Goal: Contribute content: Contribute content

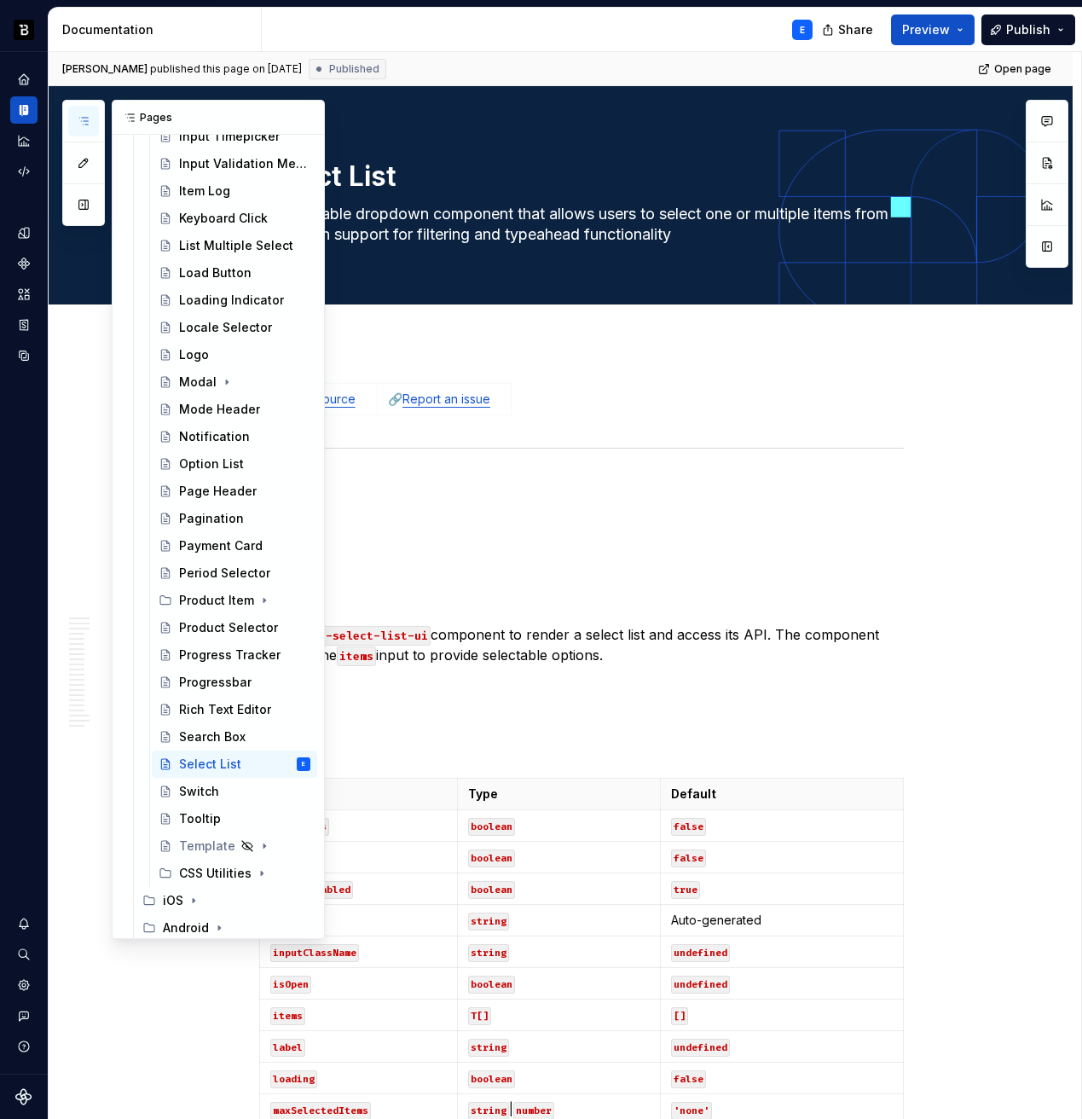
scroll to position [1366, 0]
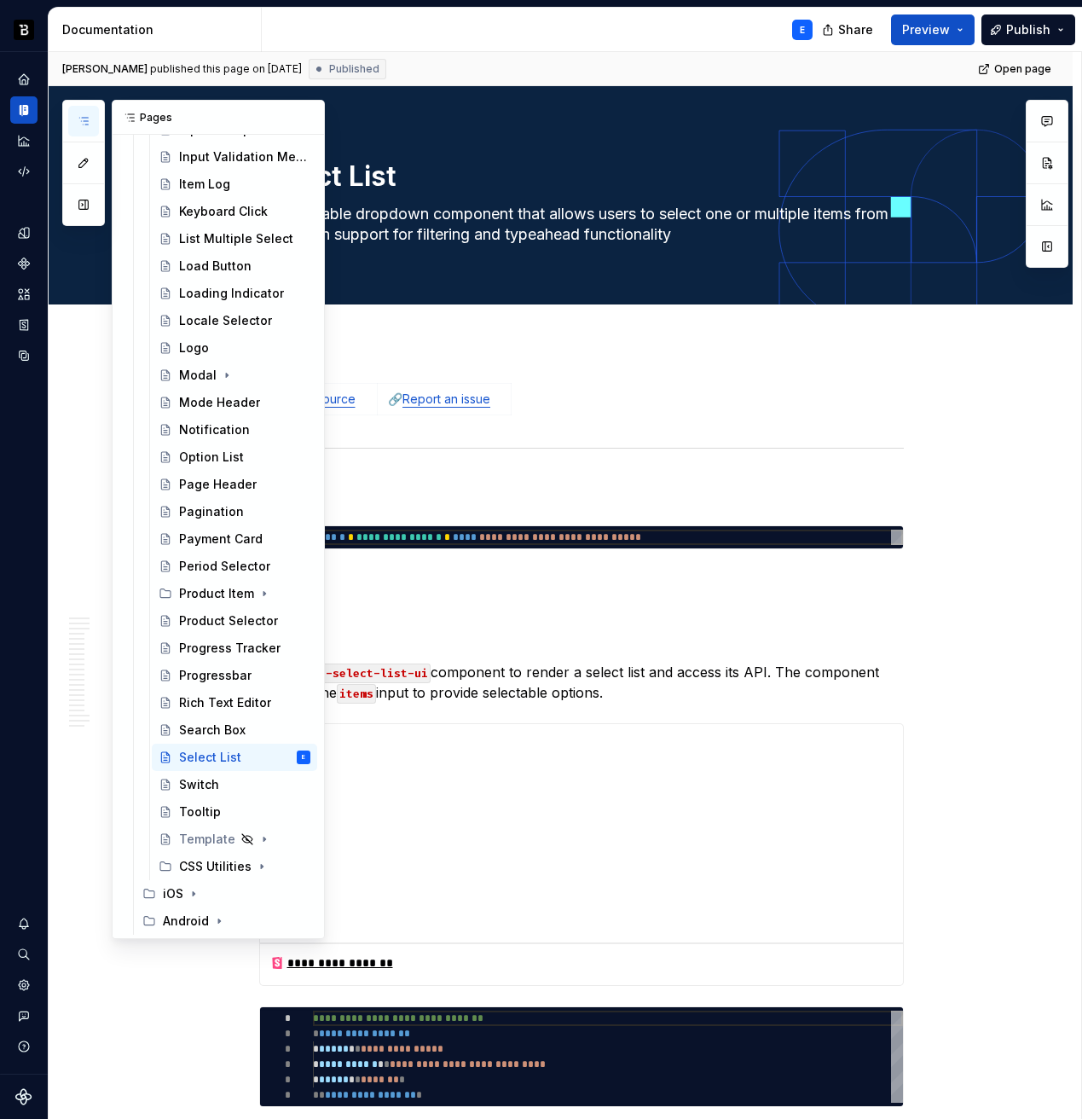
click at [79, 115] on icon "button" at bounding box center [84, 121] width 14 height 14
click at [263, 756] on button "Page tree" at bounding box center [275, 757] width 24 height 24
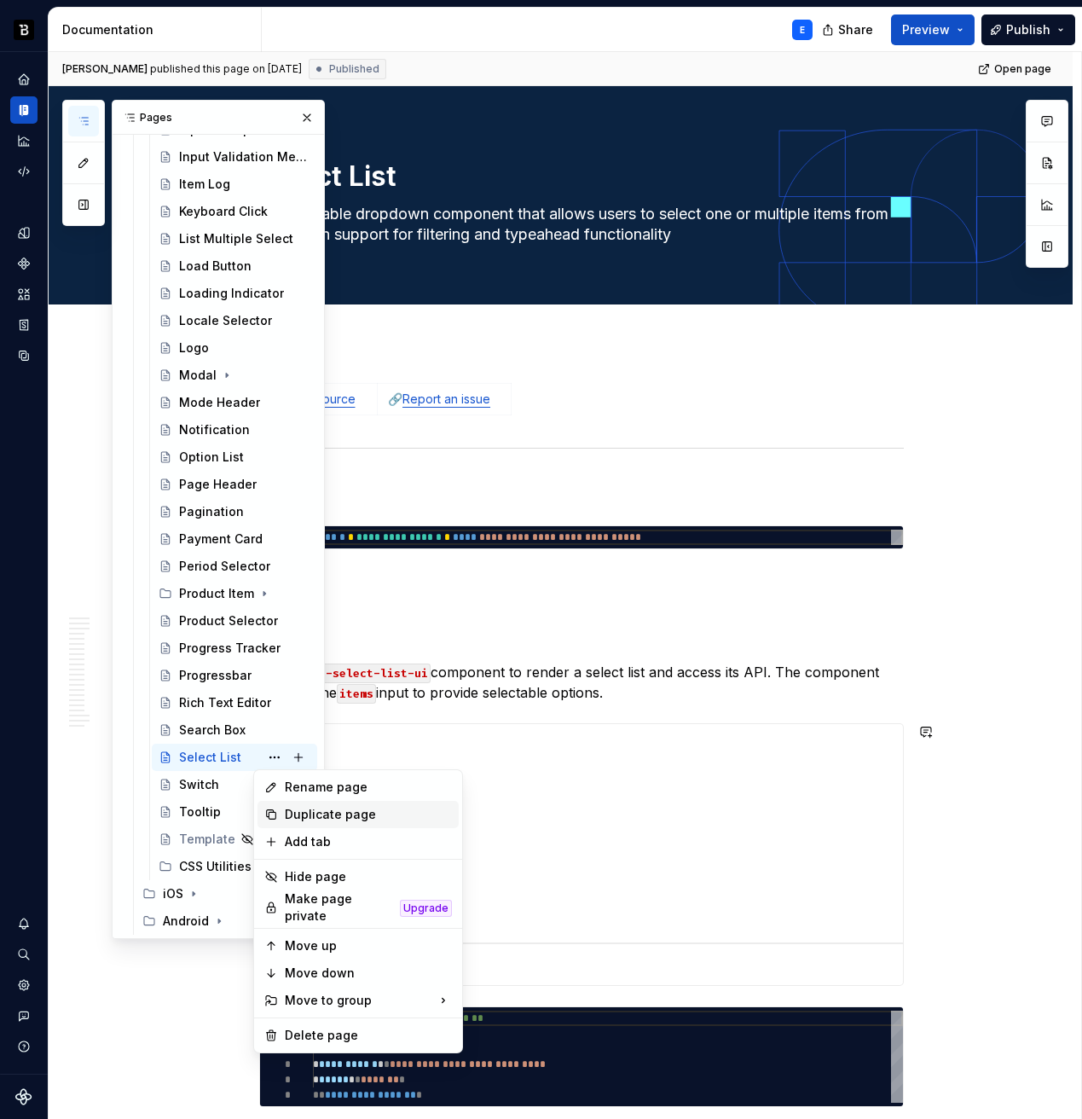
click at [298, 812] on div "Duplicate page" at bounding box center [368, 814] width 167 height 17
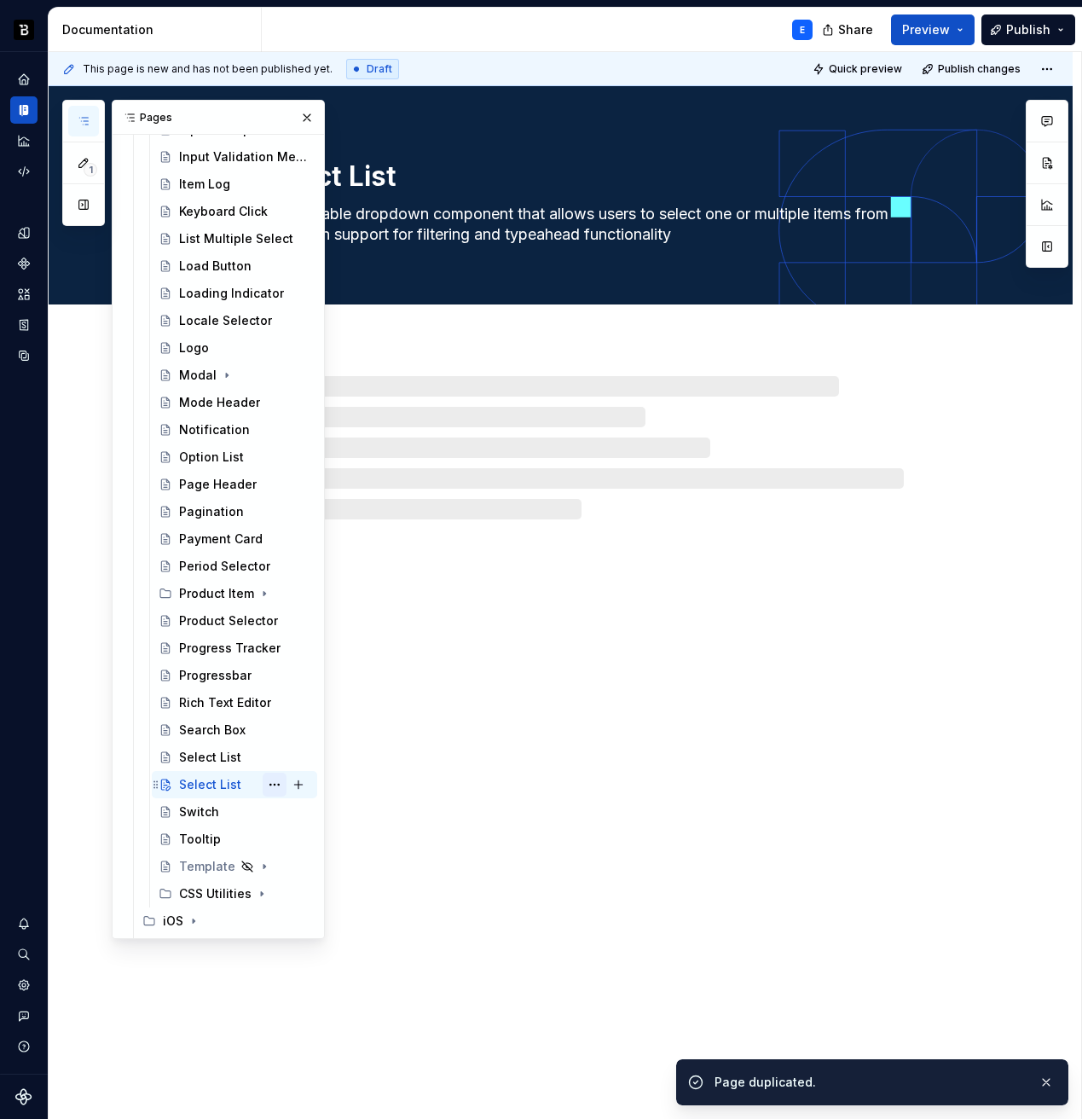
click at [264, 786] on button "Page tree" at bounding box center [275, 785] width 24 height 24
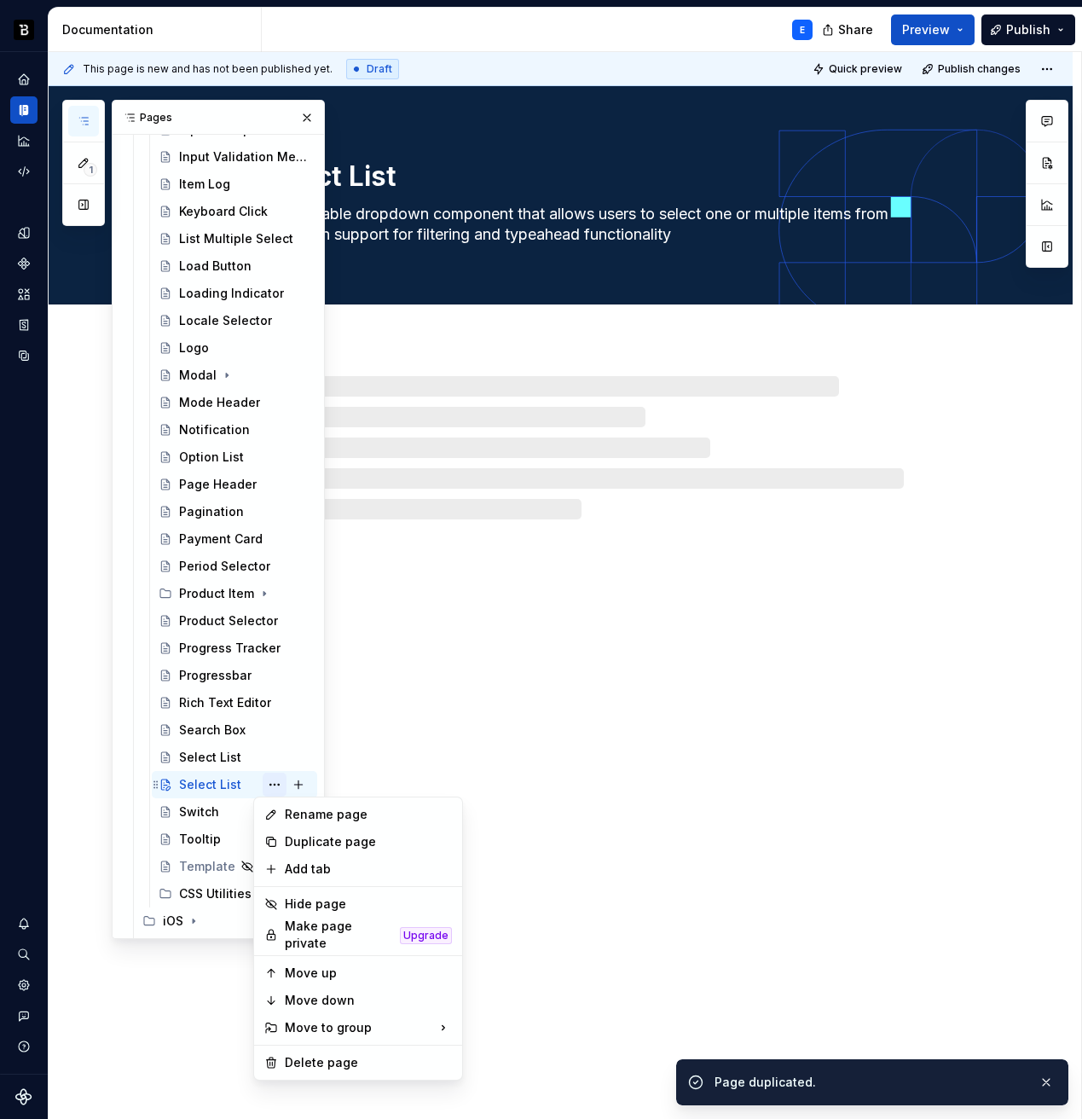
type textarea "*"
click at [298, 814] on div "Rename page" at bounding box center [368, 814] width 167 height 17
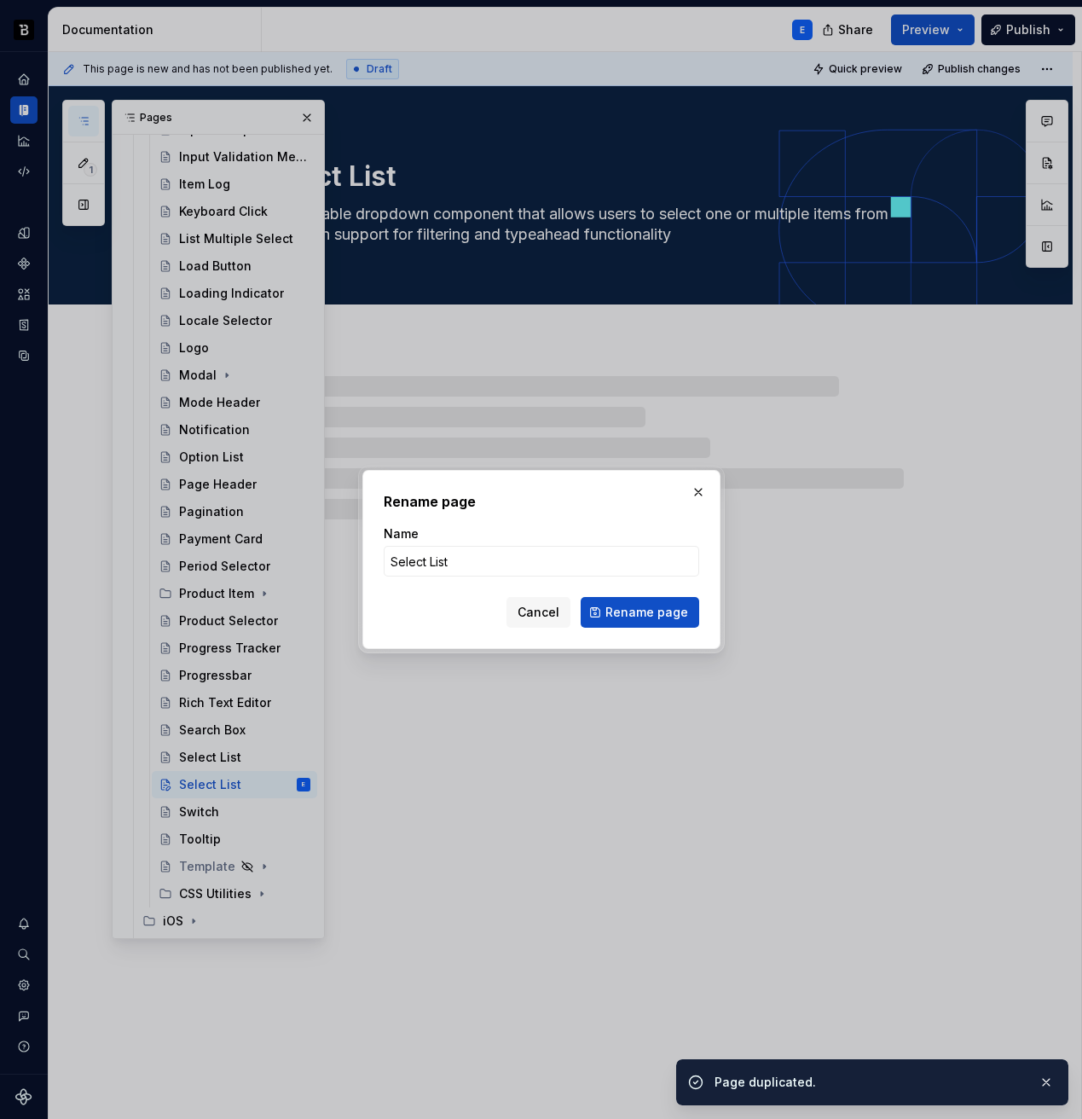
type input "S"
type textarea "*"
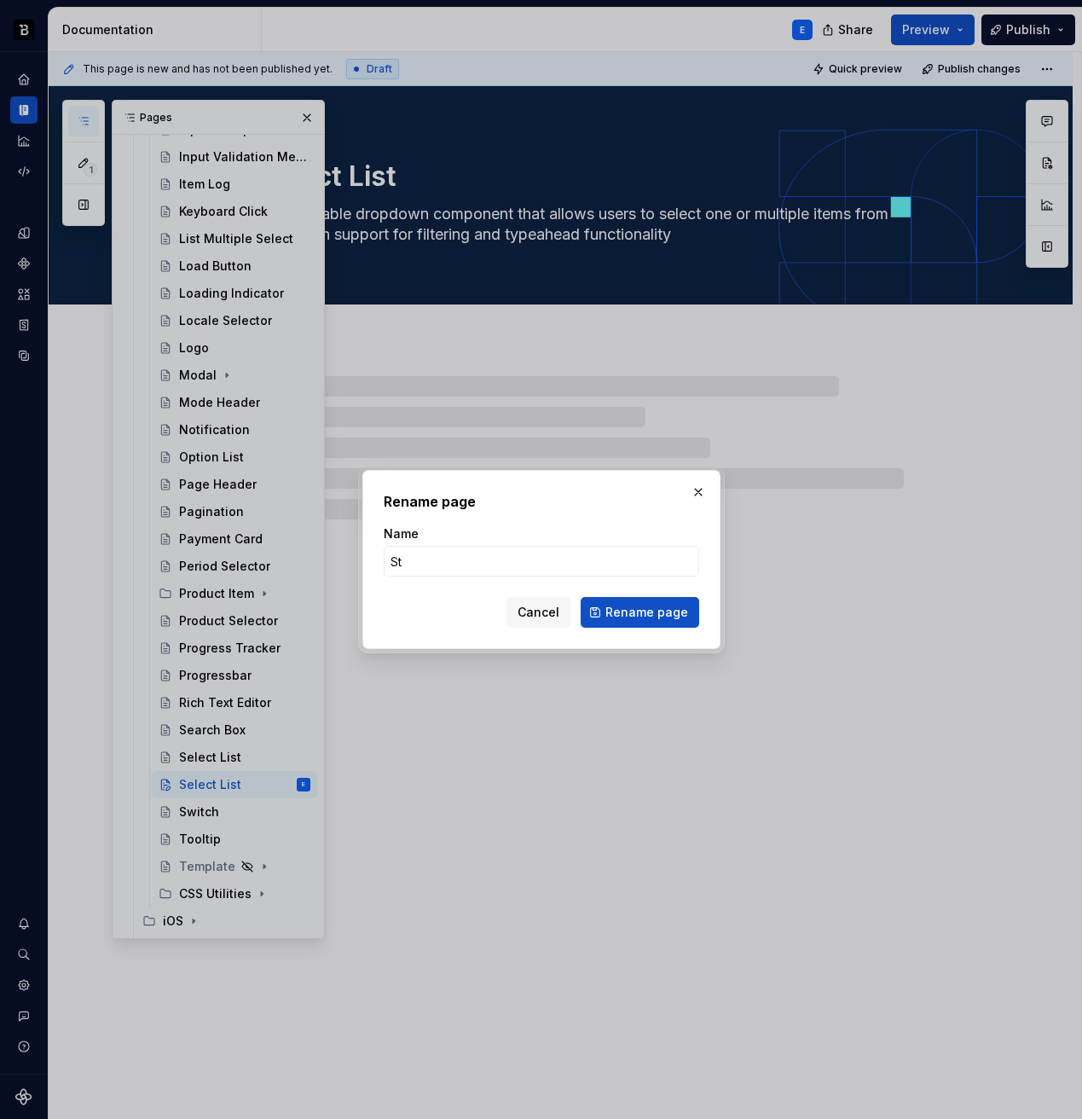
type input "Ste"
type textarea "*"
type input "Stepper"
type textarea "*"
type input "Stepper"
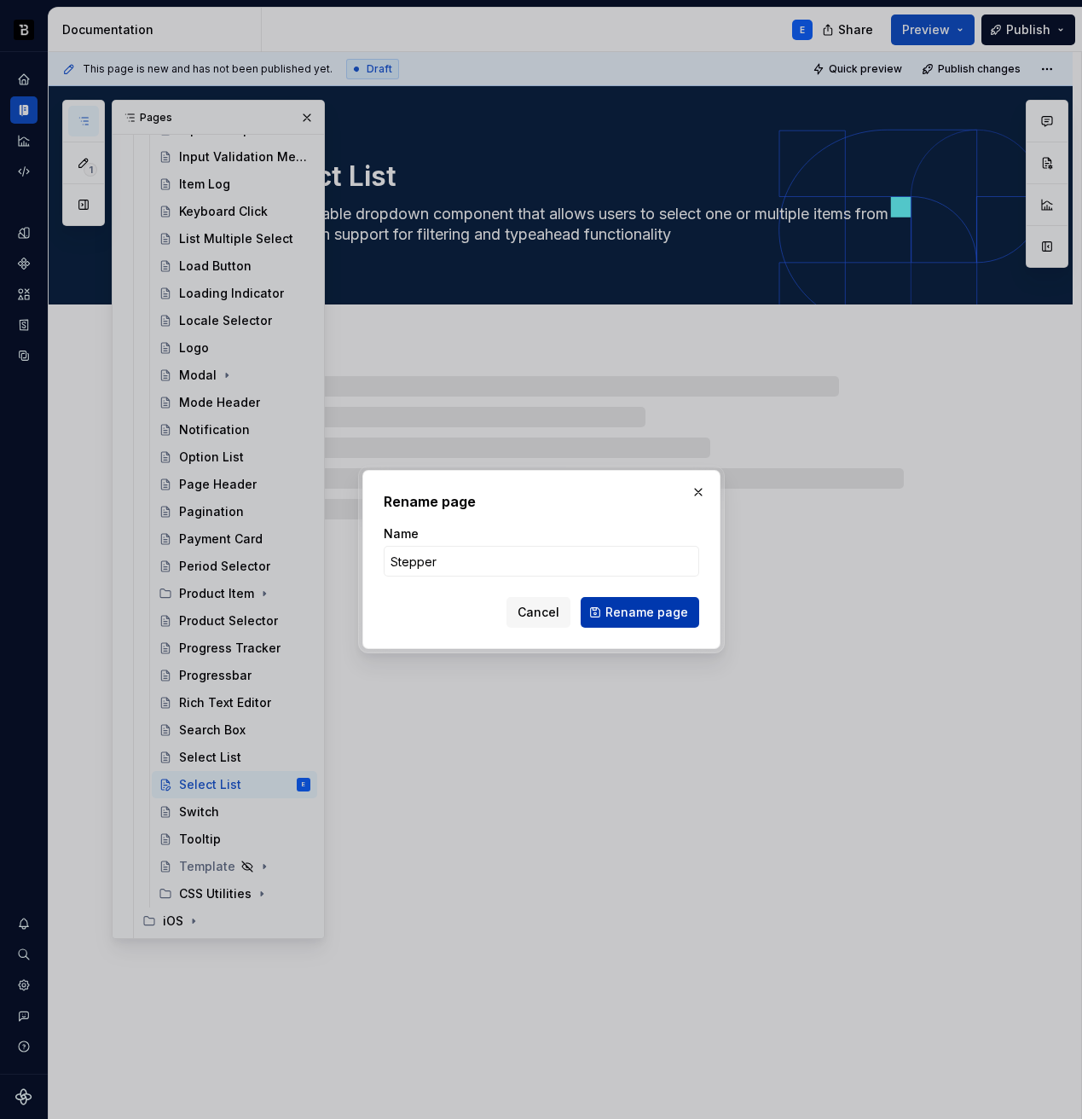
click at [616, 608] on span "Rename page" at bounding box center [646, 612] width 83 height 17
type textarea "*"
type textarea "Stepper"
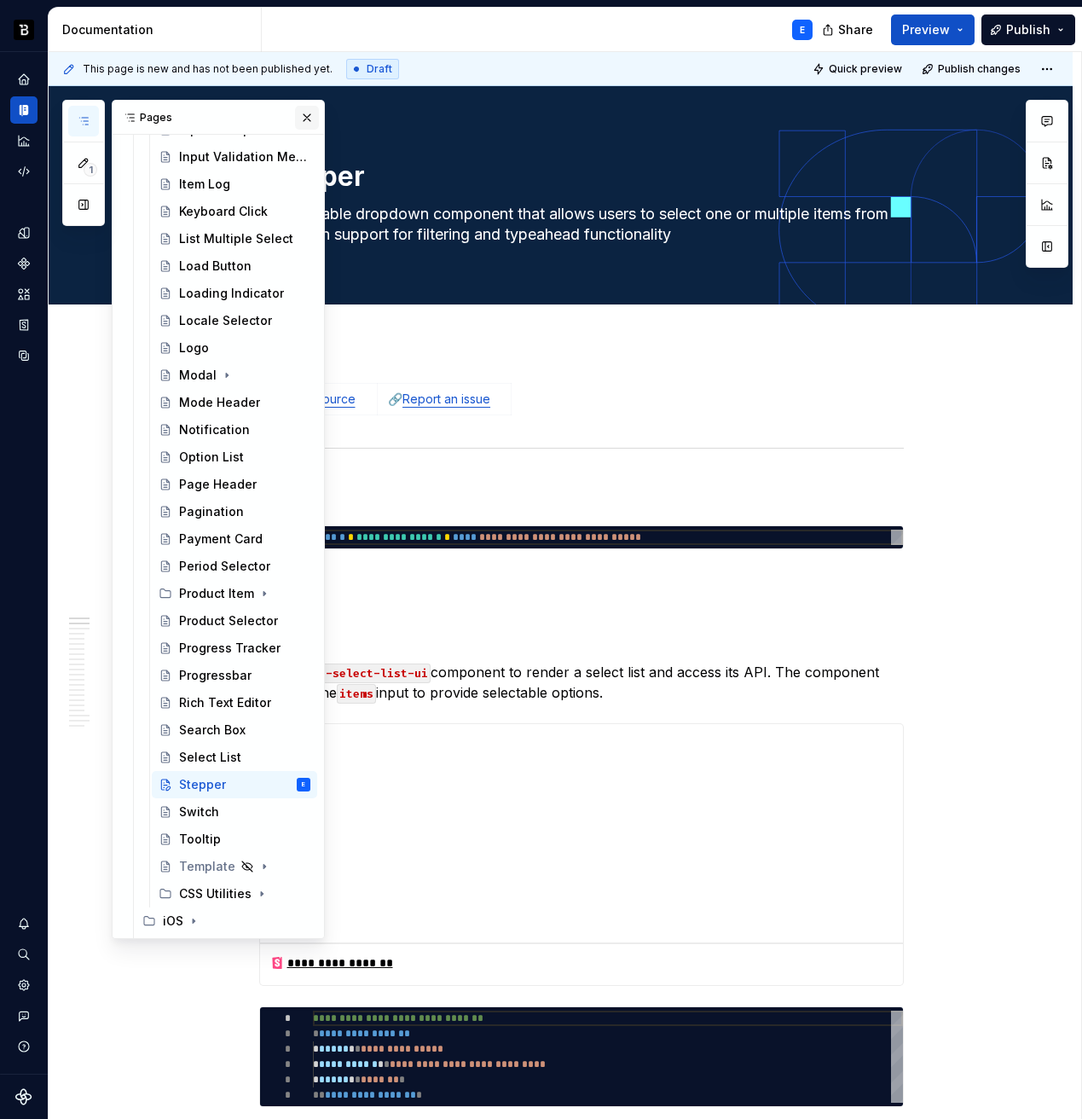
click at [303, 113] on button "button" at bounding box center [307, 118] width 24 height 24
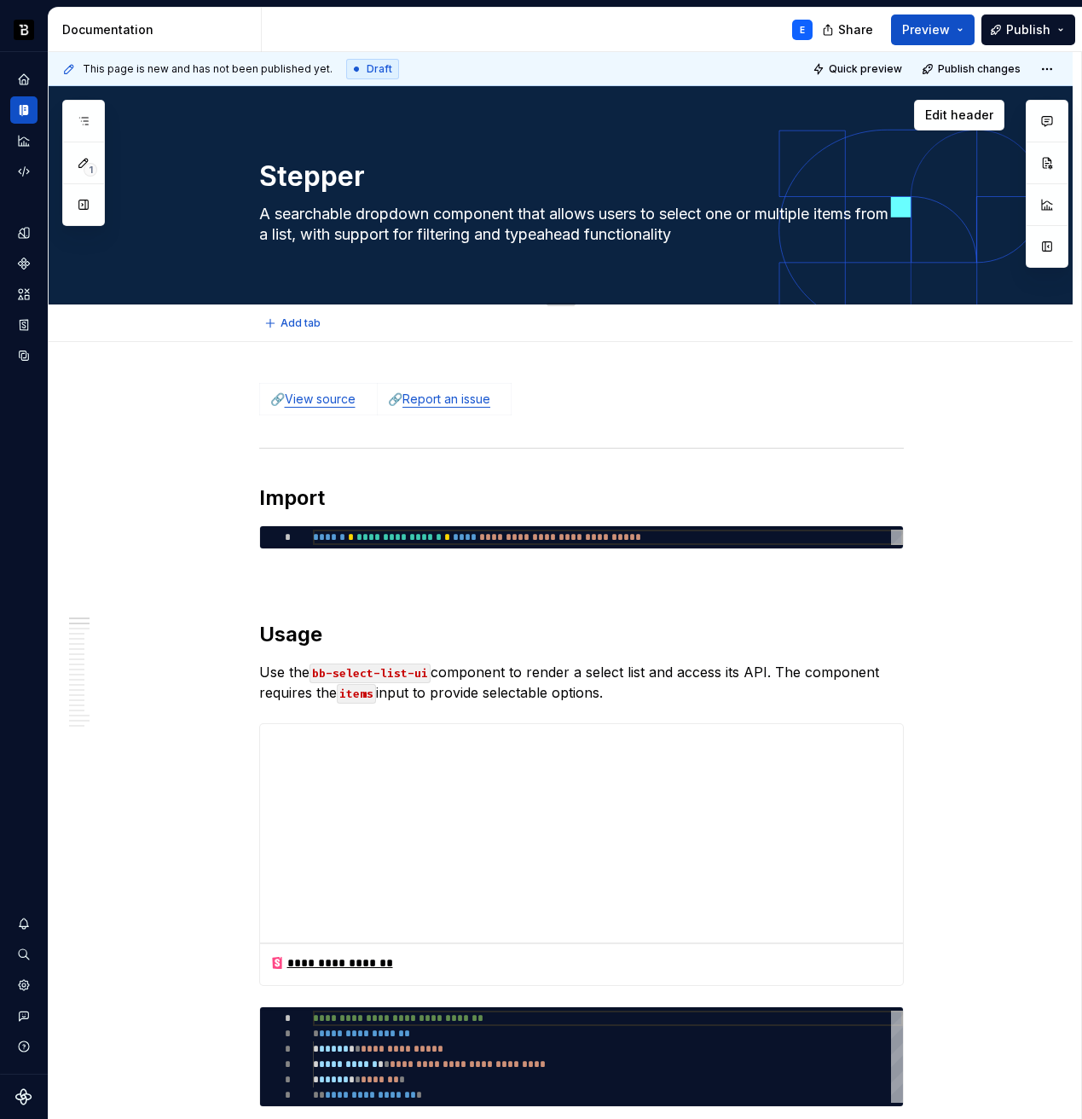
click at [651, 235] on textarea "A searchable dropdown component that allows users to select one or multiple ite…" at bounding box center [578, 224] width 645 height 48
paste textarea "navigation component that guides users through multi-step processes by displayi…"
type textarea "*"
type textarea "A navigation component that guides users through multi-step processes by displa…"
type textarea "*"
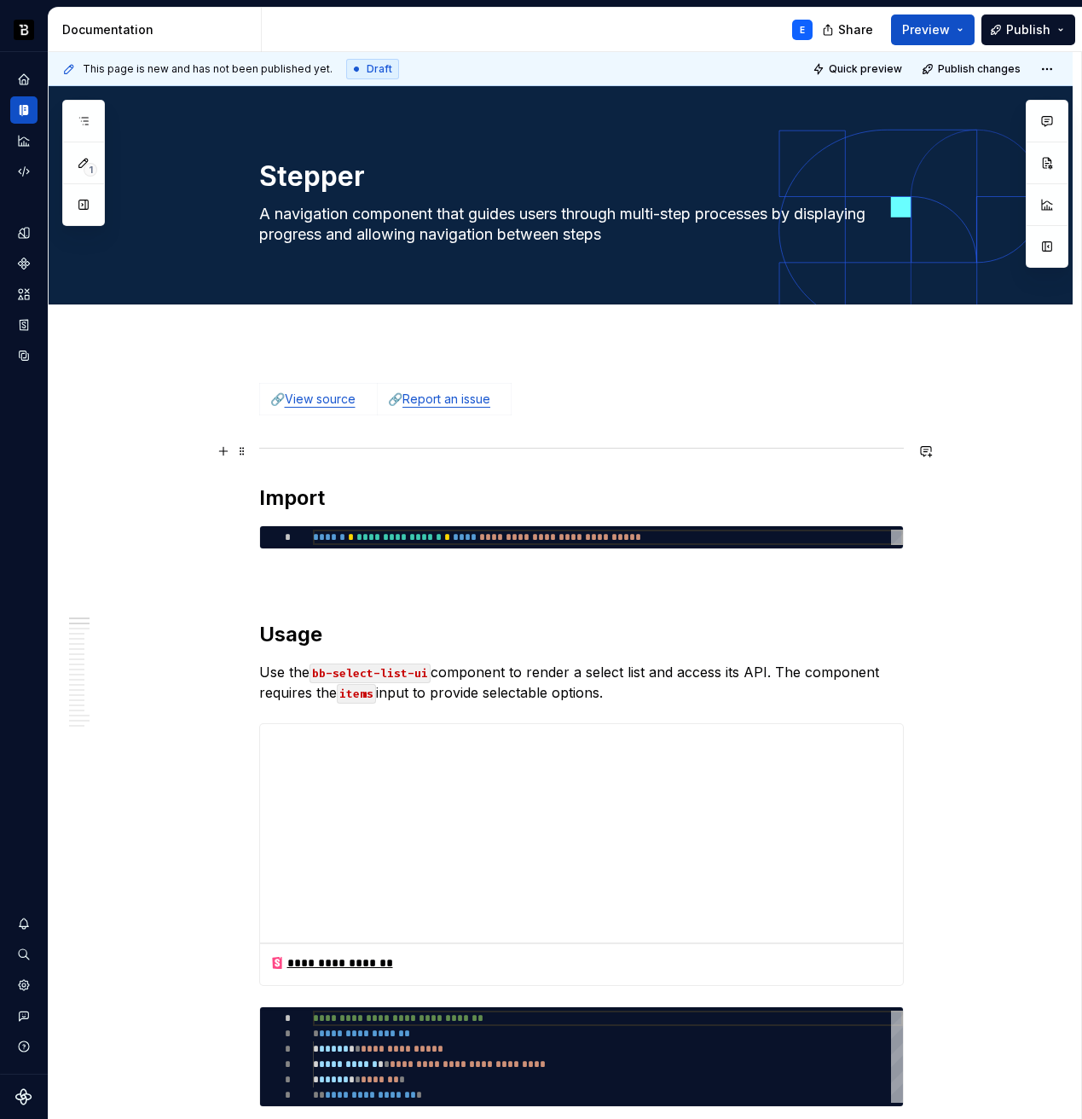
type textarea "A navigation component that guides users through multi-step processes by displa…"
click at [333, 404] on link "View source" at bounding box center [320, 398] width 71 height 14
type textarea "*"
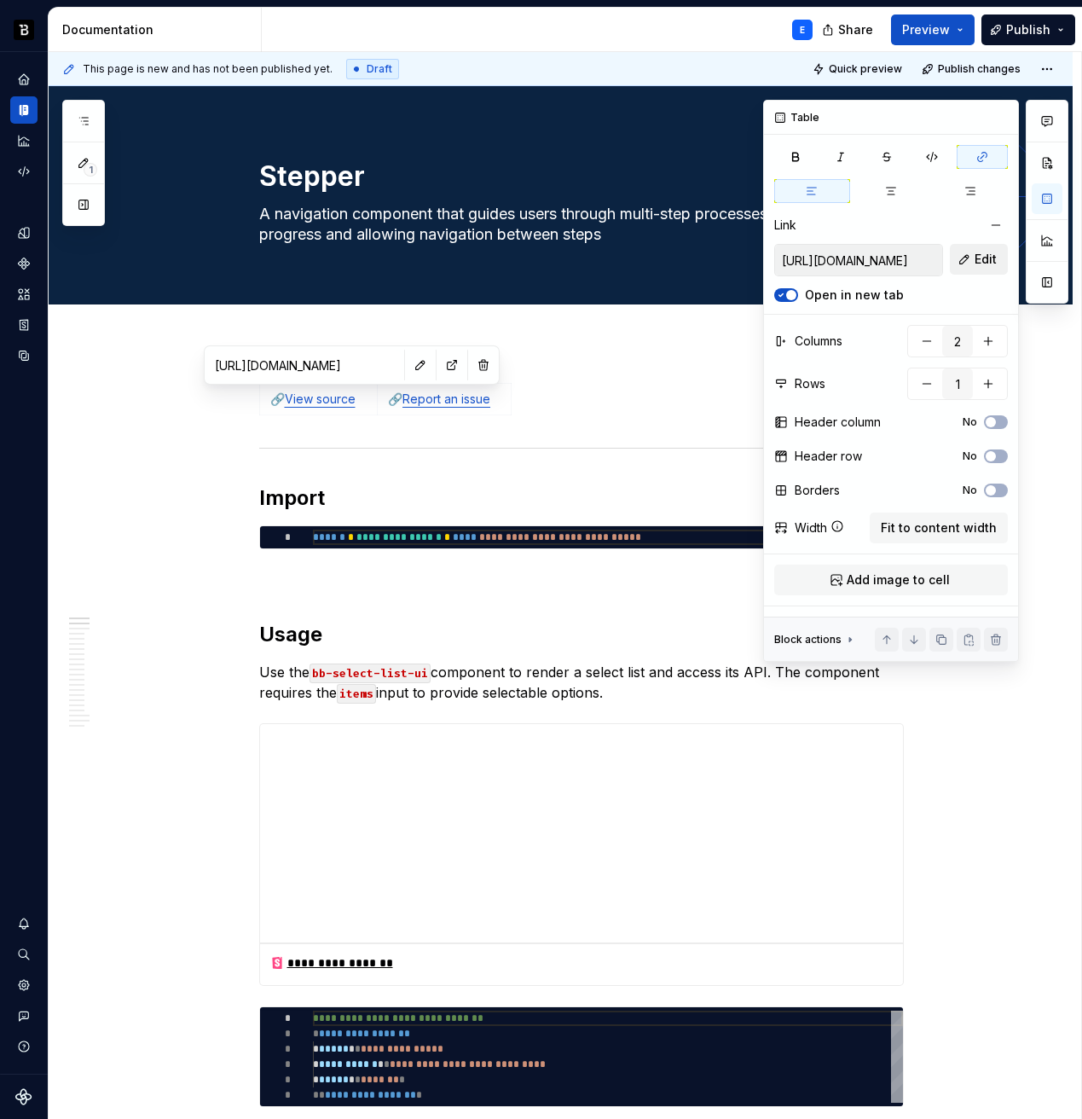
click at [961, 263] on button "Edit" at bounding box center [979, 259] width 58 height 31
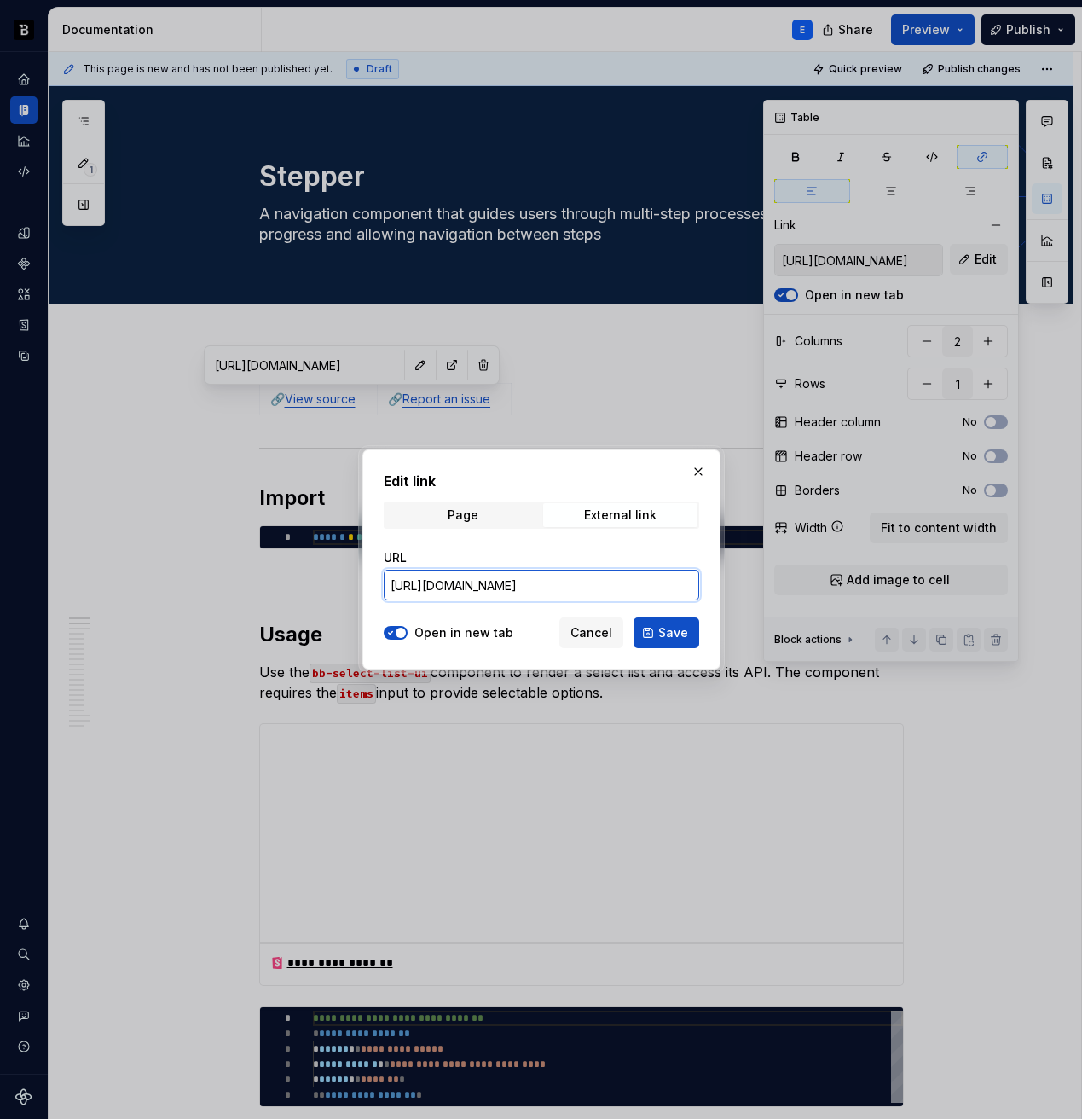
click at [657, 586] on input "[URL][DOMAIN_NAME]" at bounding box center [542, 585] width 316 height 31
paste input "[PERSON_NAME]"
type input "[URL][DOMAIN_NAME]"
click at [655, 632] on button "Save" at bounding box center [667, 632] width 66 height 31
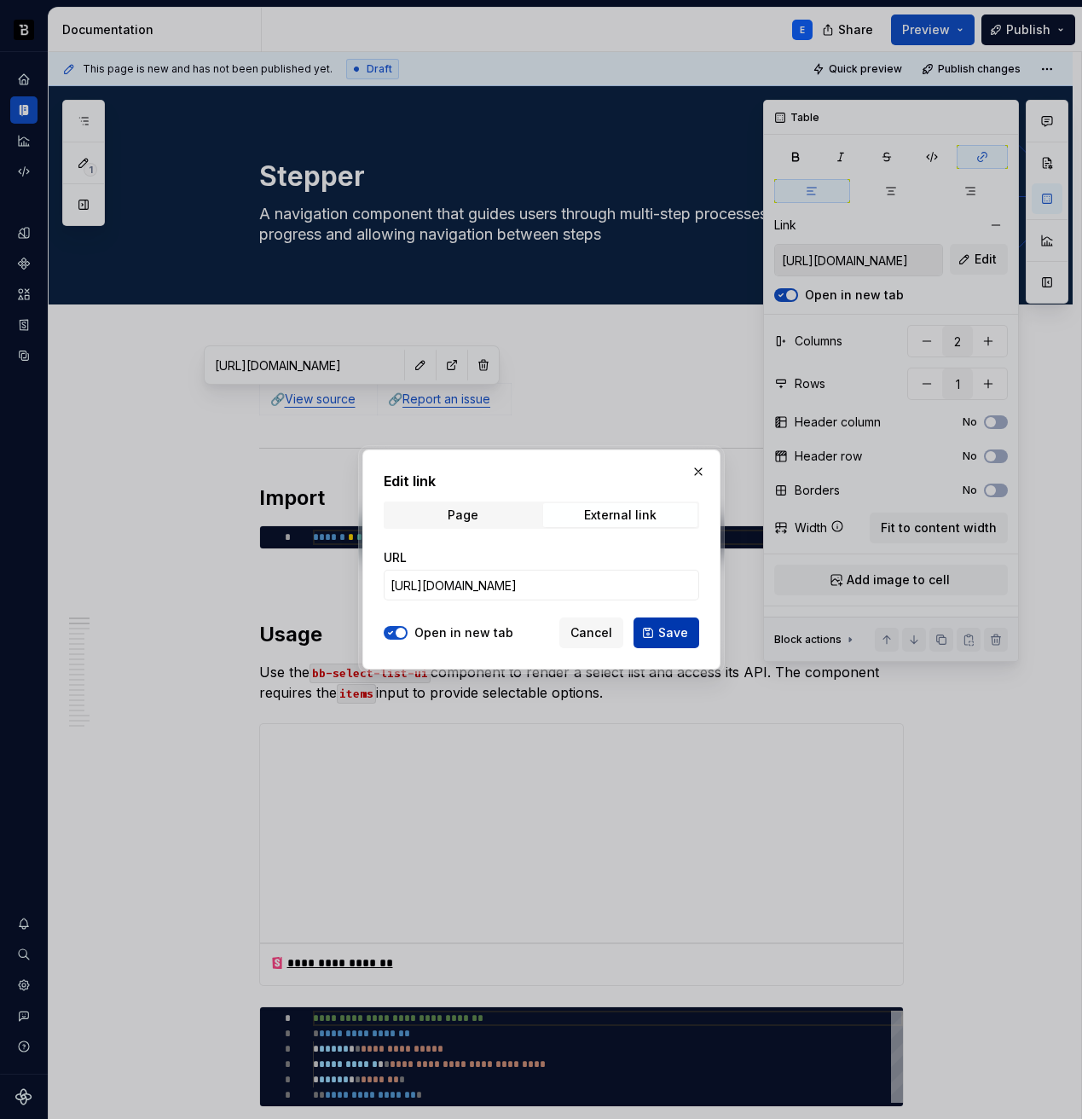
type input "[URL][DOMAIN_NAME]"
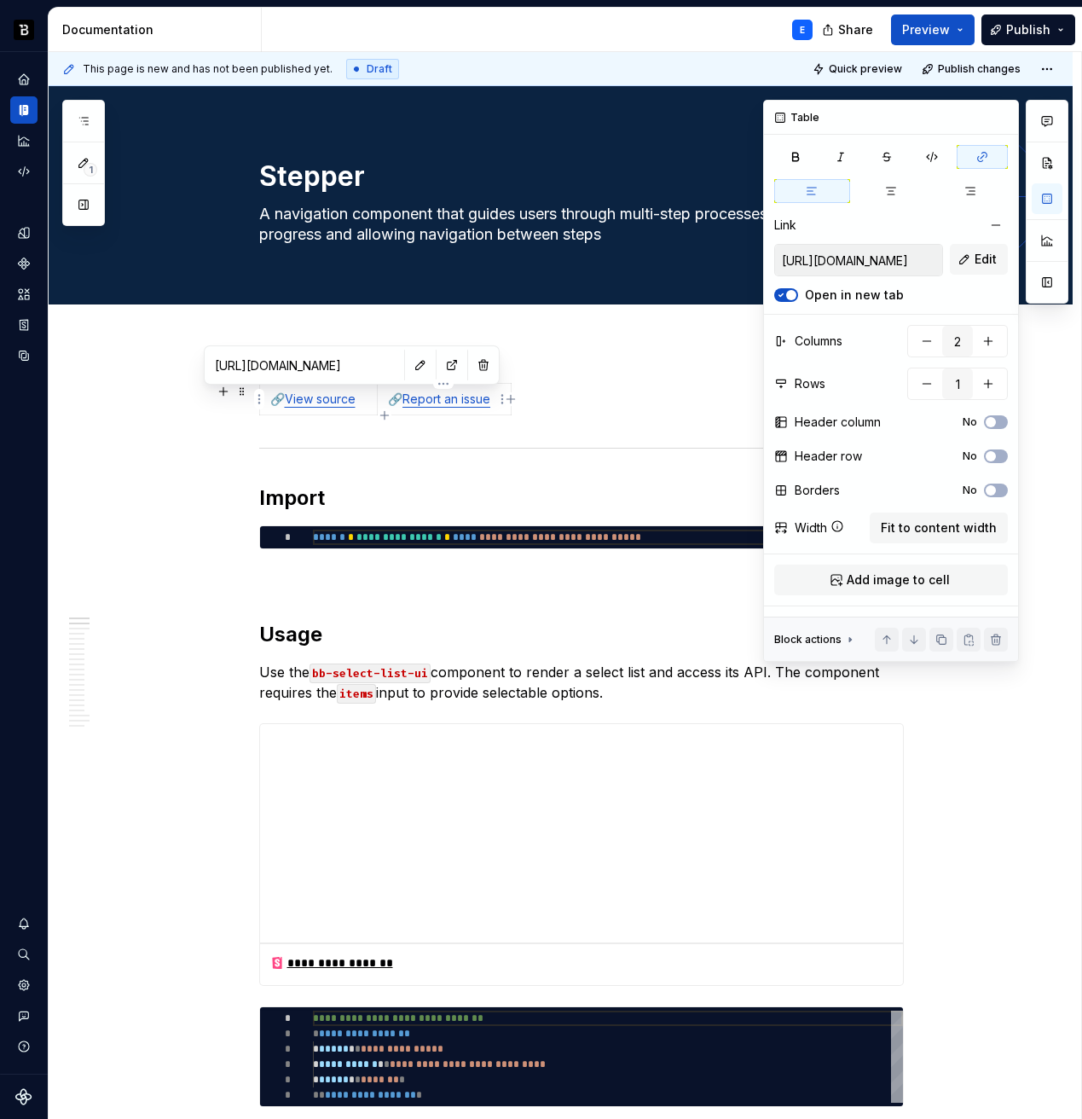
click at [453, 405] on link "Report an issue" at bounding box center [446, 398] width 88 height 14
type textarea "*"
type input "[URL][DOMAIN_NAME]"
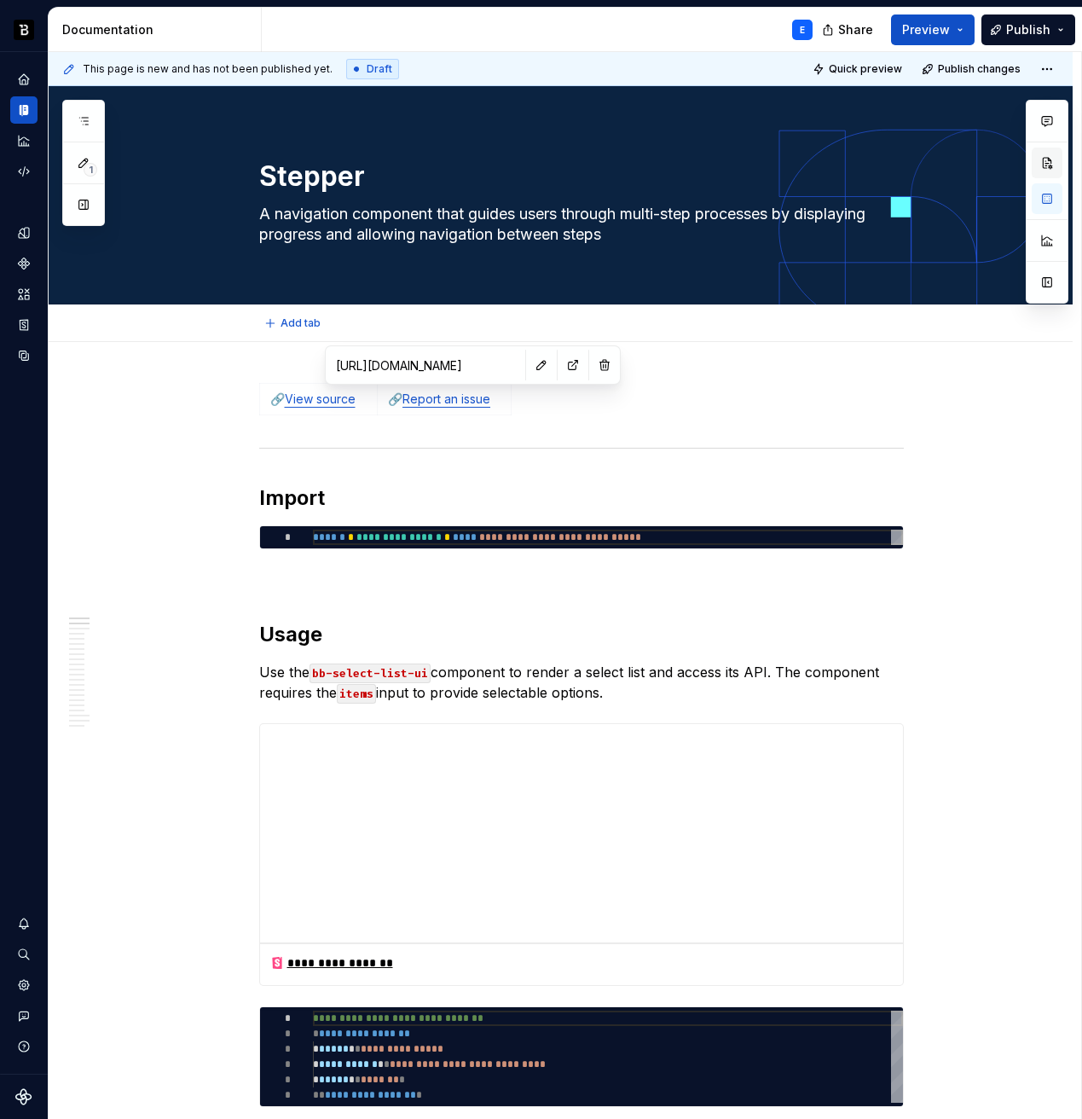
type textarea "*"
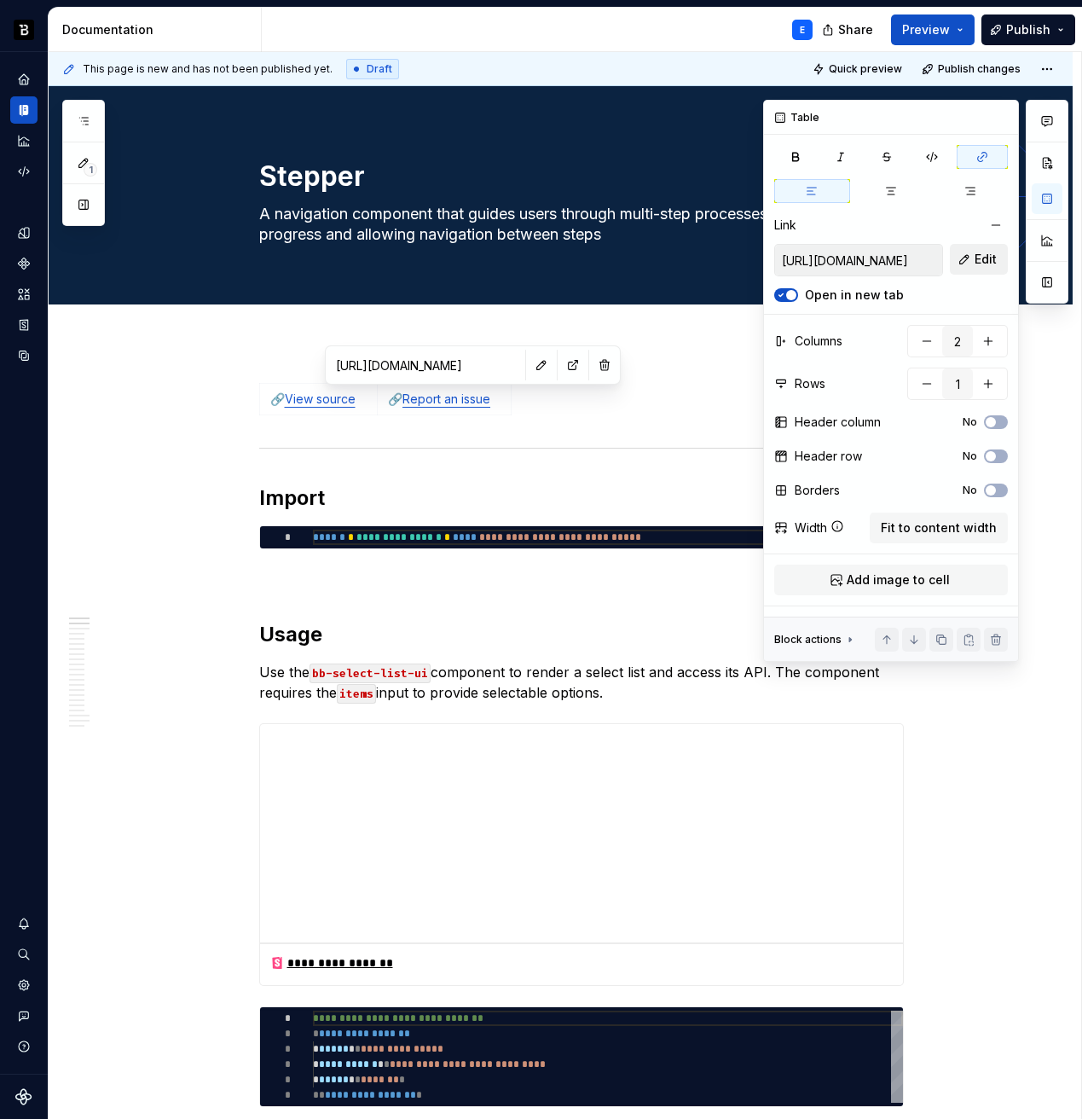
click at [970, 258] on button "Edit" at bounding box center [979, 259] width 58 height 31
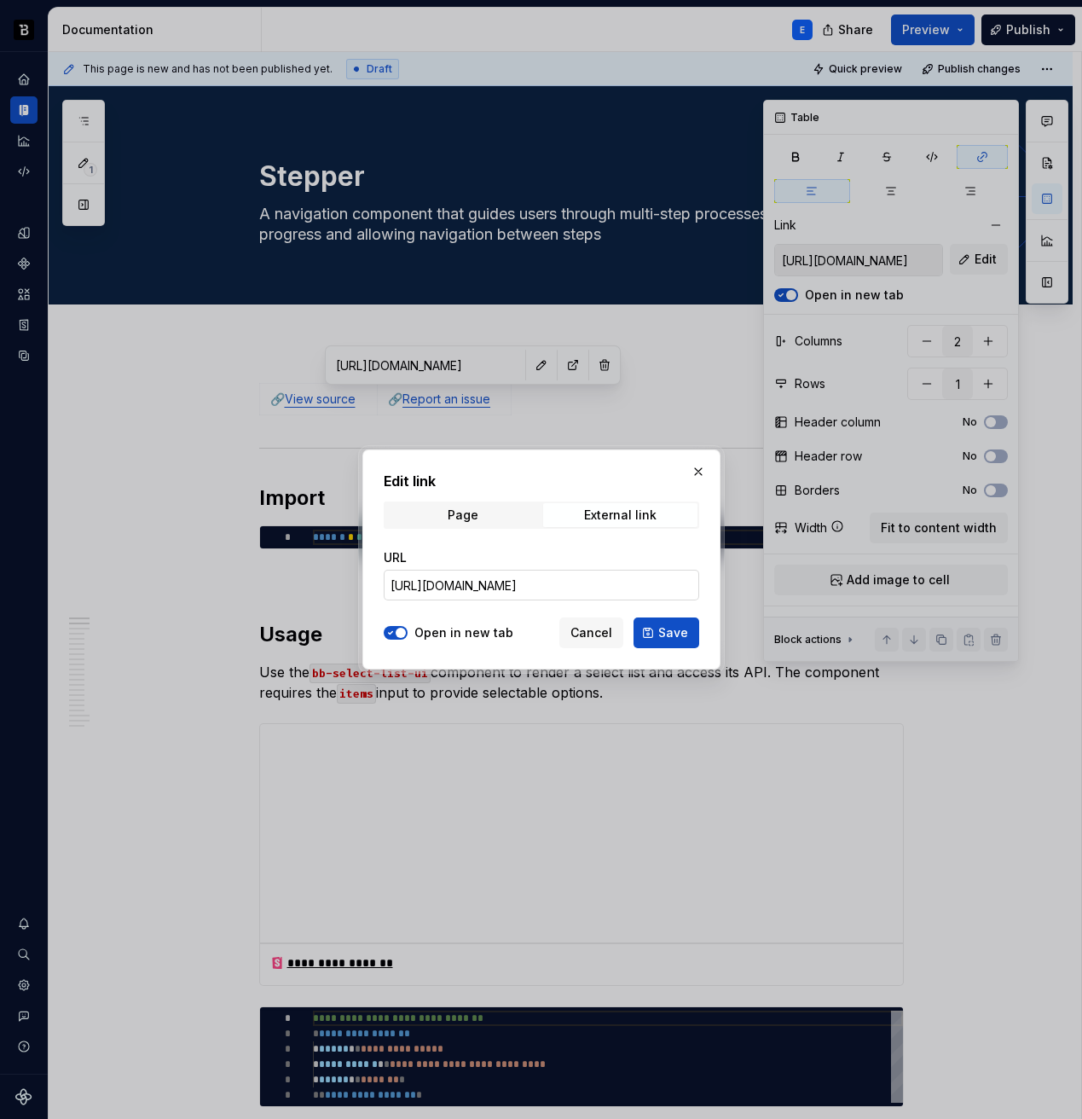
click at [654, 584] on input "[URL][DOMAIN_NAME]" at bounding box center [542, 585] width 316 height 31
paste input "[PERSON_NAME]"
type input "[URL][DOMAIN_NAME]"
click at [657, 628] on button "Save" at bounding box center [667, 632] width 66 height 31
type input "[URL][DOMAIN_NAME]"
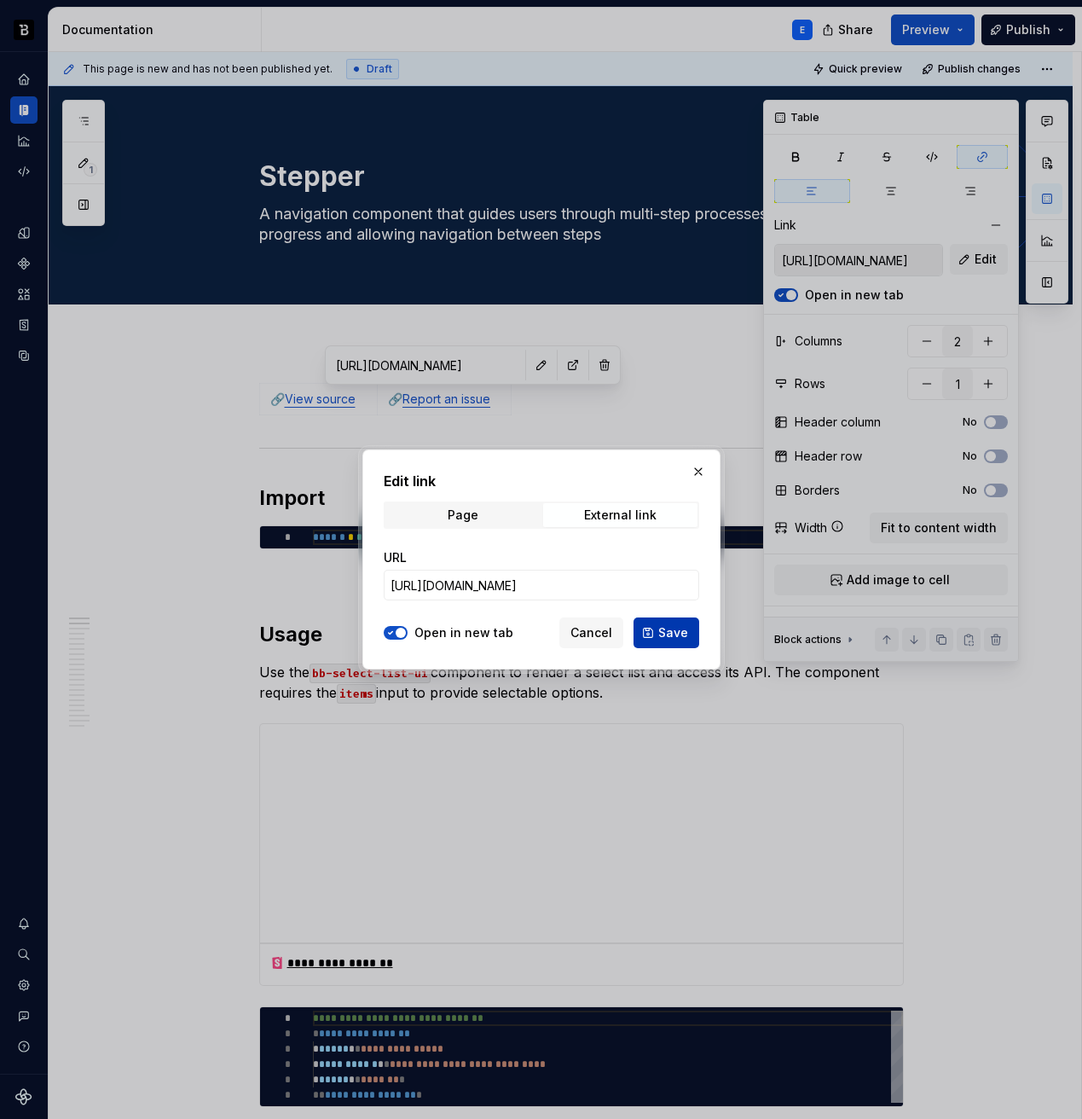
scroll to position [0, 0]
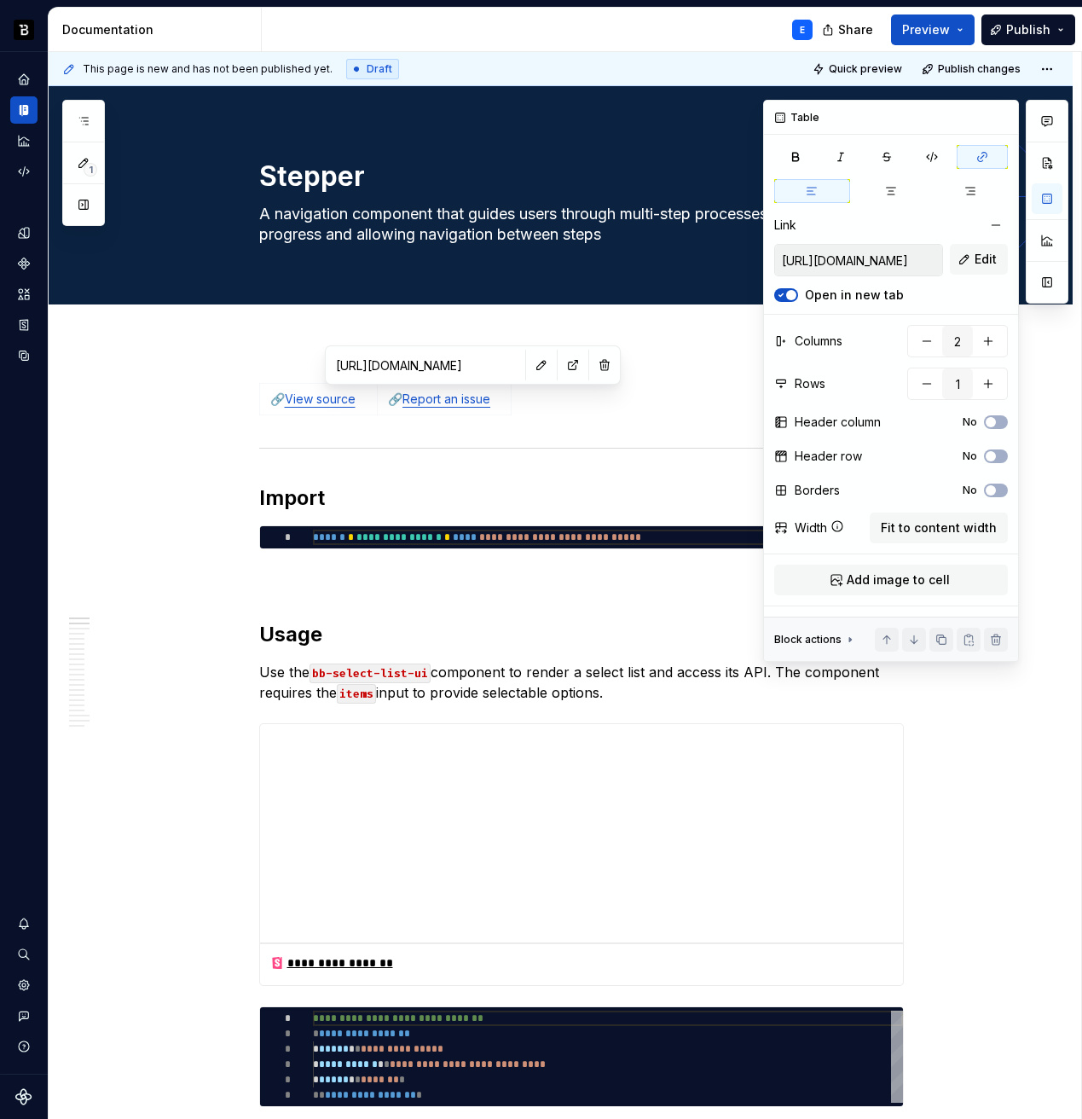
type textarea "*"
type input "[URL][DOMAIN_NAME]"
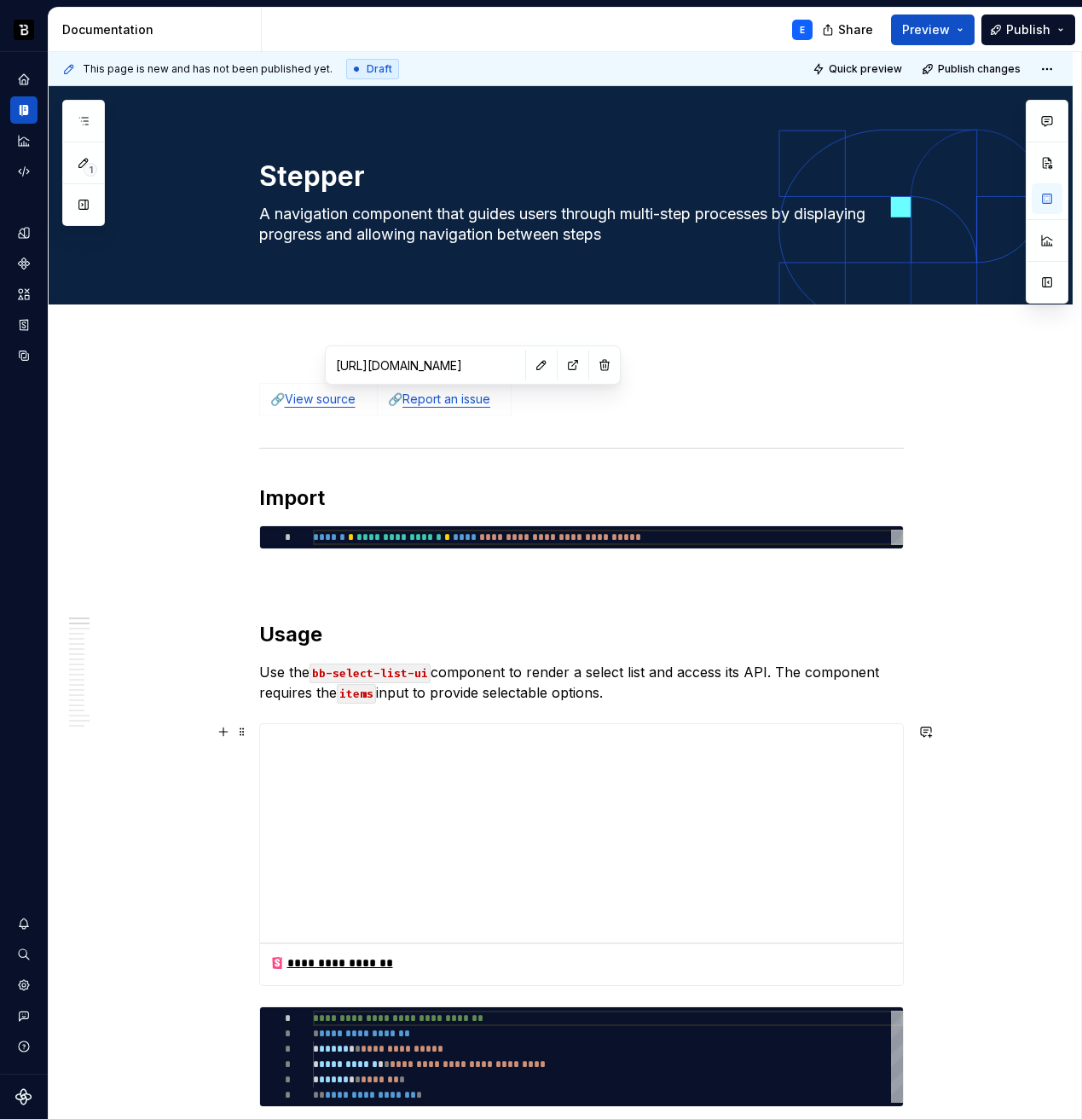
type textarea "*"
type textarea "**********"
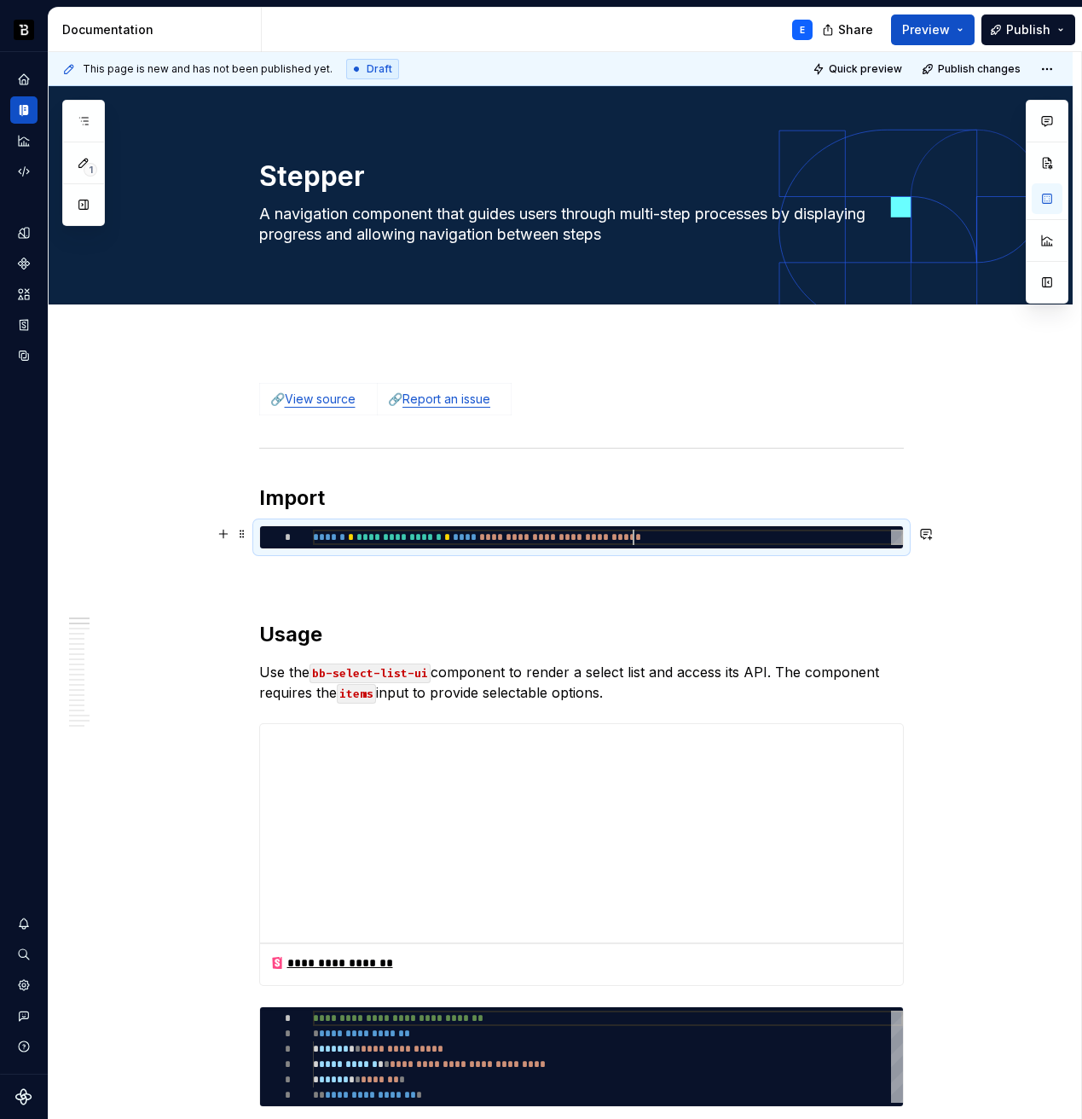
click at [633, 533] on div "**********" at bounding box center [608, 537] width 590 height 15
type textarea "*"
type textarea "**********"
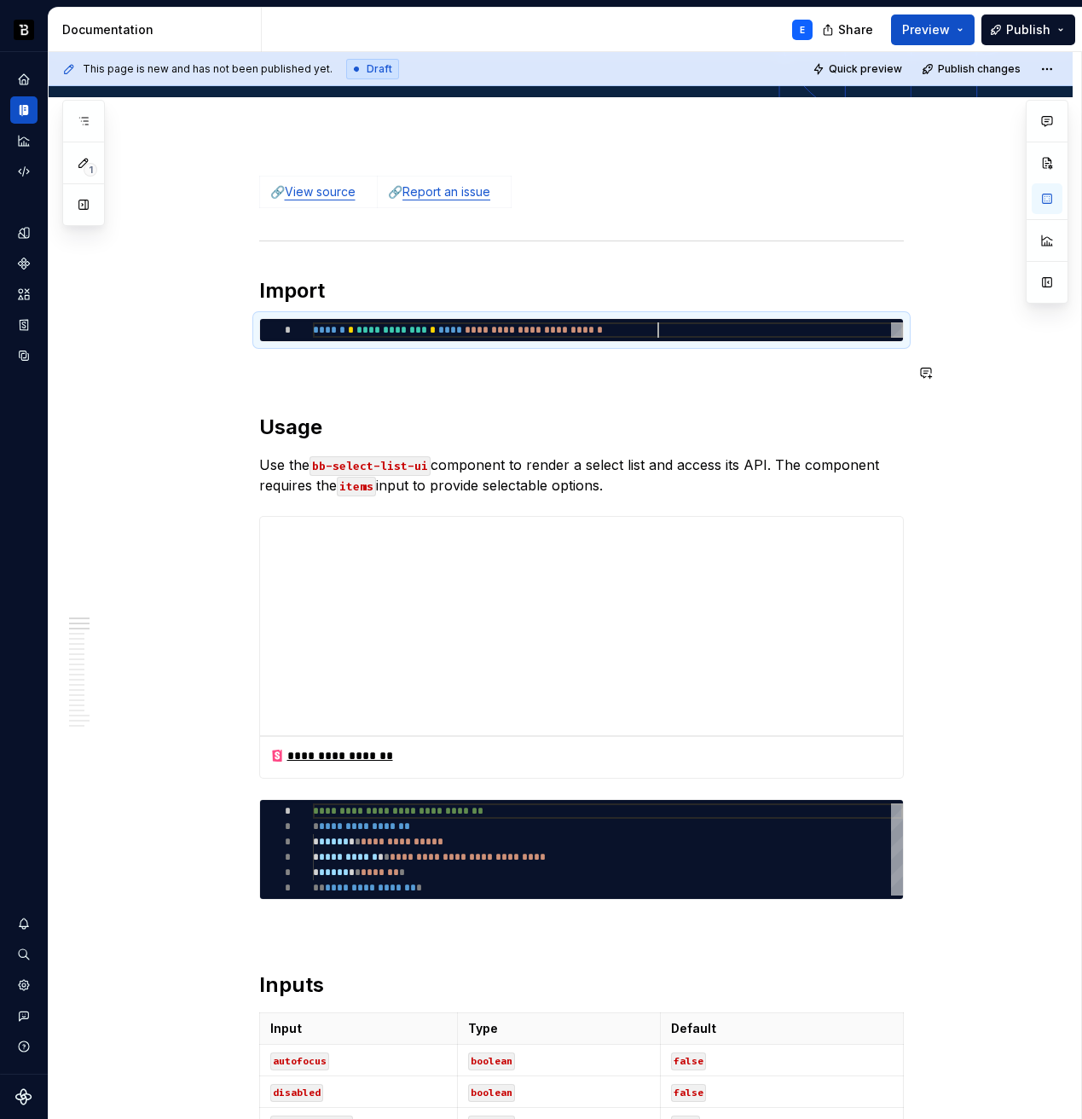
scroll to position [213, 0]
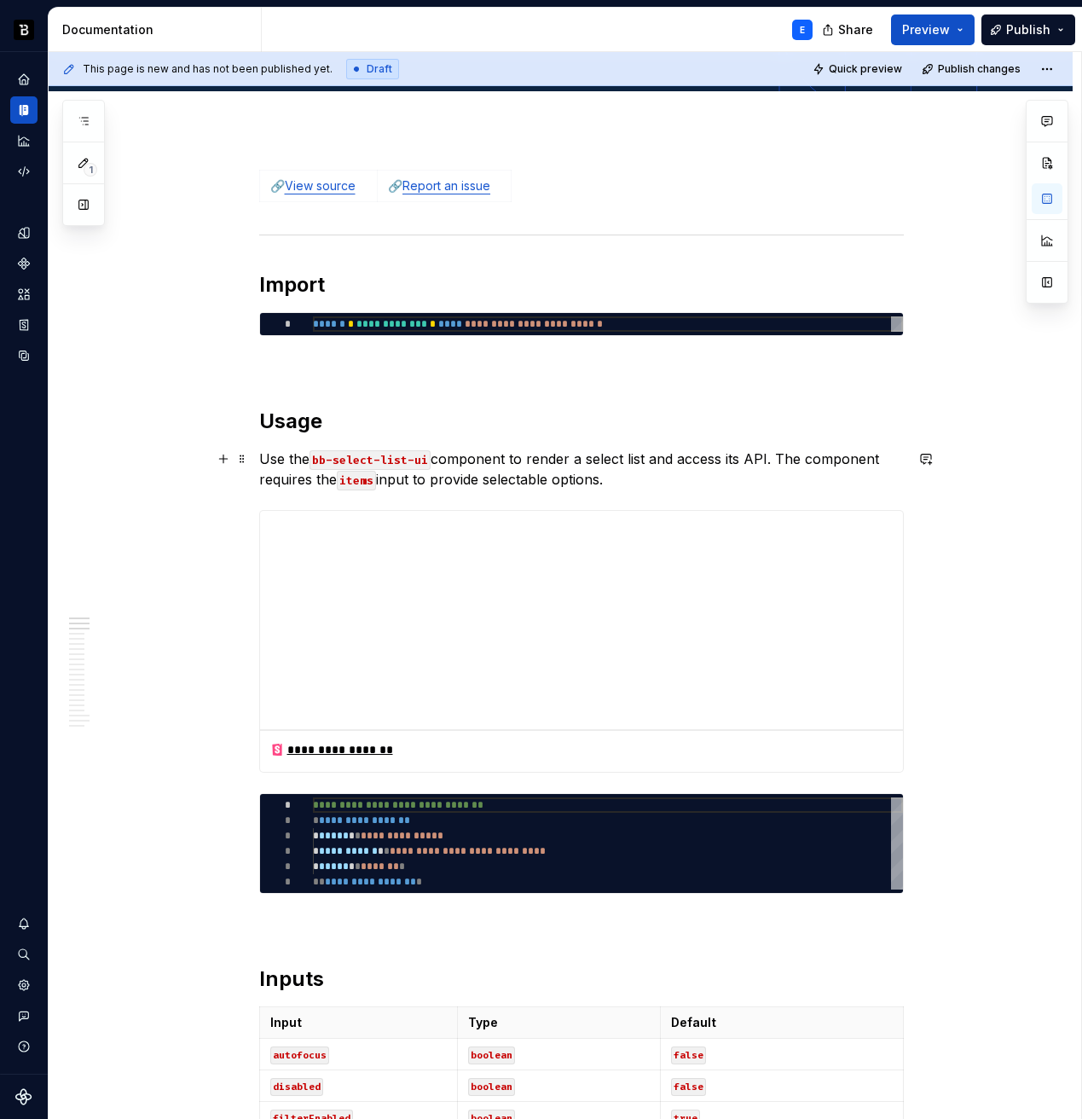
click at [551, 466] on p "Use the bb-select-list-ui component to render a select list and access its API.…" at bounding box center [581, 469] width 645 height 41
paste div
drag, startPoint x: 414, startPoint y: 457, endPoint x: 460, endPoint y: 448, distance: 47.8
click at [413, 457] on p "Use the `bb-stepper-ui` component with `bb-stepper-step-ui` child components to…" at bounding box center [581, 469] width 645 height 41
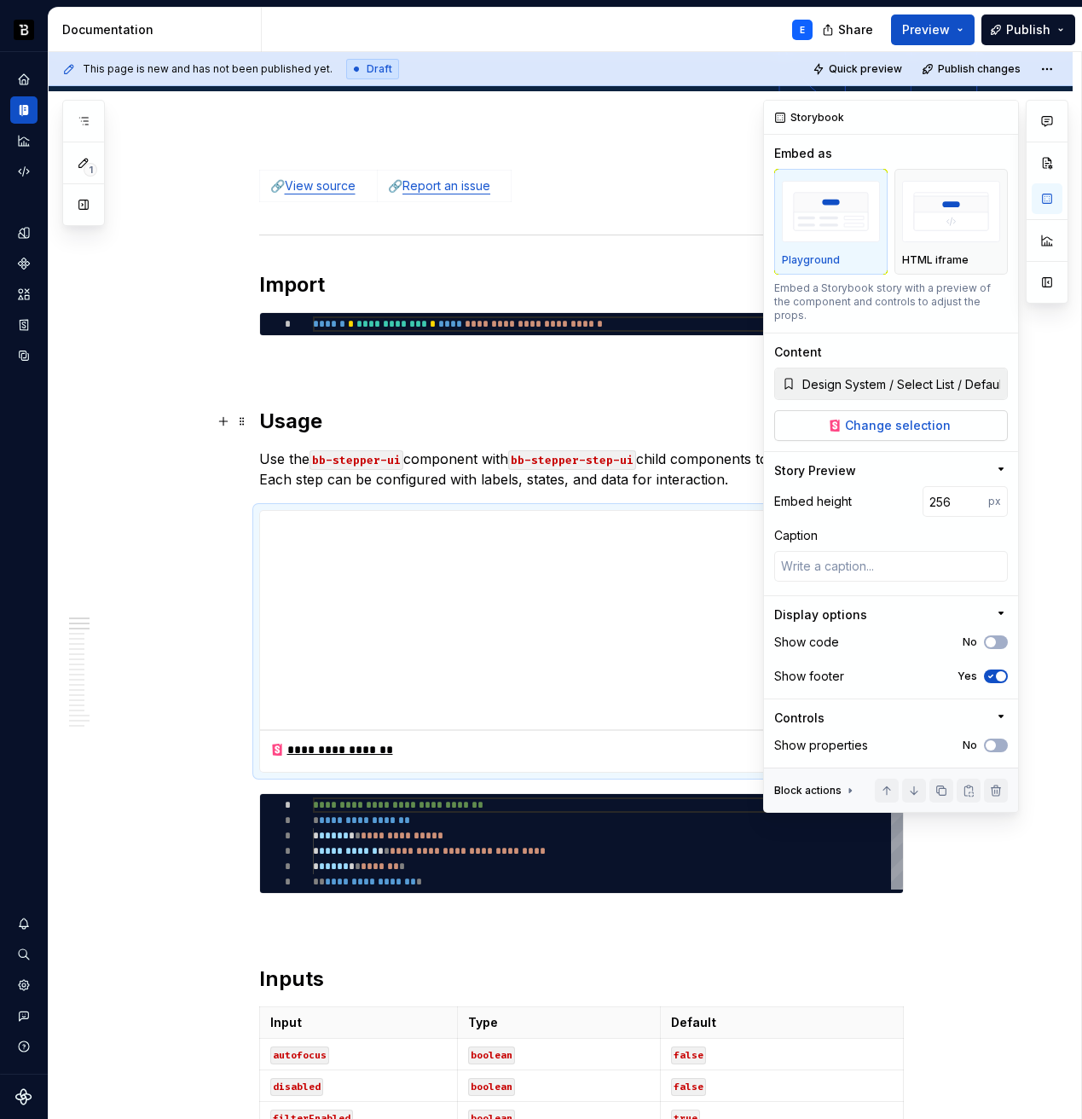
click at [923, 417] on span "Change selection" at bounding box center [898, 425] width 106 height 17
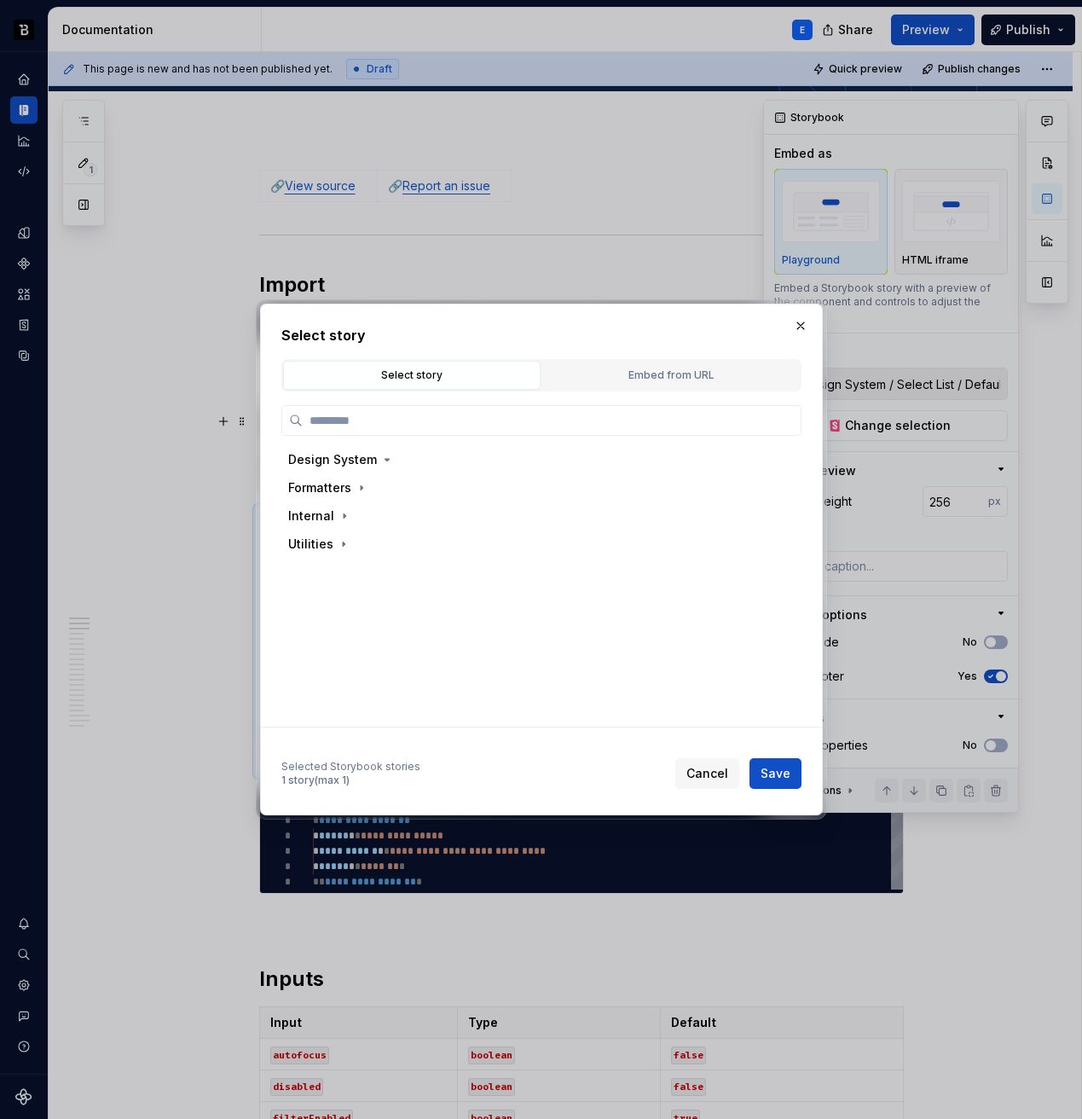
type textarea "*"
click at [356, 460] on div "Design System" at bounding box center [332, 459] width 89 height 17
click at [365, 422] on input "search" at bounding box center [552, 420] width 498 height 17
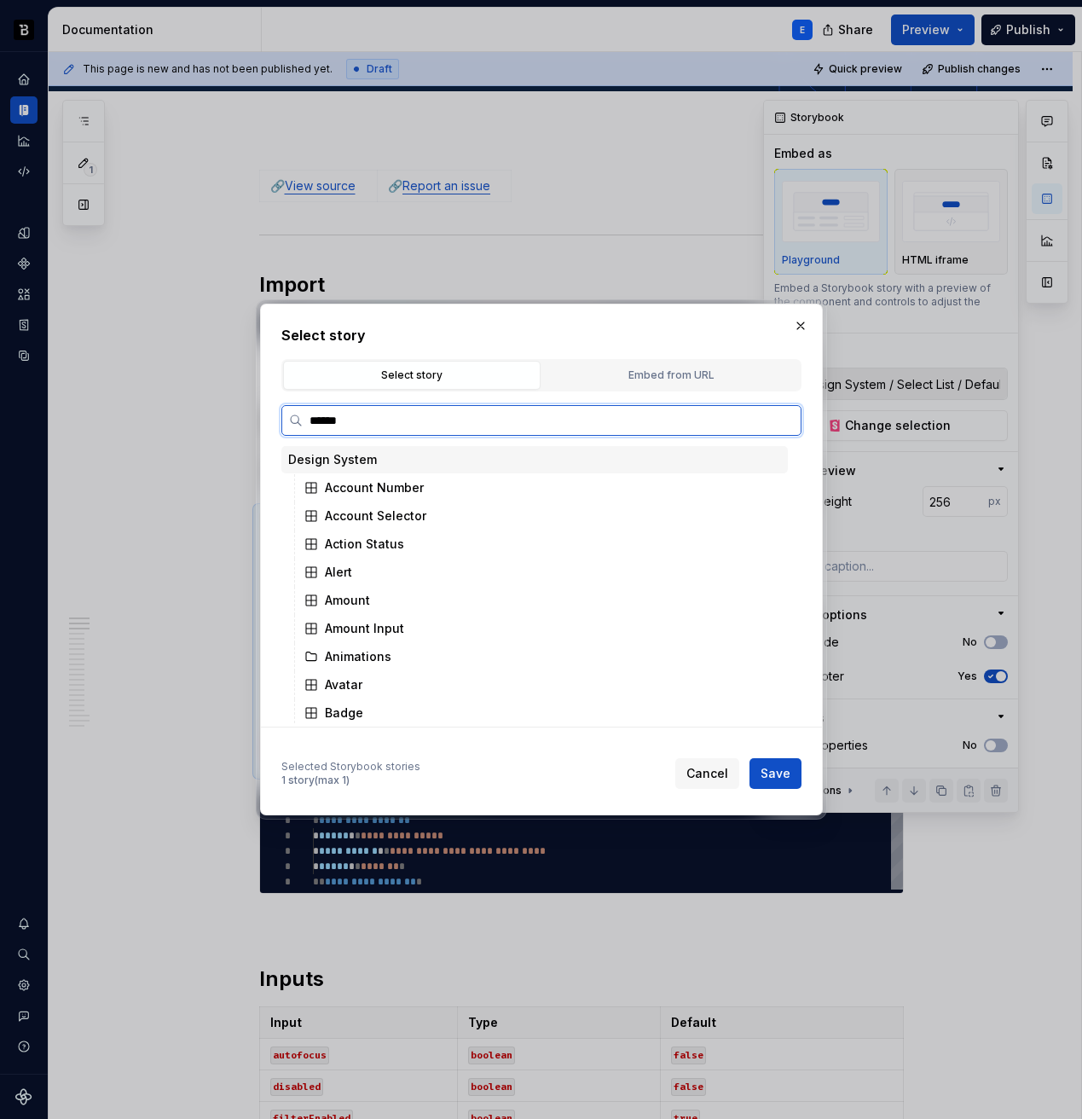
type input "*******"
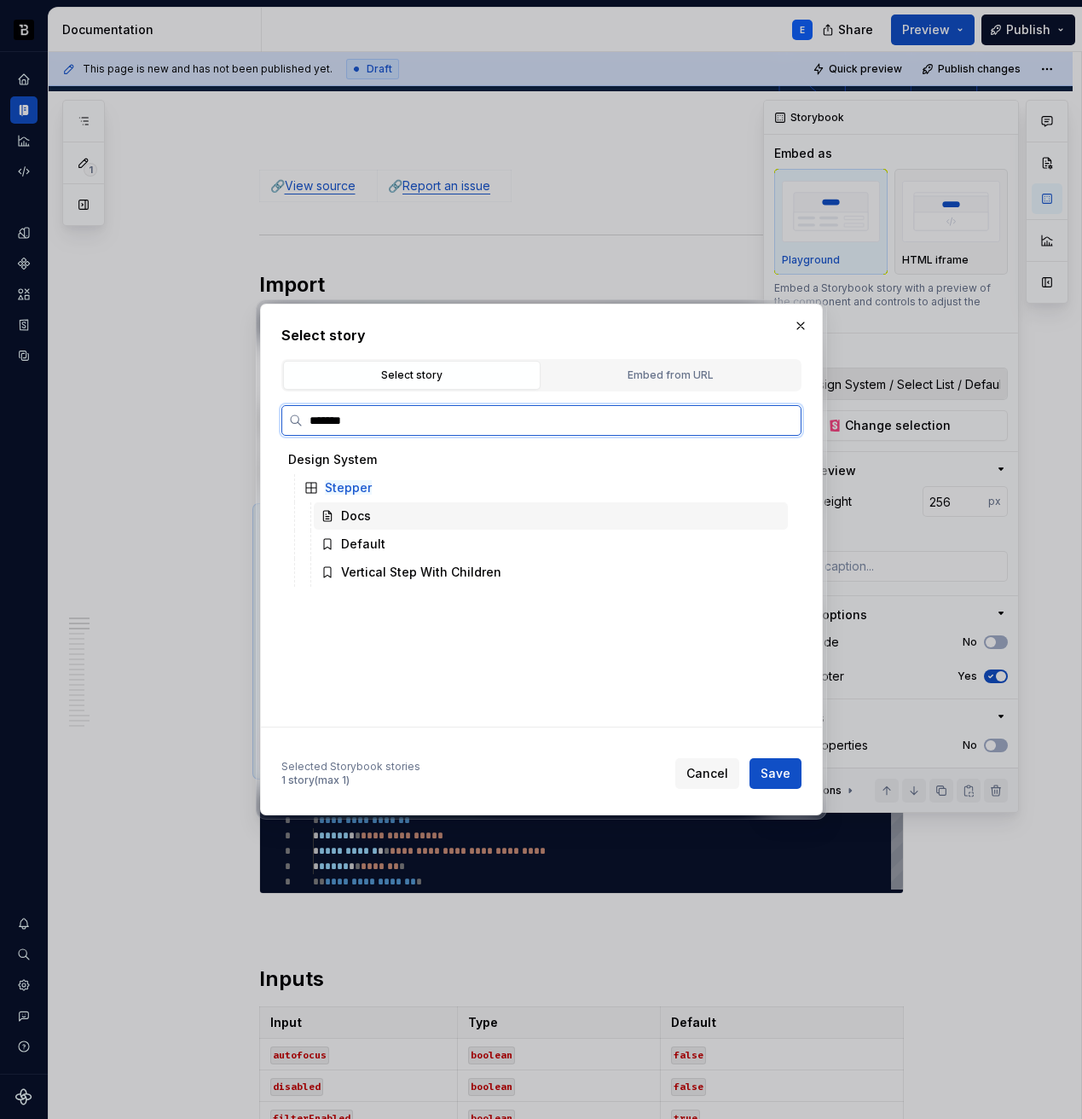
click at [361, 512] on div "Docs" at bounding box center [356, 515] width 30 height 17
click at [375, 536] on div "Default" at bounding box center [363, 544] width 44 height 17
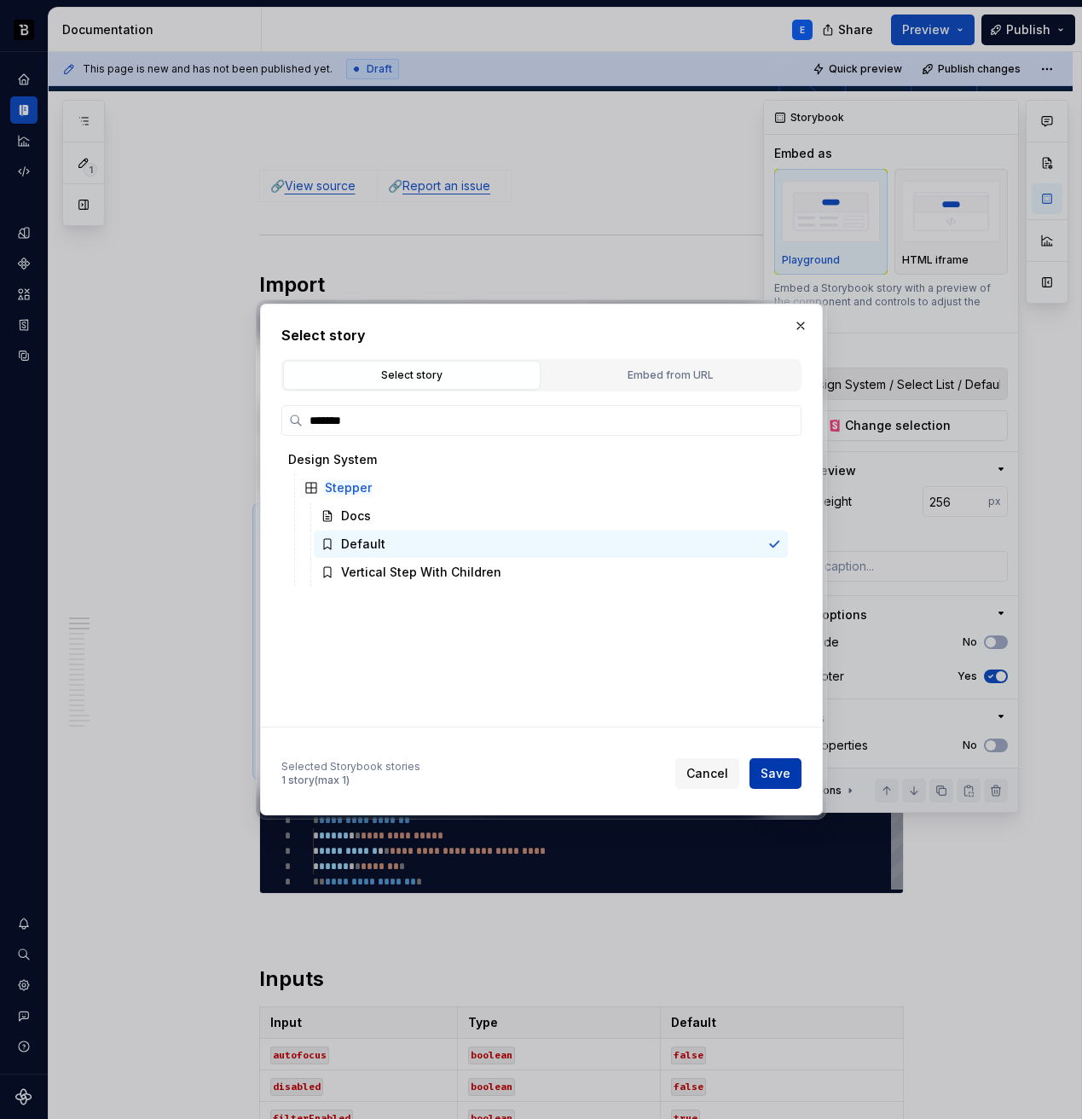
click at [770, 772] on span "Save" at bounding box center [776, 773] width 30 height 17
type textarea "*"
type input "Design System / Stepper / Default"
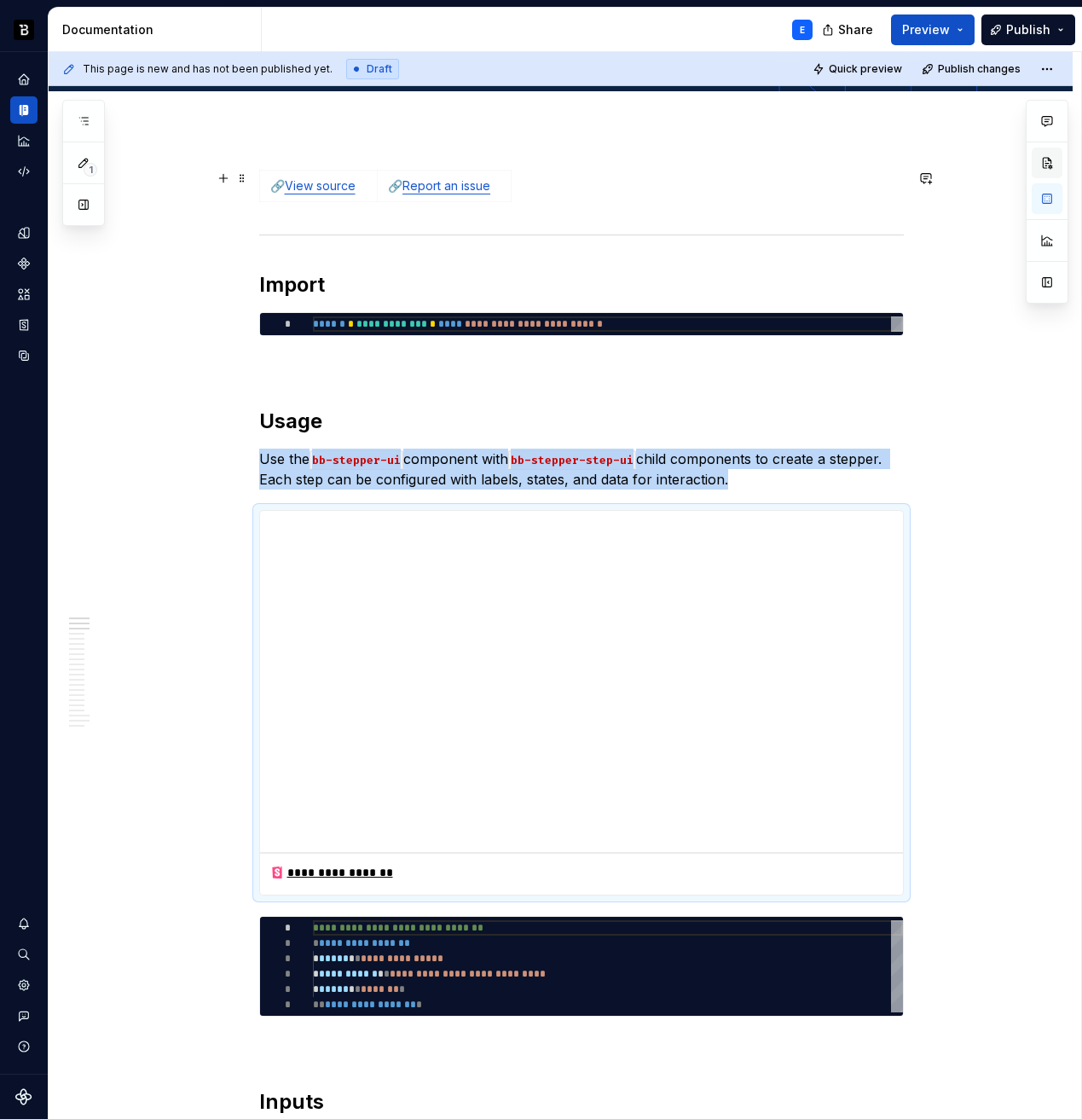
type textarea "*"
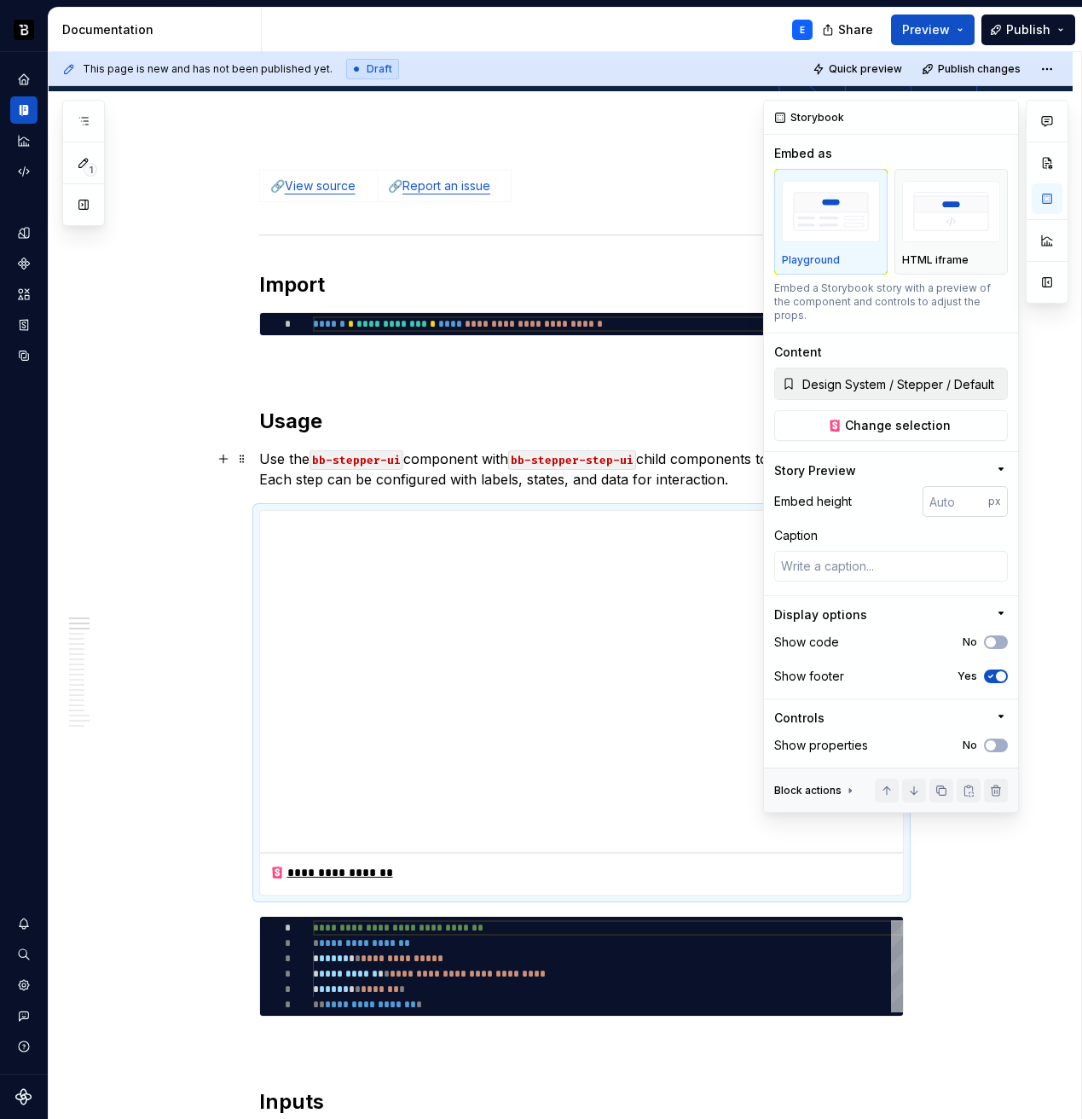
click at [955, 486] on input "number" at bounding box center [956, 501] width 66 height 31
type input "128"
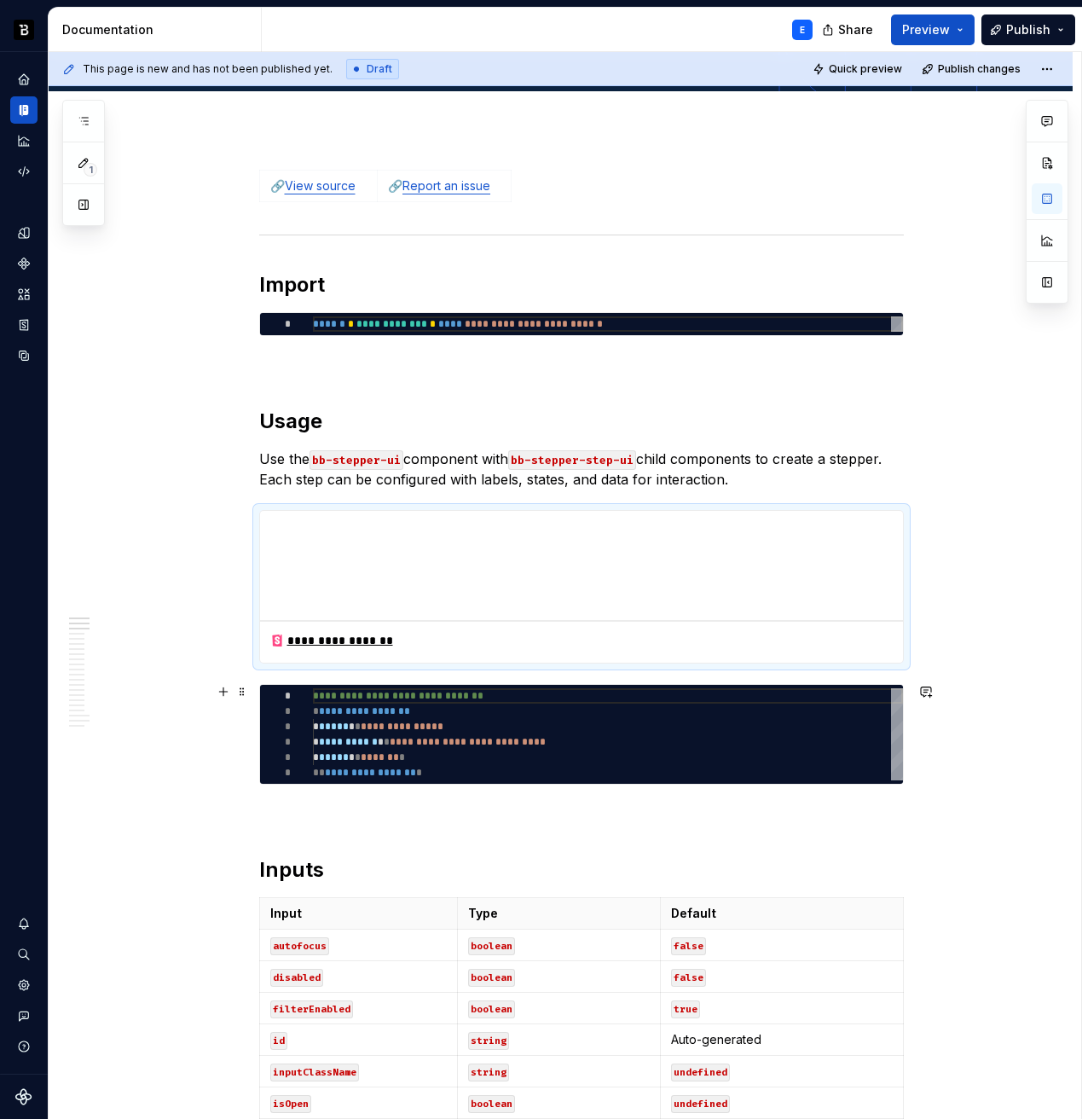
type textarea "*"
type textarea "**********"
click at [465, 740] on div "**********" at bounding box center [608, 734] width 590 height 92
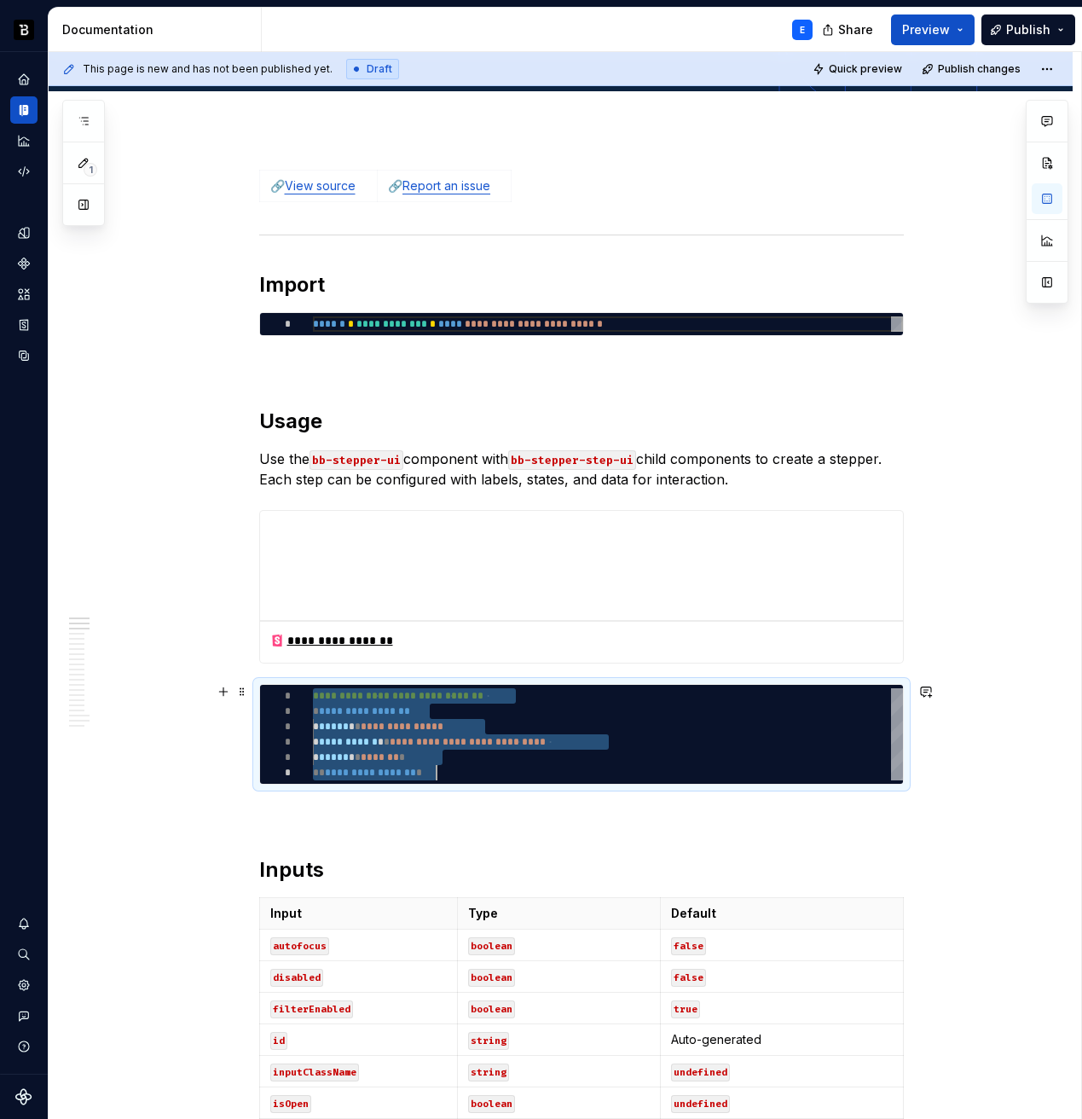
type textarea "*"
type textarea "**********"
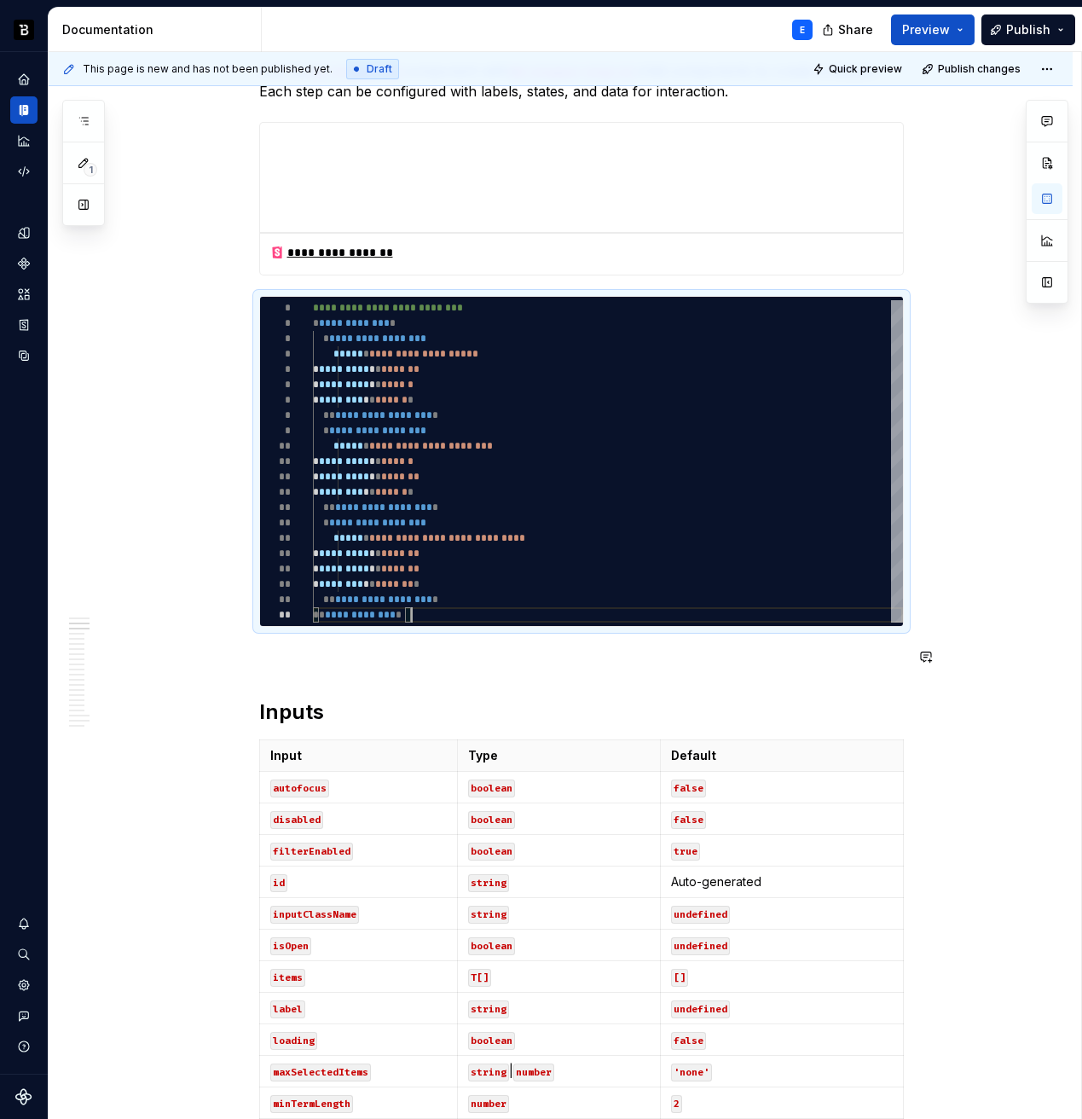
scroll to position [637, 0]
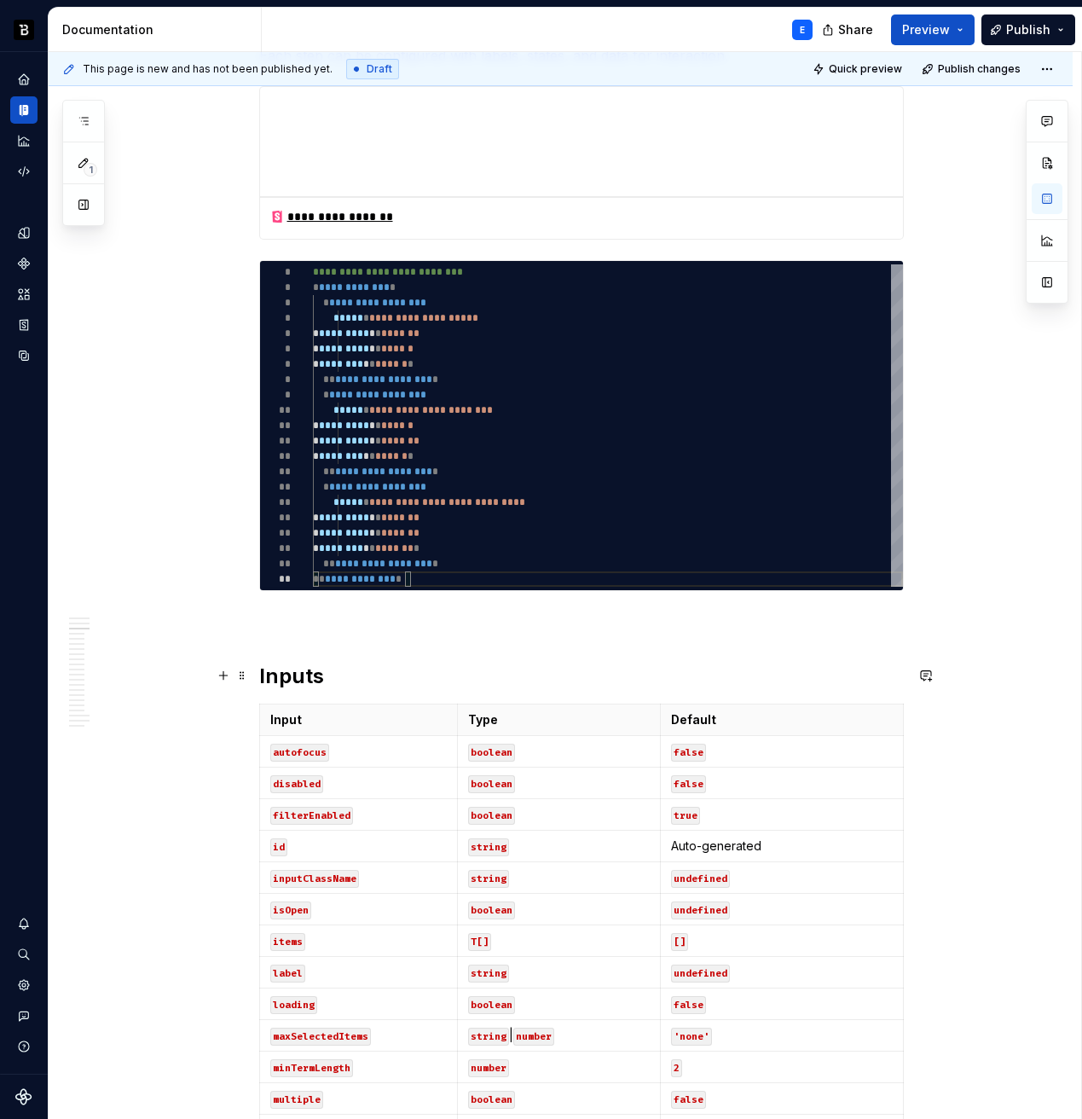
click at [347, 680] on h2 "Inputs" at bounding box center [581, 676] width 645 height 27
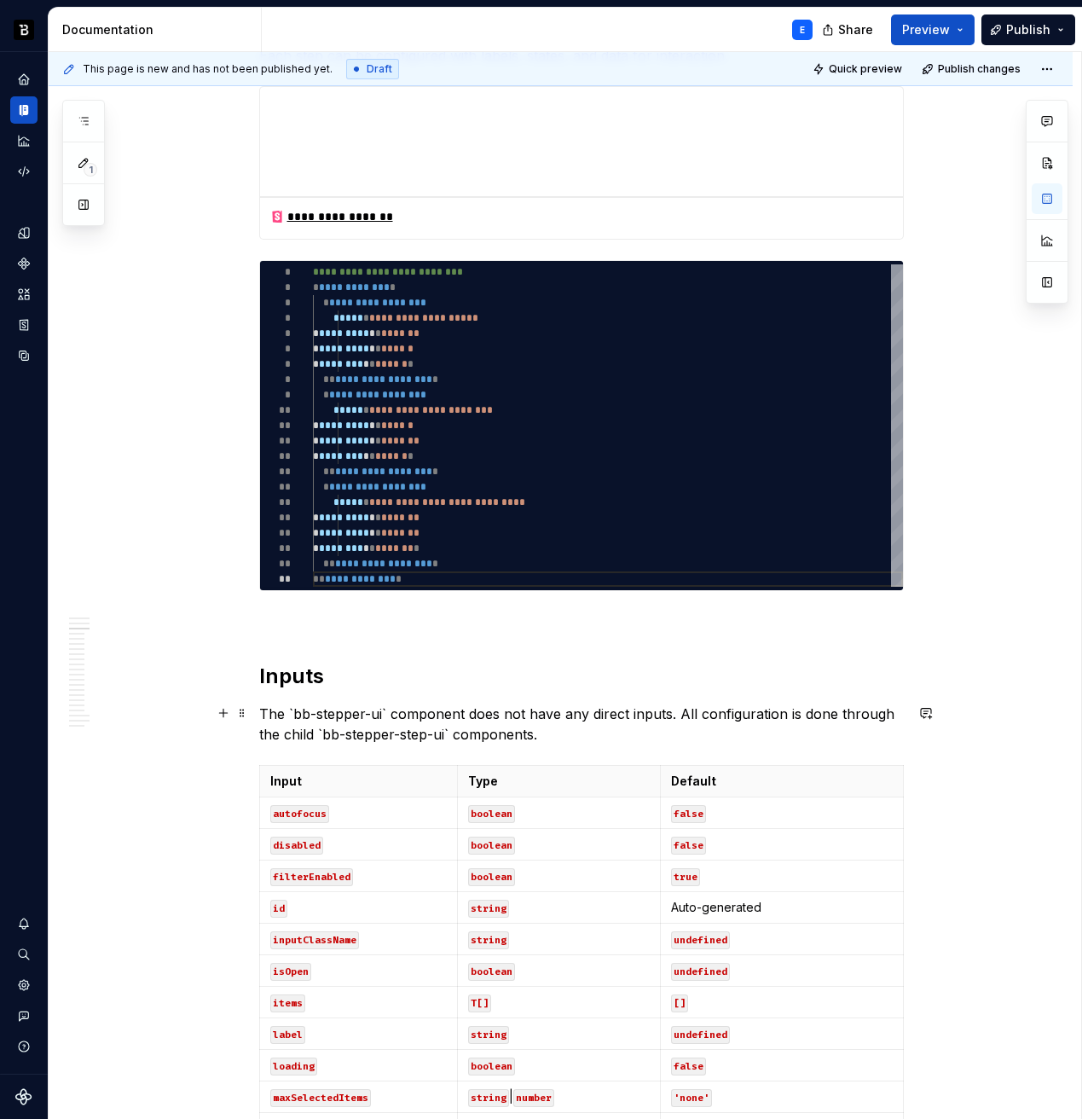
click at [383, 713] on p "The `bb-stepper-ui` component does not have any direct inputs. All configuratio…" at bounding box center [581, 724] width 645 height 41
click at [663, 733] on p "The bb-stepper-ui component does not have any direct inputs. All configuration …" at bounding box center [581, 724] width 645 height 41
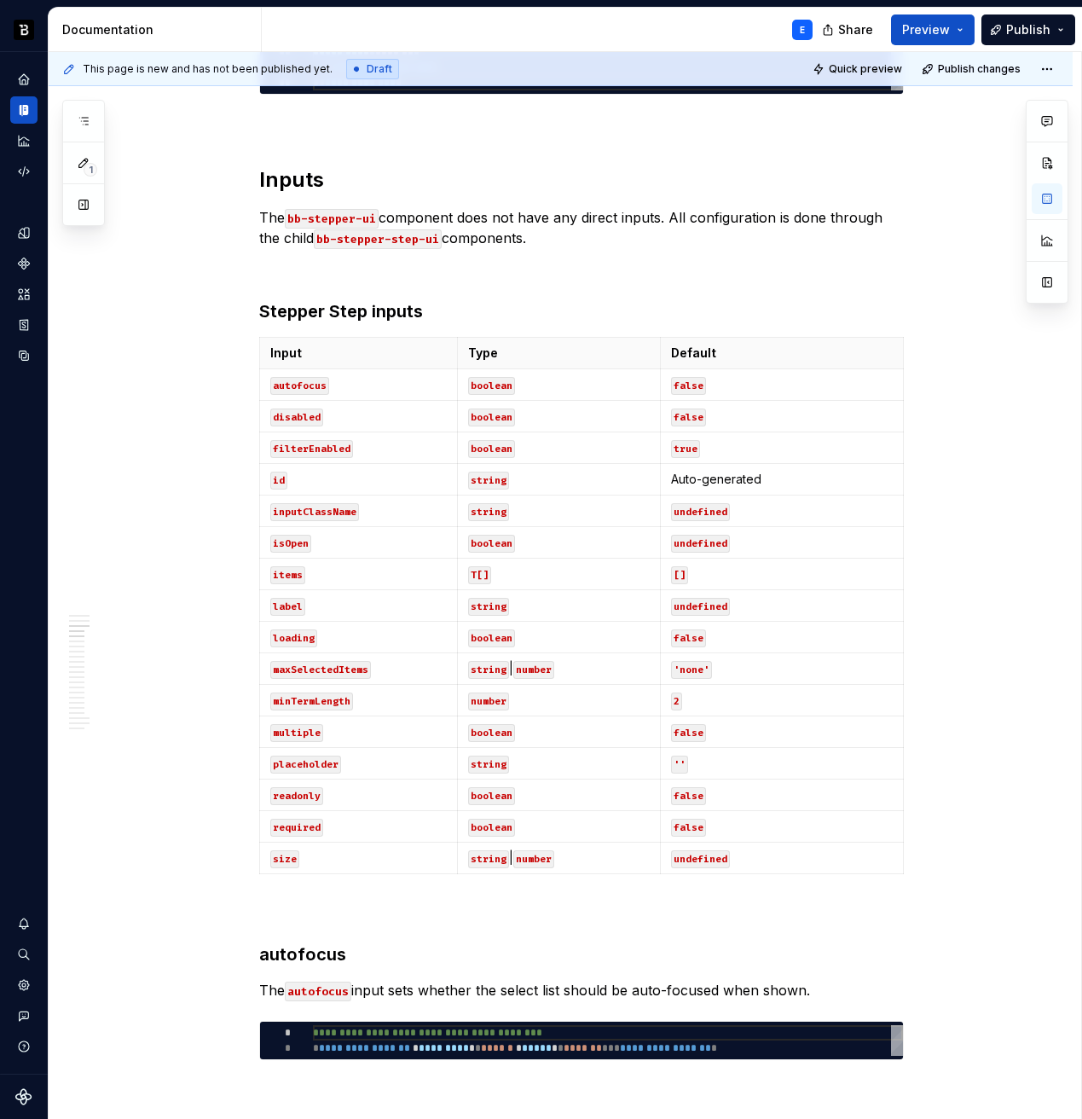
scroll to position [1154, 0]
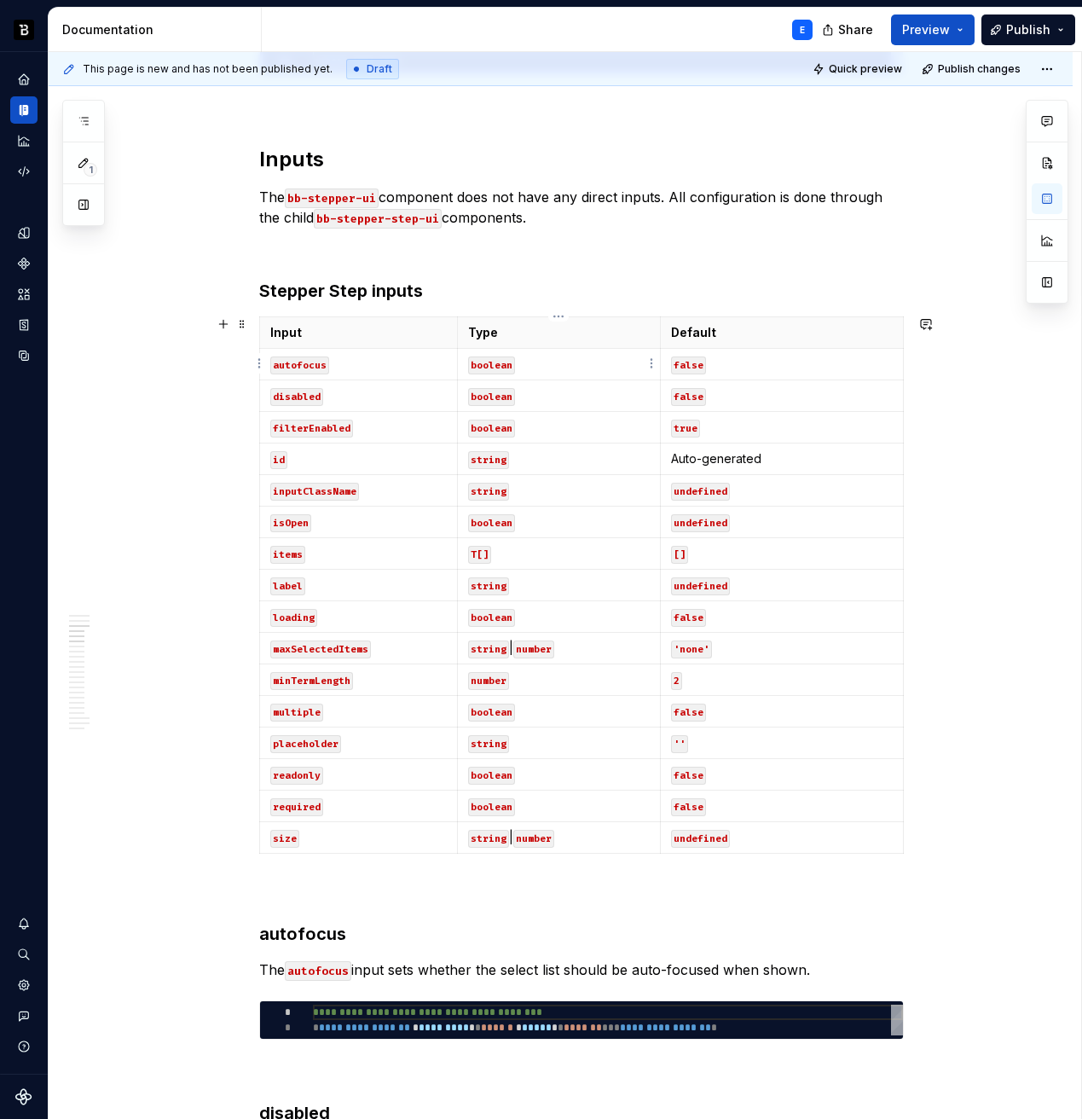
click at [580, 358] on p "boolean" at bounding box center [559, 364] width 182 height 17
type textarea "*"
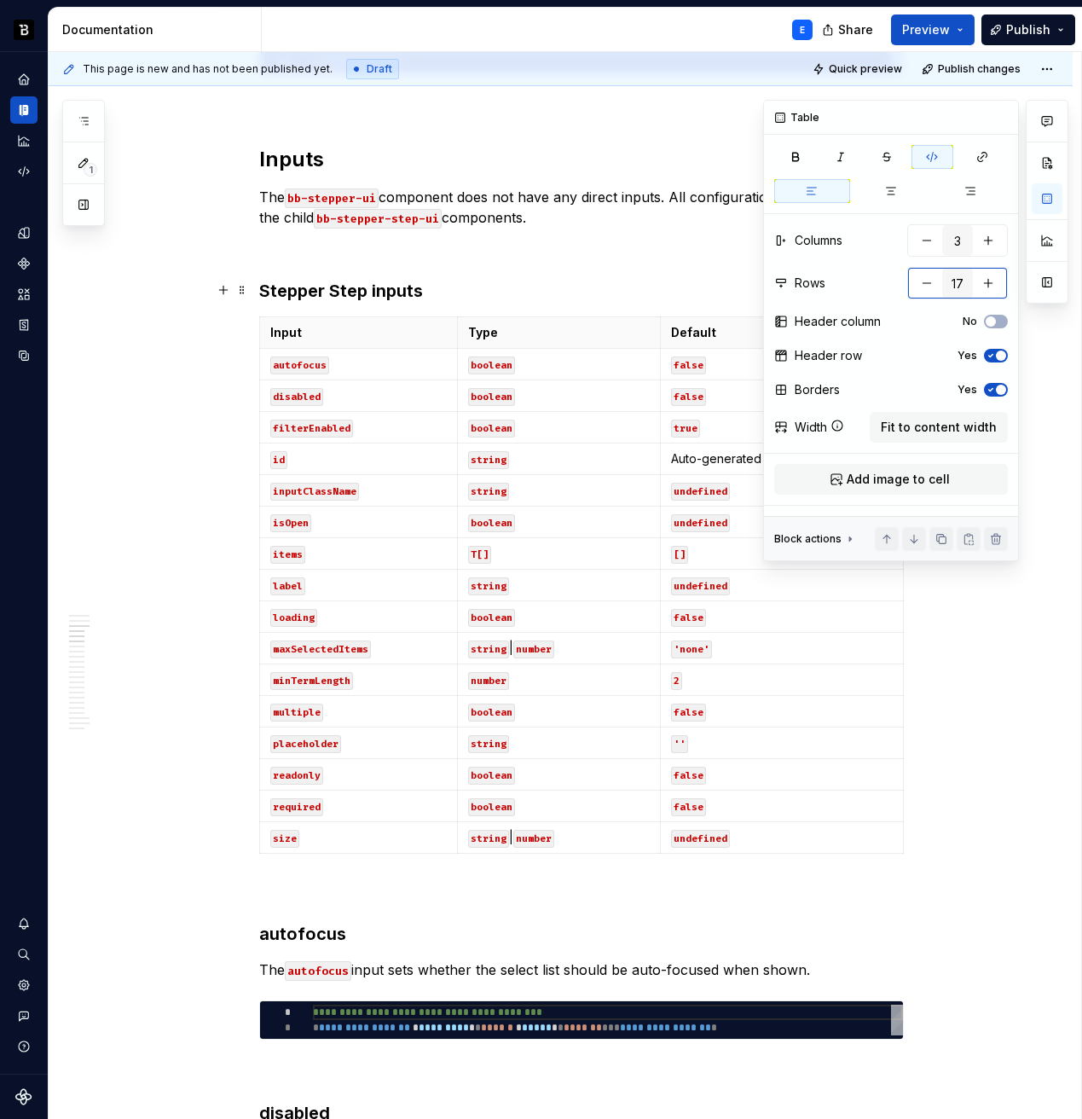
click at [922, 286] on button "button" at bounding box center [927, 283] width 31 height 31
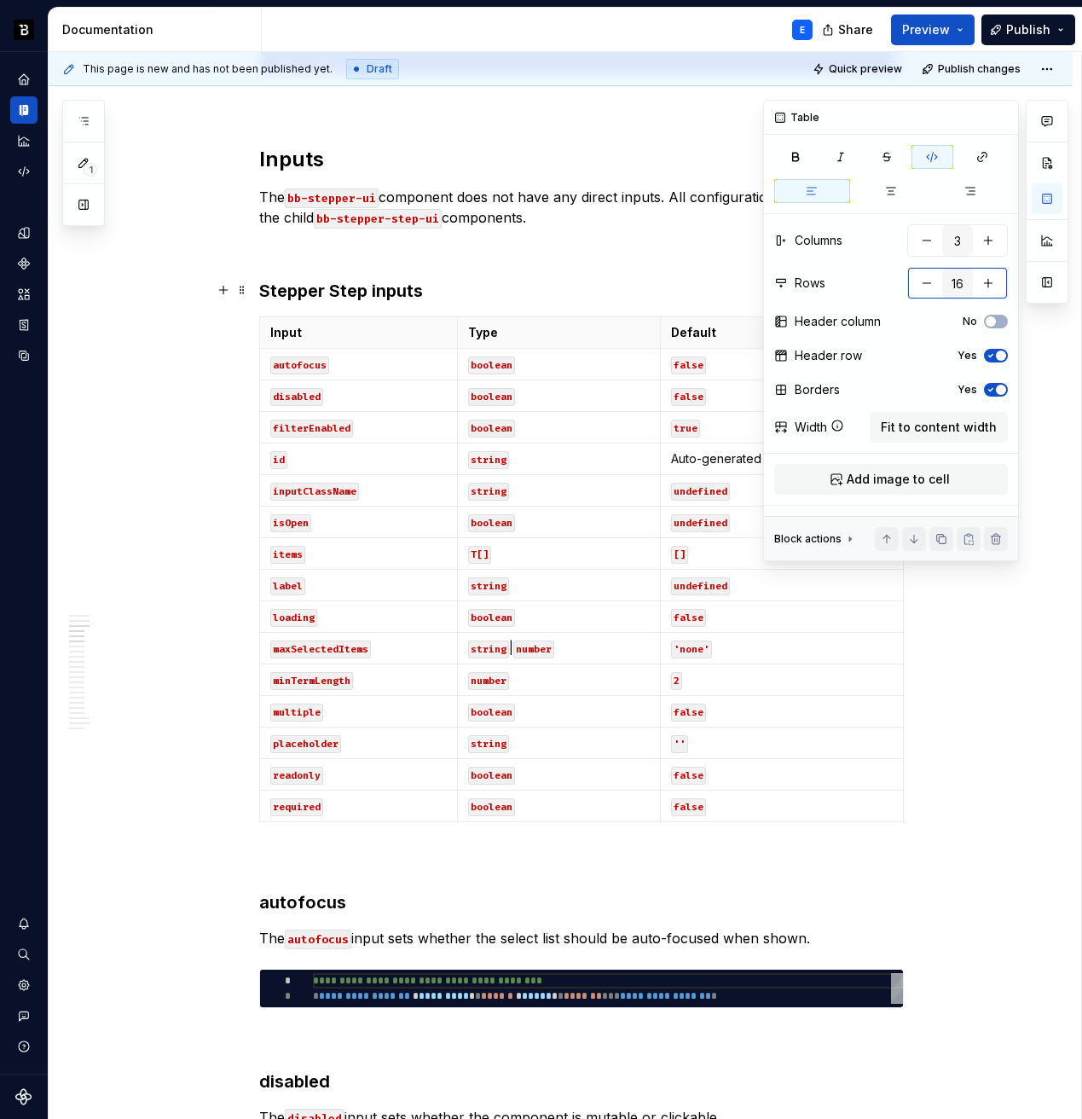
click at [922, 286] on button "button" at bounding box center [927, 283] width 31 height 31
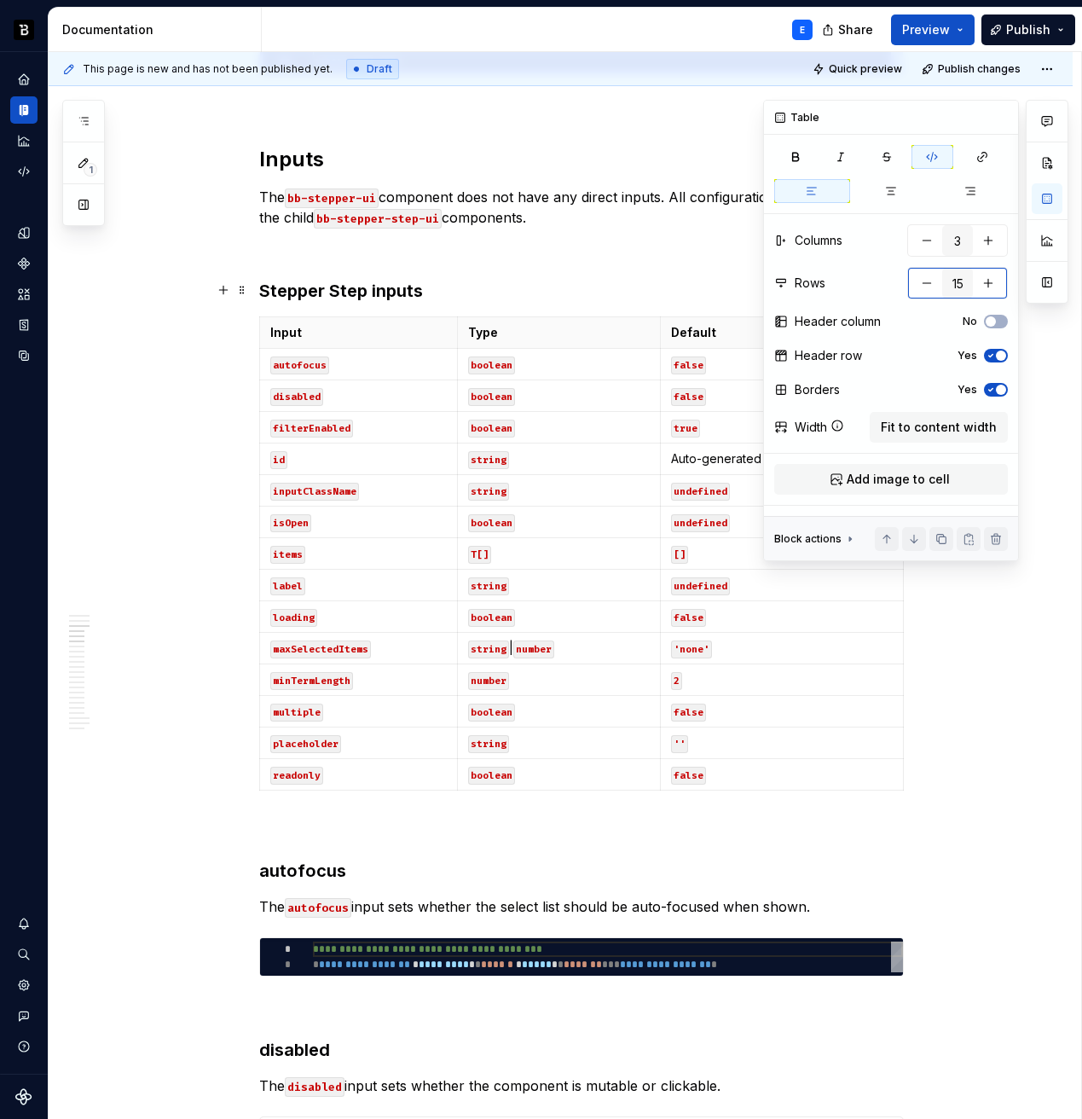
click at [922, 286] on button "button" at bounding box center [927, 283] width 31 height 31
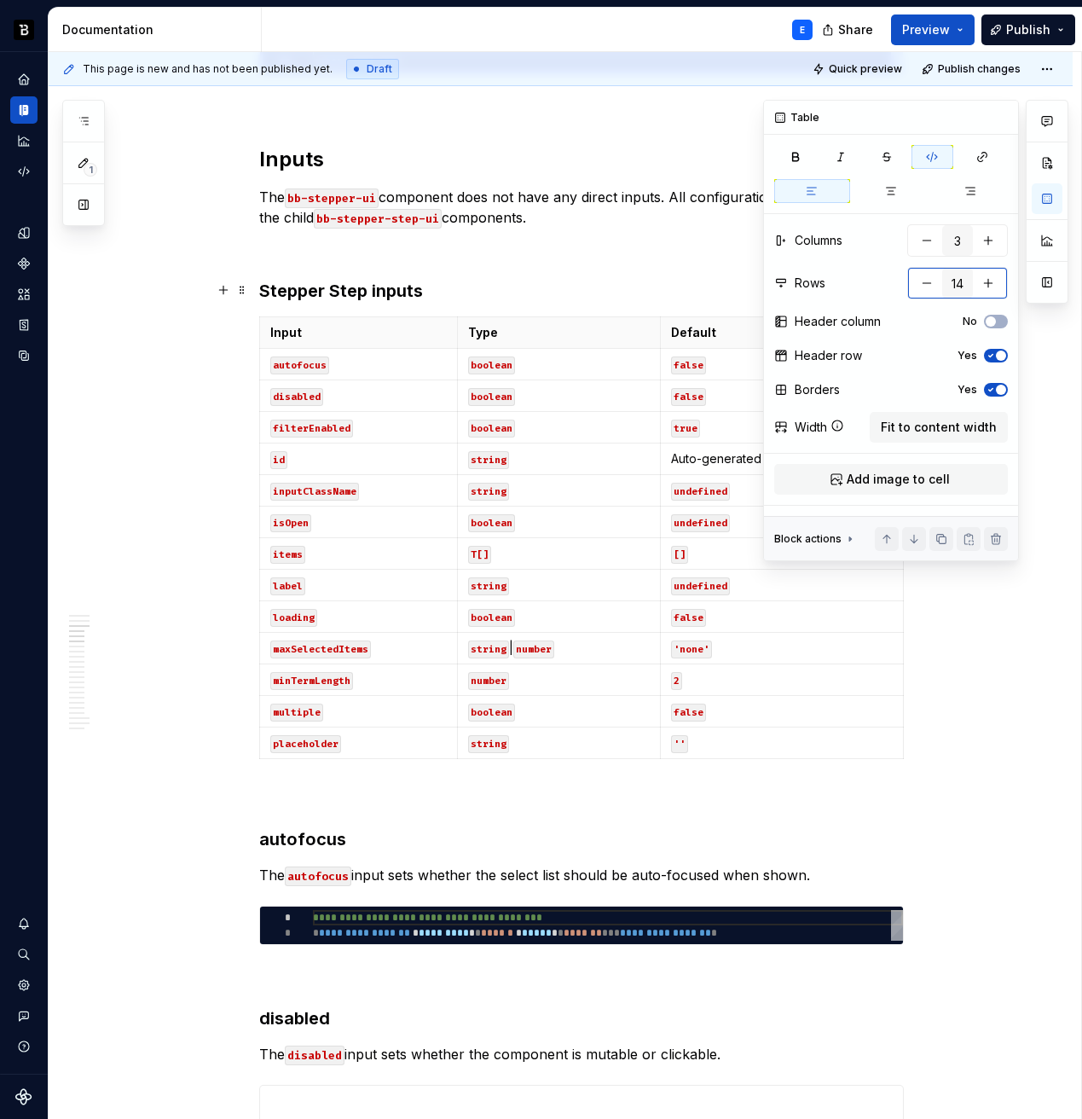
click at [922, 286] on button "button" at bounding box center [927, 283] width 31 height 31
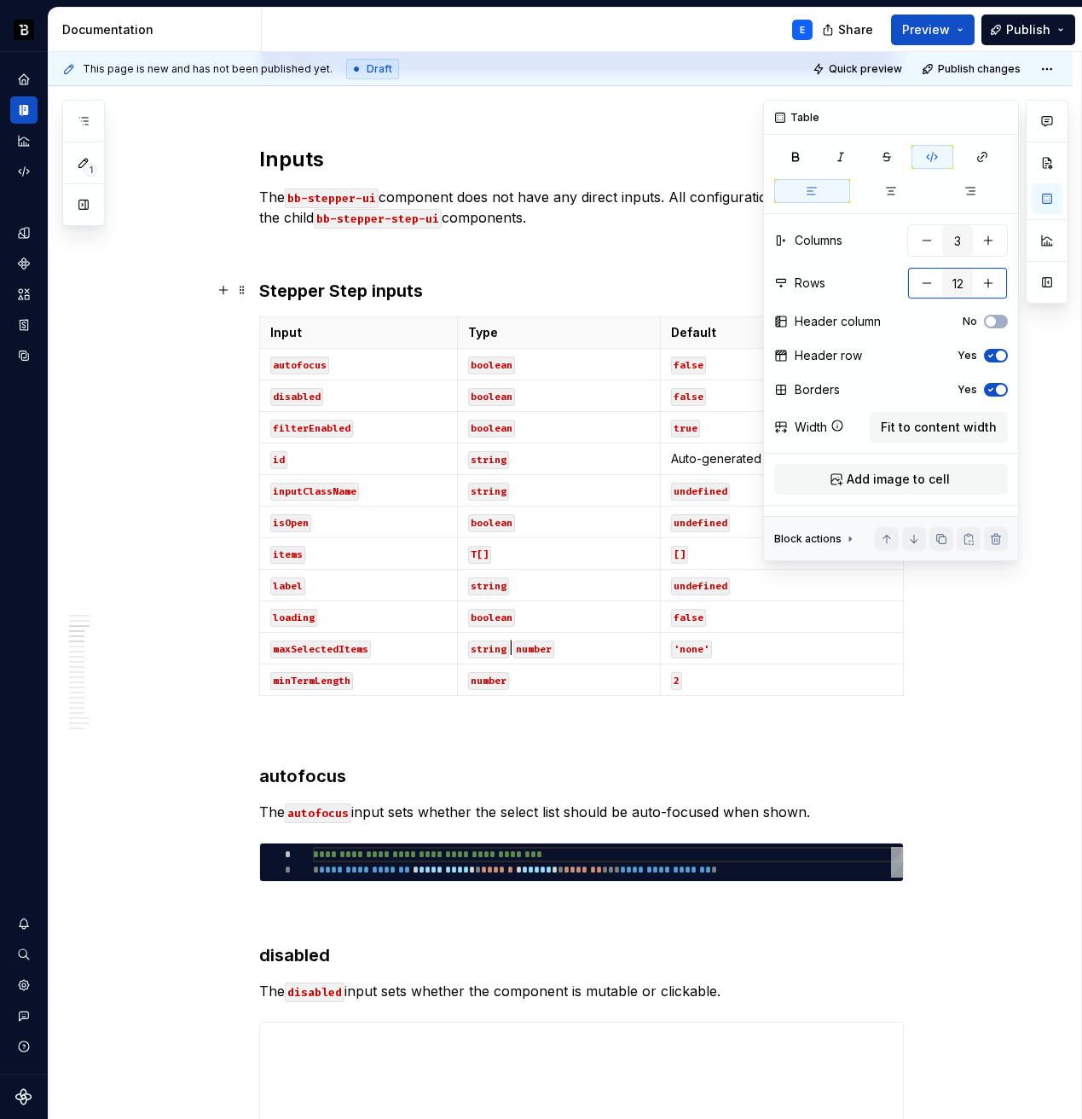
click at [922, 286] on button "button" at bounding box center [927, 283] width 31 height 31
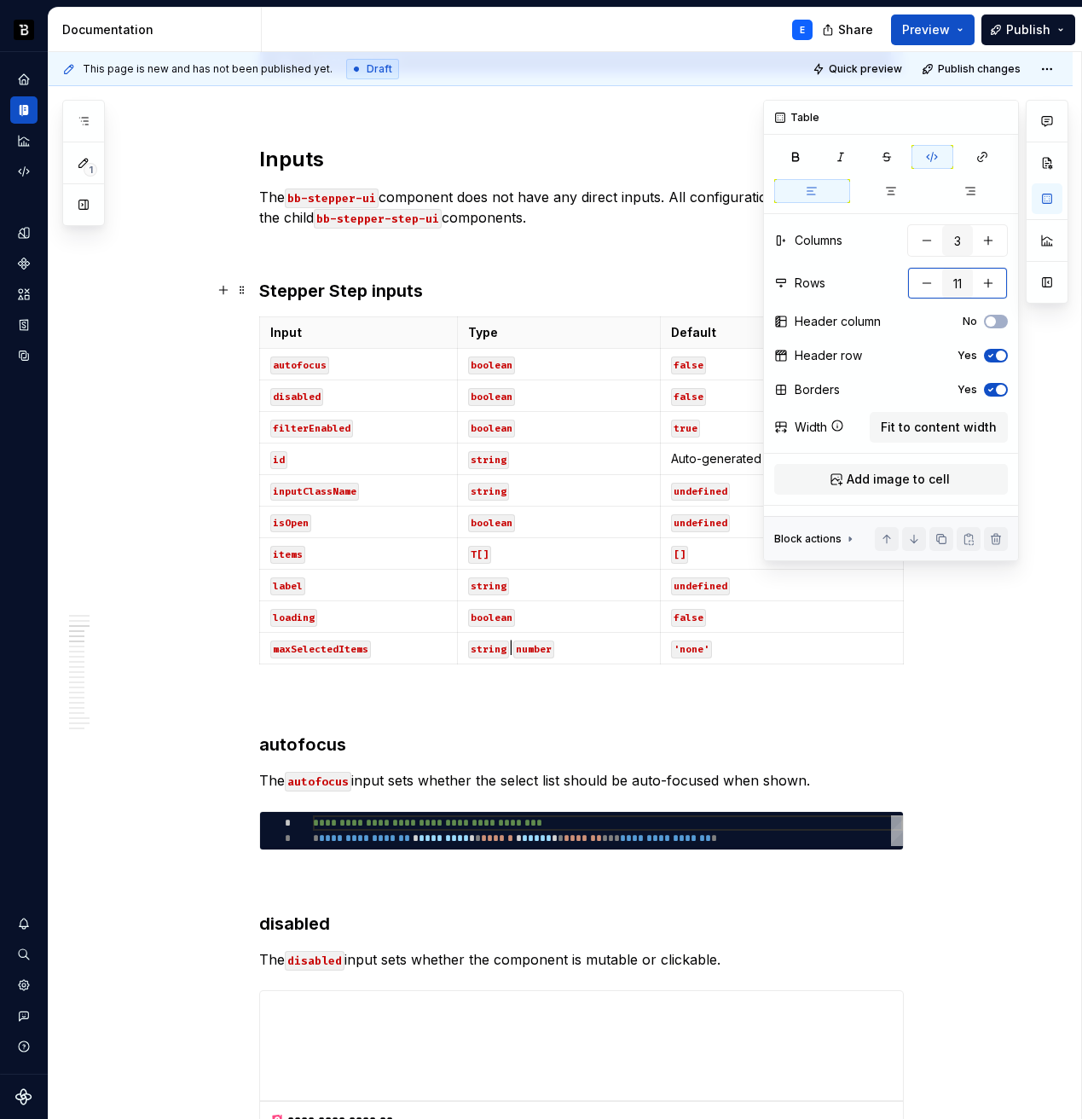
click at [922, 286] on button "button" at bounding box center [927, 283] width 31 height 31
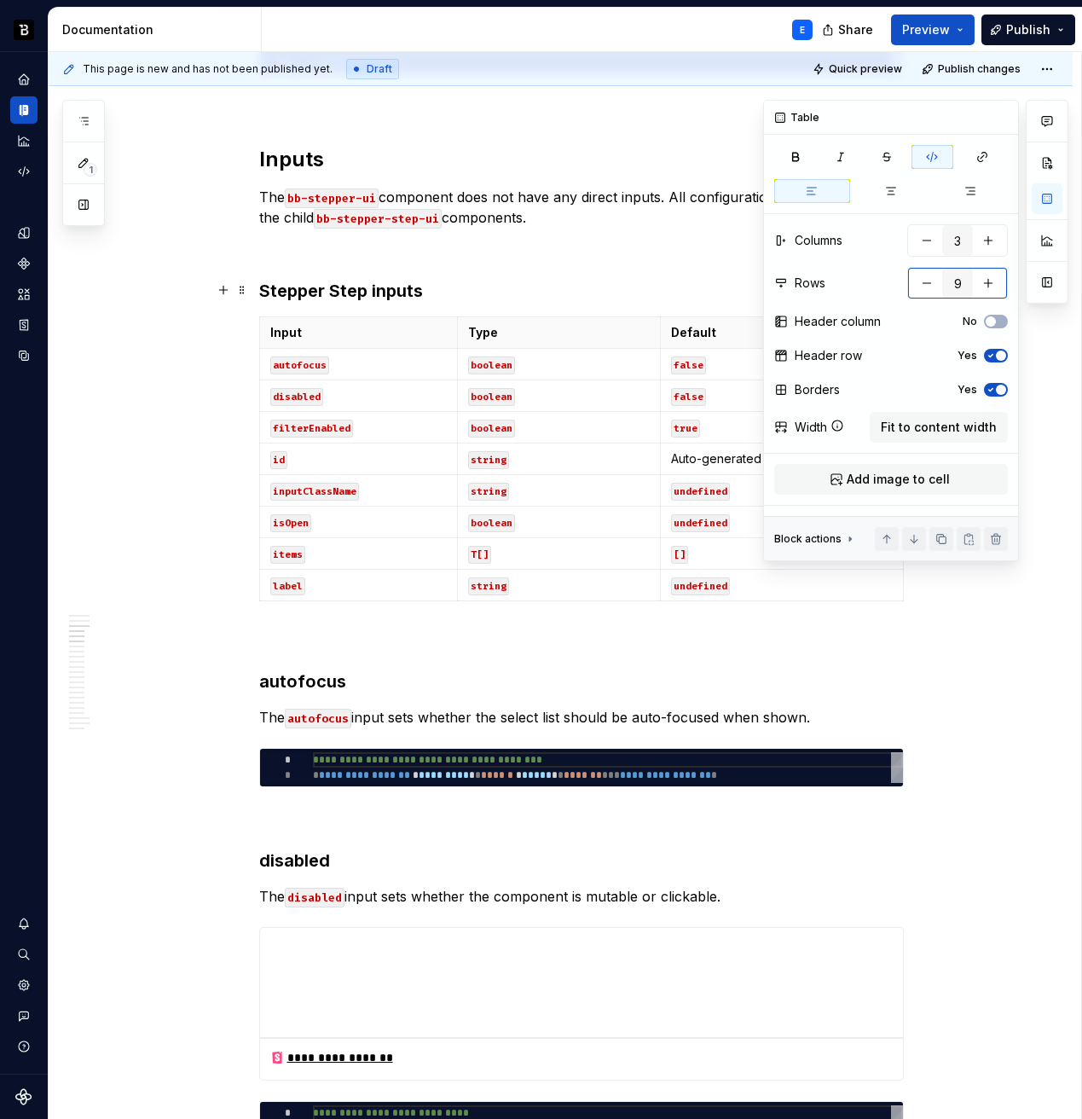
click at [922, 286] on button "button" at bounding box center [927, 283] width 31 height 31
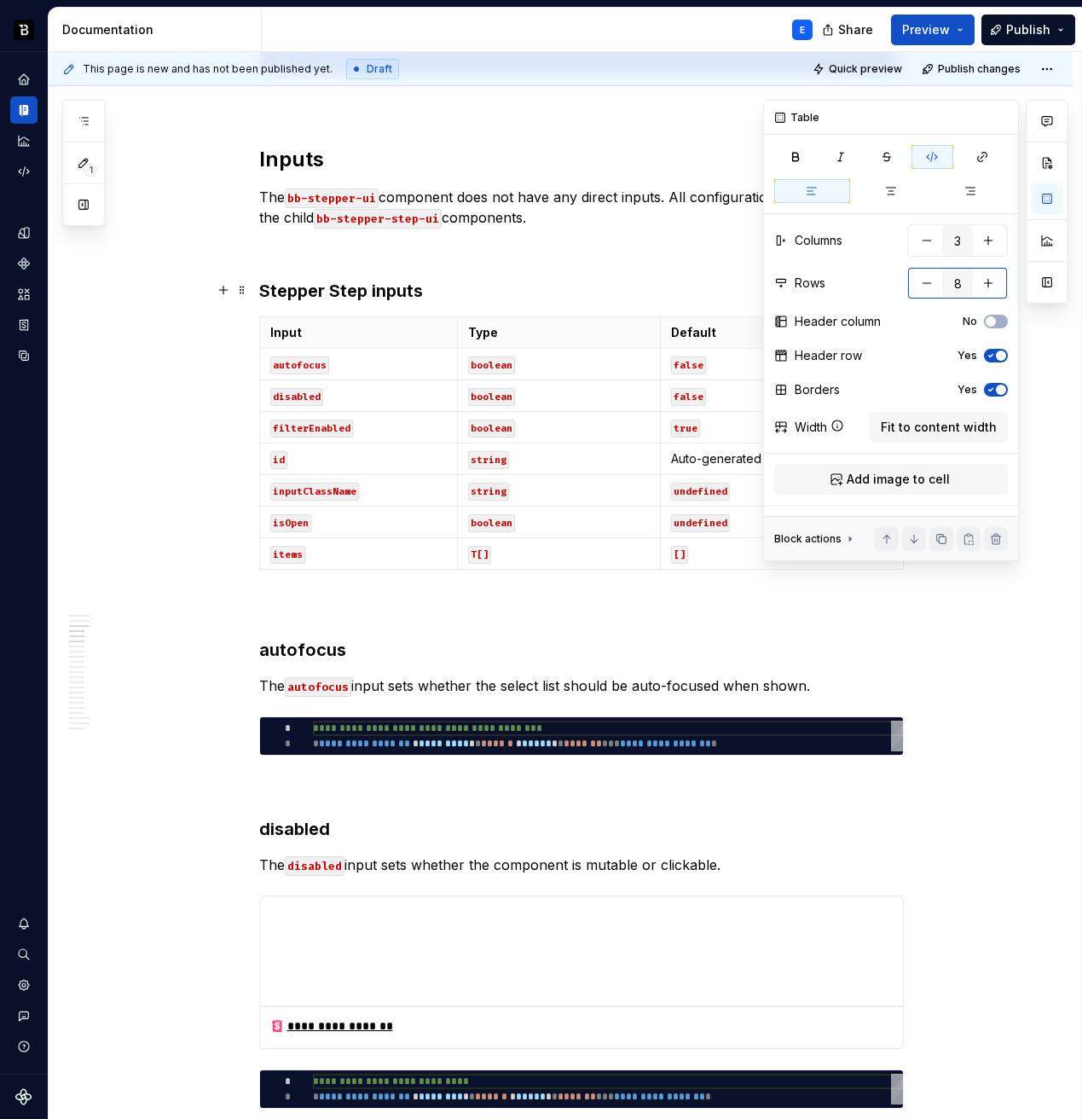
click at [922, 286] on button "button" at bounding box center [927, 283] width 31 height 31
type input "7"
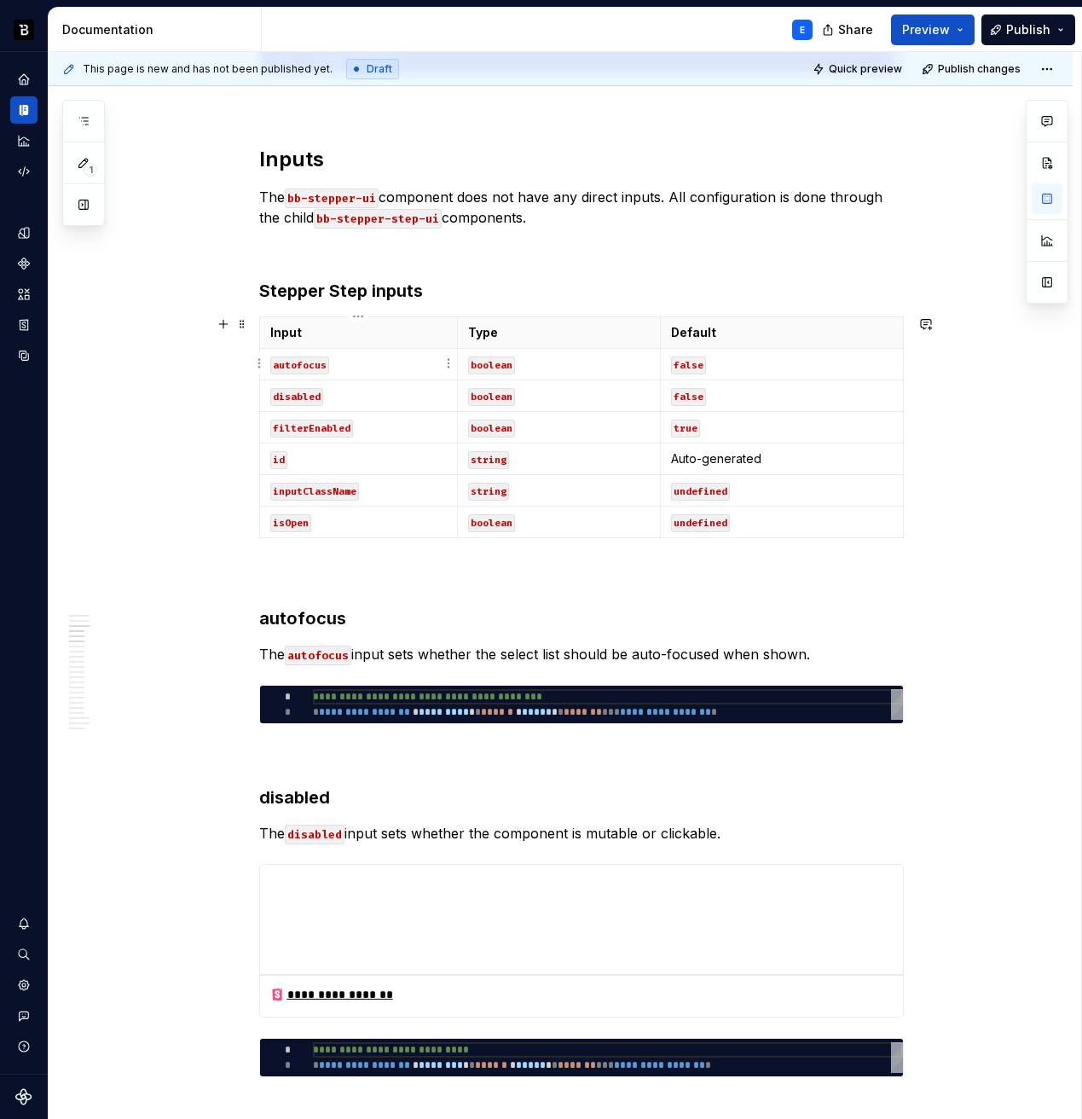
click at [399, 369] on p "autofocus" at bounding box center [358, 364] width 177 height 17
click at [399, 400] on p "disabled" at bounding box center [358, 395] width 177 height 17
click at [404, 427] on p "filterEnabled" at bounding box center [358, 427] width 177 height 17
click at [568, 361] on p "boolean" at bounding box center [559, 364] width 182 height 17
click at [733, 363] on p "false" at bounding box center [782, 364] width 222 height 17
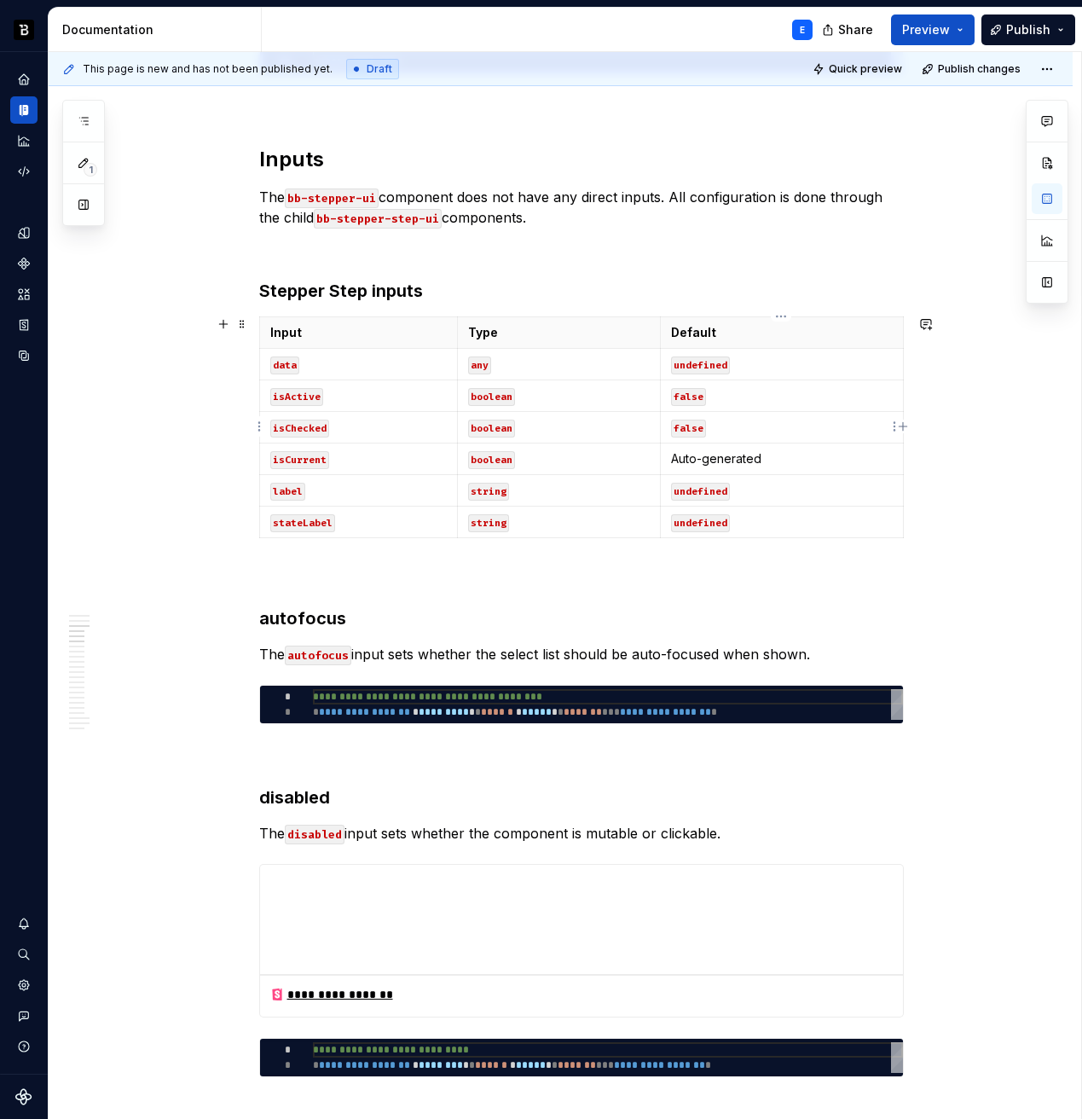
click at [741, 426] on p "false" at bounding box center [782, 427] width 222 height 17
copy code "false"
click at [744, 471] on td "Auto-generated" at bounding box center [781, 459] width 243 height 32
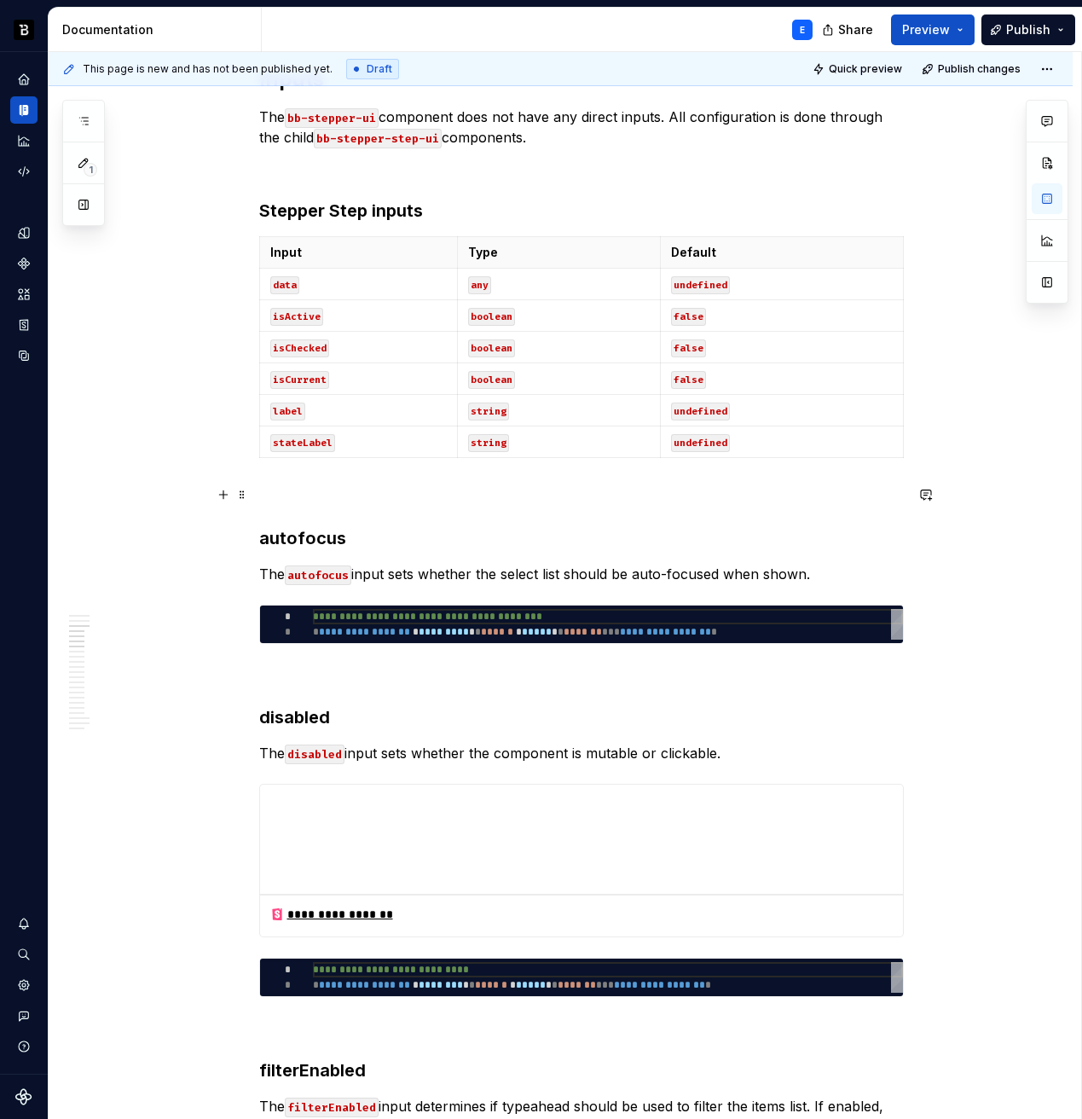
scroll to position [1239, 0]
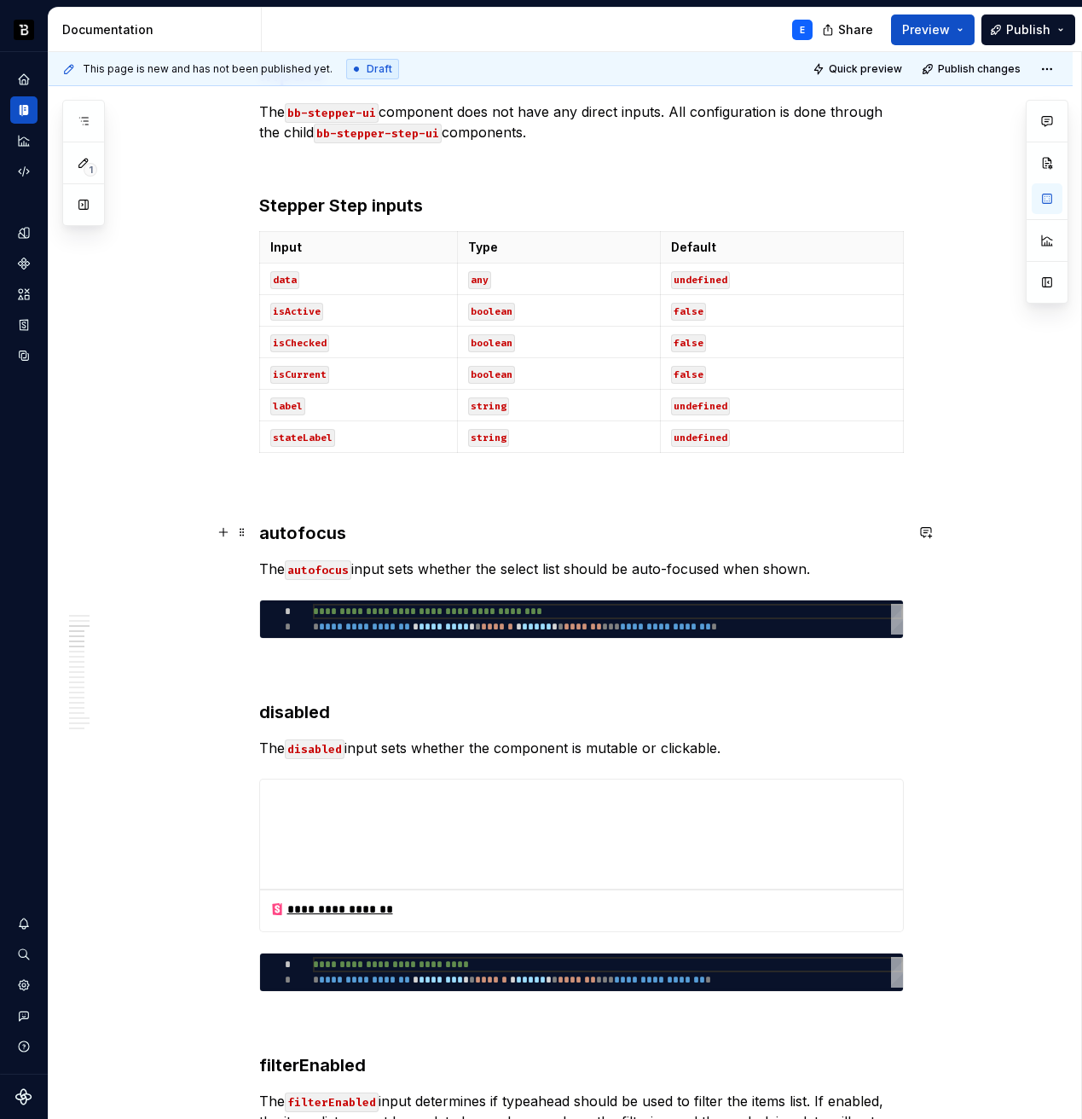
click at [451, 534] on h3 "autofocus" at bounding box center [581, 533] width 645 height 24
click at [690, 568] on p "The autofocus input sets whether the select list should be auto-focused when sh…" at bounding box center [581, 569] width 645 height 20
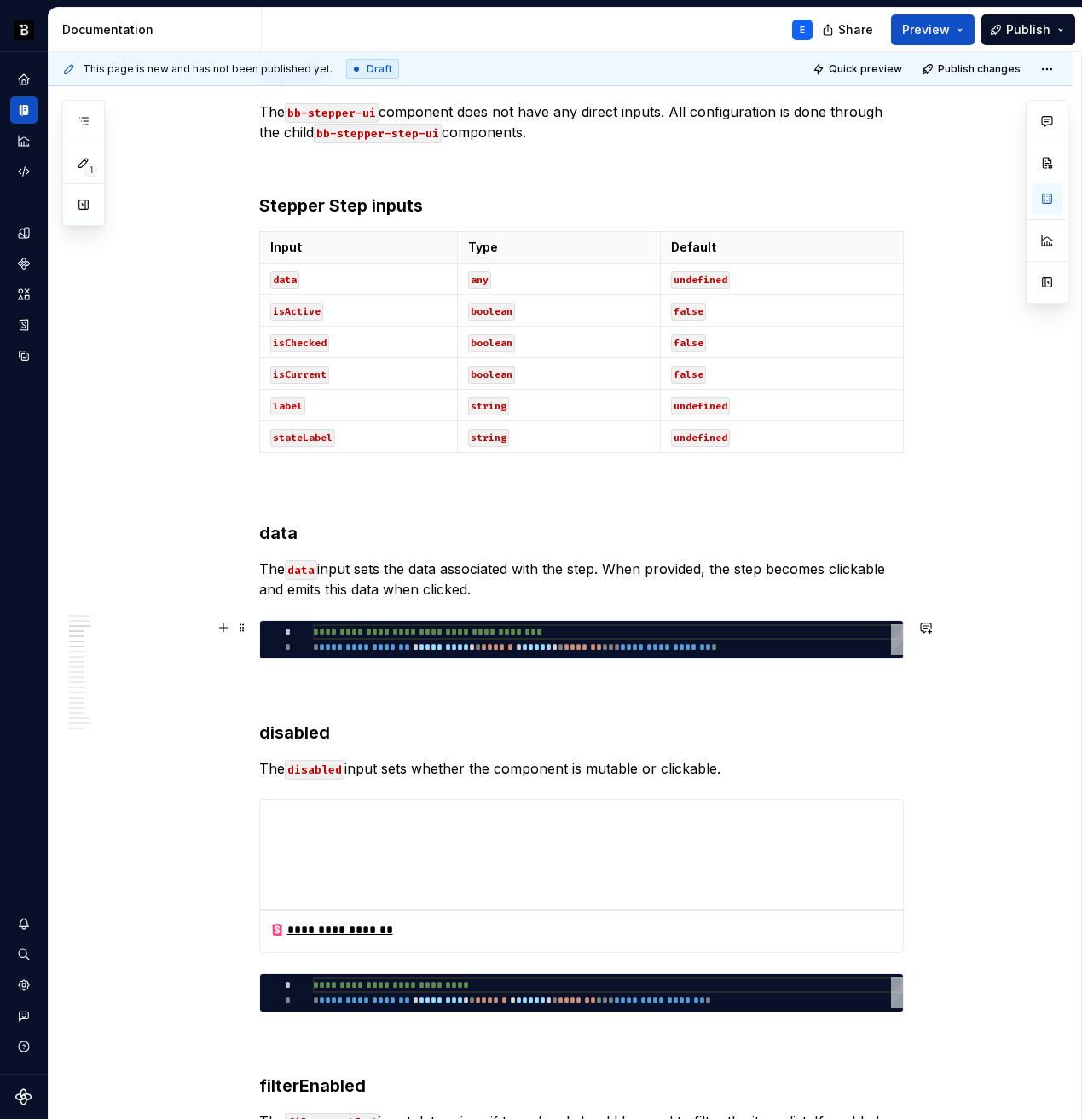
click at [647, 638] on div "**********" at bounding box center [608, 639] width 590 height 31
type textarea "*"
type textarea "**********"
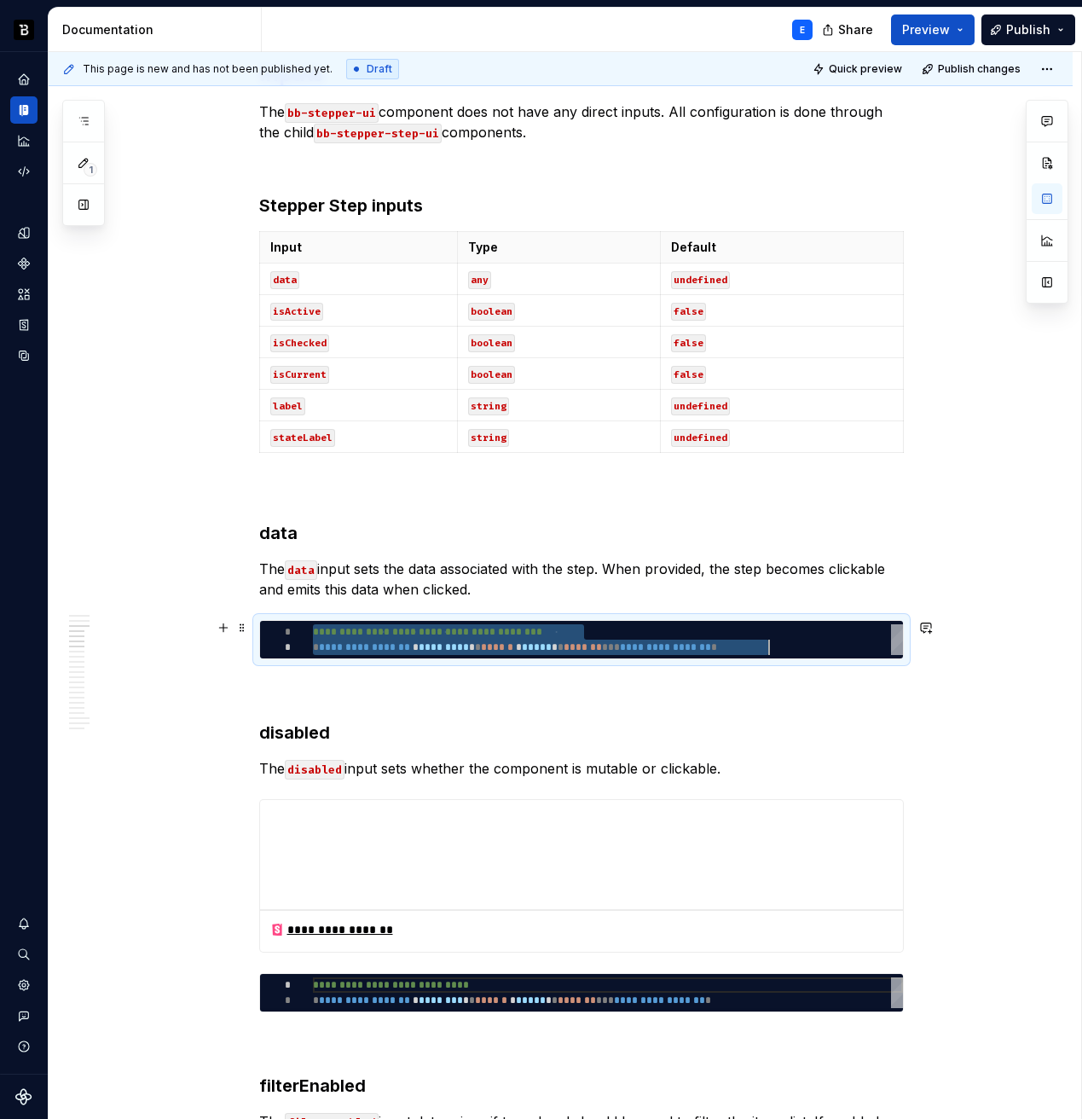
scroll to position [0, 455]
type textarea "*"
type textarea "**********"
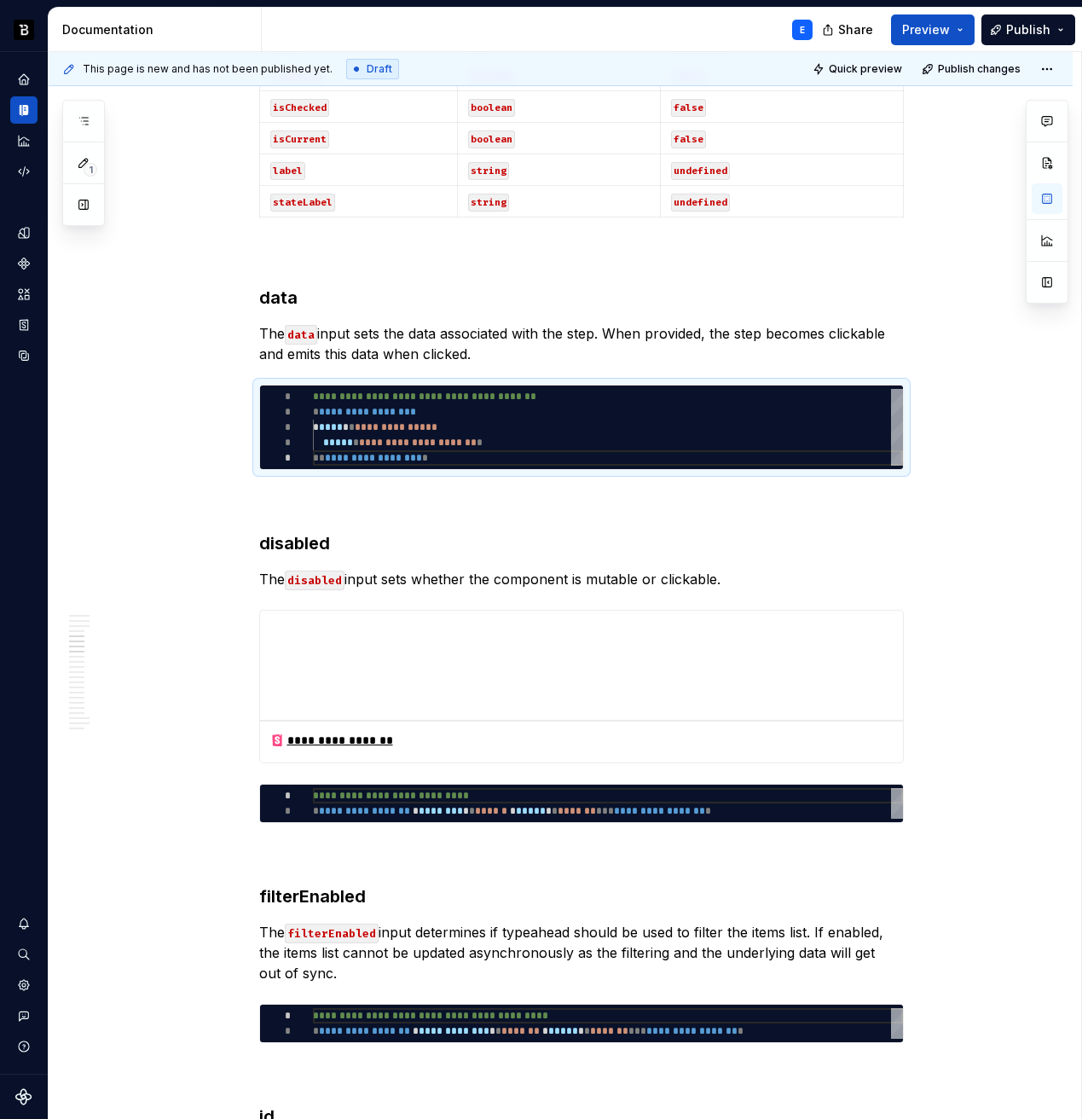
scroll to position [1520, 0]
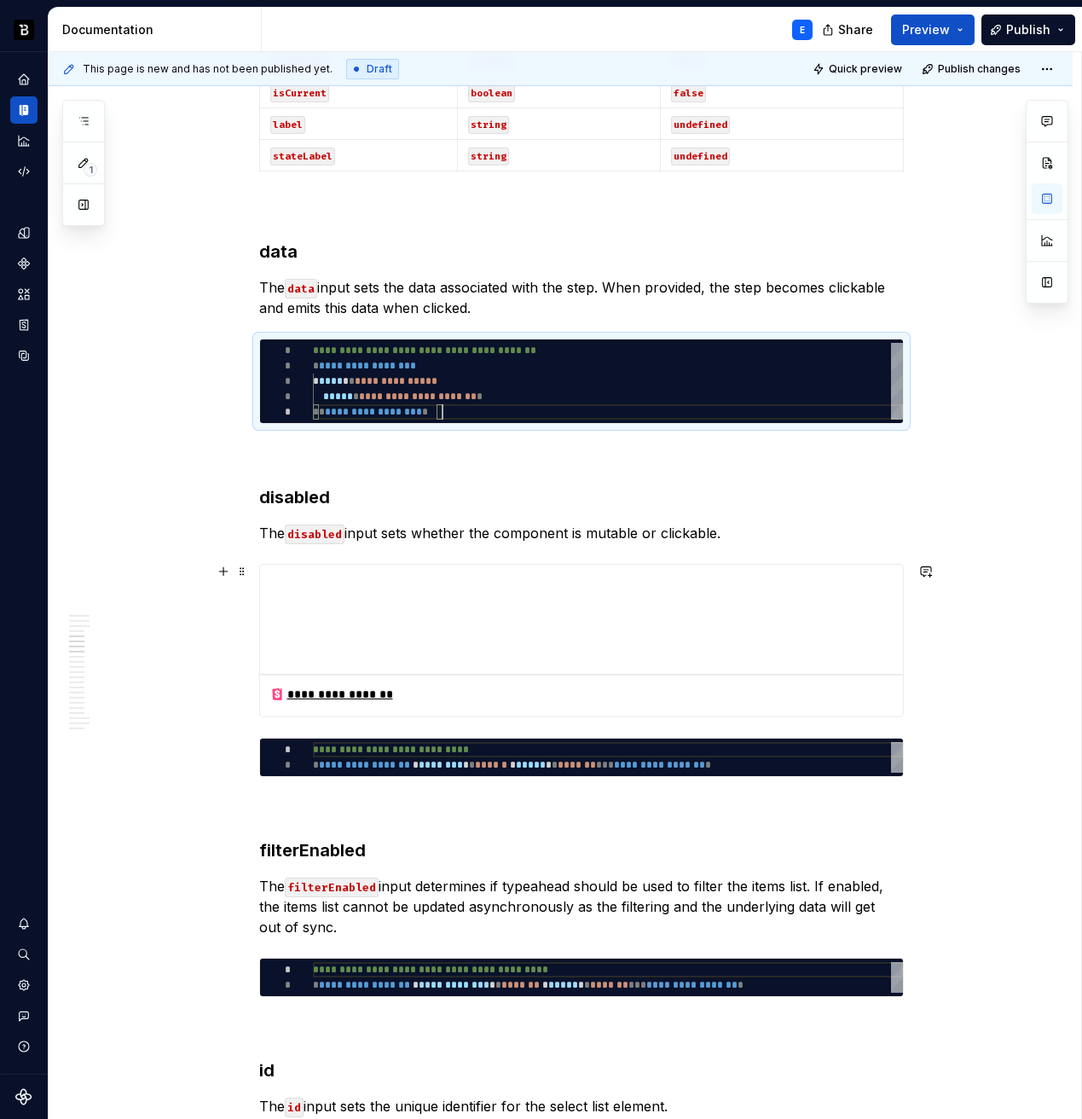
click at [298, 497] on h3 "disabled" at bounding box center [581, 497] width 645 height 24
click at [447, 534] on p "The disabled input sets whether the component is mutable or clickable." at bounding box center [581, 533] width 645 height 20
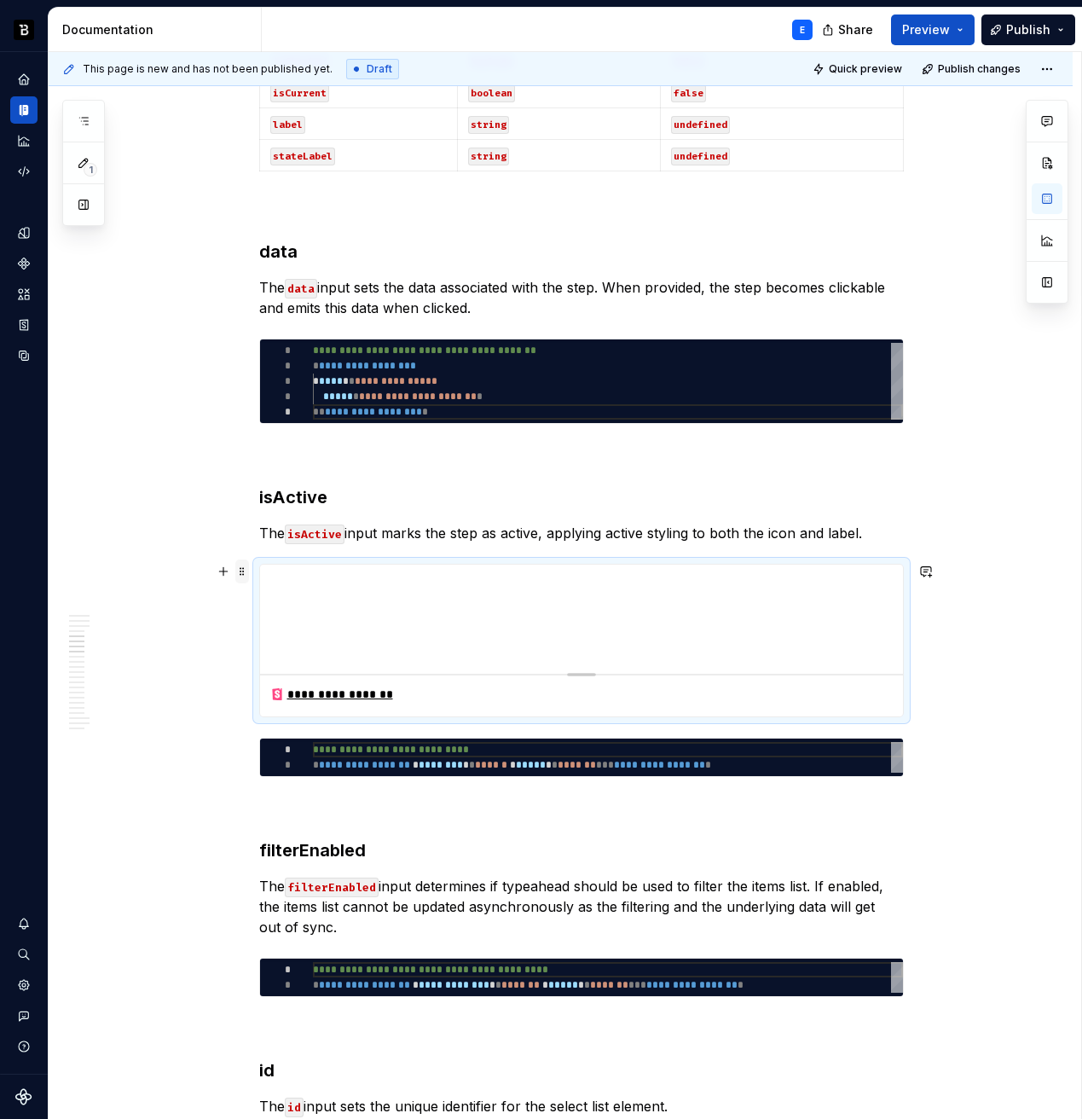
click at [237, 571] on span at bounding box center [242, 571] width 14 height 24
click at [275, 716] on div "Delete" at bounding box center [321, 722] width 111 height 17
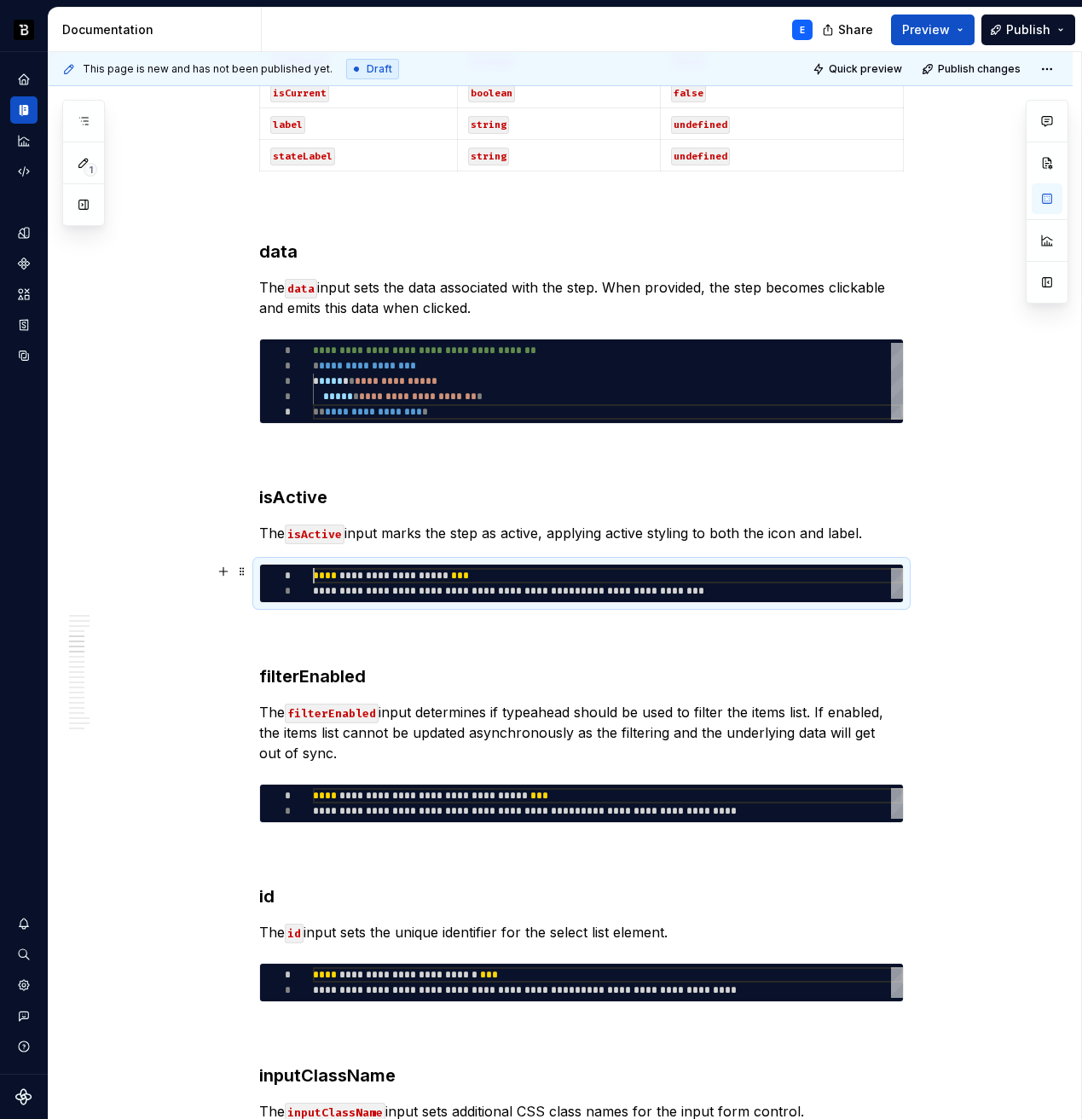
scroll to position [0, 0]
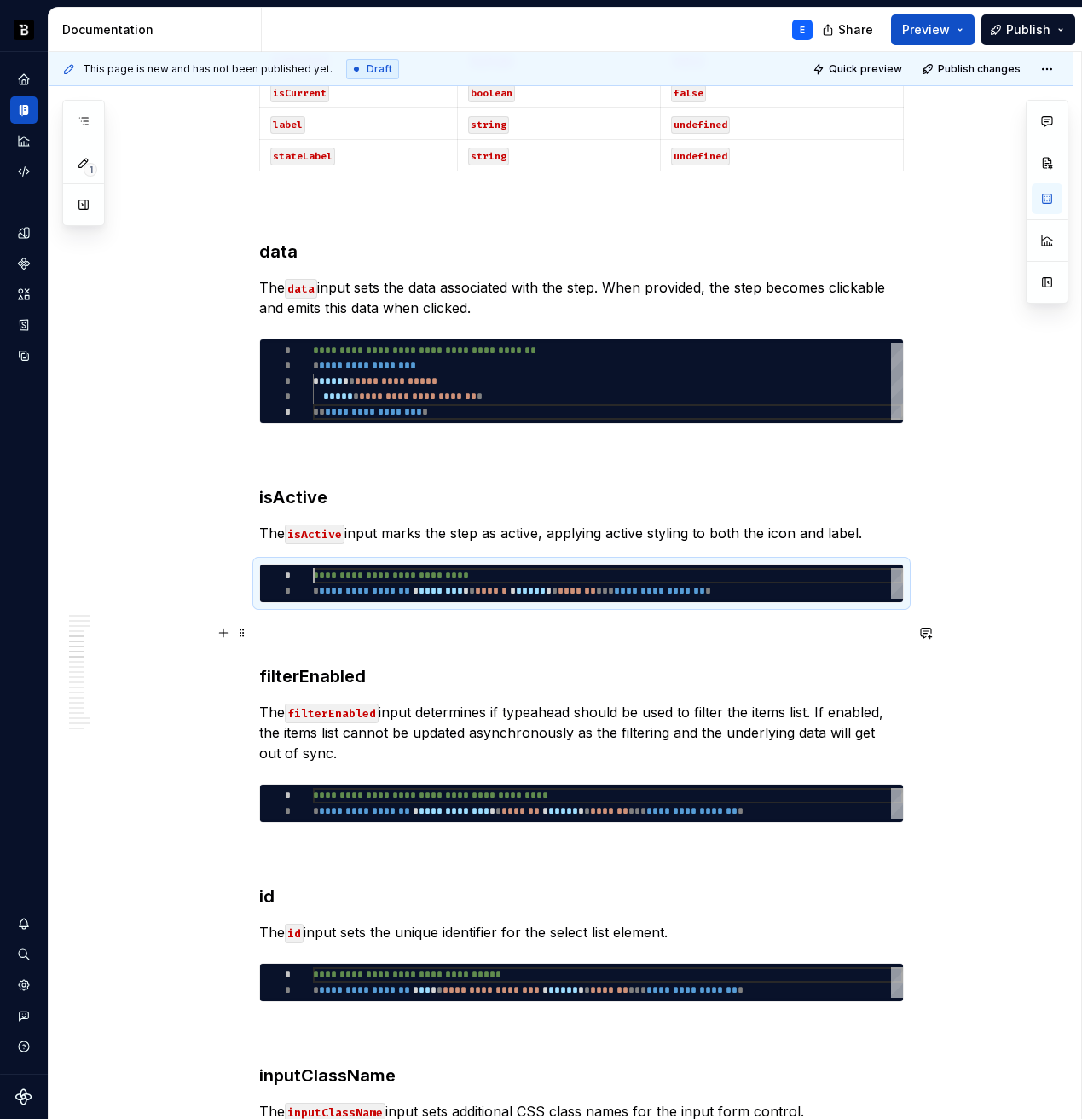
click at [464, 582] on div "**********" at bounding box center [608, 583] width 590 height 31
type textarea "*"
type textarea "**********"
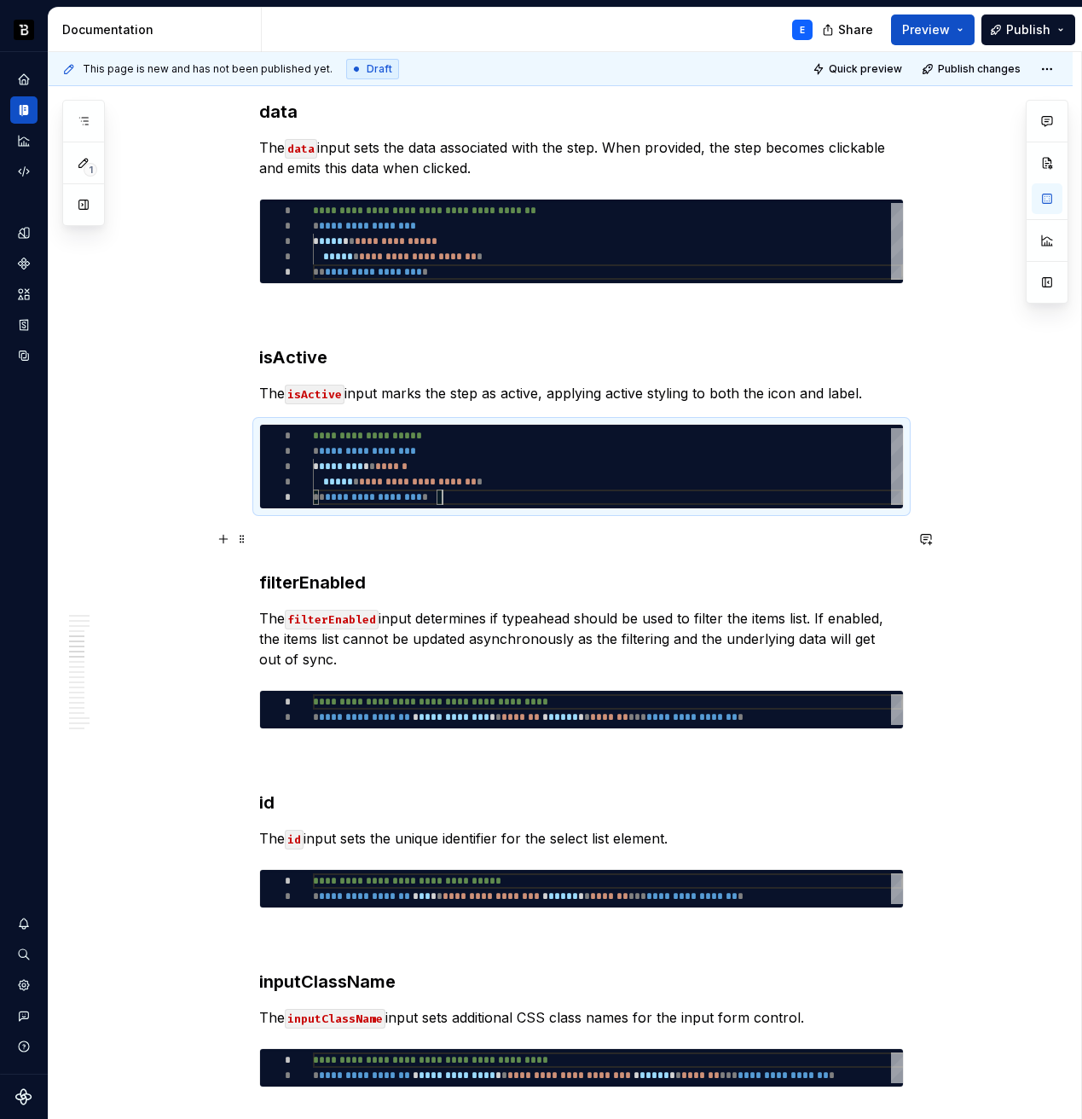
scroll to position [1664, 0]
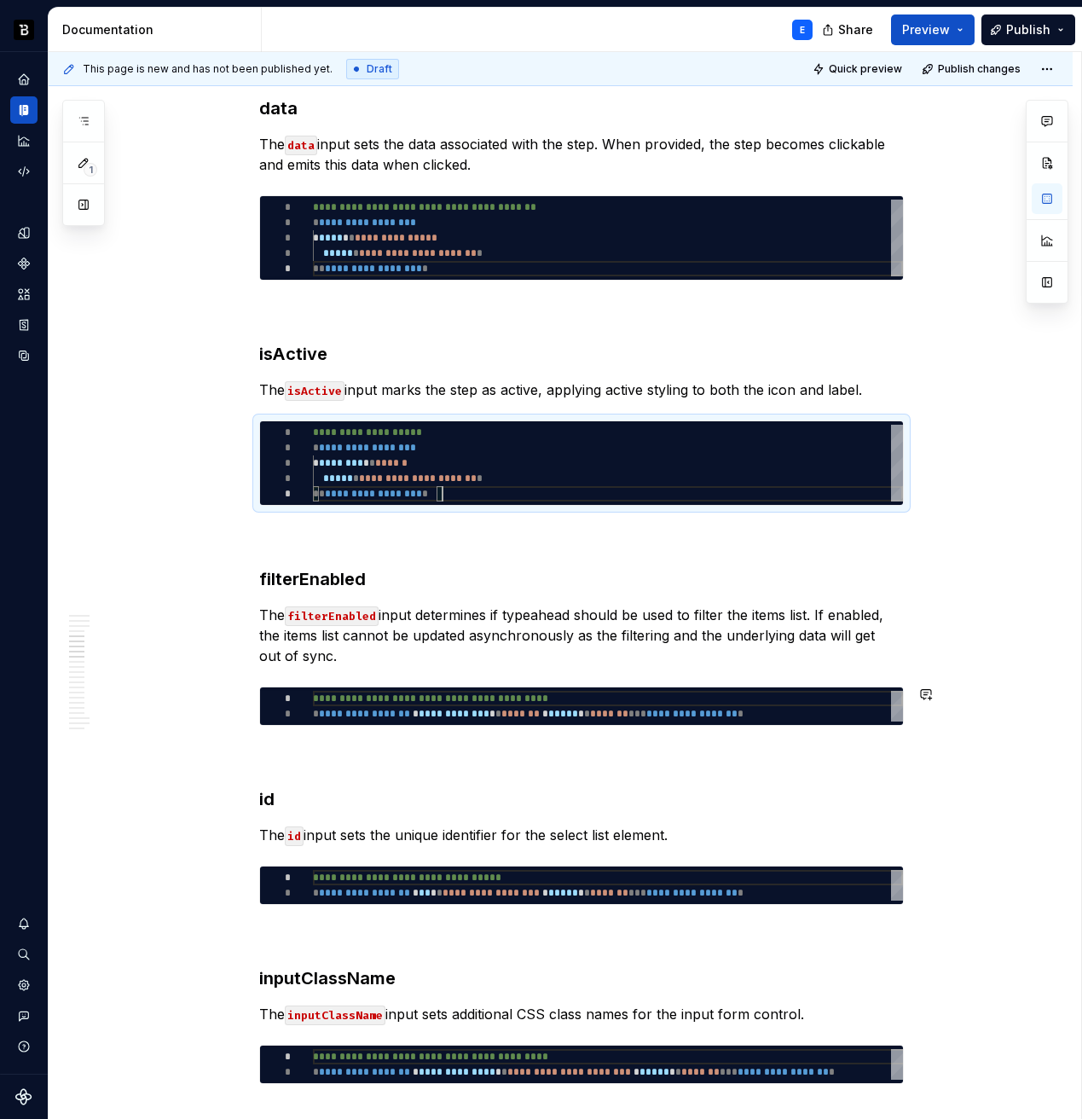
click at [341, 580] on h3 "filterEnabled" at bounding box center [581, 579] width 645 height 24
click at [699, 631] on p "The filterEnabled input determines if typeahead should be used to filter the it…" at bounding box center [581, 635] width 645 height 61
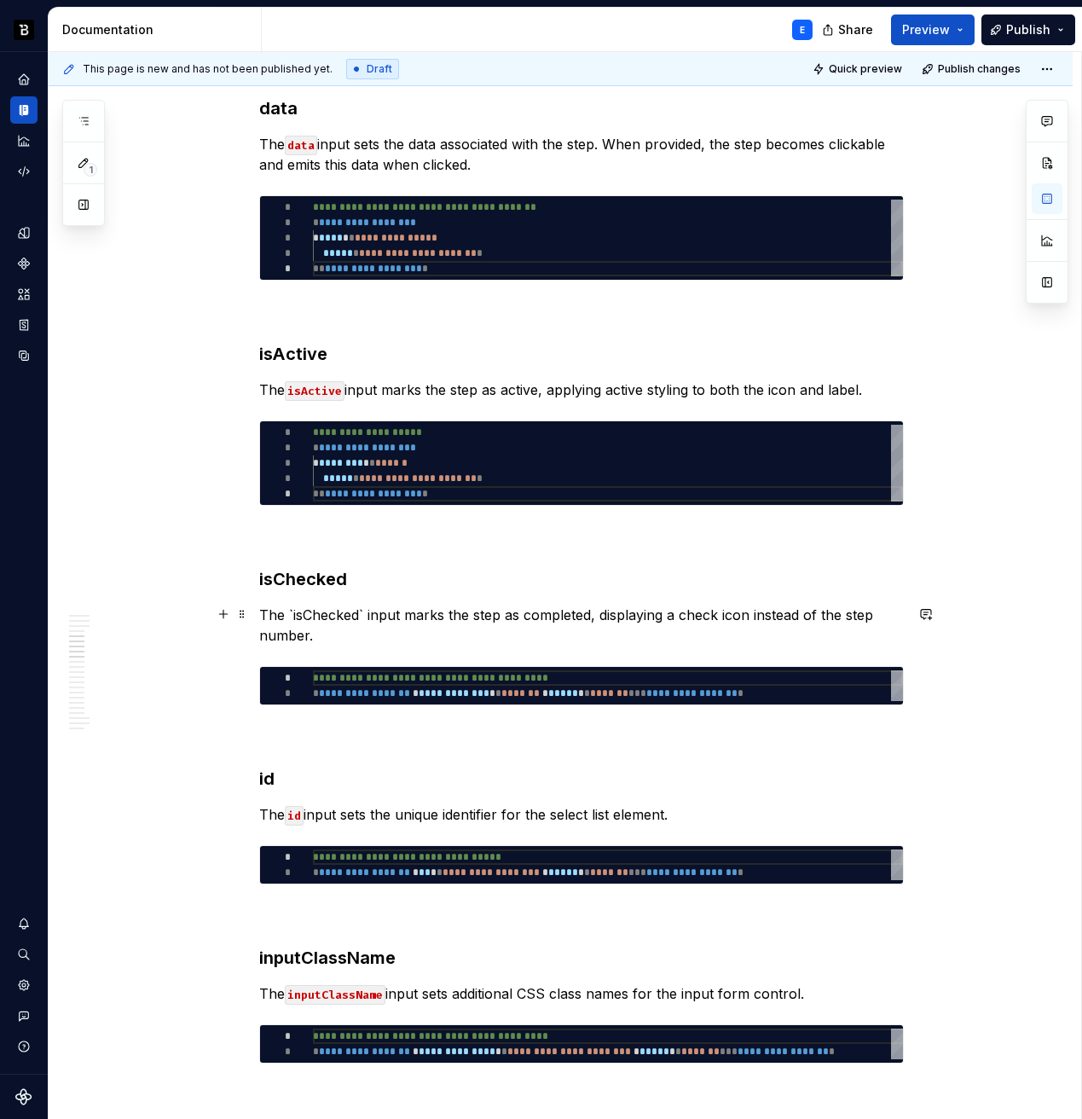
click at [365, 608] on p "The `isChecked` input marks the step as completed, displaying a check icon inst…" at bounding box center [581, 625] width 645 height 41
click at [449, 680] on div "**********" at bounding box center [608, 685] width 590 height 31
type textarea "*"
type textarea "**********"
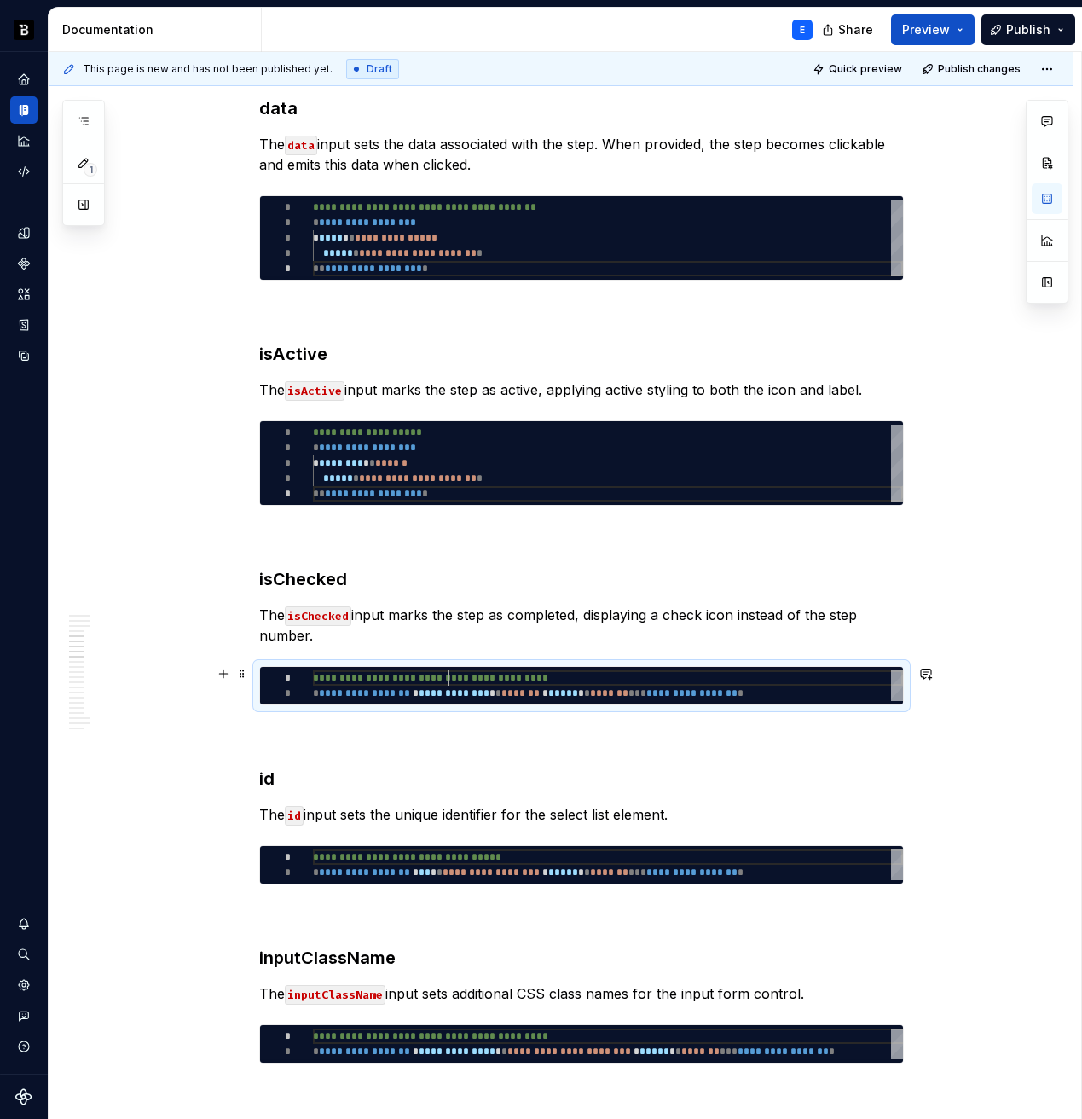
type textarea "*"
type textarea "**********"
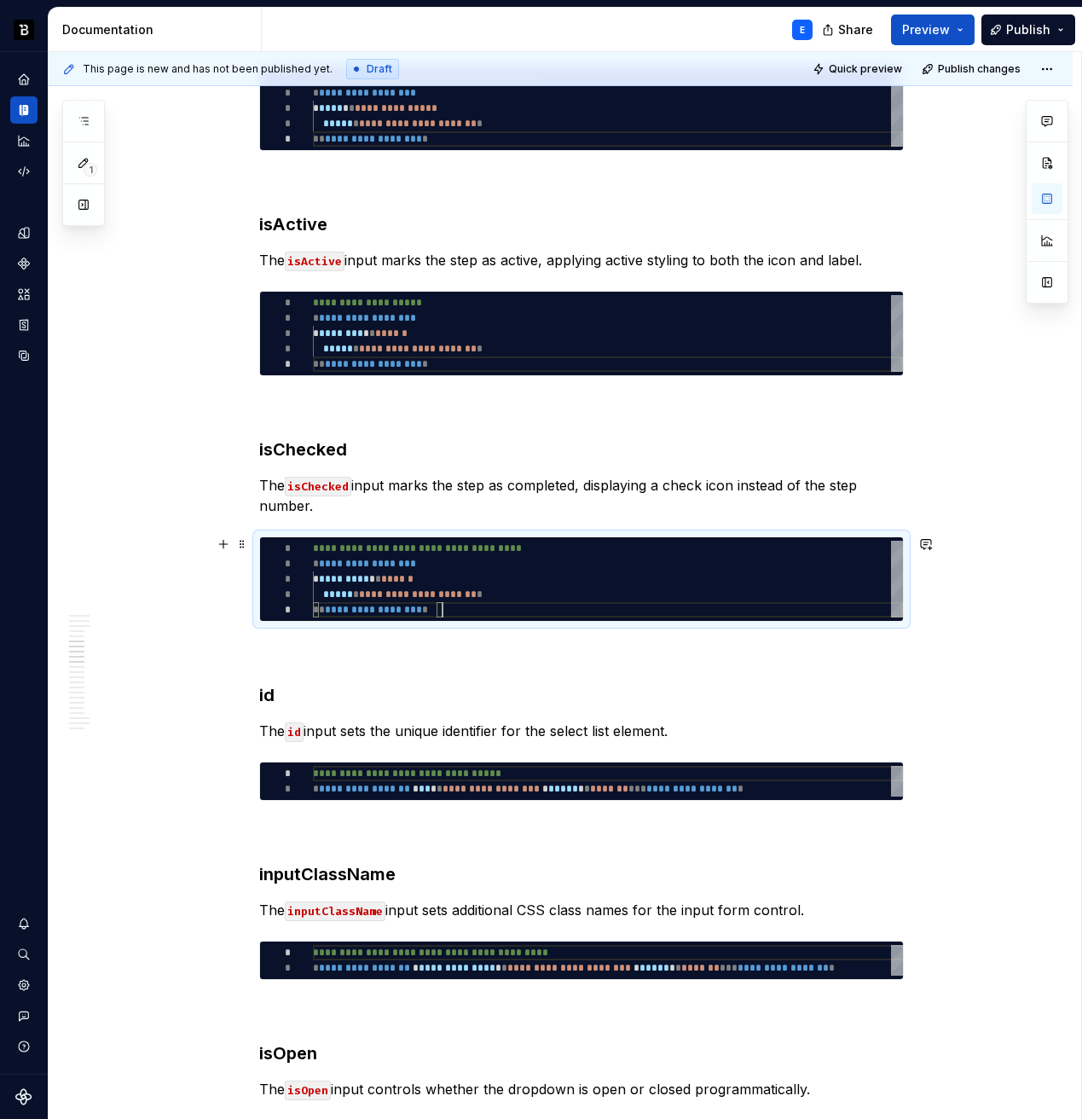
scroll to position [1795, 0]
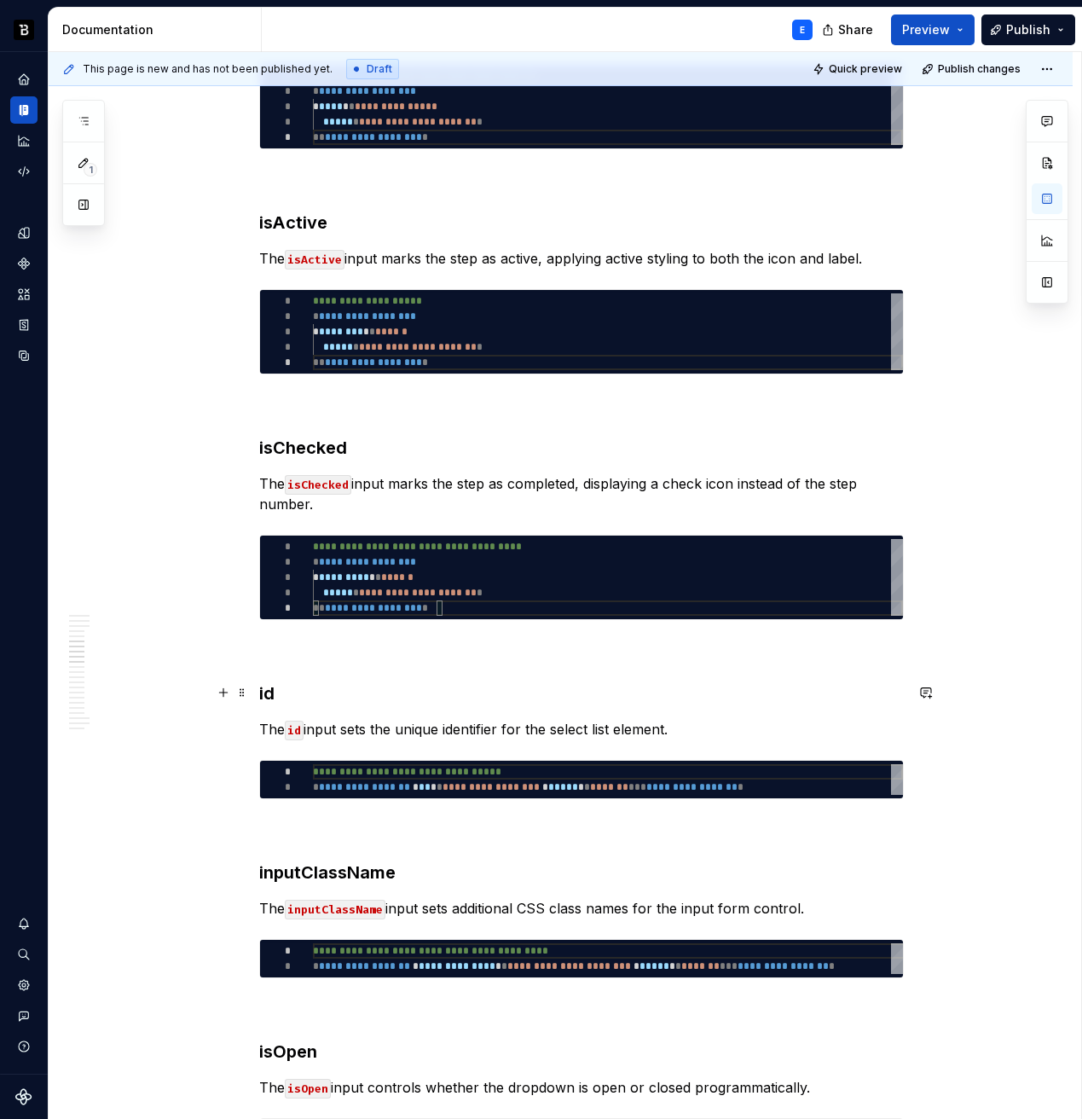
click at [327, 684] on h3 "id" at bounding box center [581, 693] width 645 height 24
click at [465, 728] on p "The id input sets the unique identifier for the select list element." at bounding box center [581, 729] width 645 height 20
click at [557, 780] on div "**********" at bounding box center [608, 779] width 590 height 31
type textarea "*"
type textarea "**********"
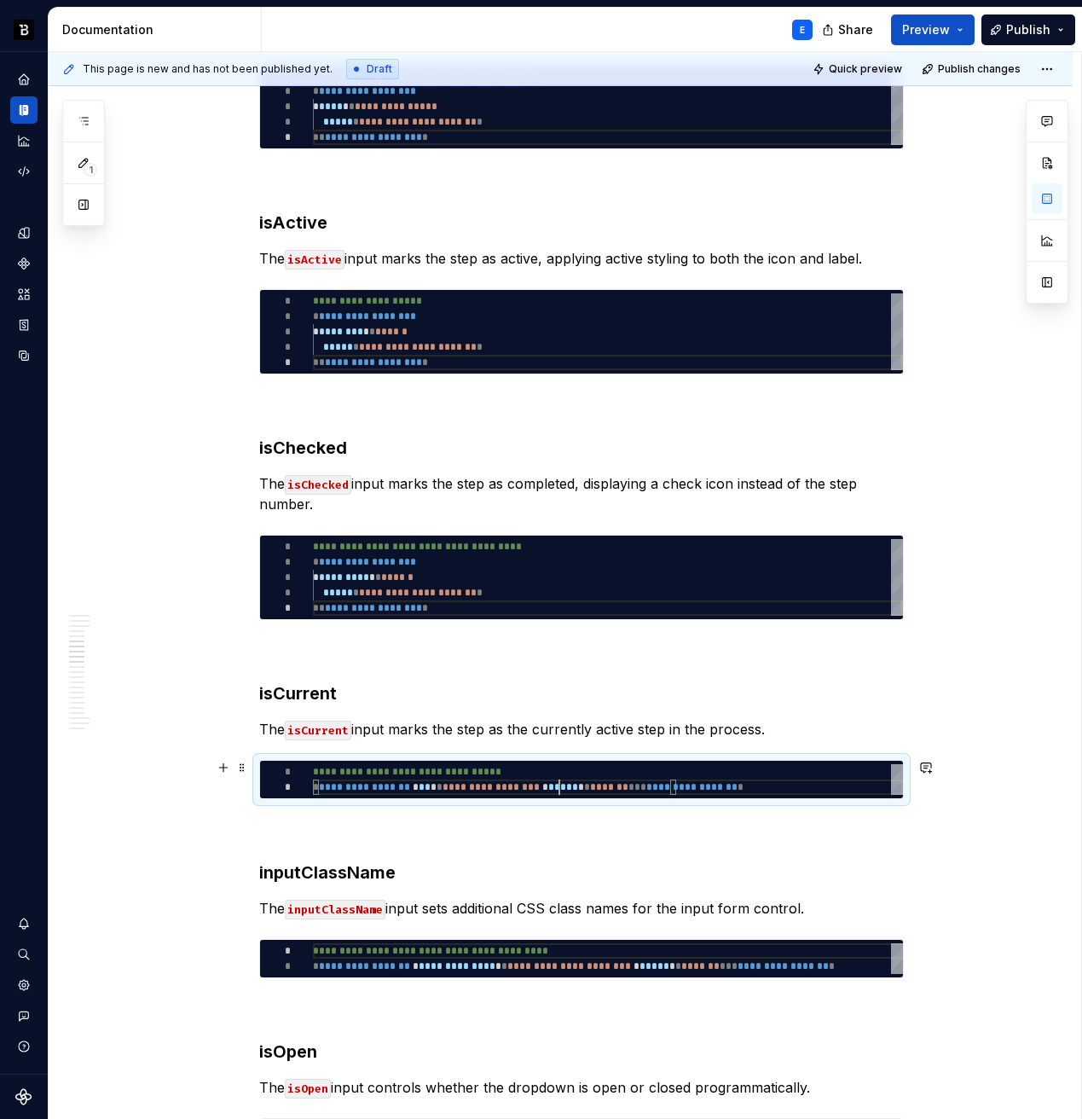
scroll to position [0, 486]
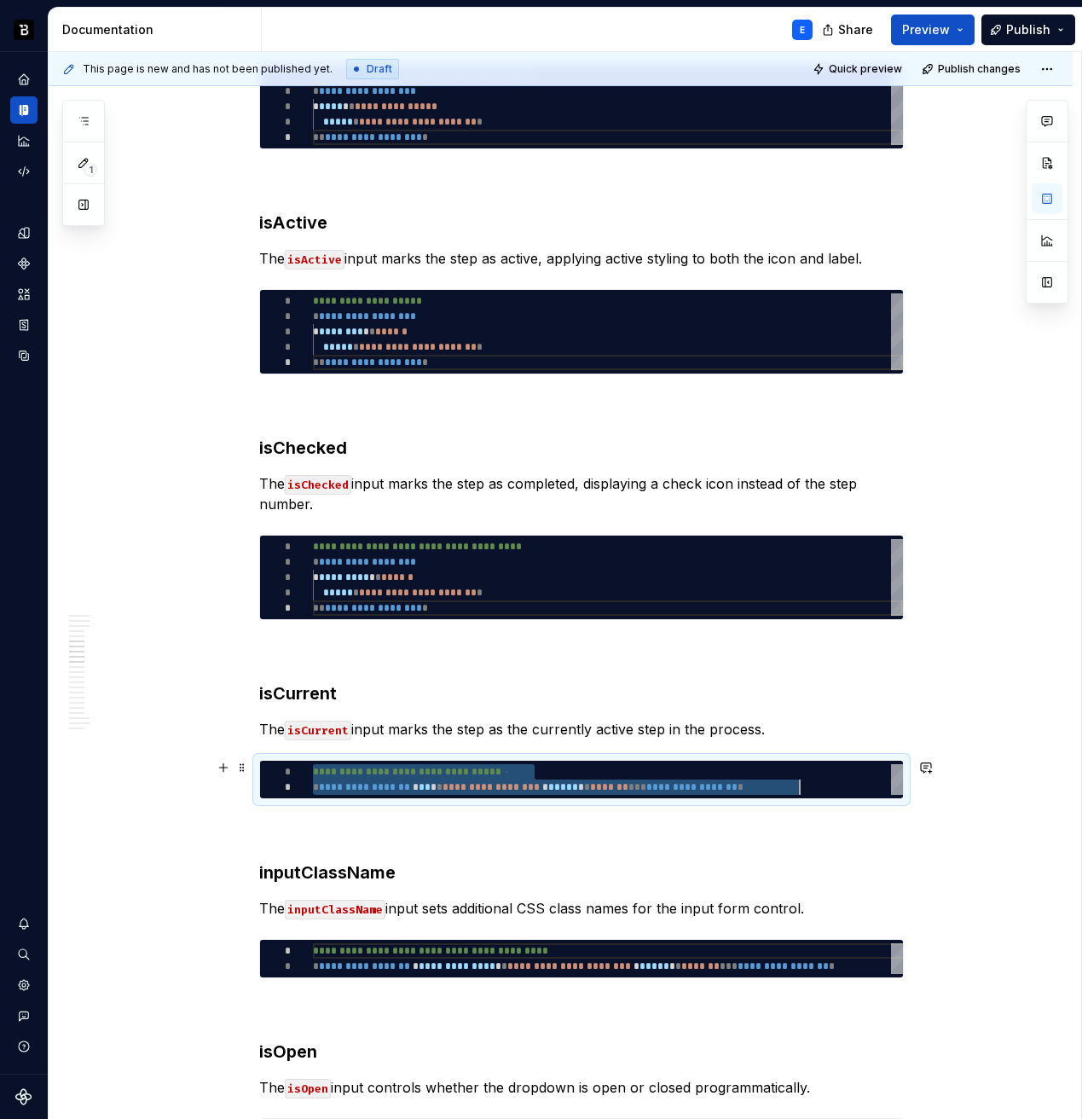
type textarea "*"
type textarea "**********"
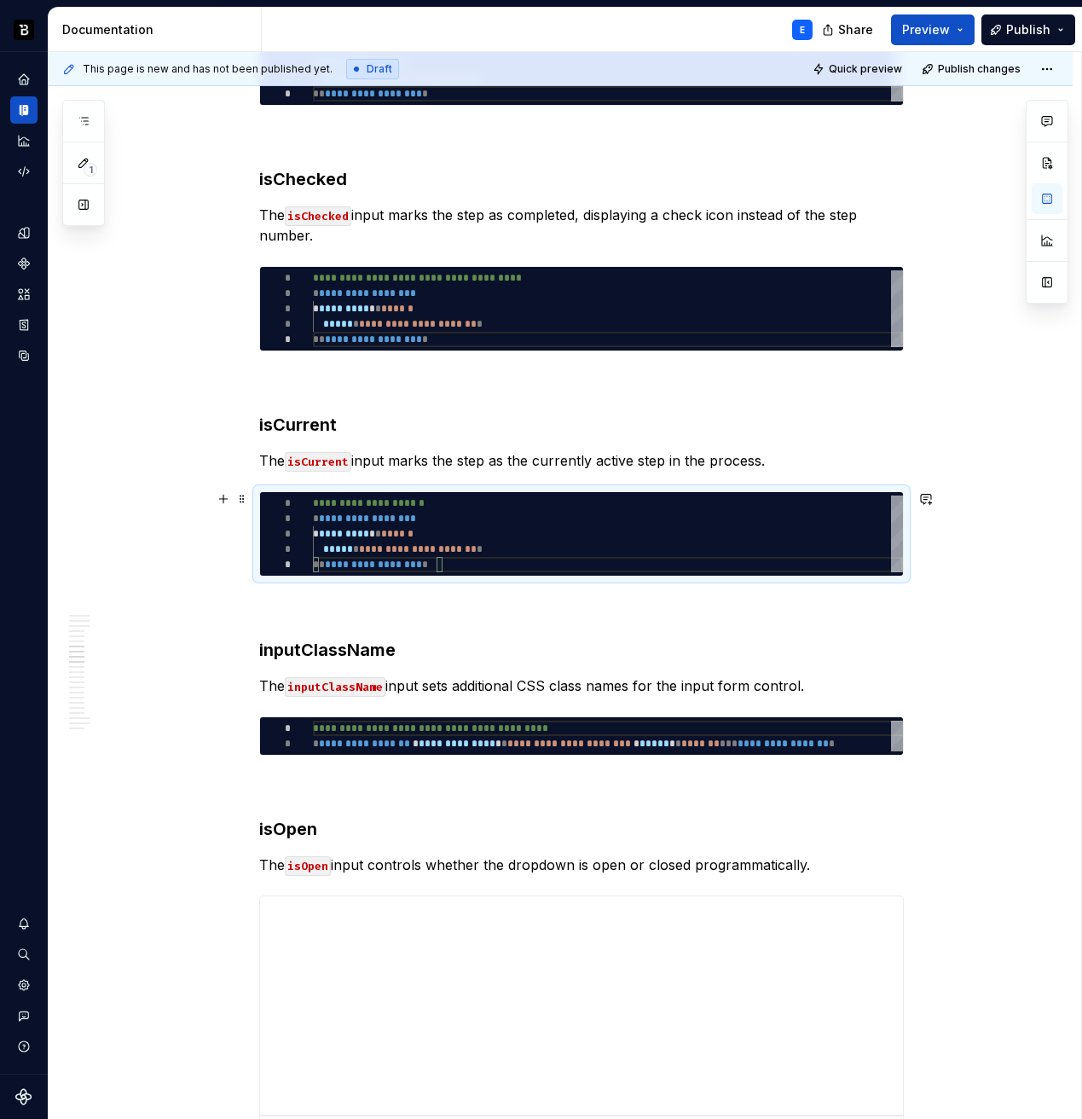
scroll to position [2083, 0]
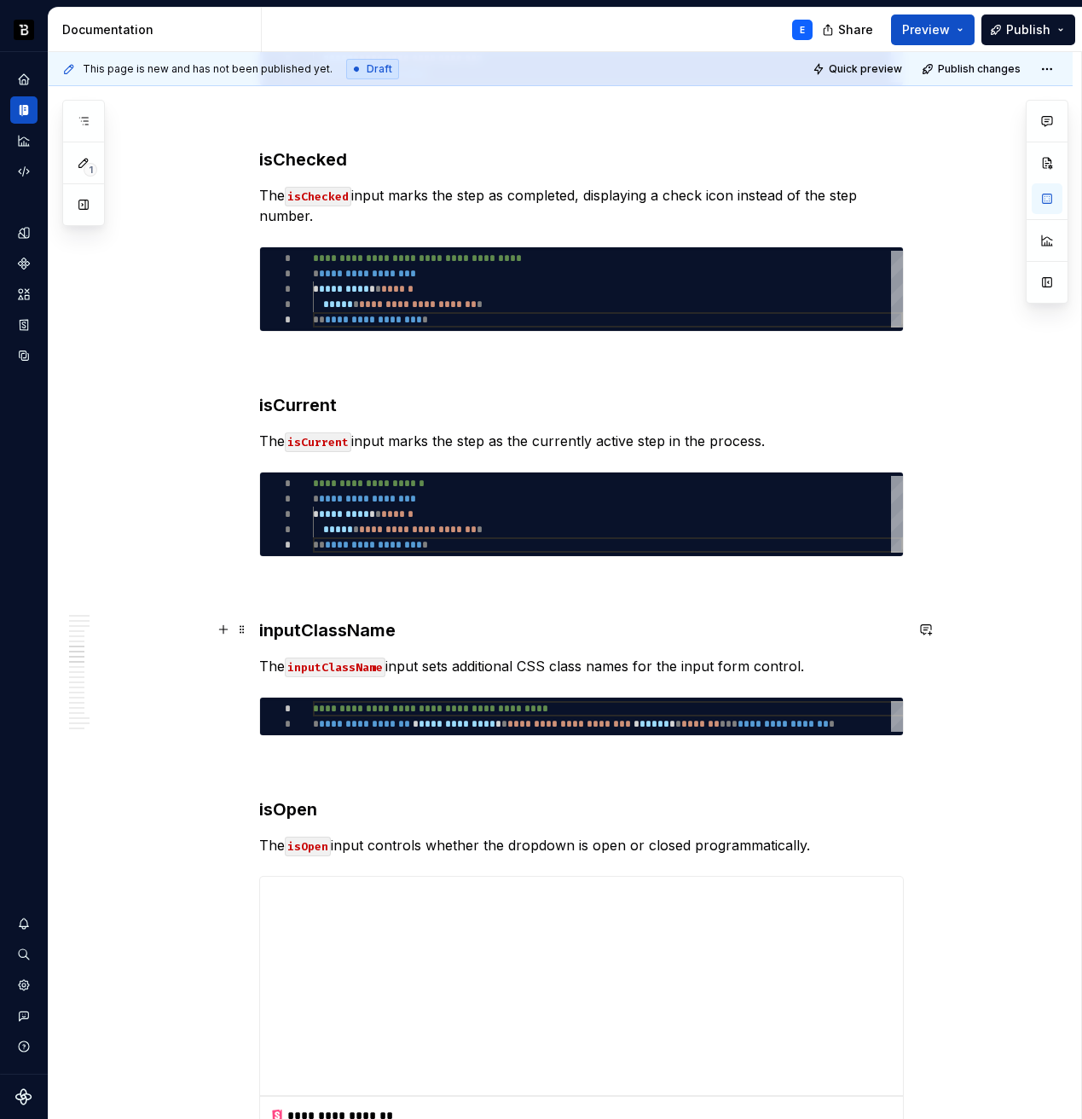
click at [348, 623] on h3 "inputClassName" at bounding box center [581, 630] width 645 height 24
type textarea "*"
type textarea "**********"
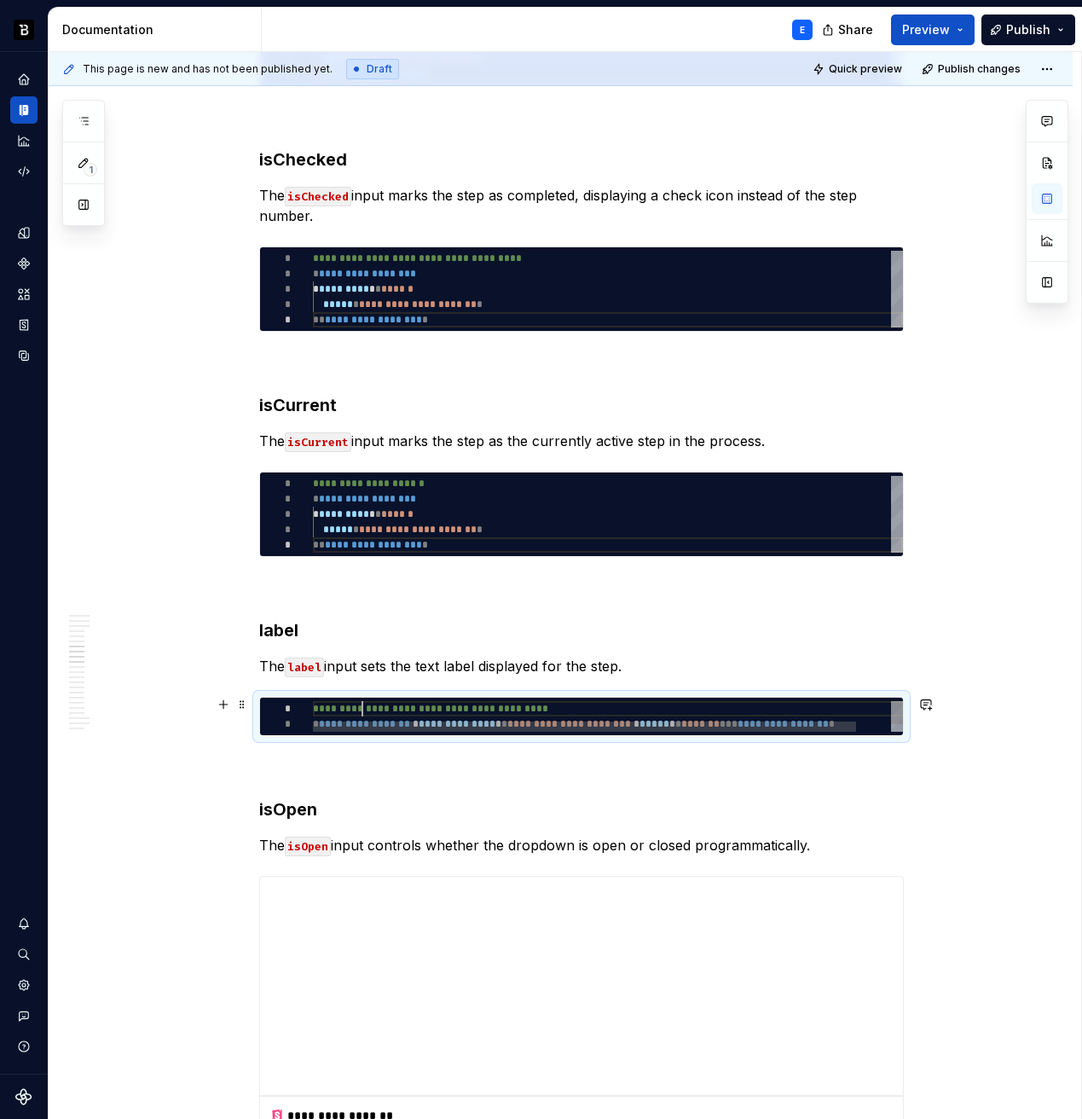
click at [362, 710] on div "**********" at bounding box center [627, 721] width 628 height 41
type textarea "*"
type textarea "**********"
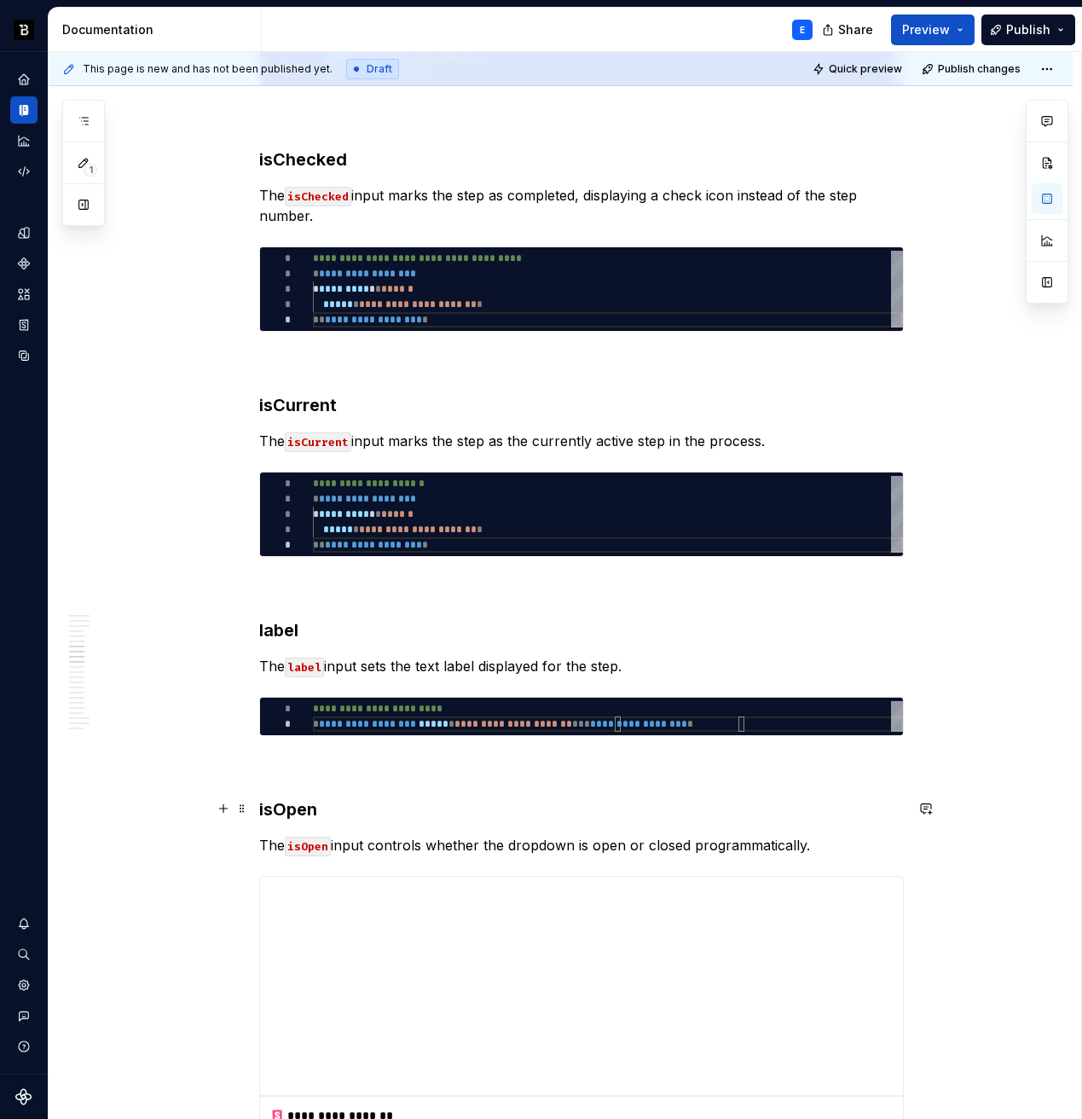
click at [335, 812] on h3 "isOpen" at bounding box center [581, 809] width 645 height 24
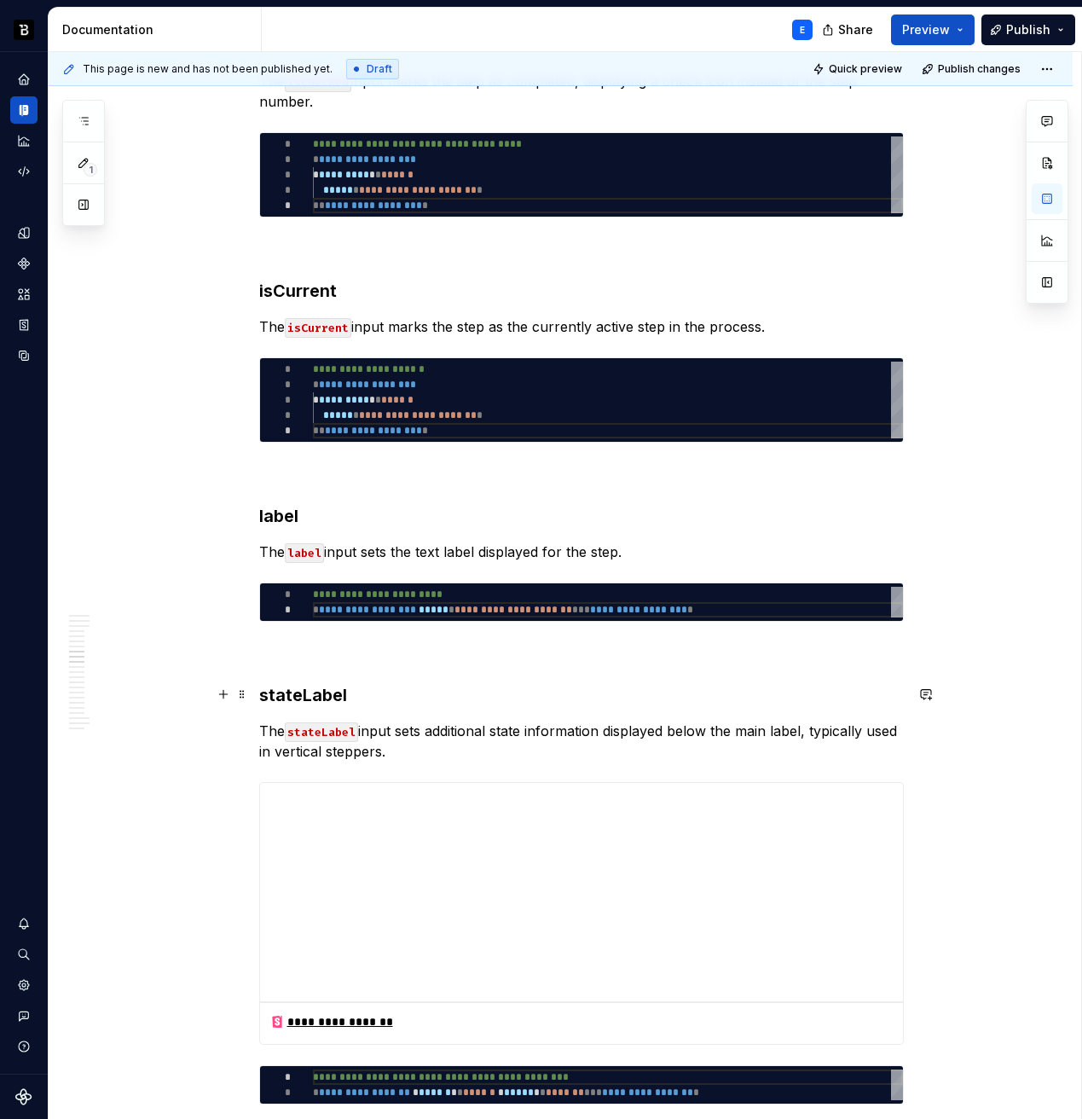
scroll to position [2216, 0]
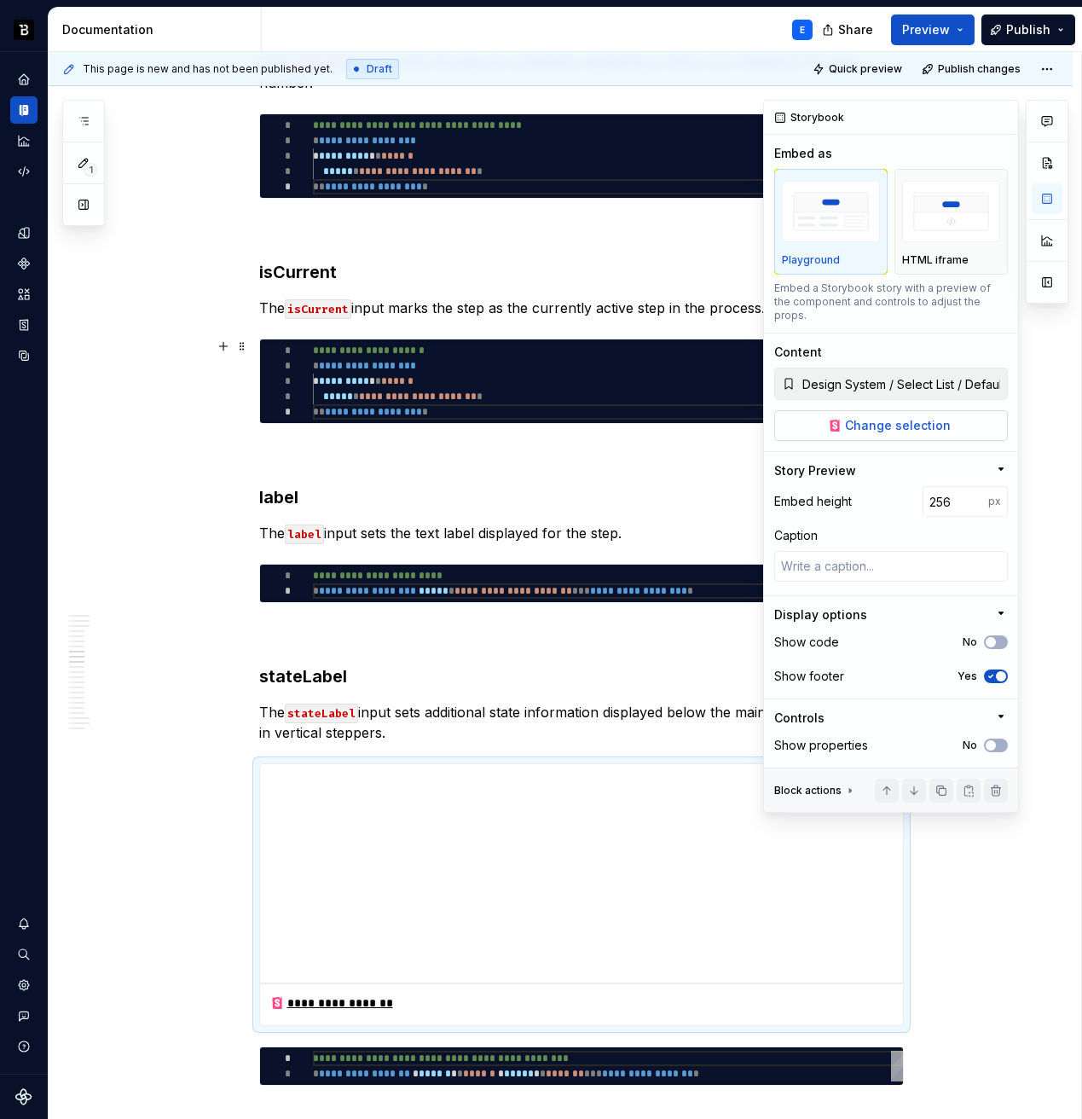
click at [926, 417] on span "Change selection" at bounding box center [898, 425] width 106 height 17
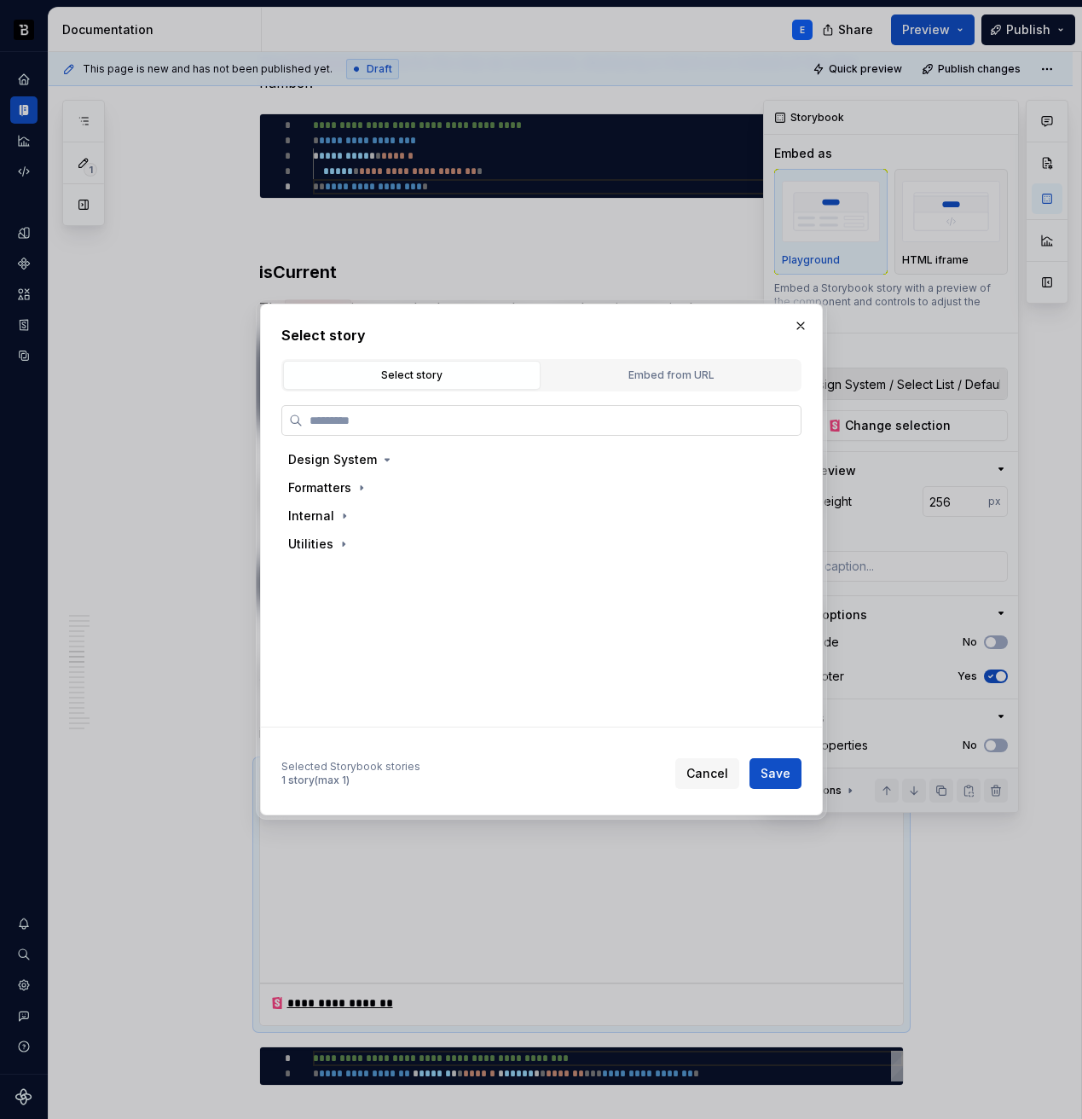
type textarea "*"
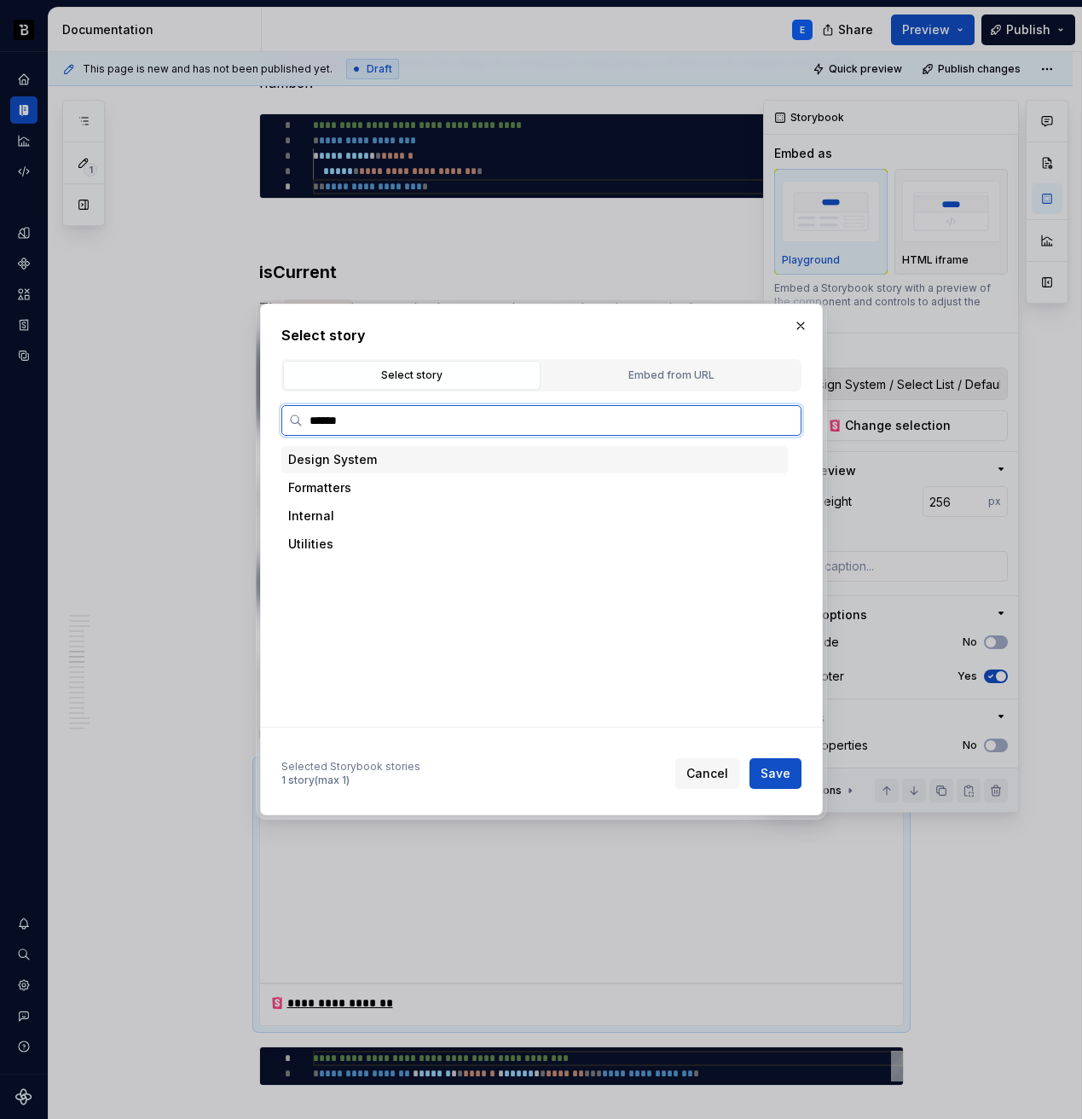
type input "*******"
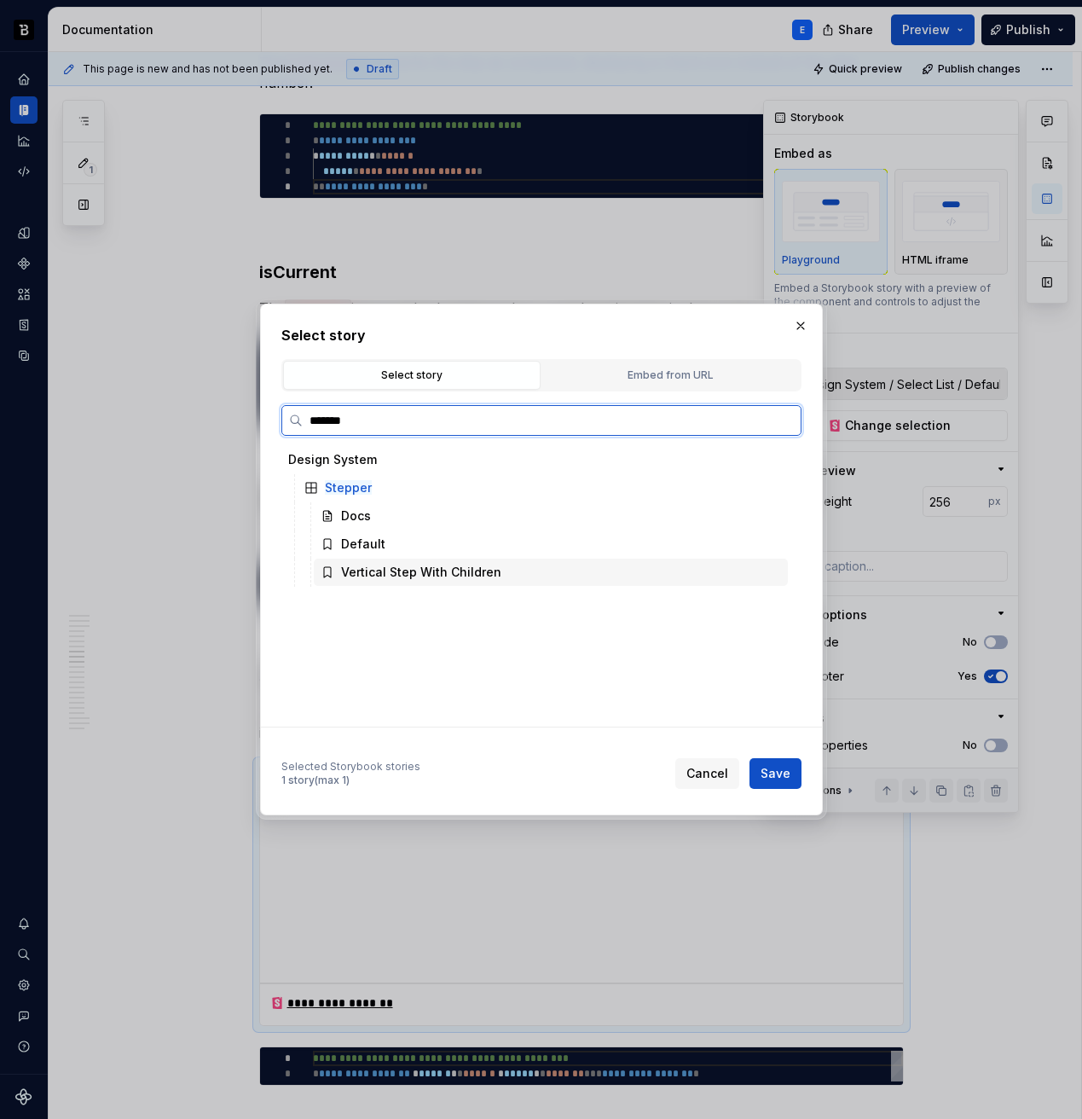
click at [434, 574] on div "Vertical Step With Children" at bounding box center [421, 572] width 160 height 17
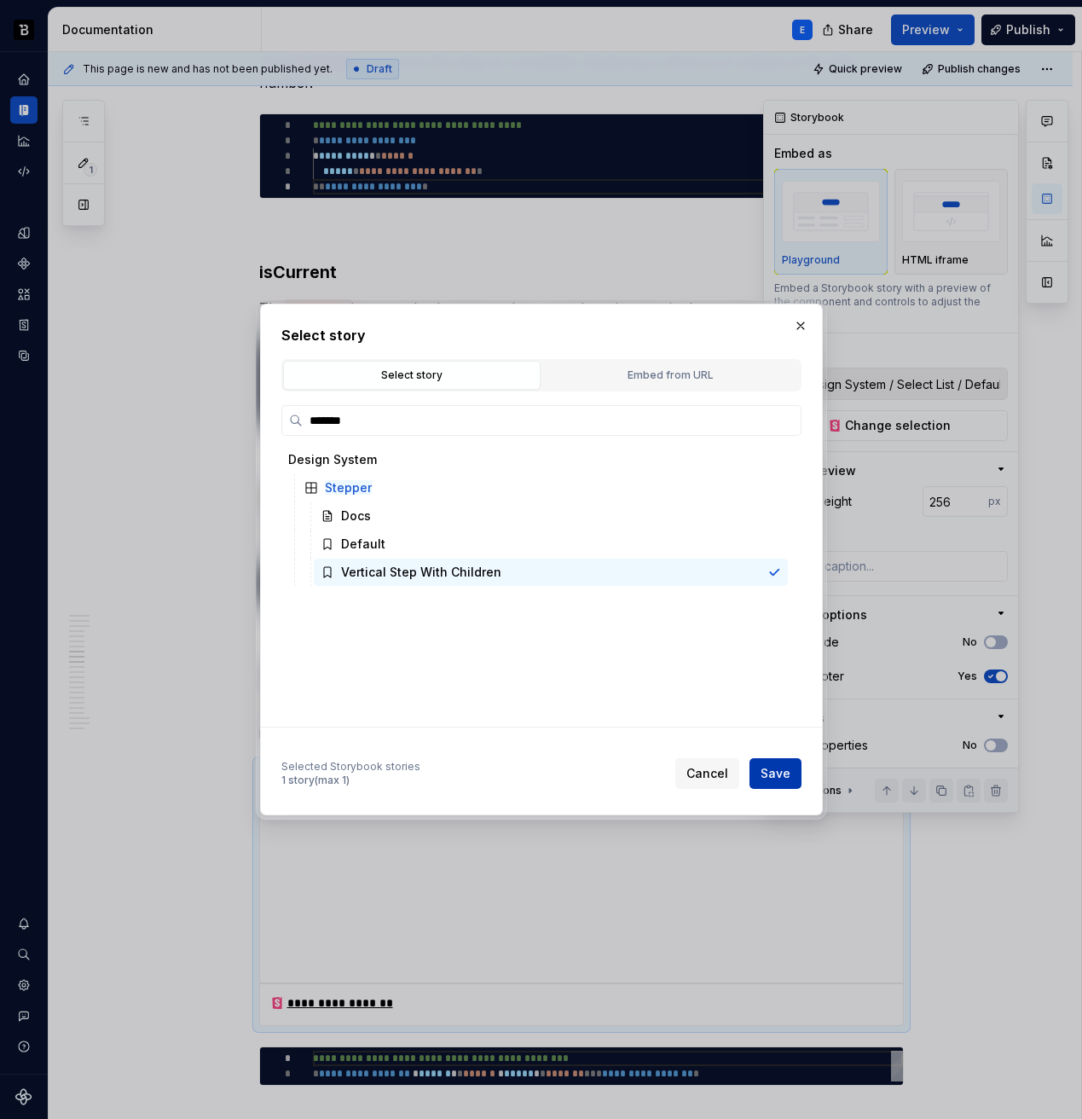
click at [774, 773] on span "Save" at bounding box center [776, 773] width 30 height 17
type textarea "*"
type input "Design System / Stepper / Vertical Step With Children"
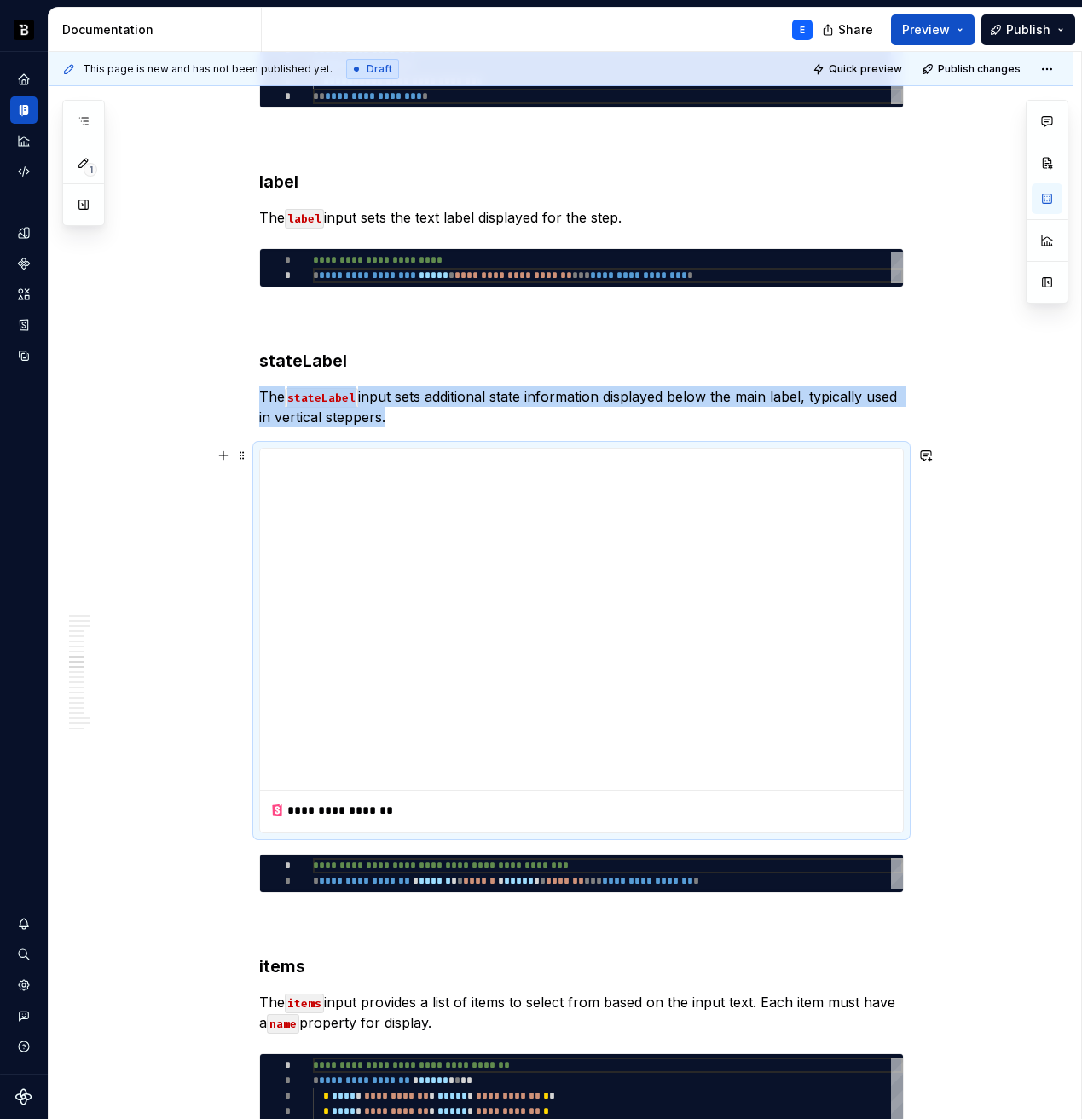
scroll to position [2552, 0]
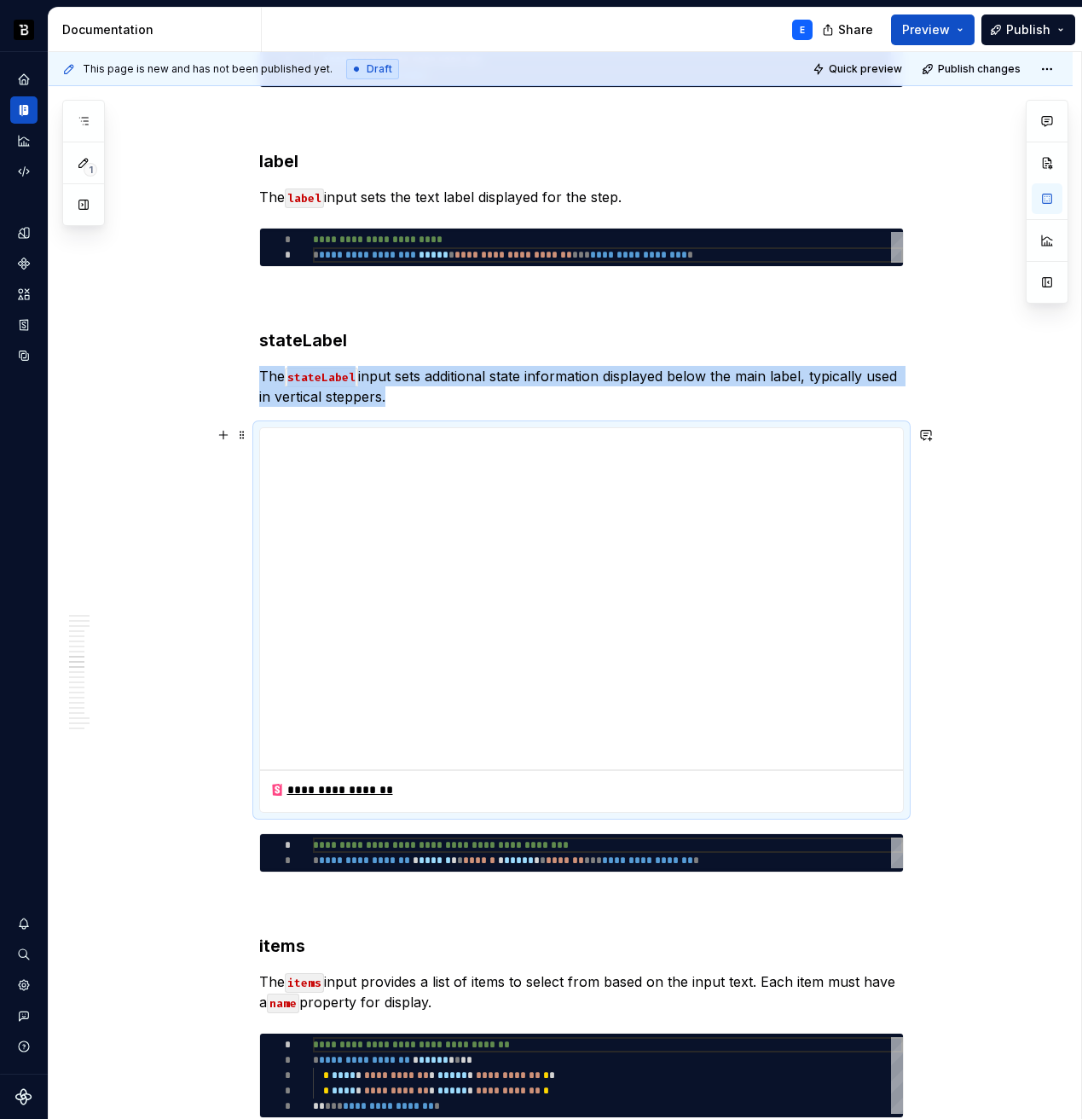
type textarea "*"
type textarea "**********"
click at [402, 855] on div "**********" at bounding box center [608, 852] width 590 height 31
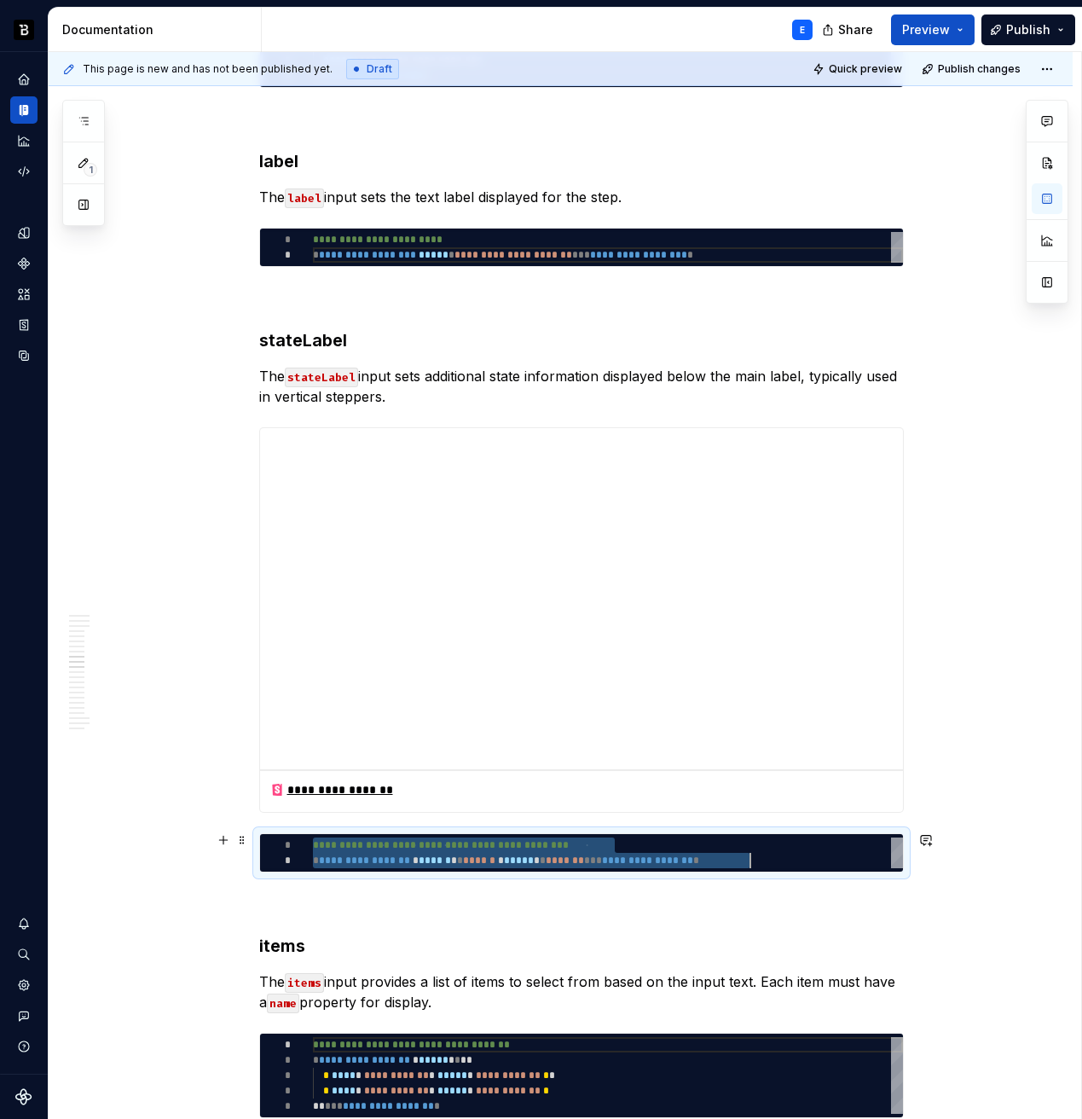
scroll to position [0, 437]
type textarea "*"
type textarea "**********"
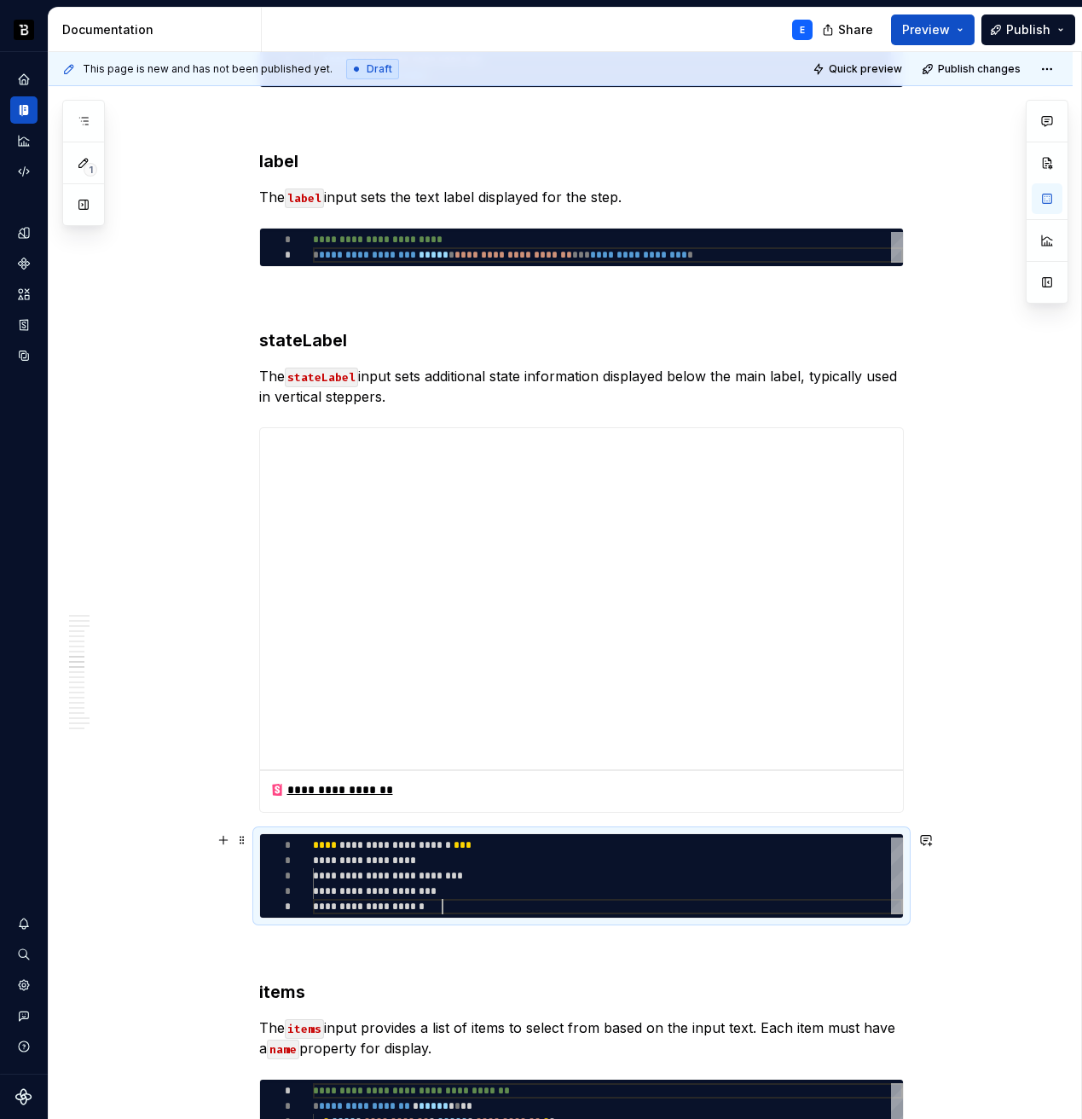
scroll to position [61, 130]
click at [424, 986] on h3 "items" at bounding box center [581, 992] width 645 height 24
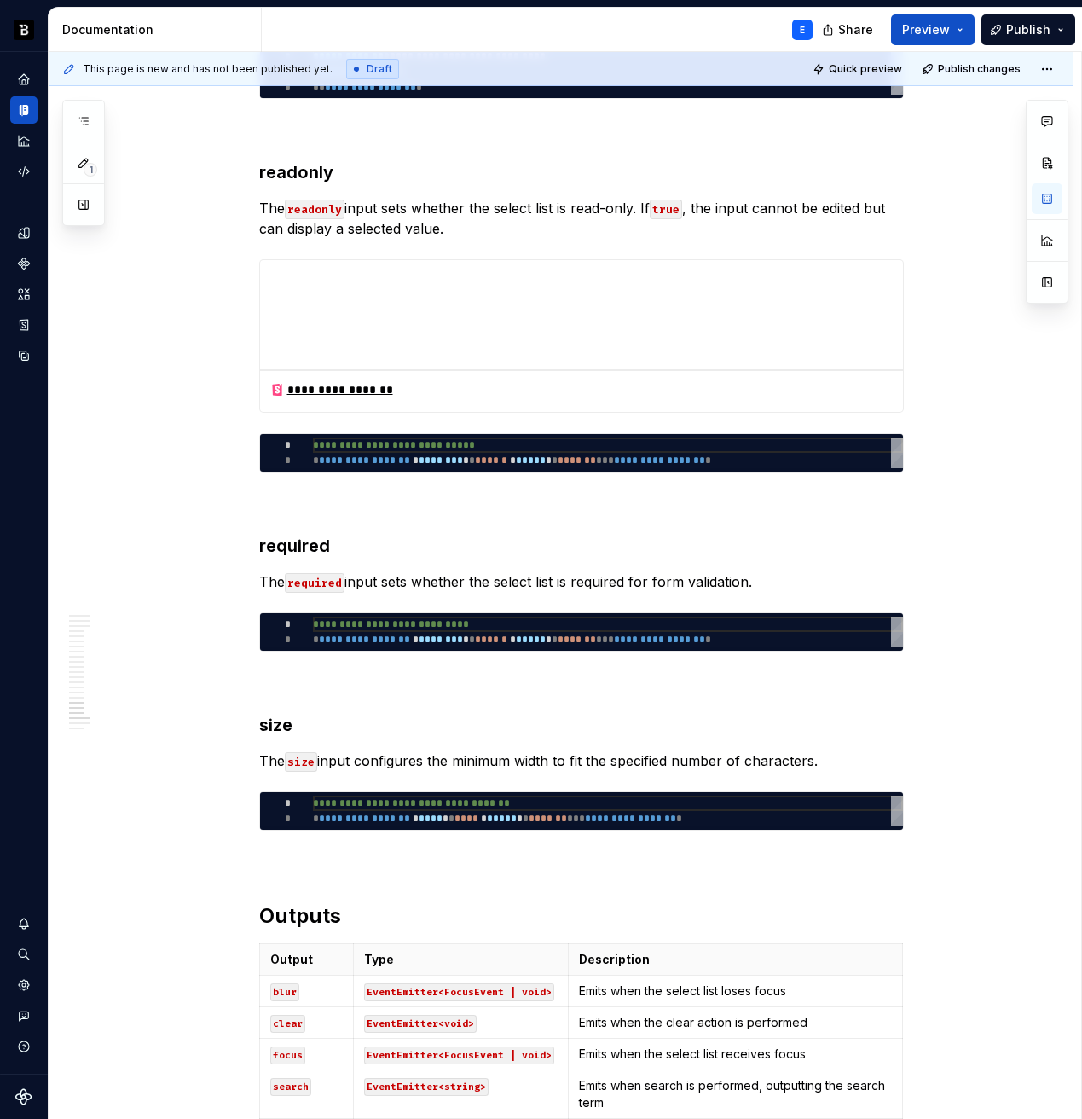
scroll to position [5169, 0]
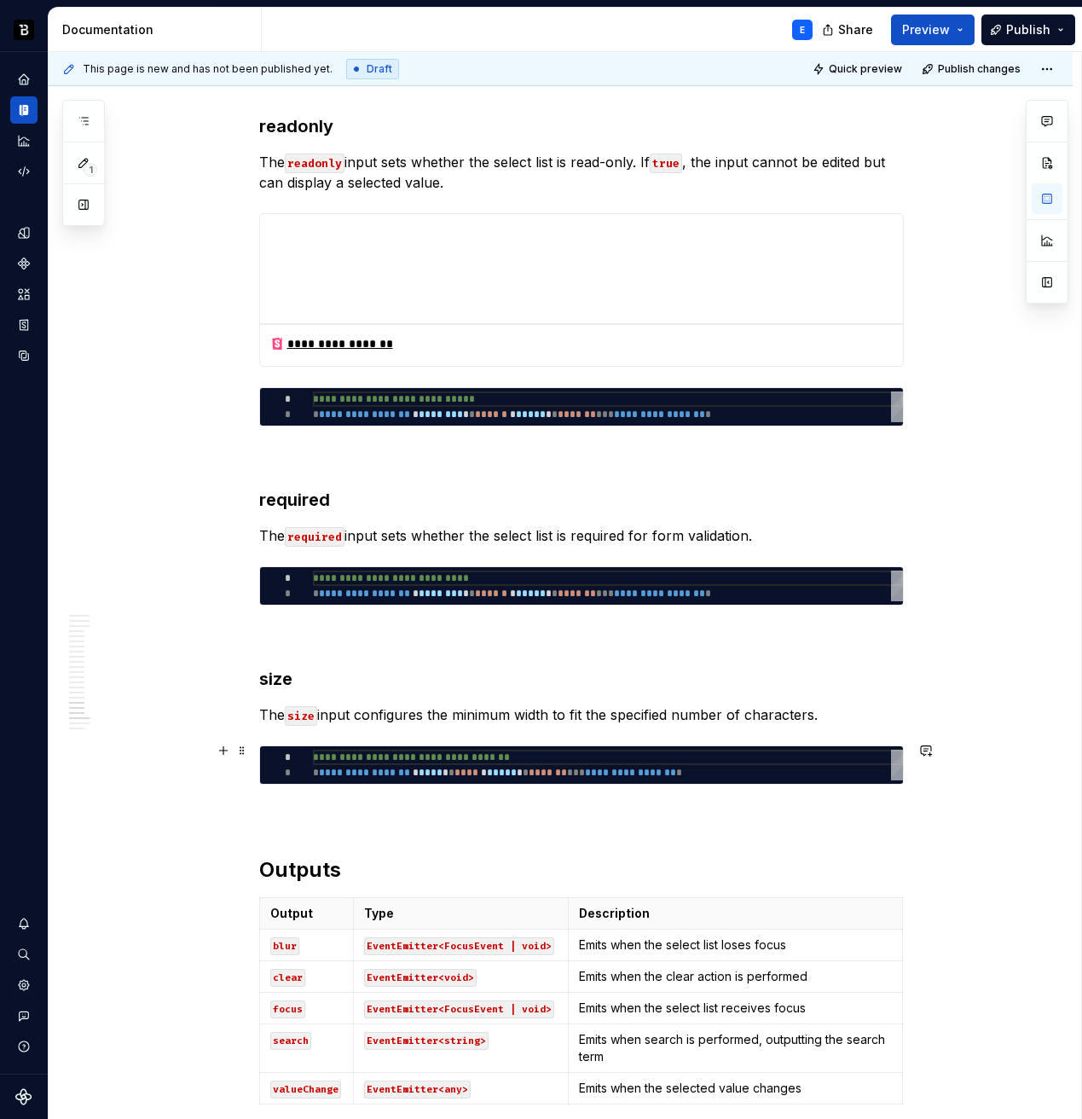
click at [401, 756] on div "**********" at bounding box center [608, 765] width 590 height 31
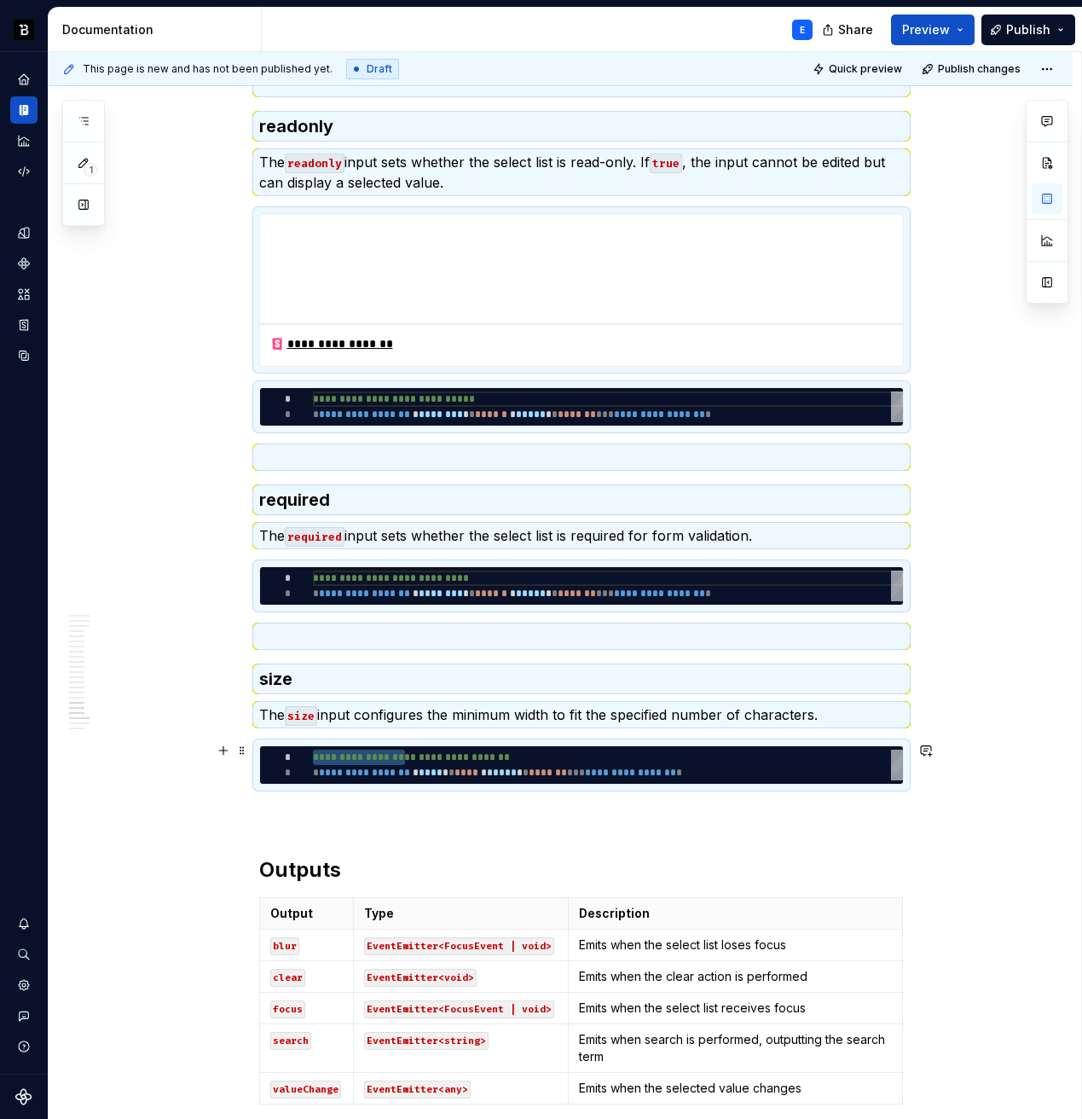
type textarea "**********"
click at [240, 752] on span at bounding box center [242, 750] width 14 height 24
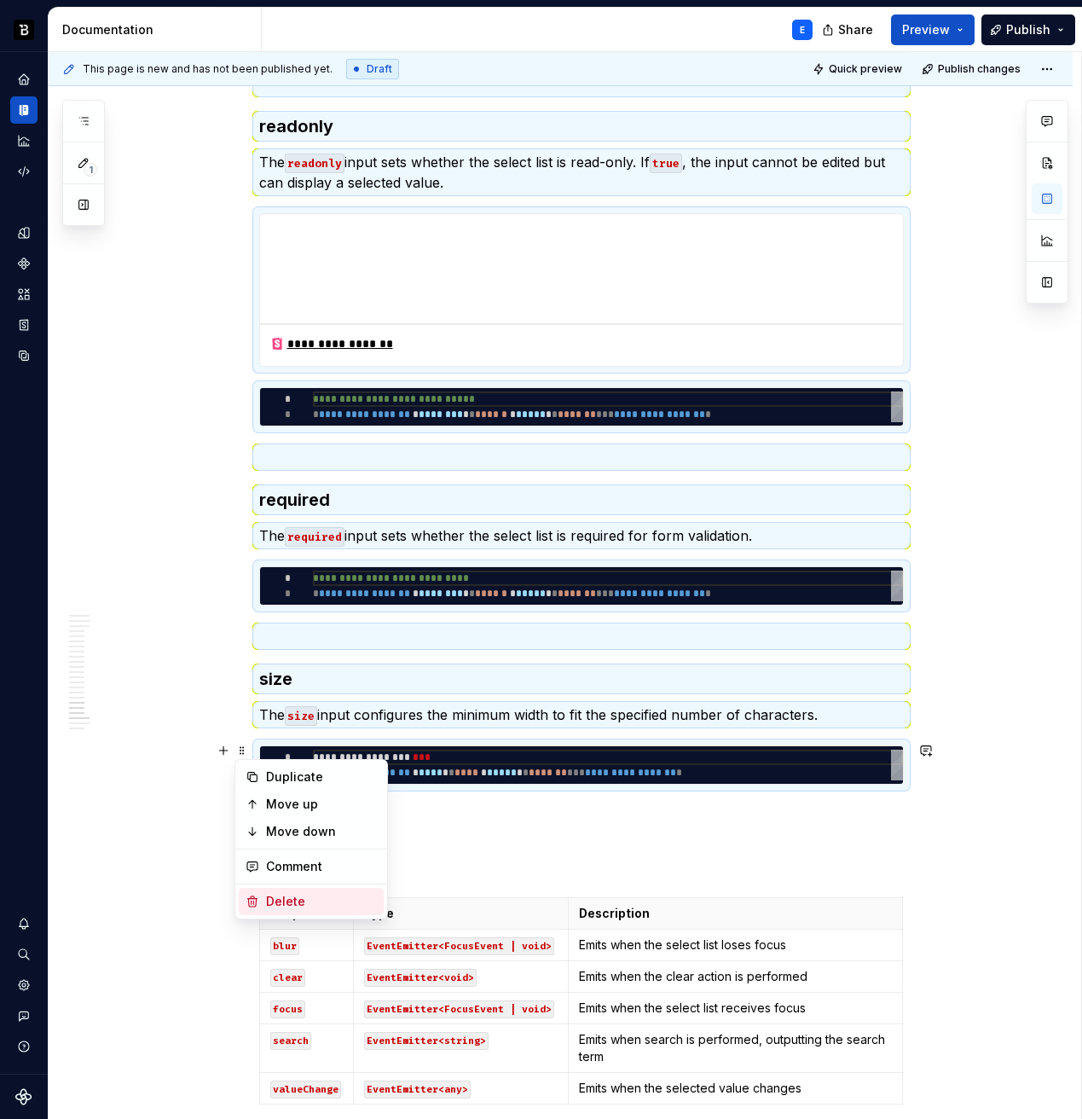
click at [282, 896] on div "Delete" at bounding box center [321, 901] width 111 height 17
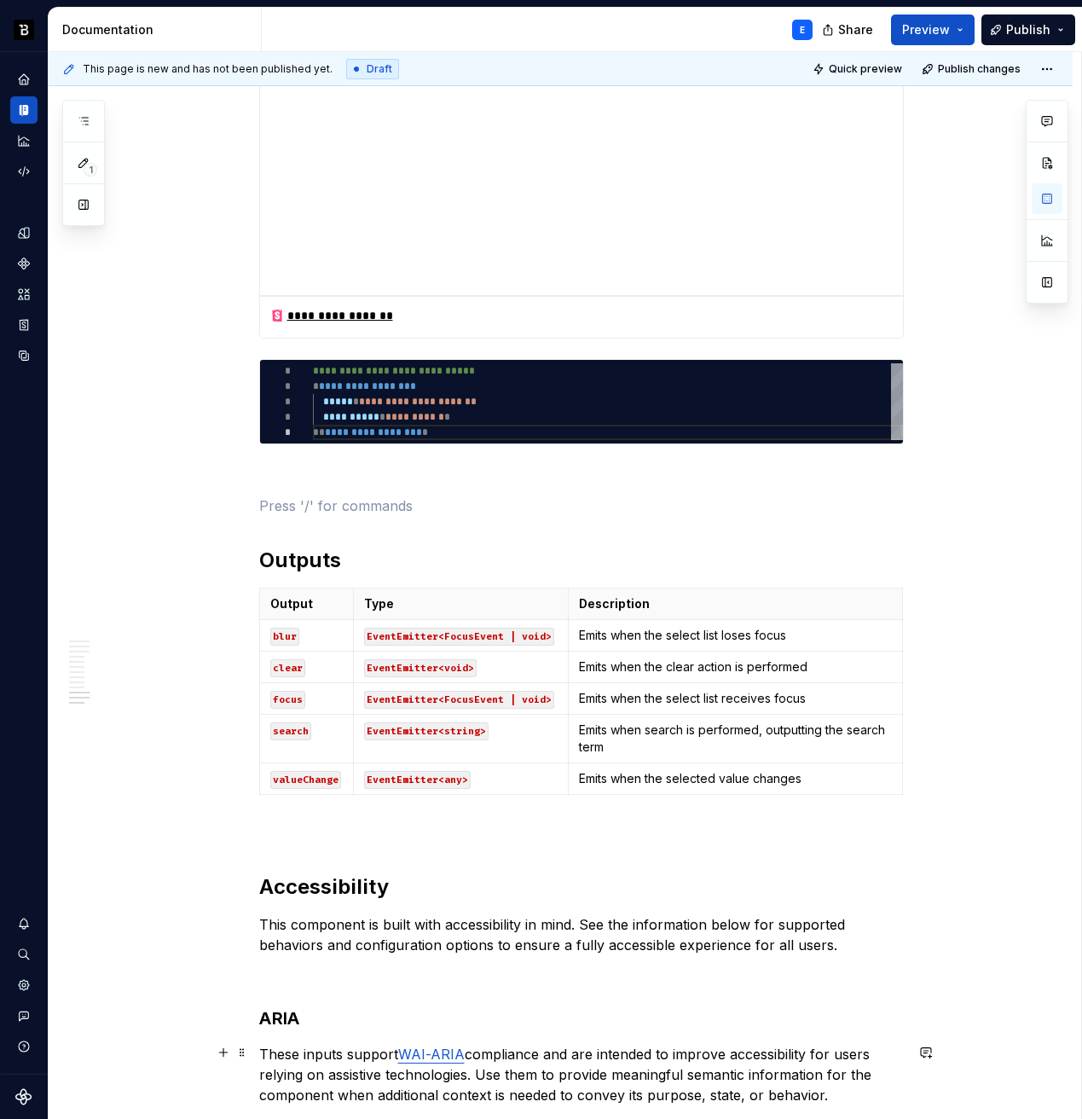
scroll to position [3022, 0]
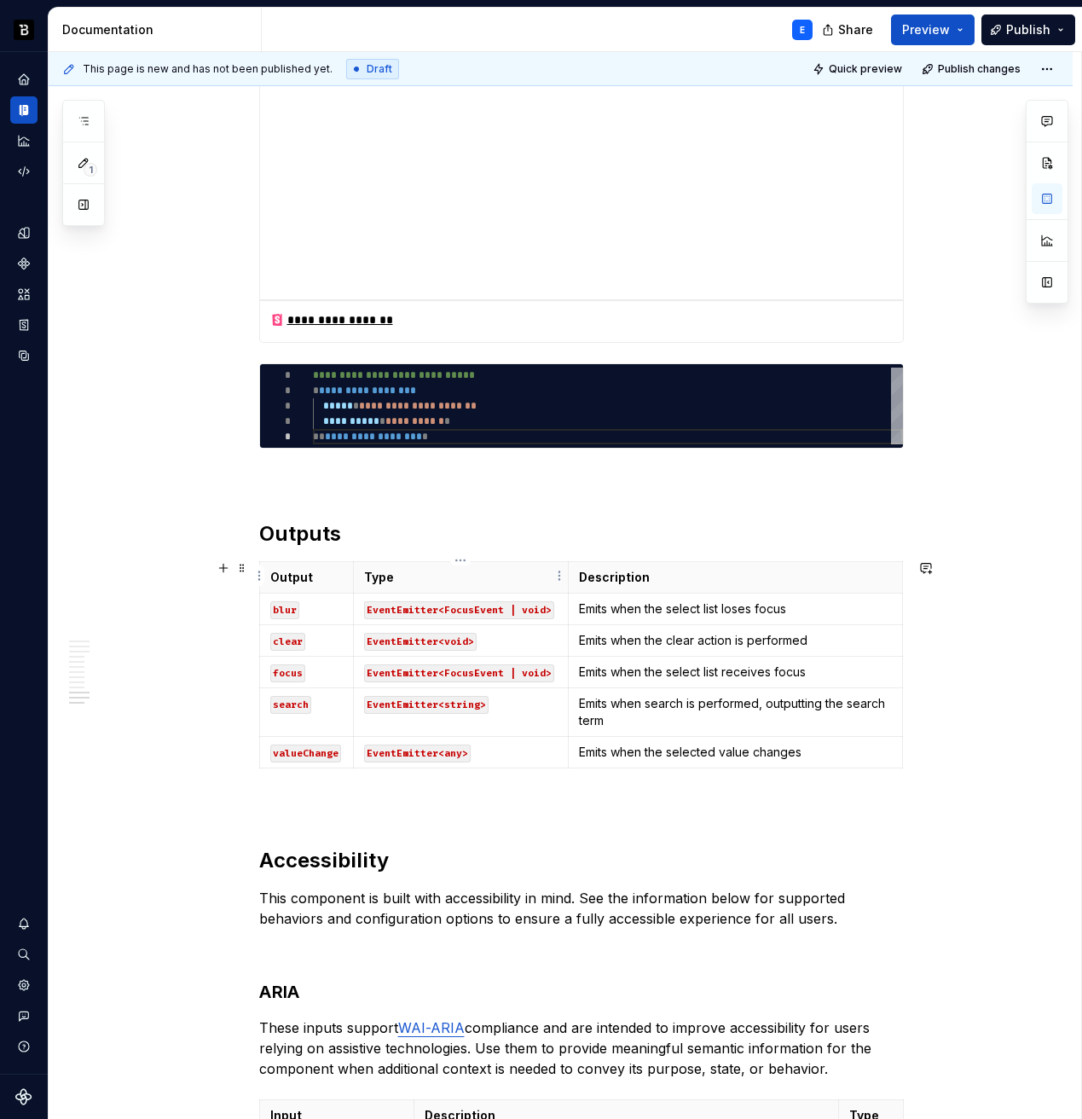
click at [543, 577] on p "Type" at bounding box center [461, 577] width 194 height 17
type textarea "*"
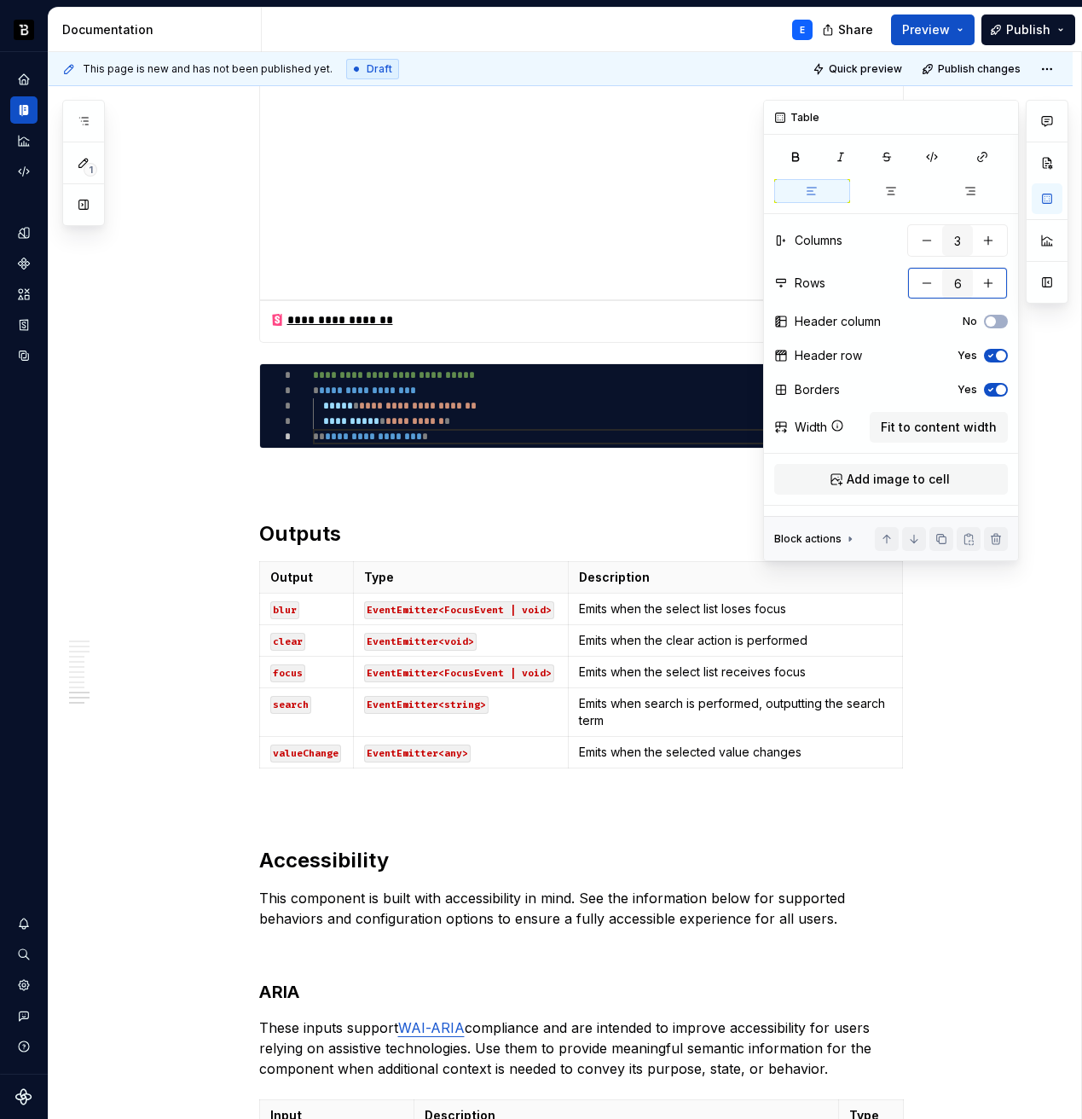
click at [922, 281] on button "button" at bounding box center [927, 283] width 31 height 31
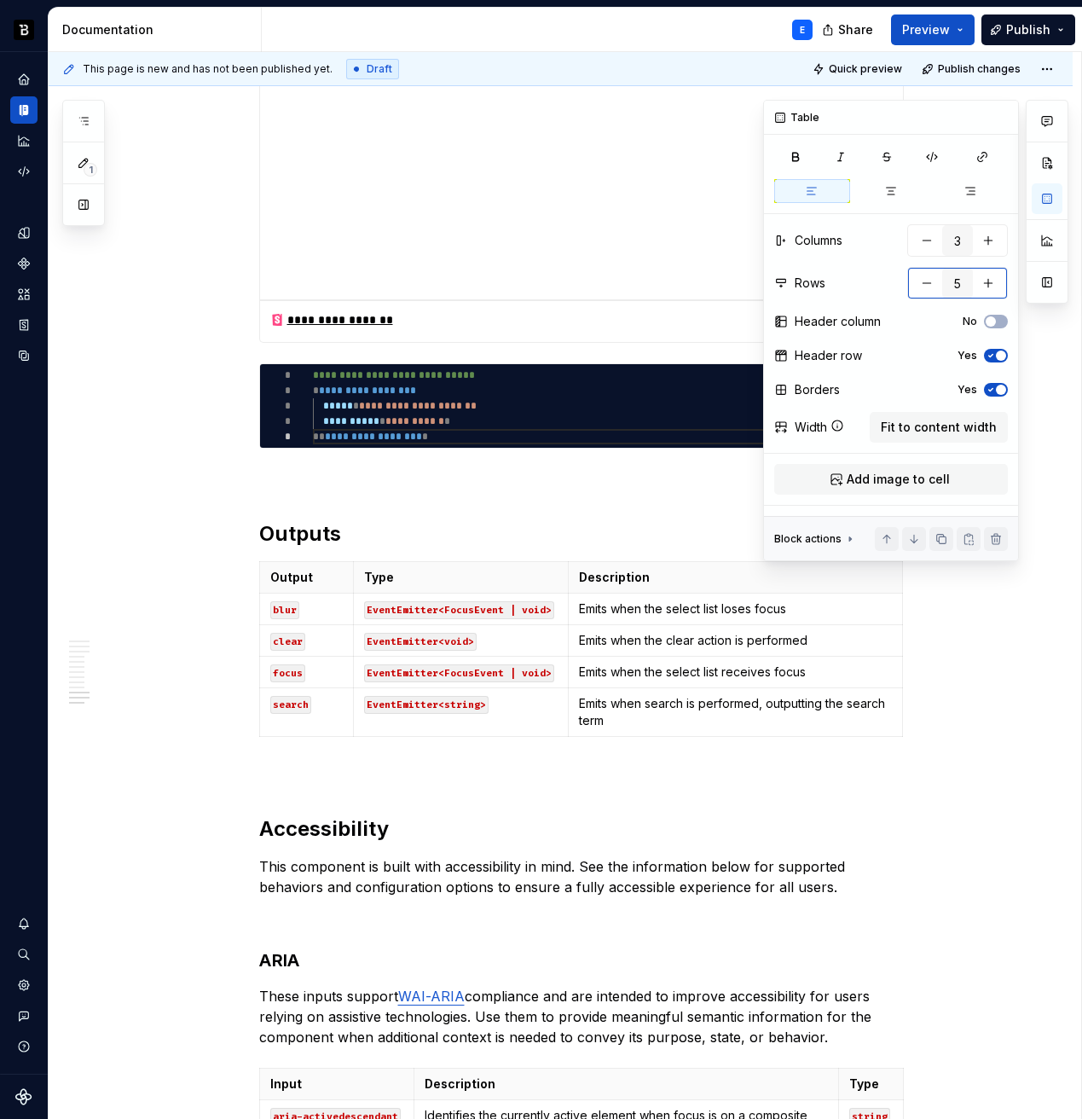
click at [922, 281] on button "button" at bounding box center [927, 283] width 31 height 31
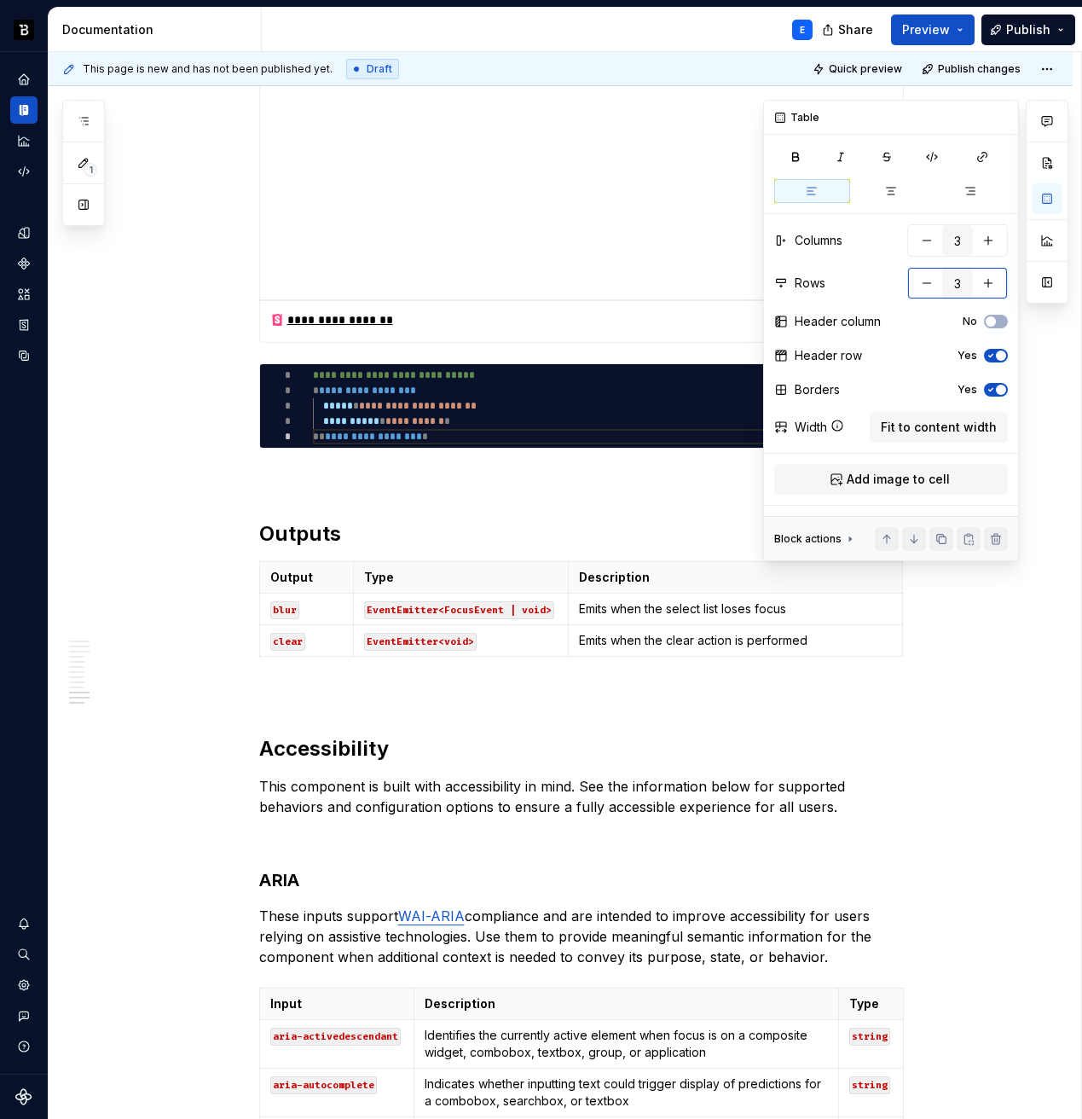
click at [922, 281] on button "button" at bounding box center [927, 283] width 31 height 31
type input "2"
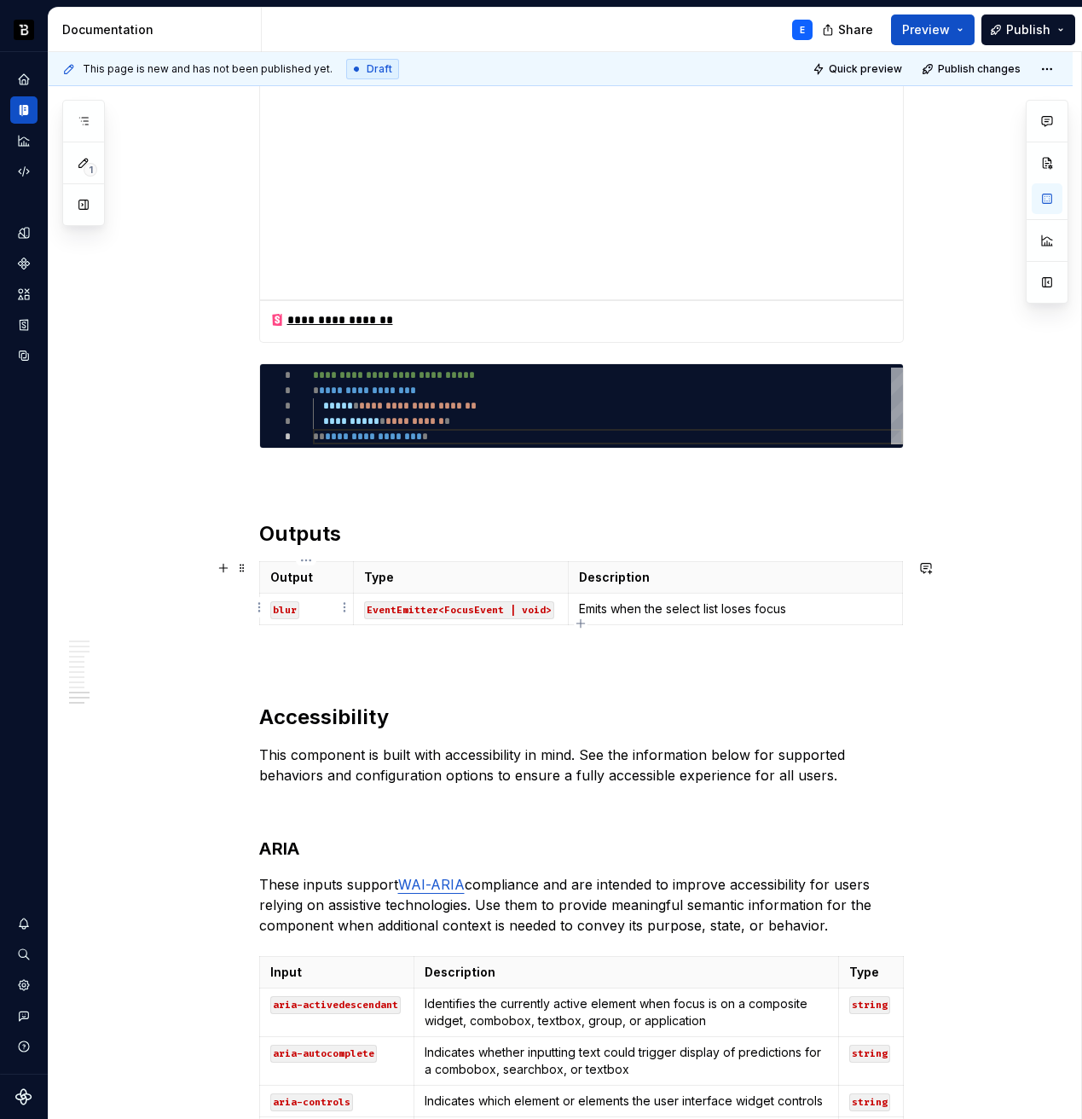
click at [287, 613] on code "blur" at bounding box center [284, 610] width 29 height 18
click at [462, 606] on code "EventEmitter<FocusEvent | void>" at bounding box center [459, 610] width 190 height 18
click at [751, 609] on p "Emits when the select list loses focus" at bounding box center [735, 608] width 312 height 17
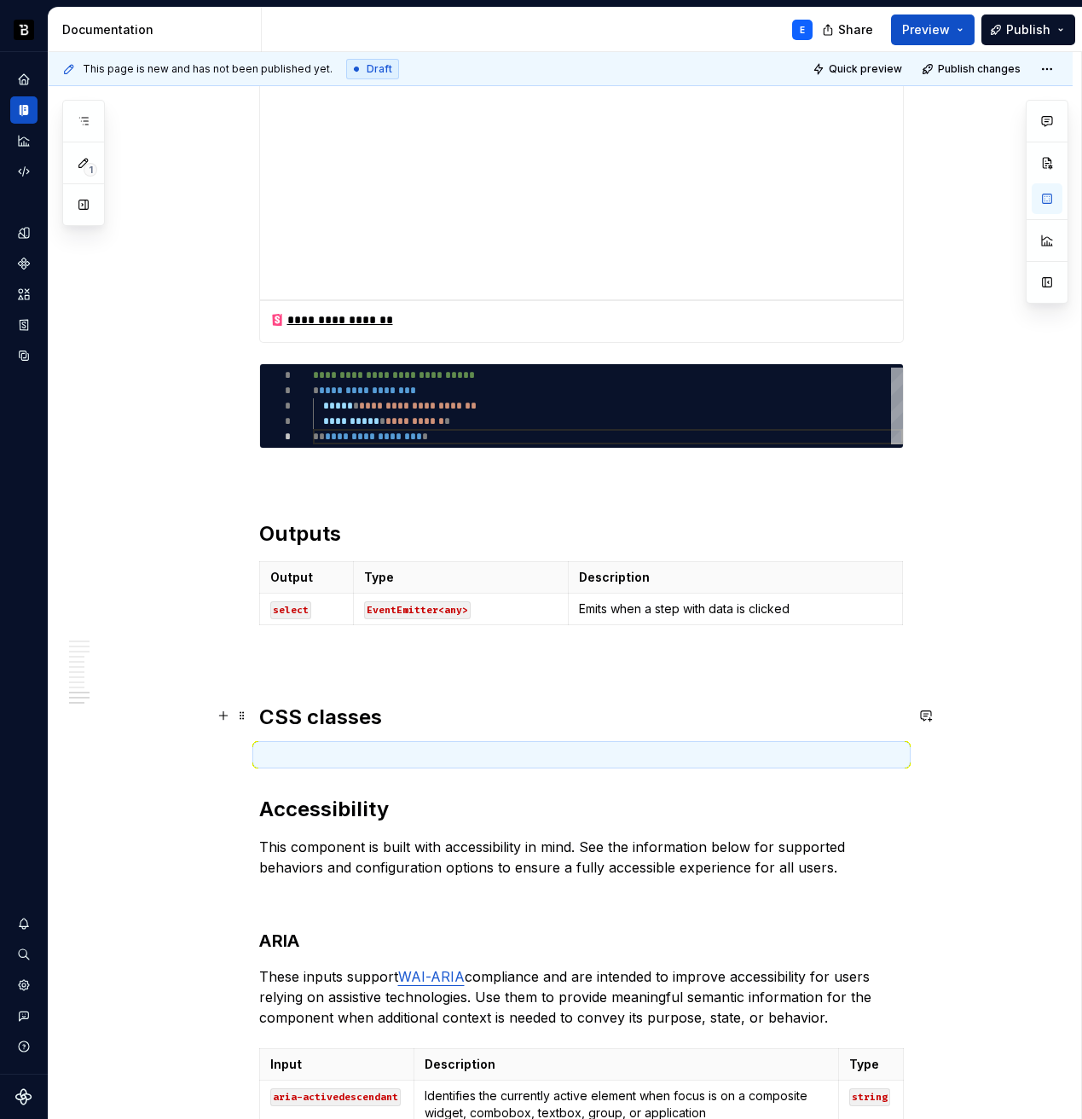
click at [411, 711] on h2 "CSS classes" at bounding box center [581, 717] width 645 height 27
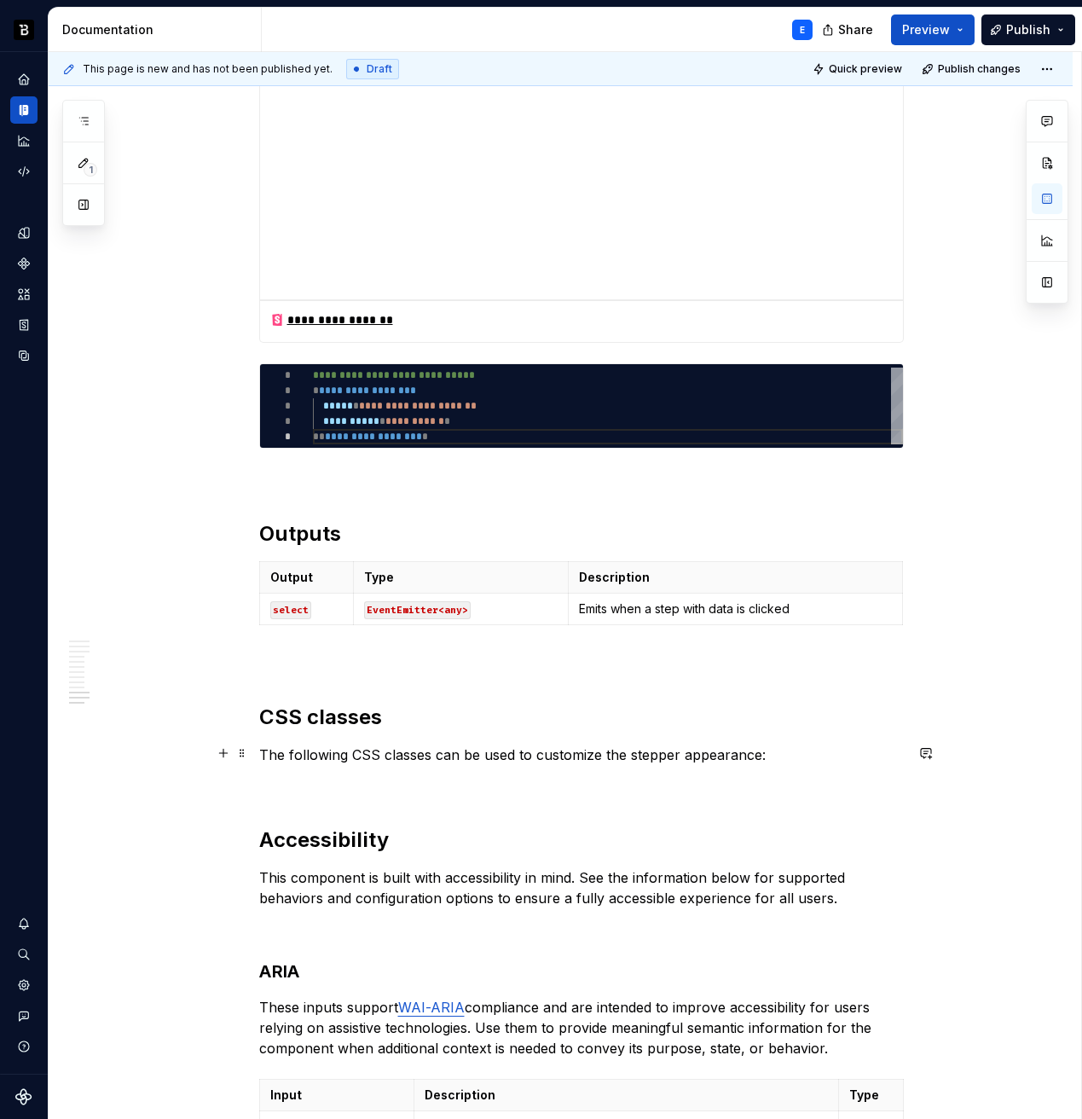
click at [786, 756] on p "The following CSS classes can be used to customize the stepper appearance:" at bounding box center [581, 754] width 645 height 20
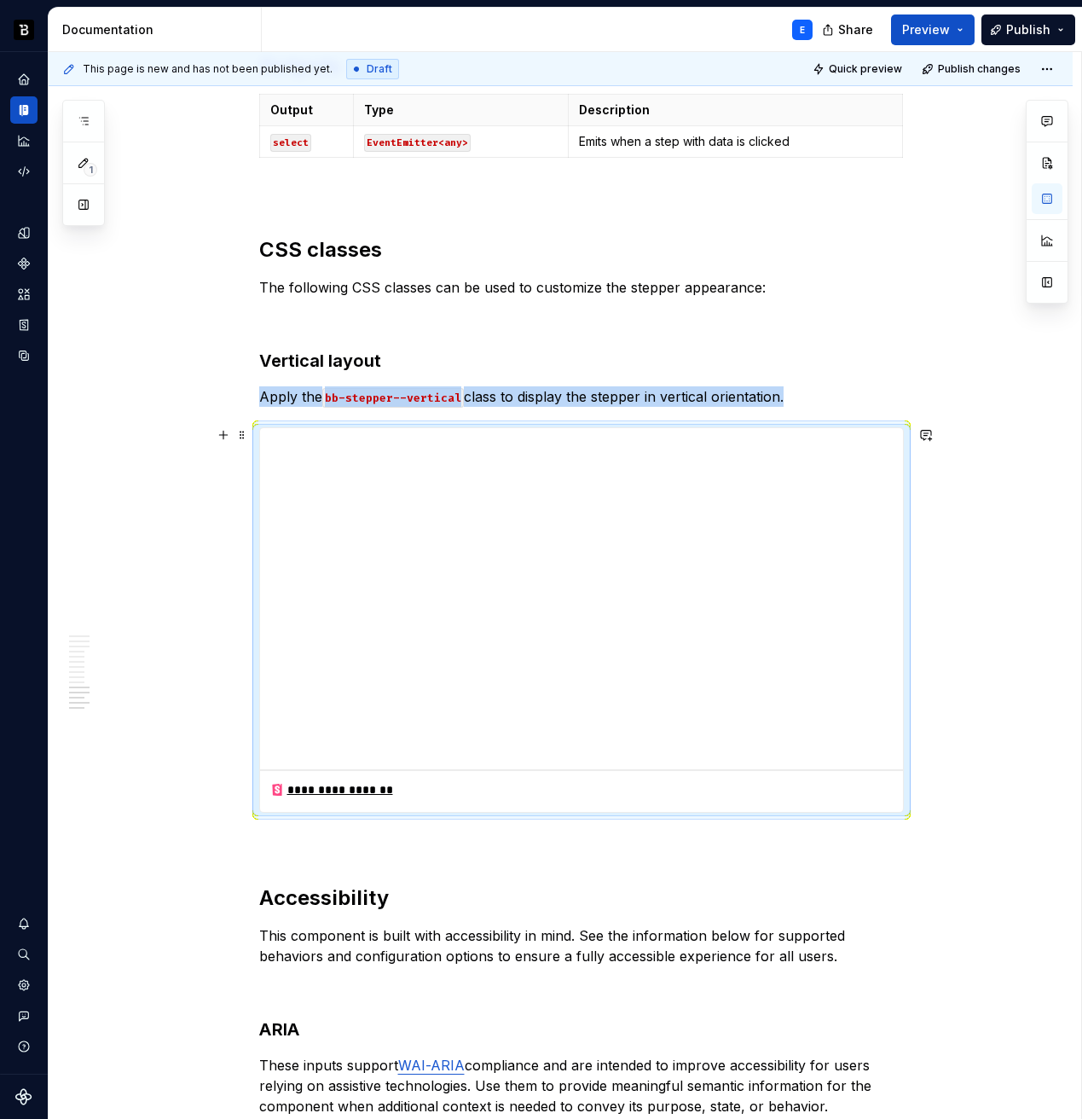
scroll to position [3126, 0]
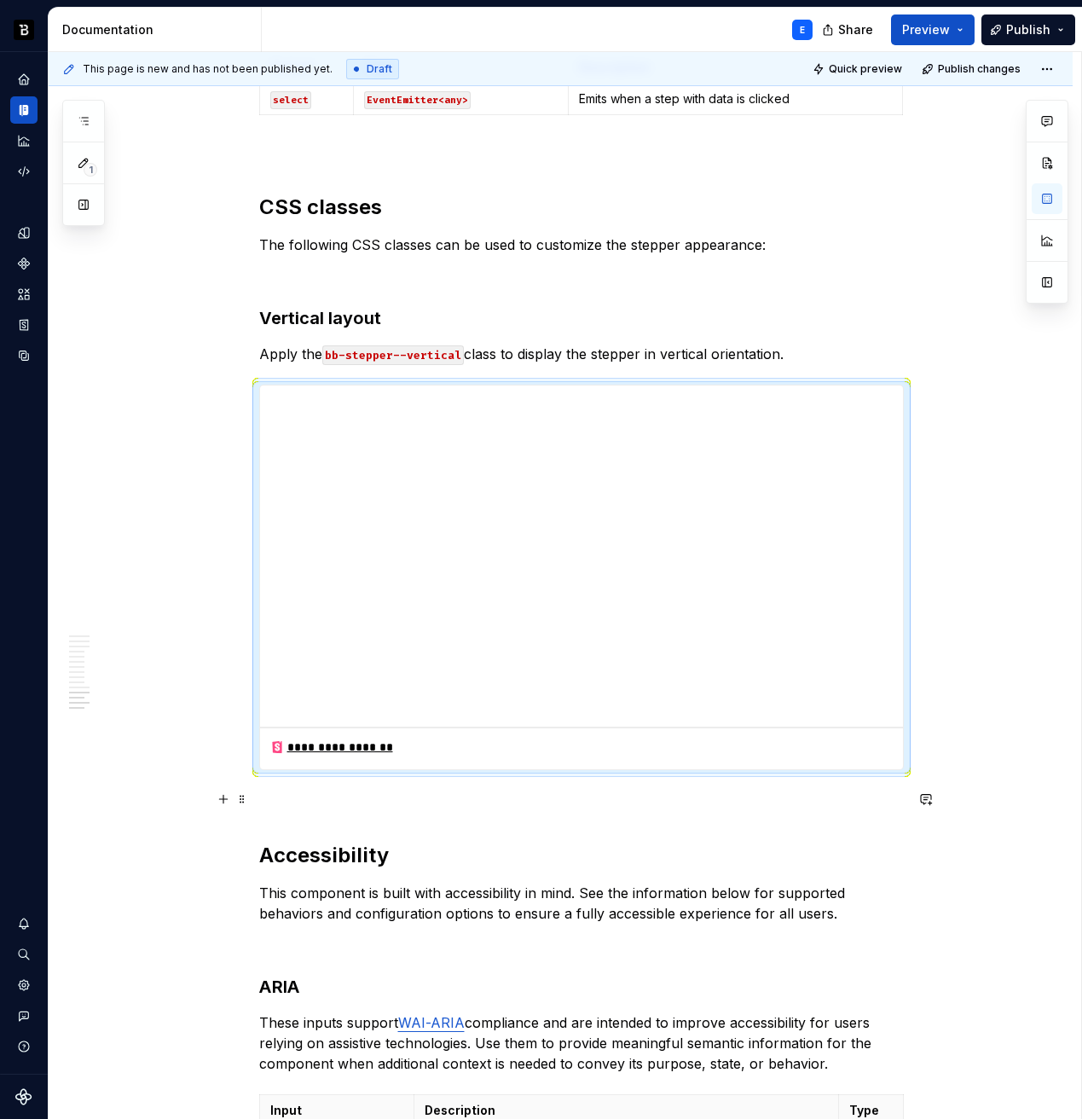
click at [556, 794] on p at bounding box center [581, 800] width 645 height 20
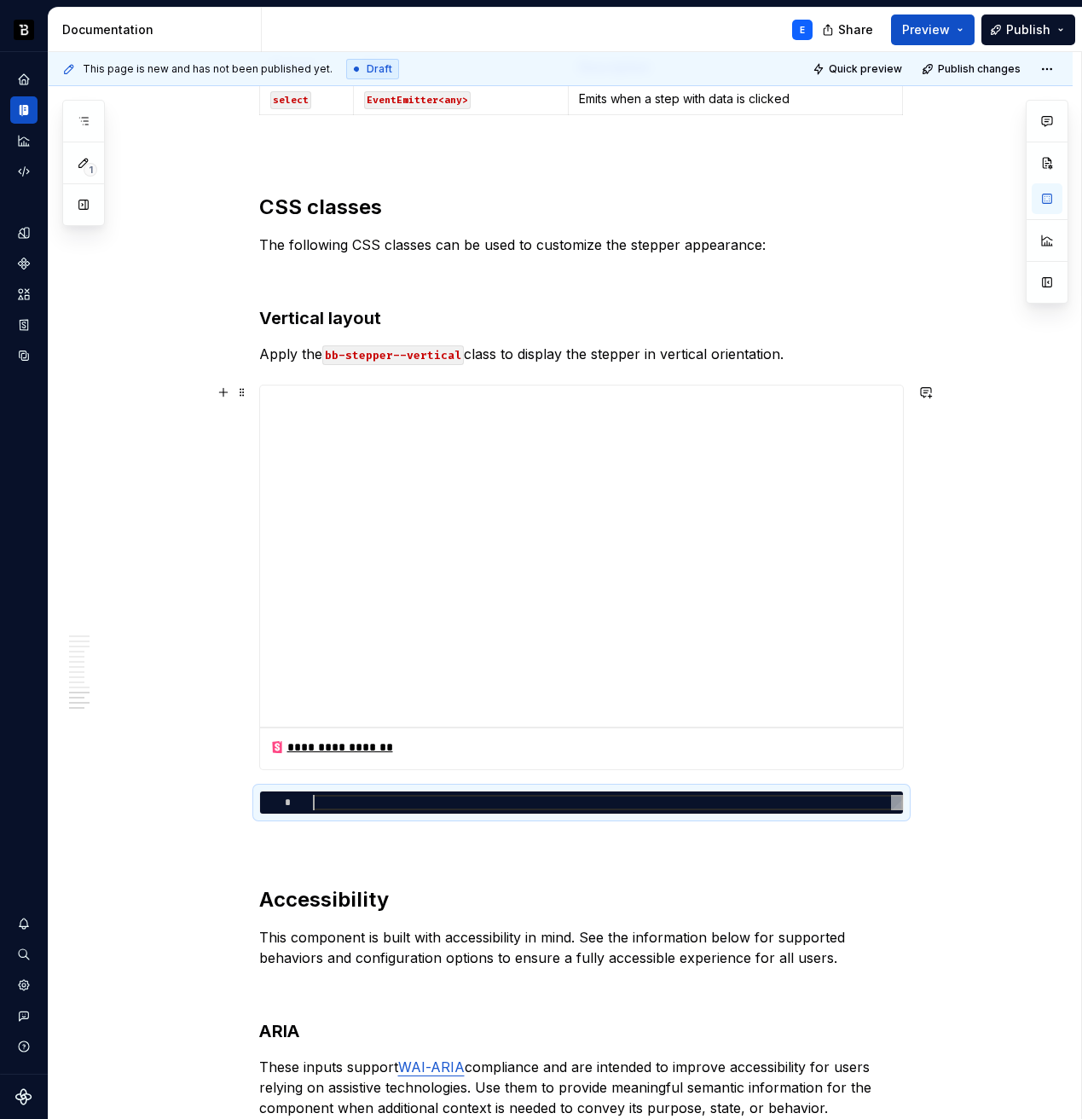
type textarea "*"
type textarea "**********"
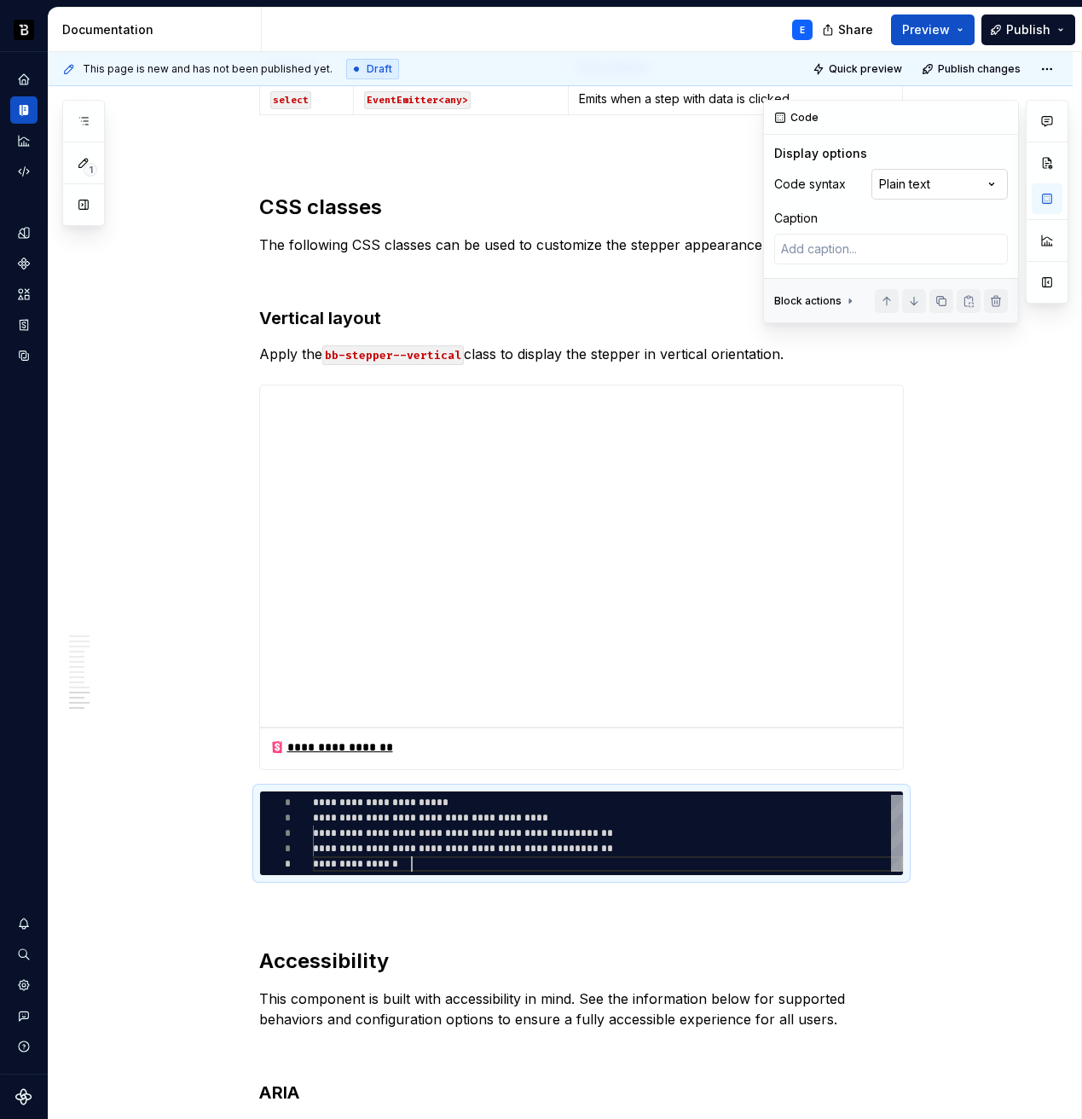
click at [972, 182] on div "Comments Open comments No comments yet Select ‘Comment’ from the block context …" at bounding box center [915, 211] width 305 height 223
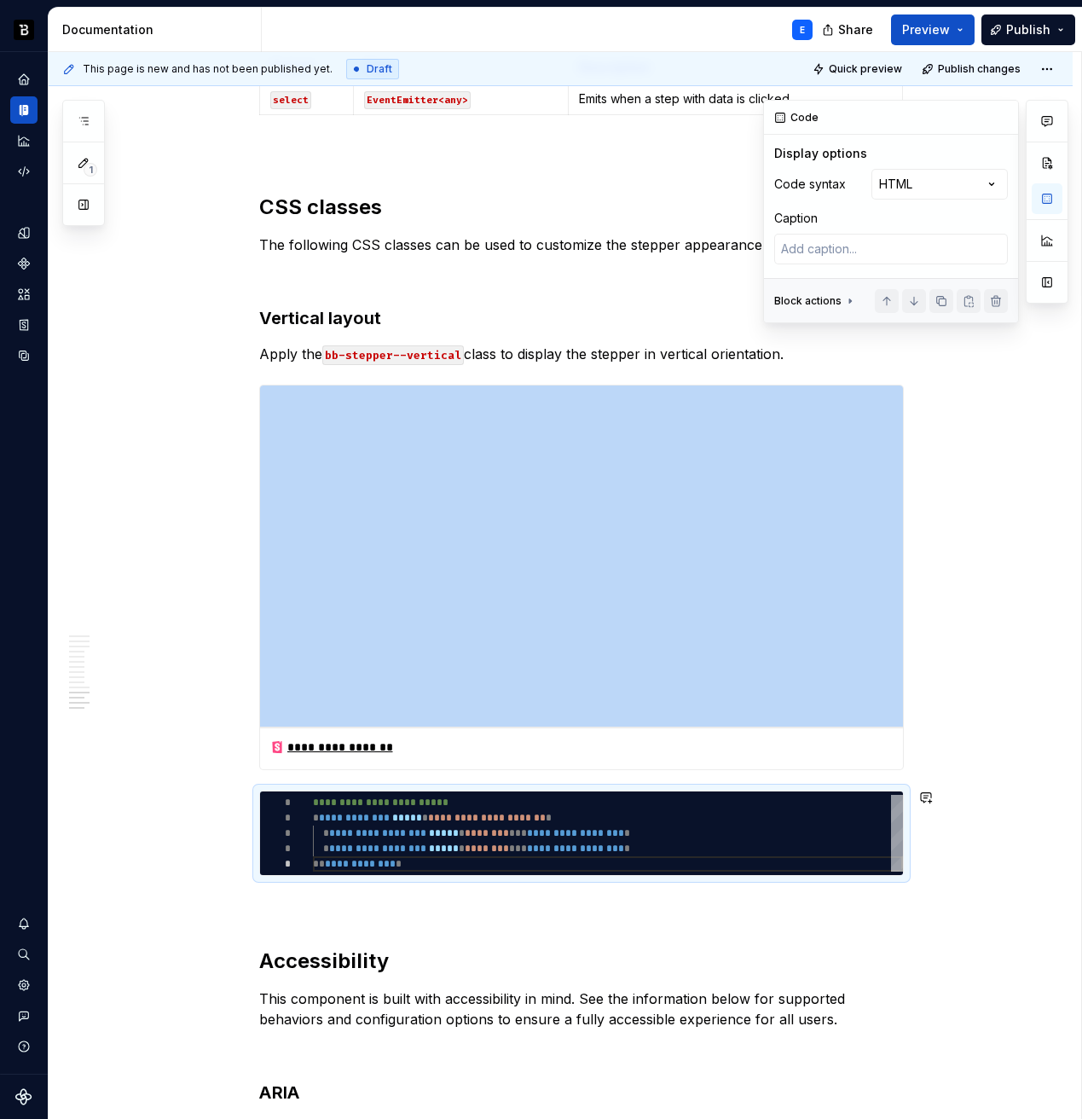
click at [475, 898] on p at bounding box center [581, 906] width 645 height 20
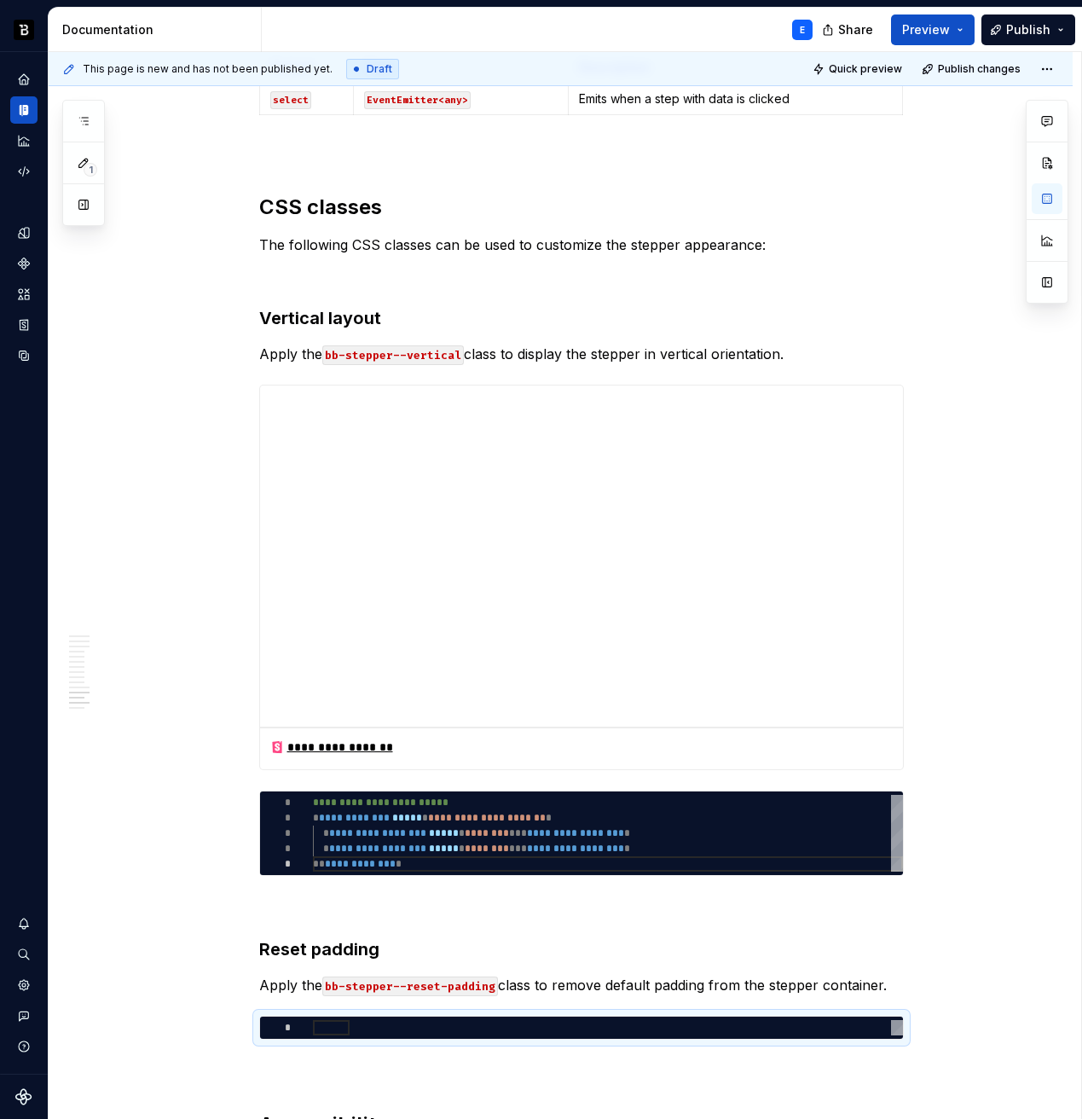
scroll to position [0, 0]
type textarea "*"
type textarea "**********"
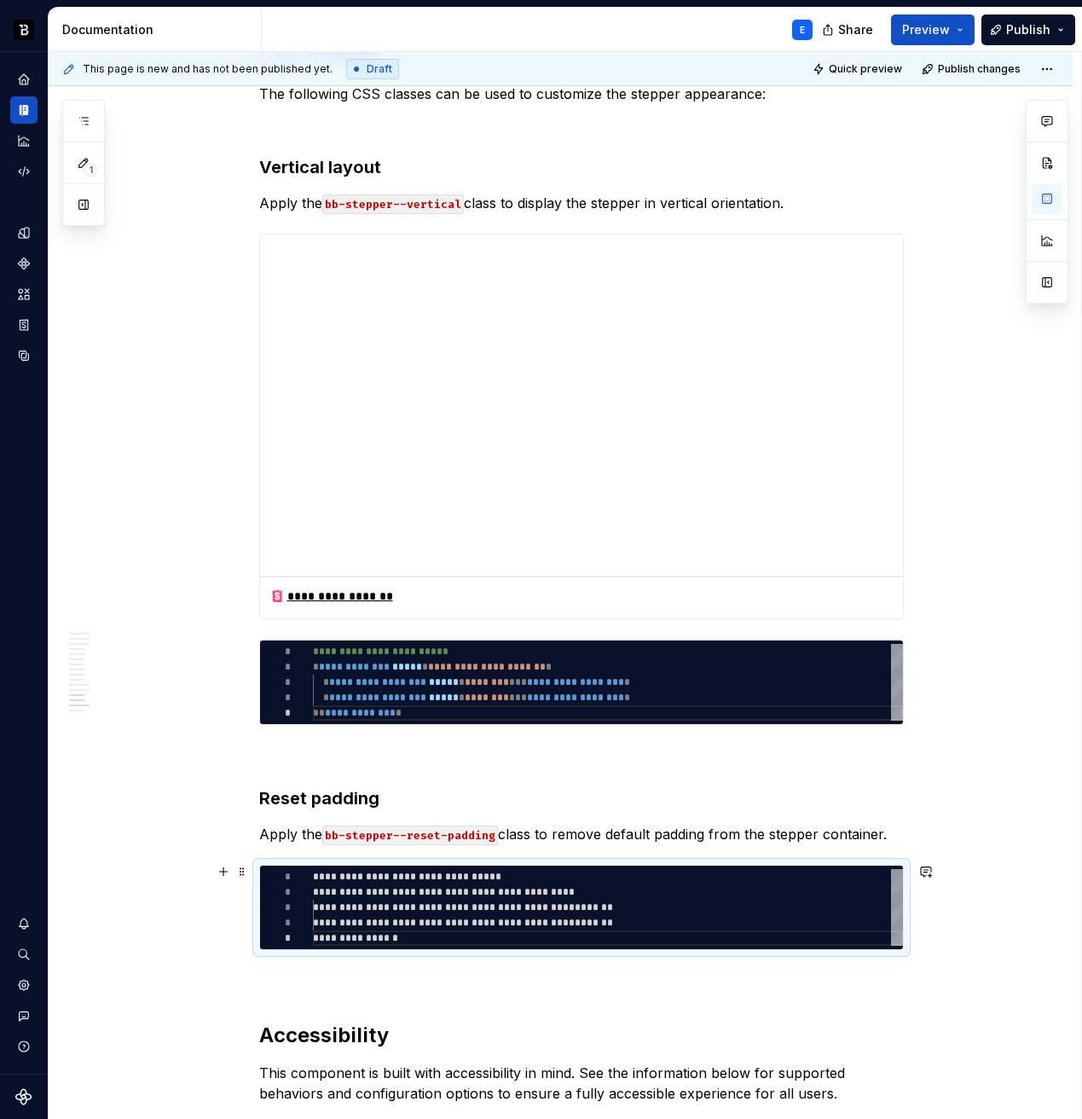
scroll to position [3292, 0]
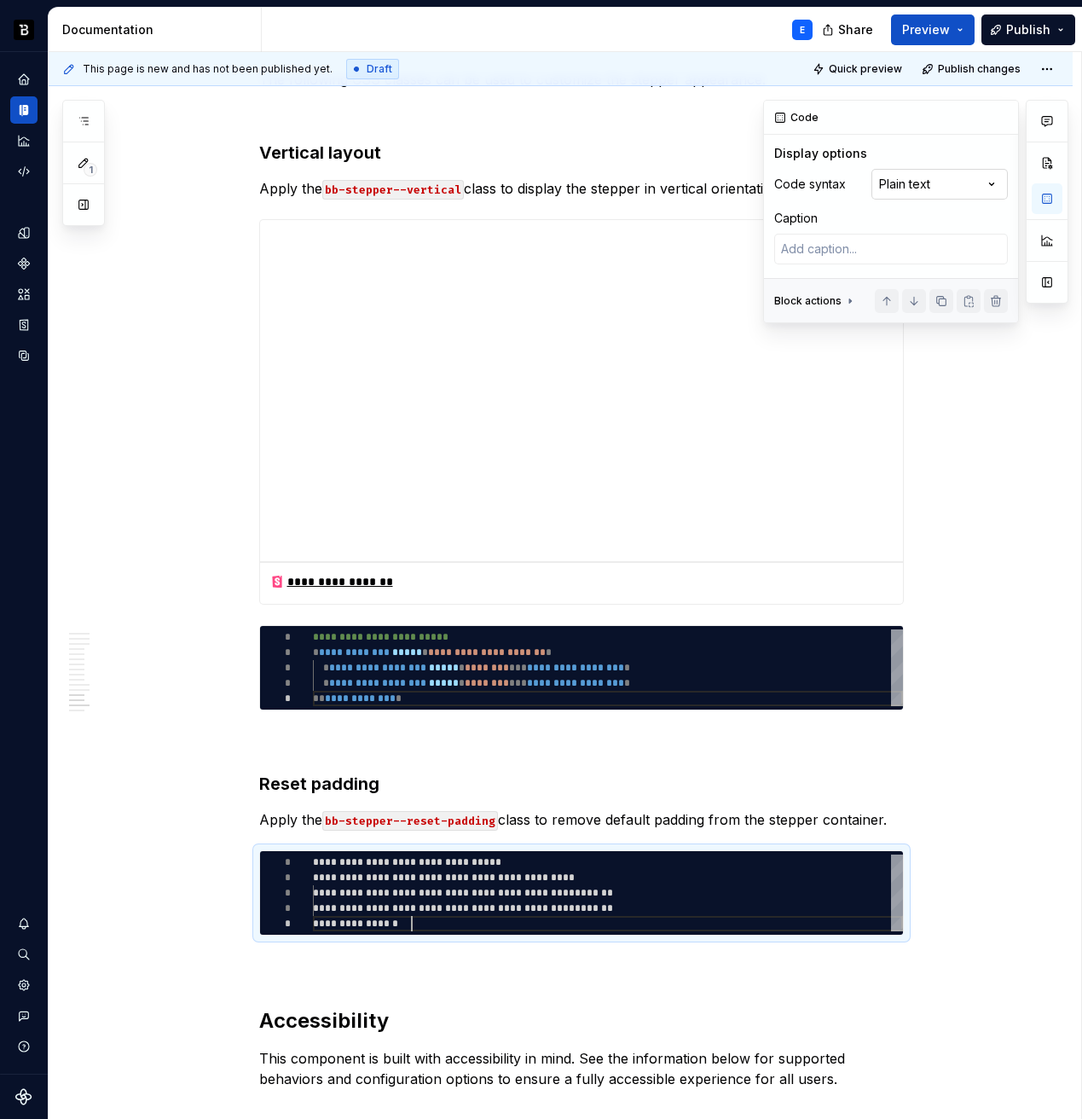
click at [925, 197] on div "Comments Open comments No comments yet Select ‘Comment’ from the block context …" at bounding box center [915, 211] width 305 height 223
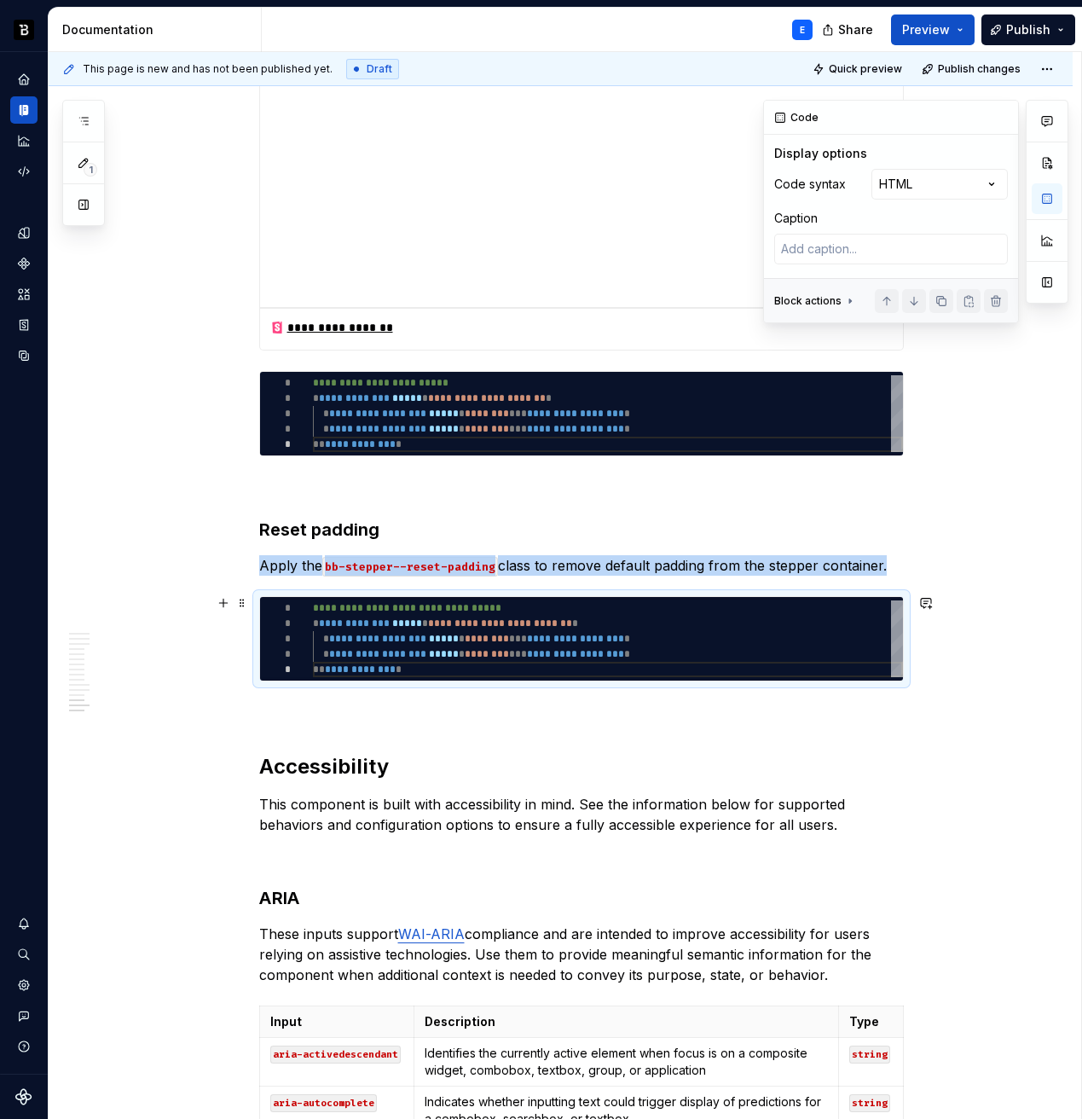
scroll to position [3555, 0]
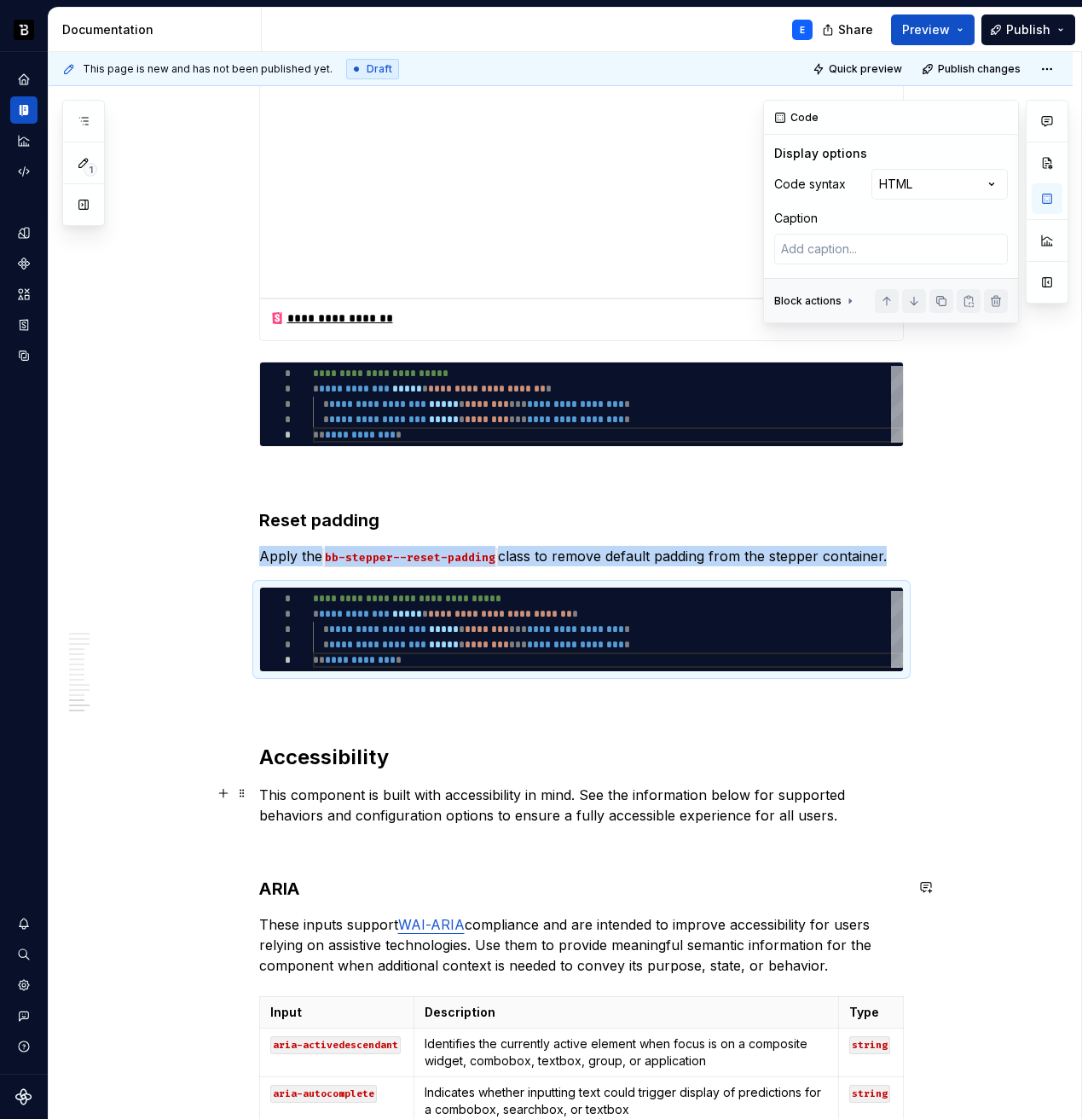
click at [834, 806] on p "This component is built with accessibility in mind. See the information below f…" at bounding box center [581, 805] width 645 height 41
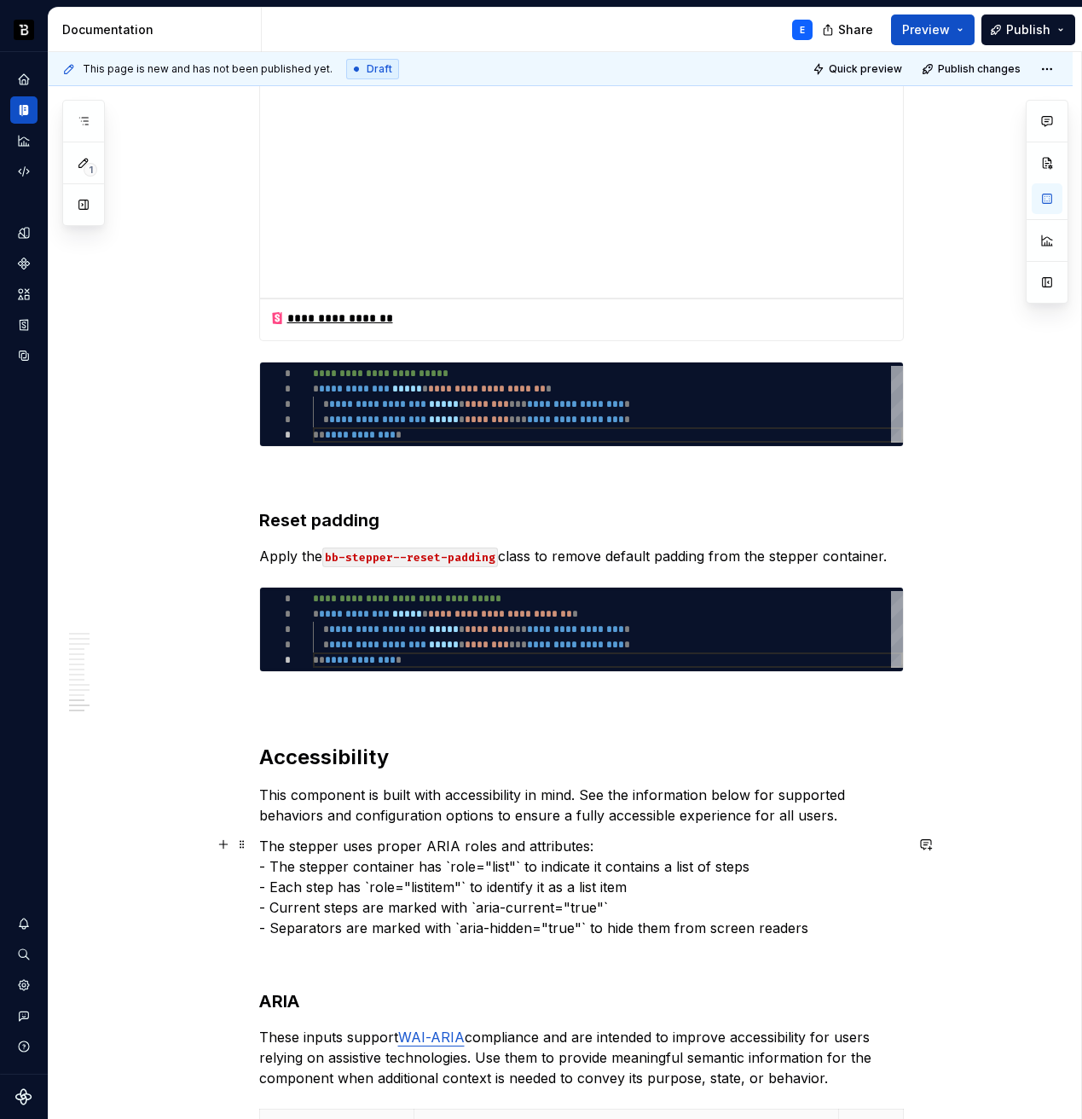
click at [618, 840] on p "The stepper uses proper ARIA roles and attributes: - The stepper container has …" at bounding box center [581, 887] width 645 height 102
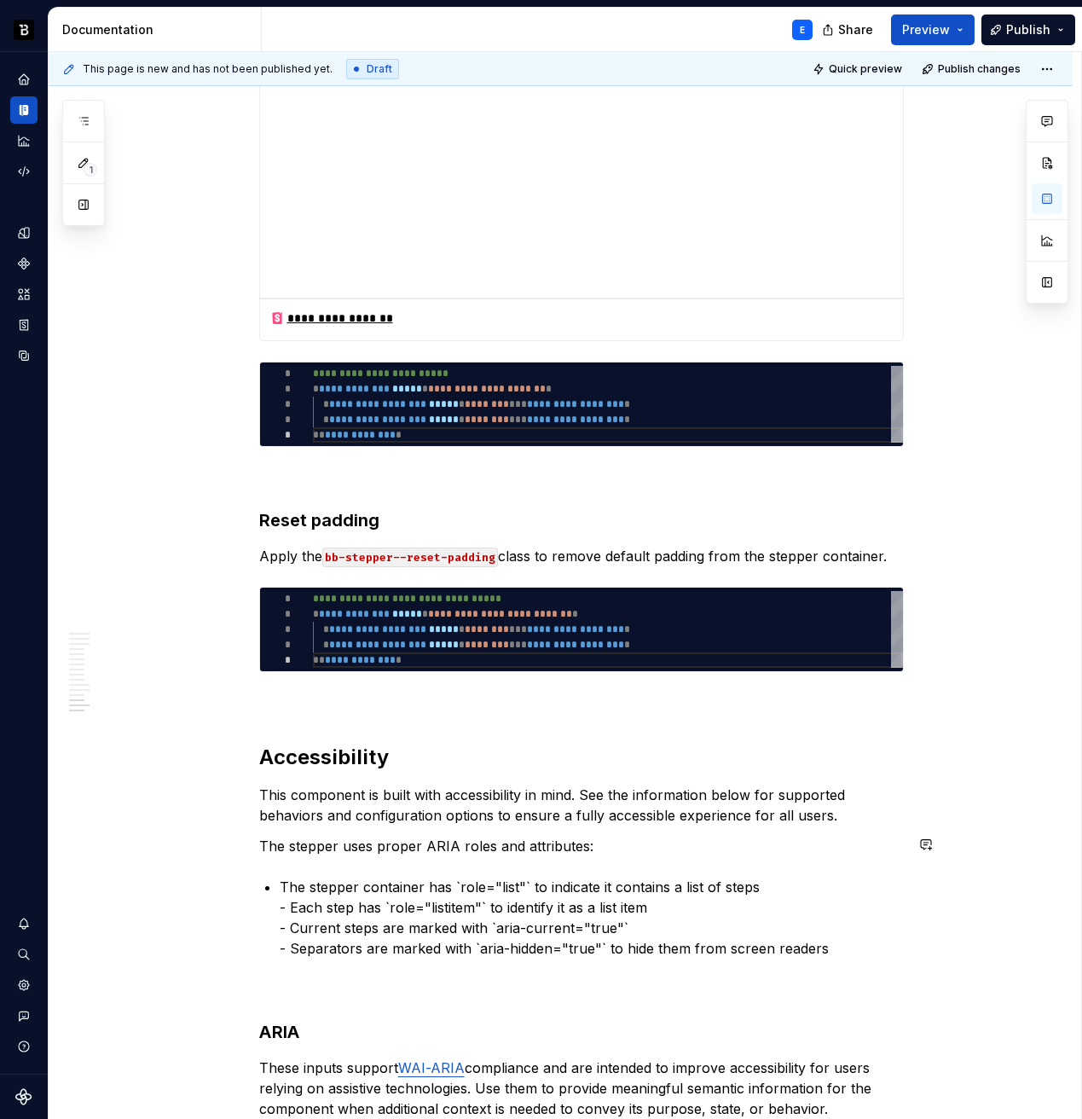
scroll to position [3561, 0]
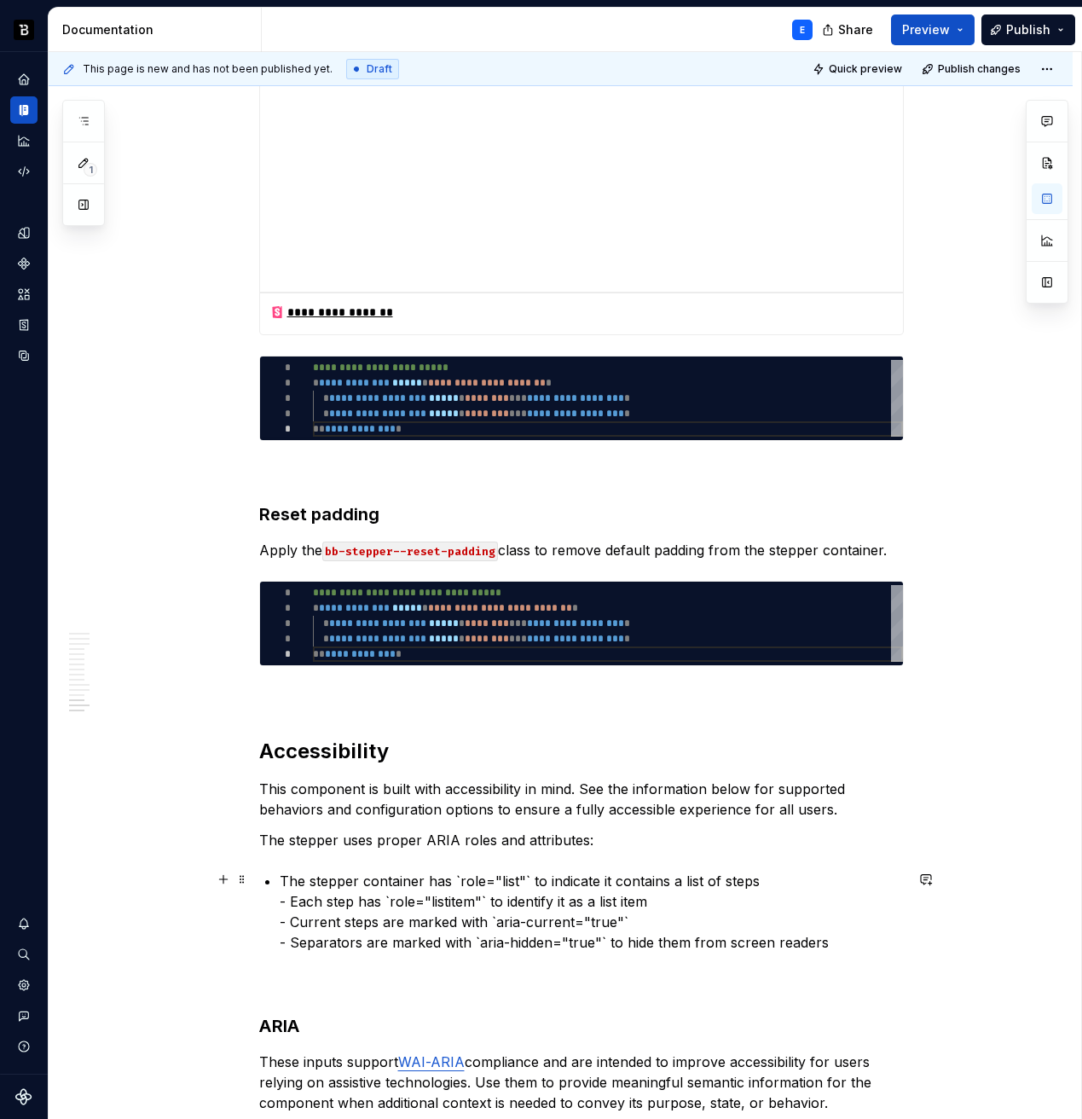
click at [519, 876] on p "The stepper container has `role="list"` to indicate it contains a list of steps…" at bounding box center [592, 912] width 624 height 82
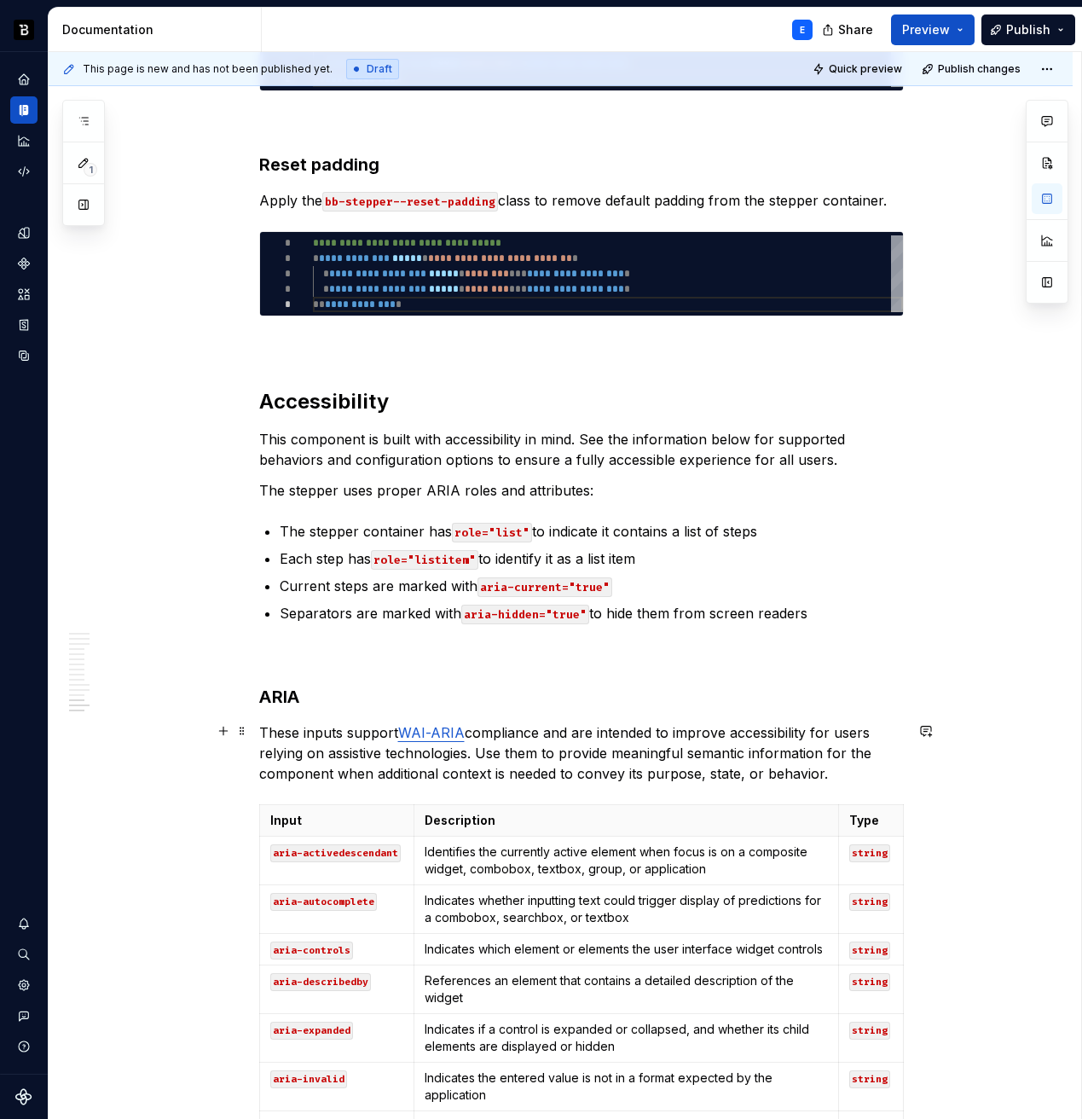
scroll to position [3993, 0]
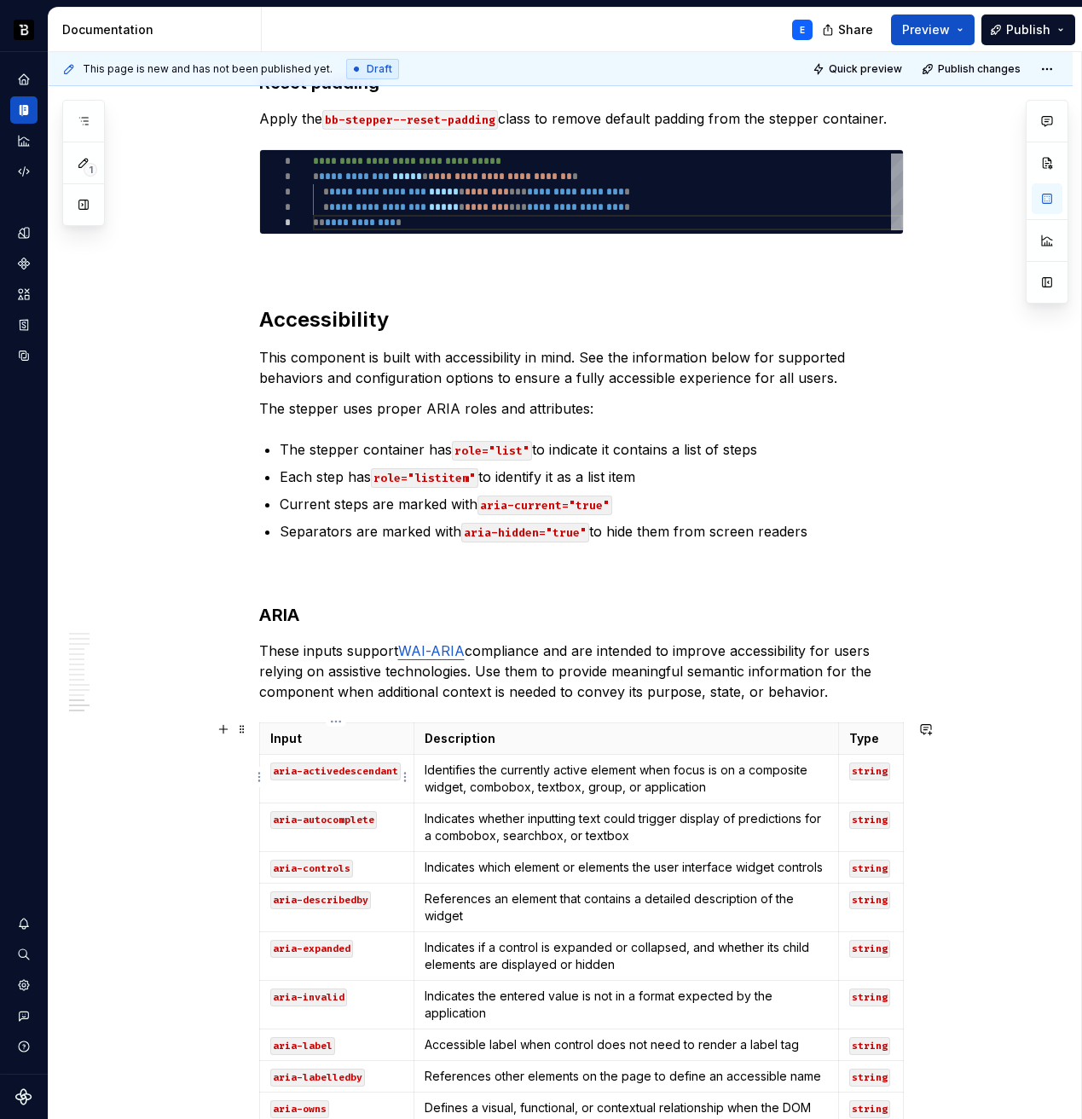
click at [379, 794] on td "aria-activedescendant" at bounding box center [336, 779] width 155 height 49
click at [594, 748] on th "Description" at bounding box center [626, 739] width 424 height 32
type textarea "*"
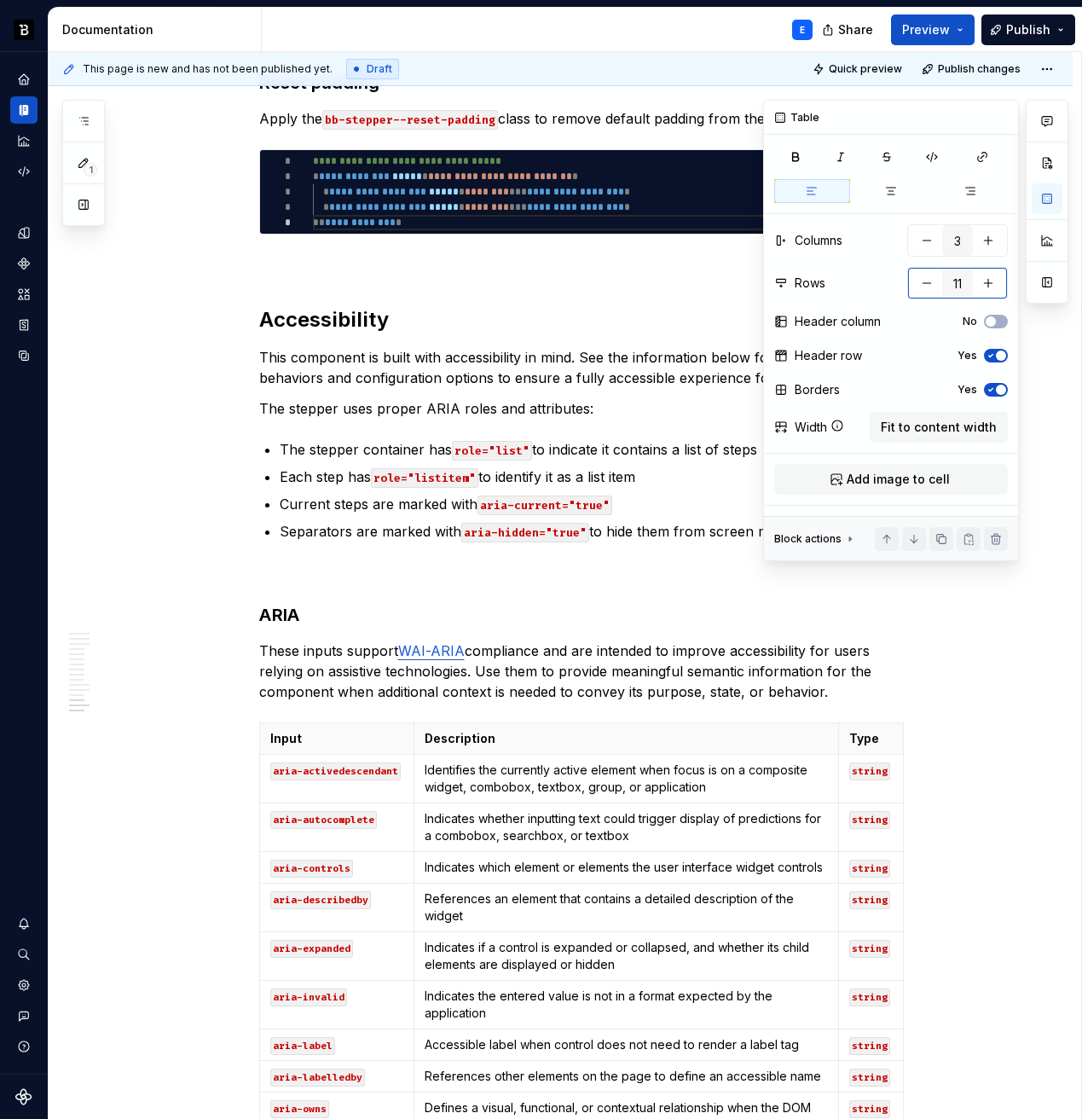
click at [926, 281] on button "button" at bounding box center [927, 283] width 31 height 31
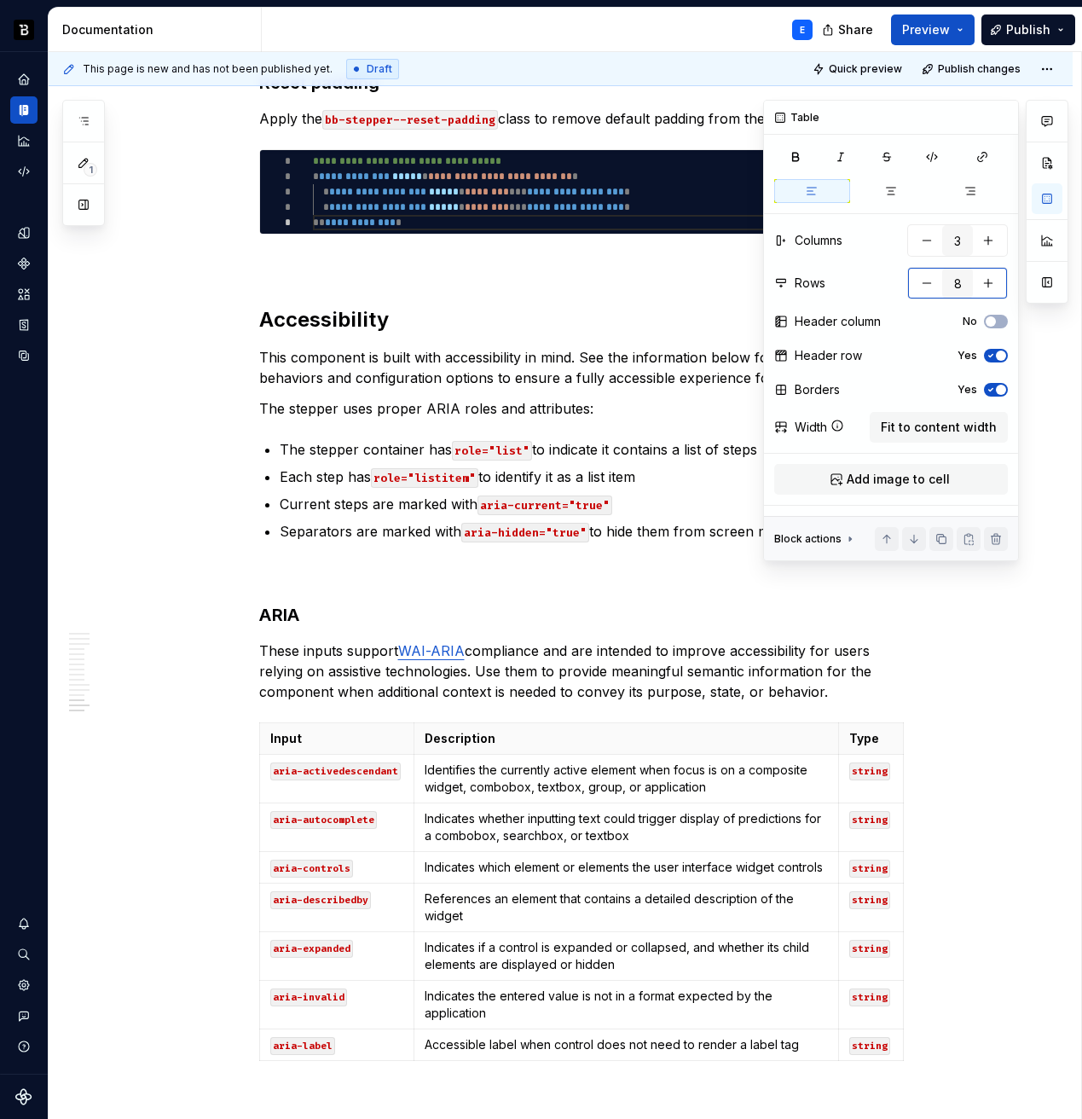
click at [926, 281] on button "button" at bounding box center [927, 283] width 31 height 31
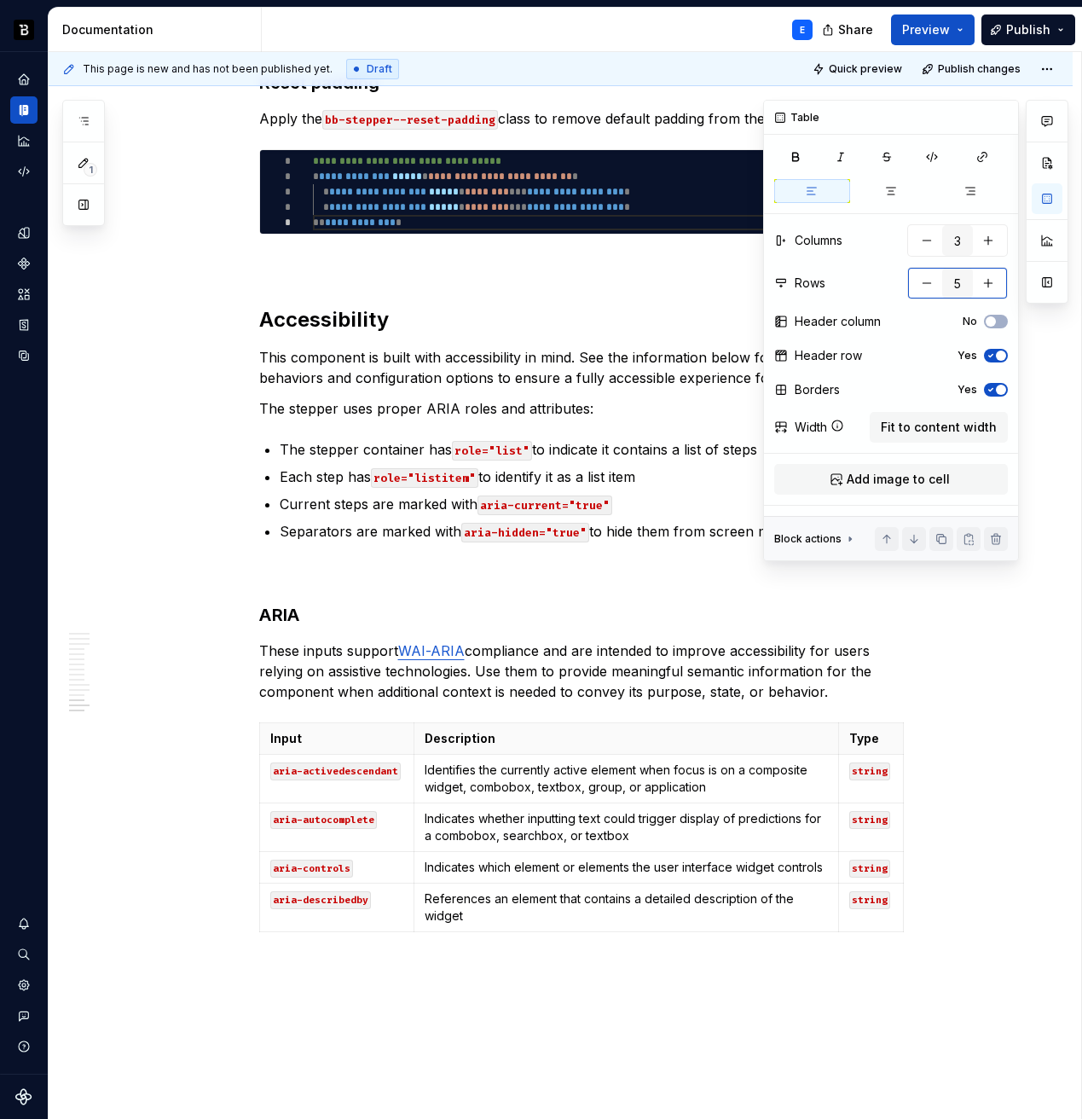
click at [926, 281] on button "button" at bounding box center [927, 283] width 31 height 31
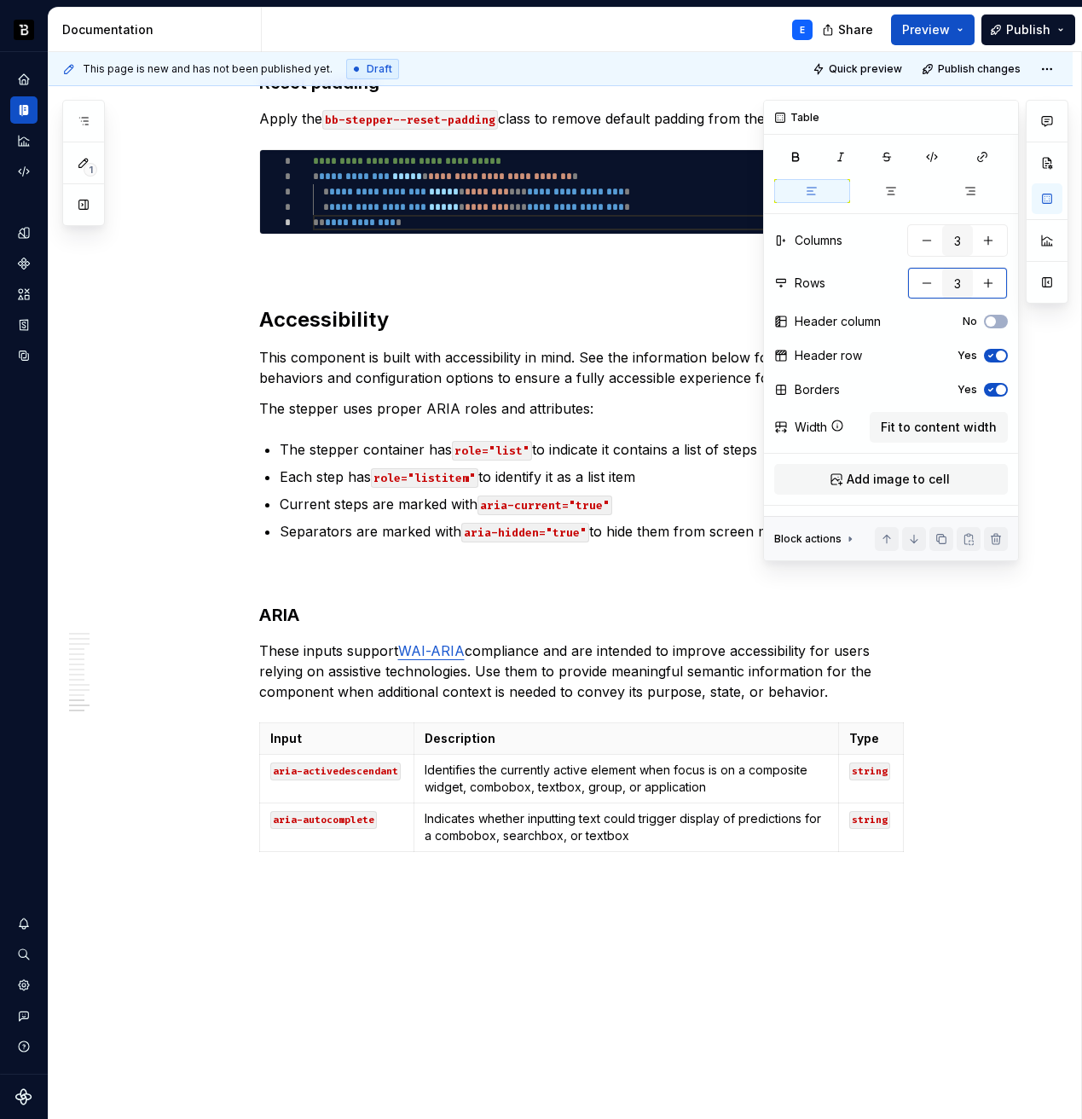
click at [926, 281] on button "button" at bounding box center [927, 283] width 31 height 31
type input "2"
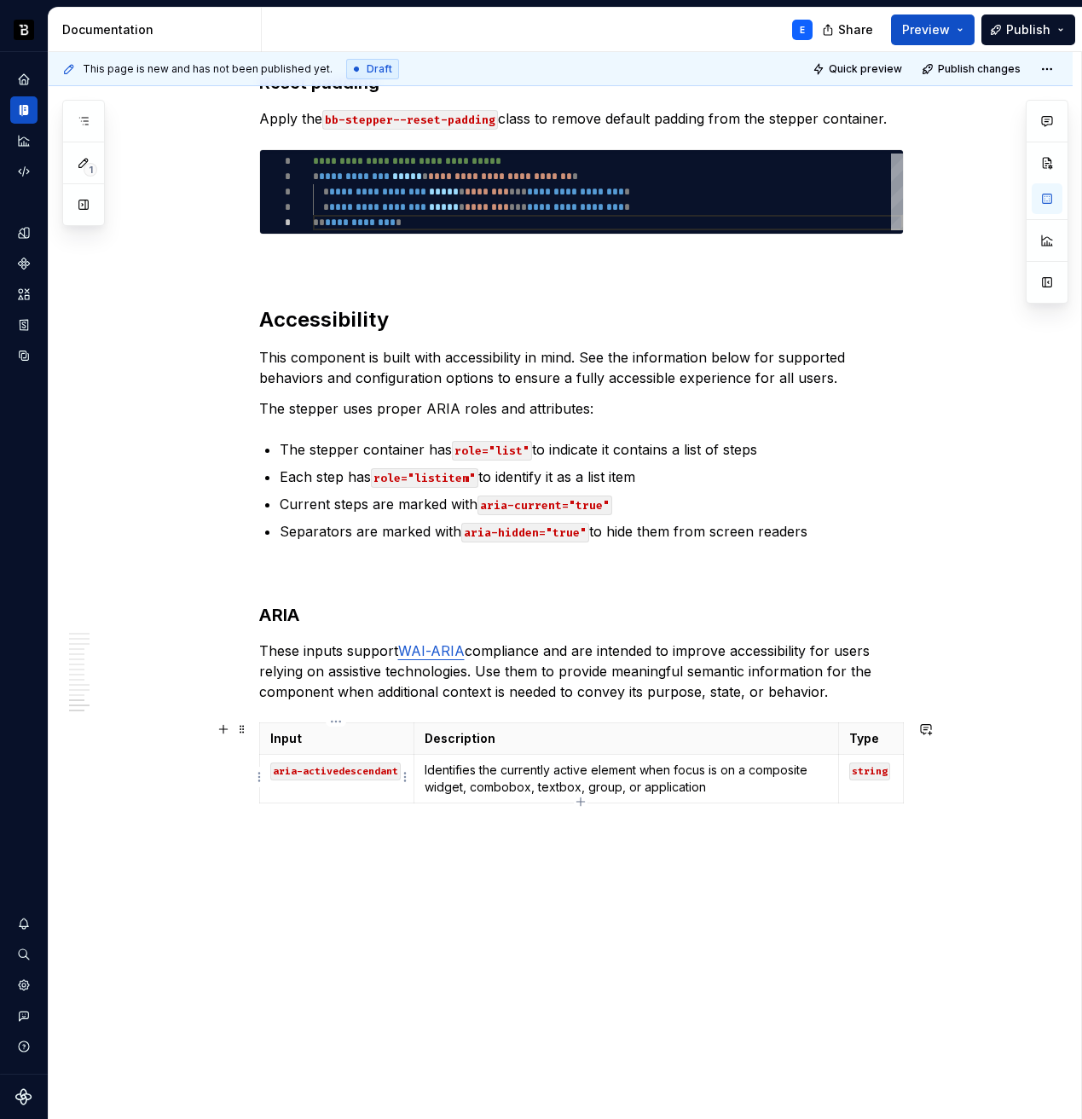
click at [385, 767] on code "aria-activedescendant" at bounding box center [335, 771] width 130 height 18
click at [624, 774] on p "Identifies the currently active element when focus is on a composite widget, co…" at bounding box center [626, 778] width 402 height 34
drag, startPoint x: 414, startPoint y: 732, endPoint x: 355, endPoint y: 733, distance: 59.7
click at [356, 733] on th "Description" at bounding box center [568, 739] width 424 height 32
drag, startPoint x: 777, startPoint y: 744, endPoint x: 836, endPoint y: 744, distance: 58.8
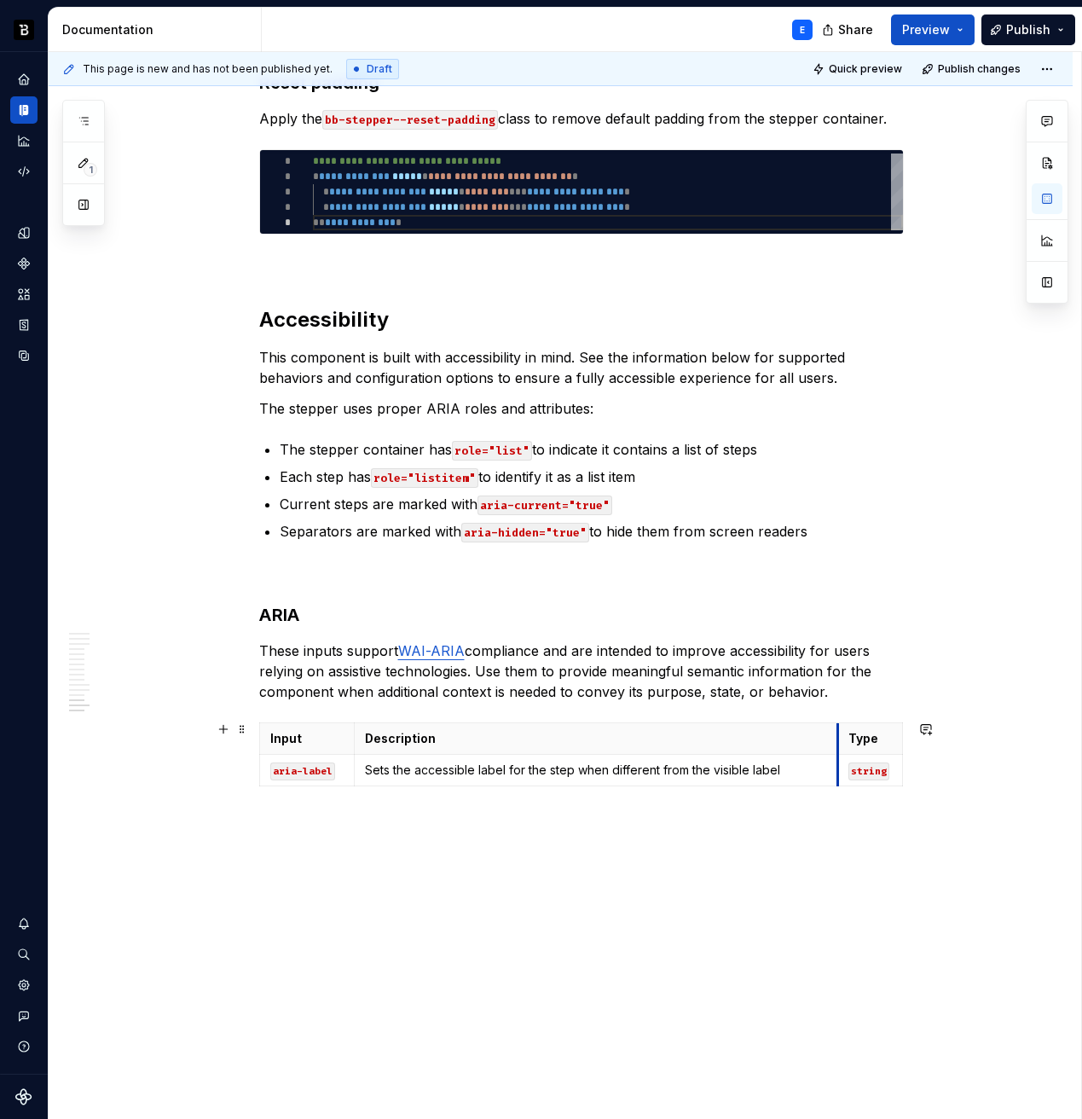
click at [837, 744] on th "Type" at bounding box center [869, 739] width 65 height 32
click at [666, 882] on h2 "Custom templates" at bounding box center [581, 878] width 645 height 27
click at [649, 878] on h2 "Custom templates" at bounding box center [581, 878] width 645 height 27
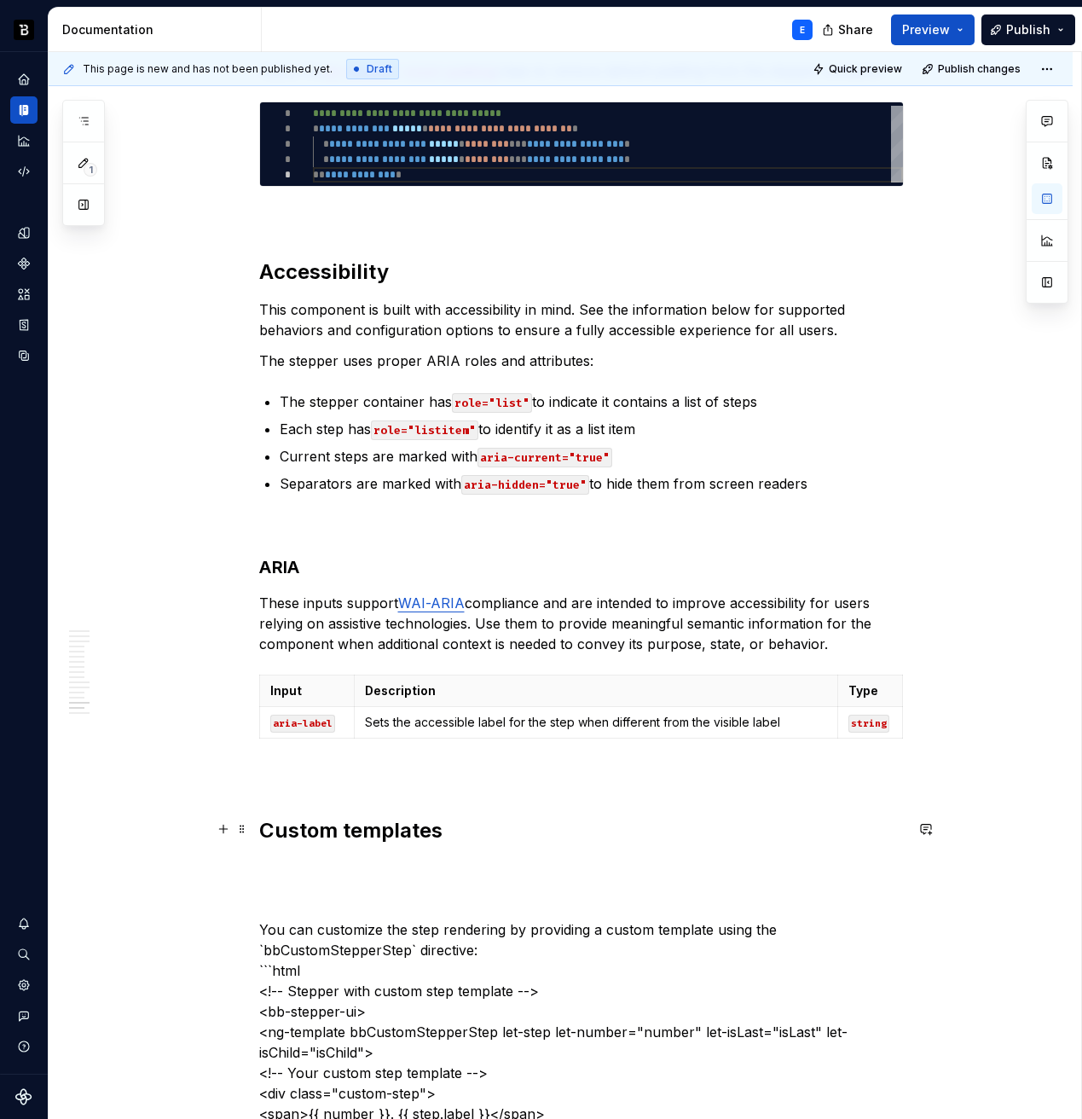
scroll to position [4110, 0]
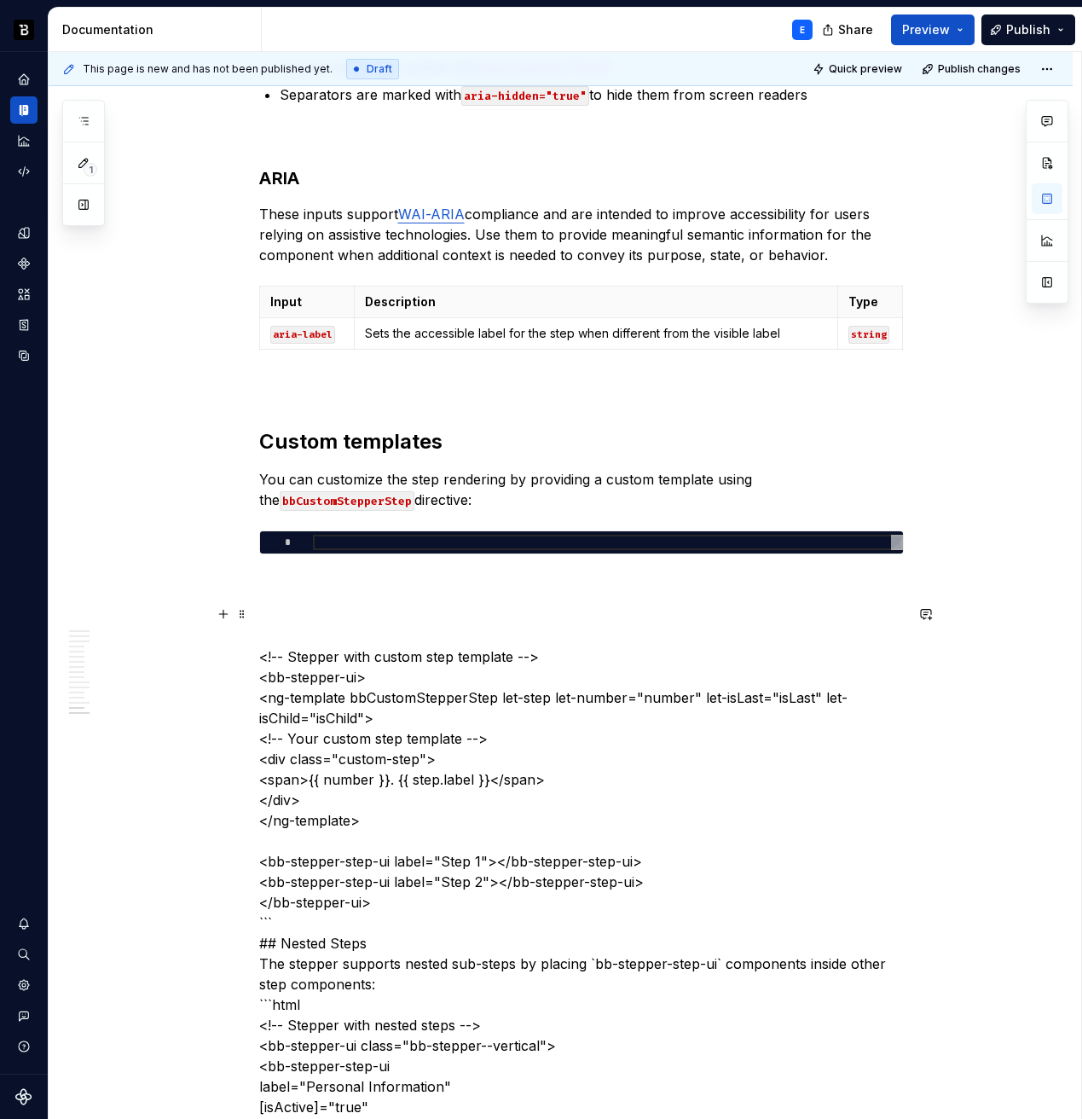
scroll to position [4448, 0]
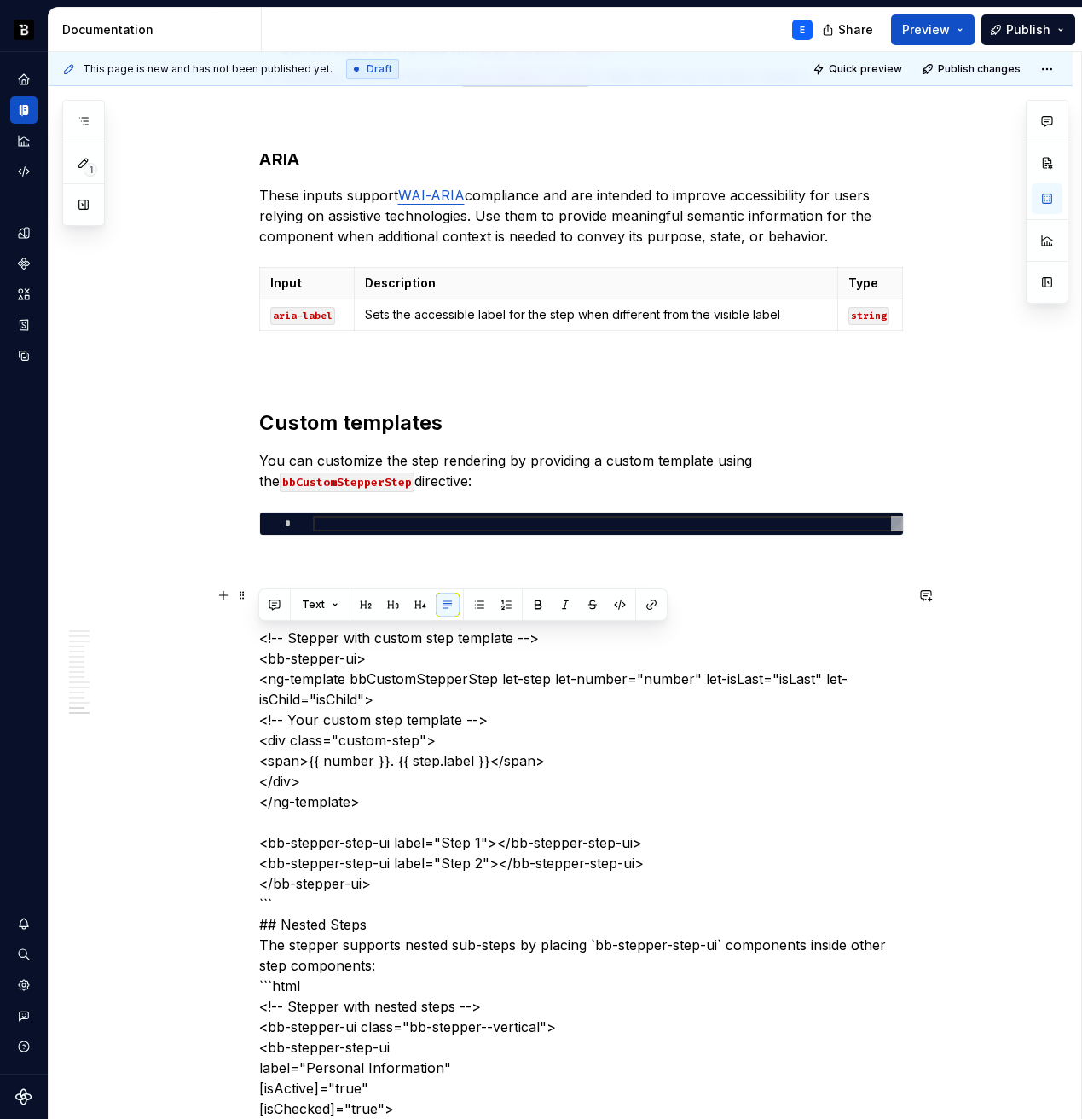
click at [389, 889] on p "<!-- Stepper with custom step template --> <bb-stepper-ui> <ng-template bbCusto…" at bounding box center [581, 1027] width 645 height 880
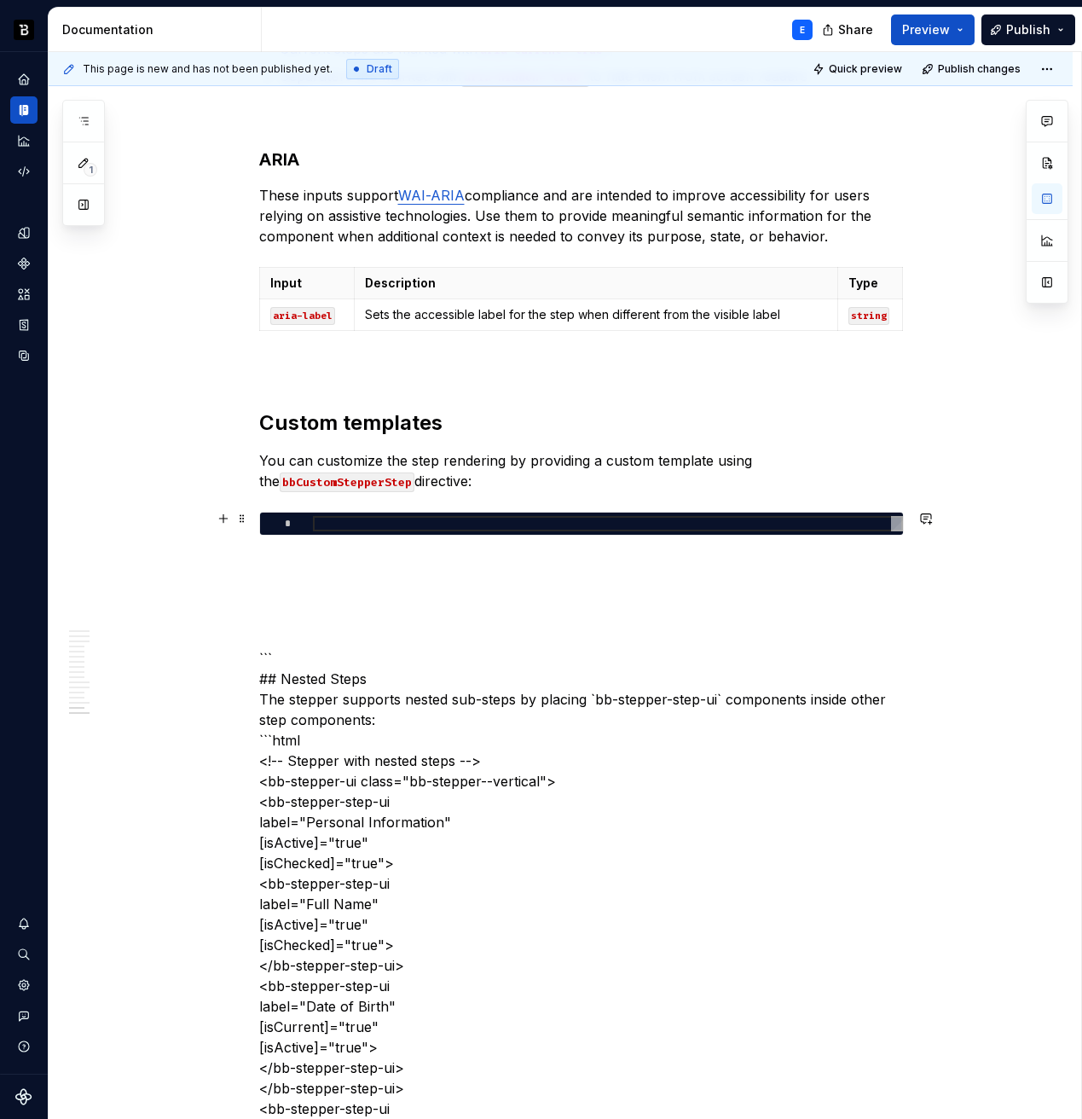
click at [439, 526] on div at bounding box center [608, 523] width 590 height 15
type textarea "*"
type textarea "**********"
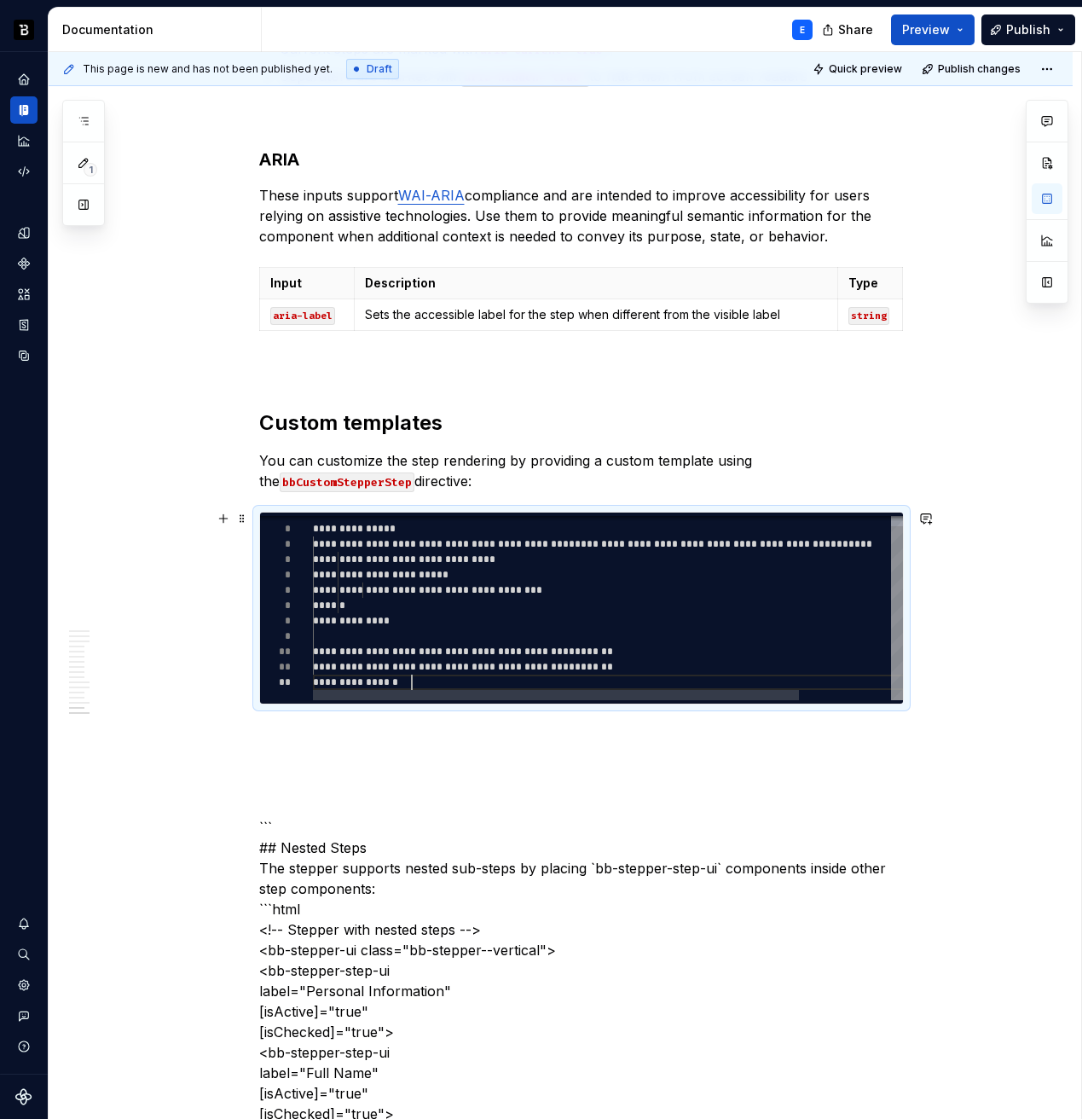
scroll to position [15, 99]
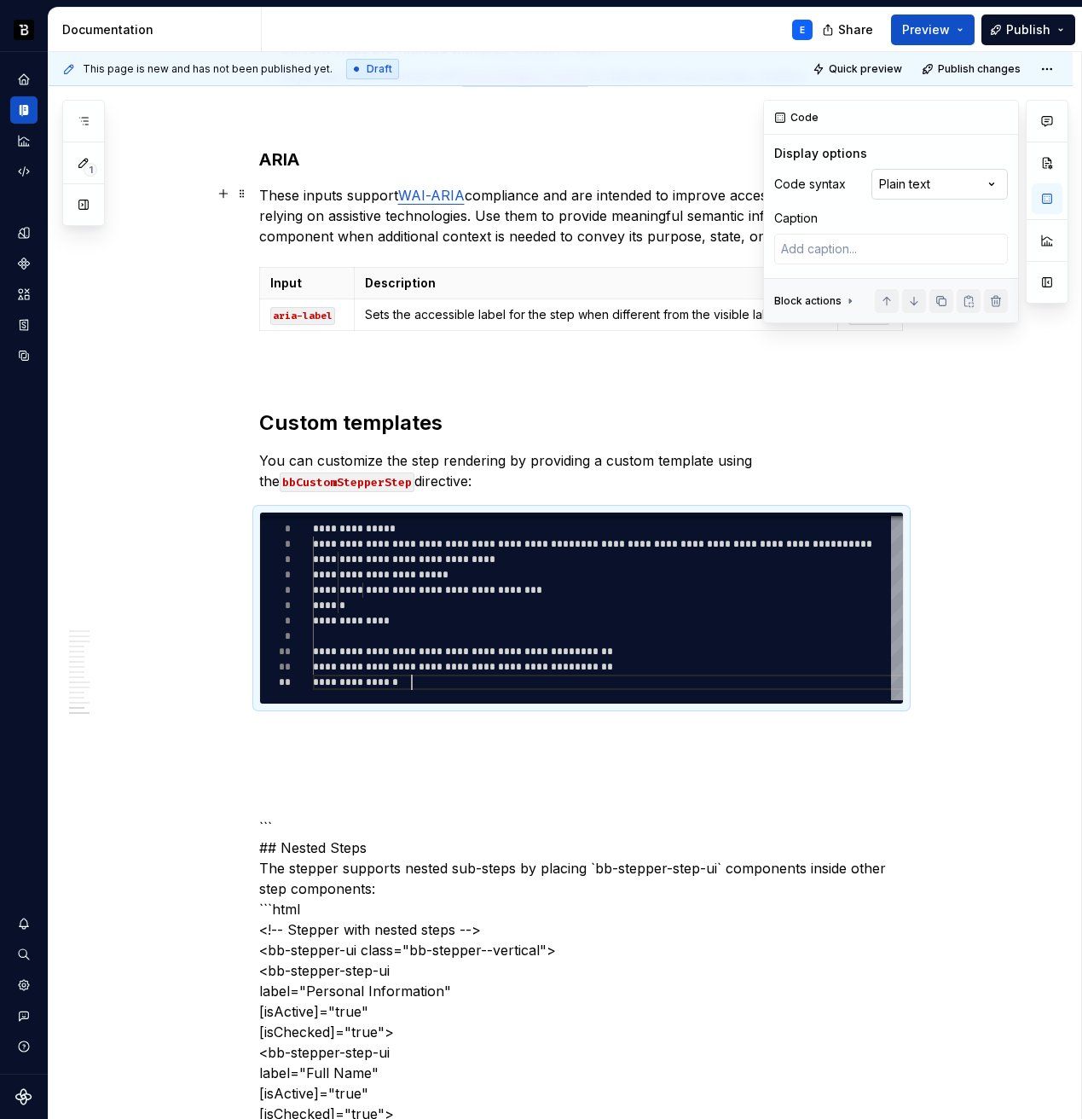
click at [941, 181] on div "Comments Open comments No comments yet Select ‘Comment’ from the block context …" at bounding box center [915, 211] width 305 height 223
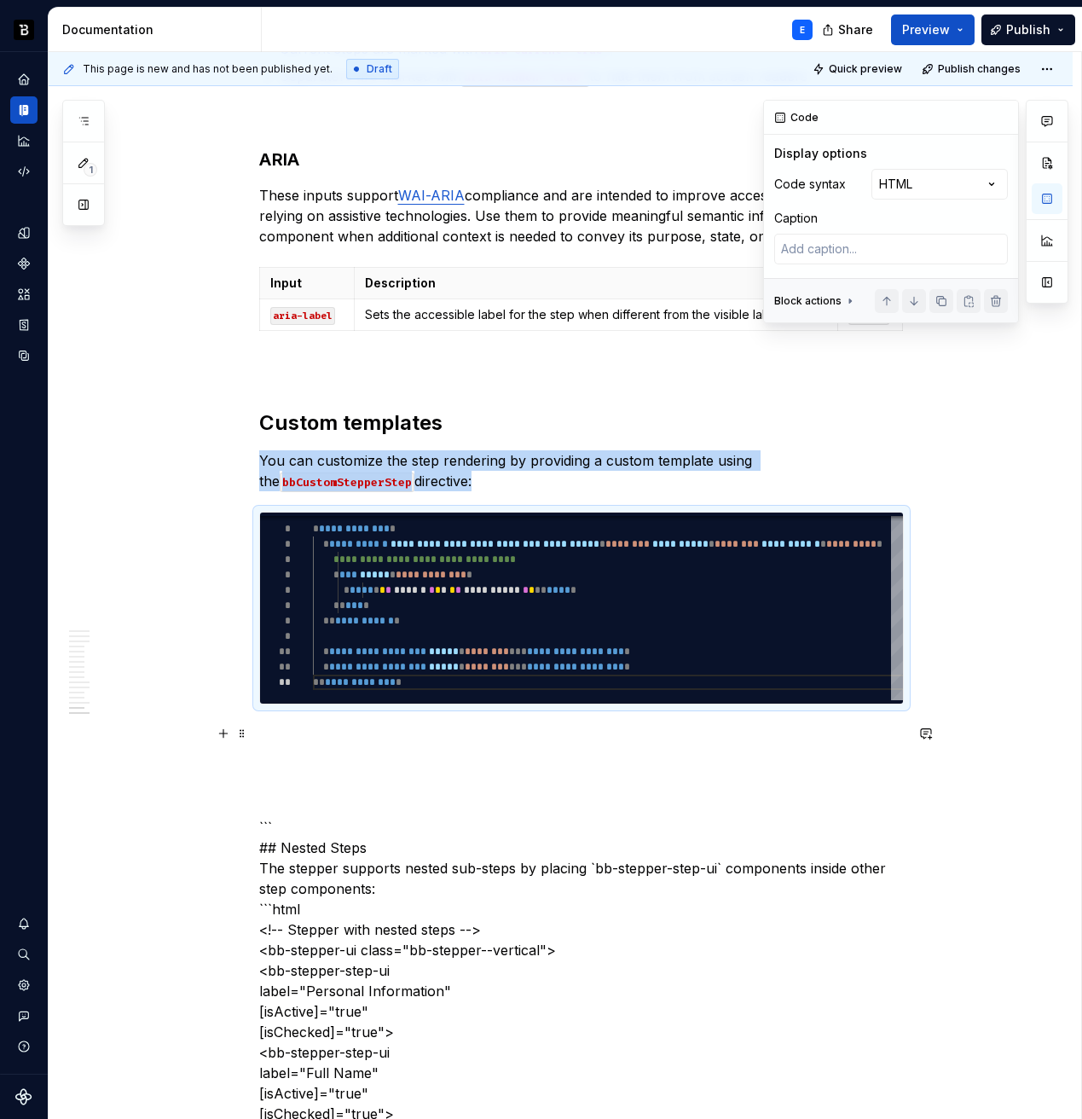
click at [446, 725] on p at bounding box center [581, 735] width 645 height 20
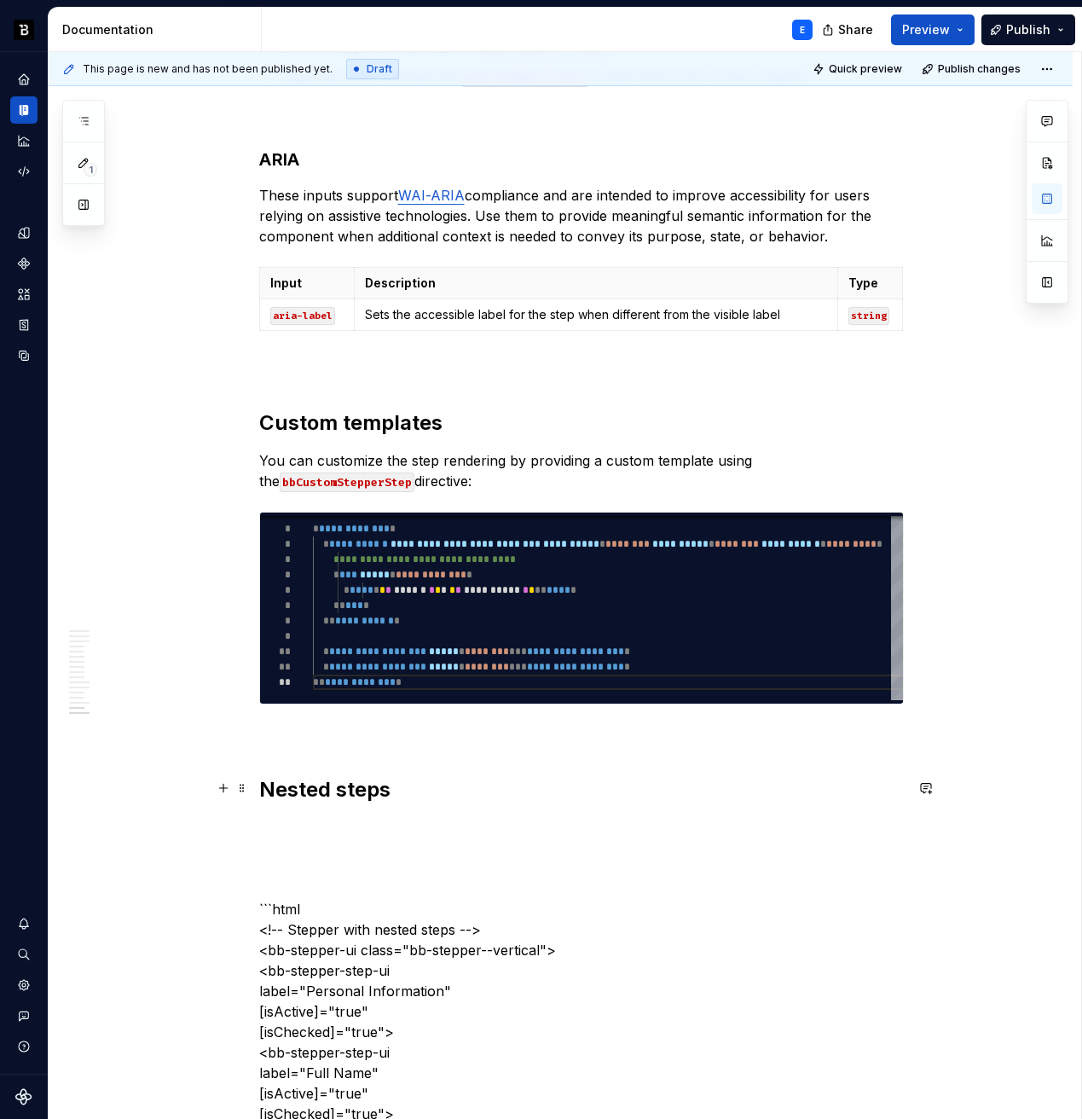
click at [431, 787] on h2 "Nested steps" at bounding box center [581, 789] width 645 height 27
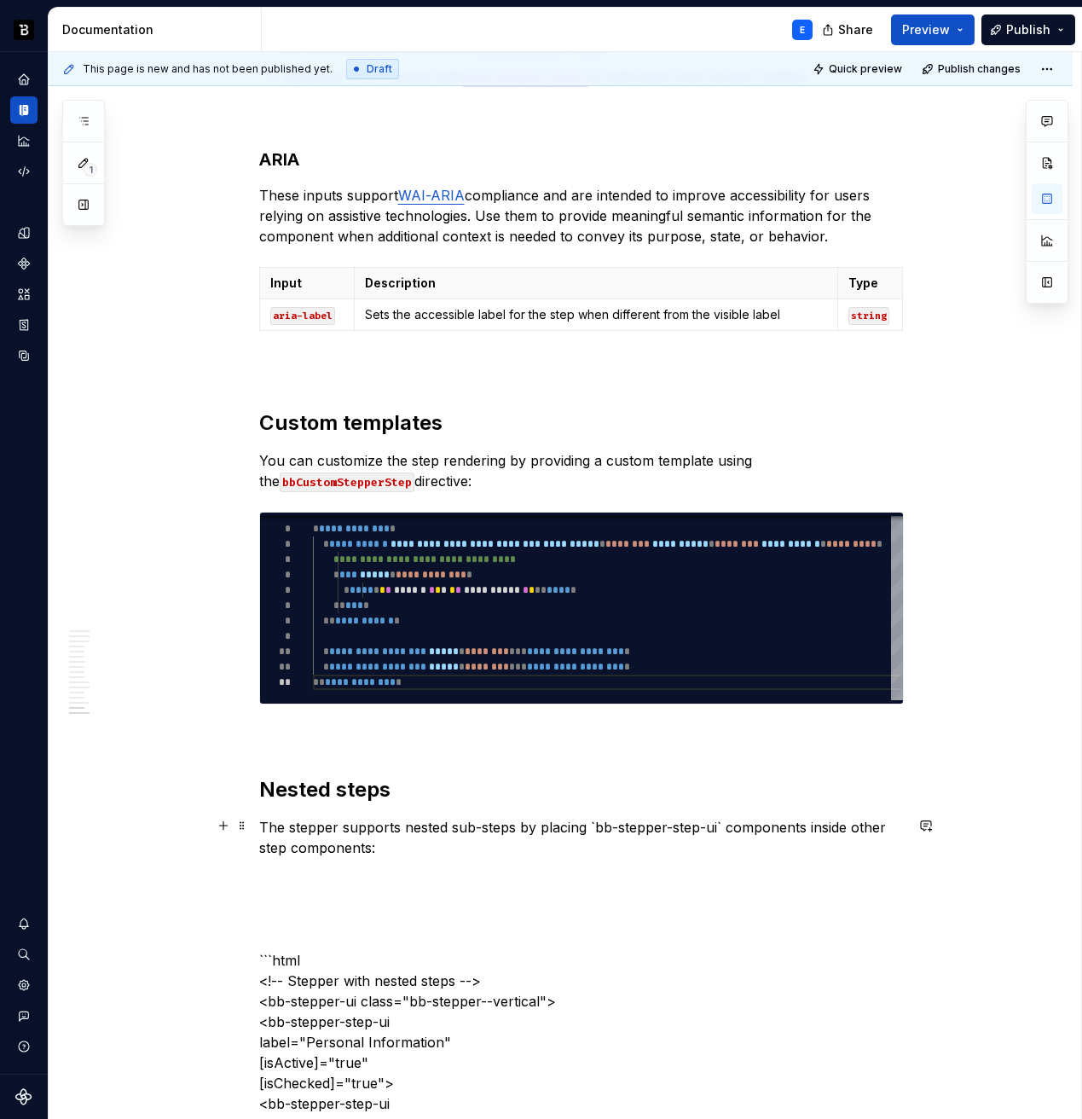
click at [721, 826] on p "The stepper supports nested sub-steps by placing `bb-stepper-step-ui` component…" at bounding box center [581, 837] width 645 height 41
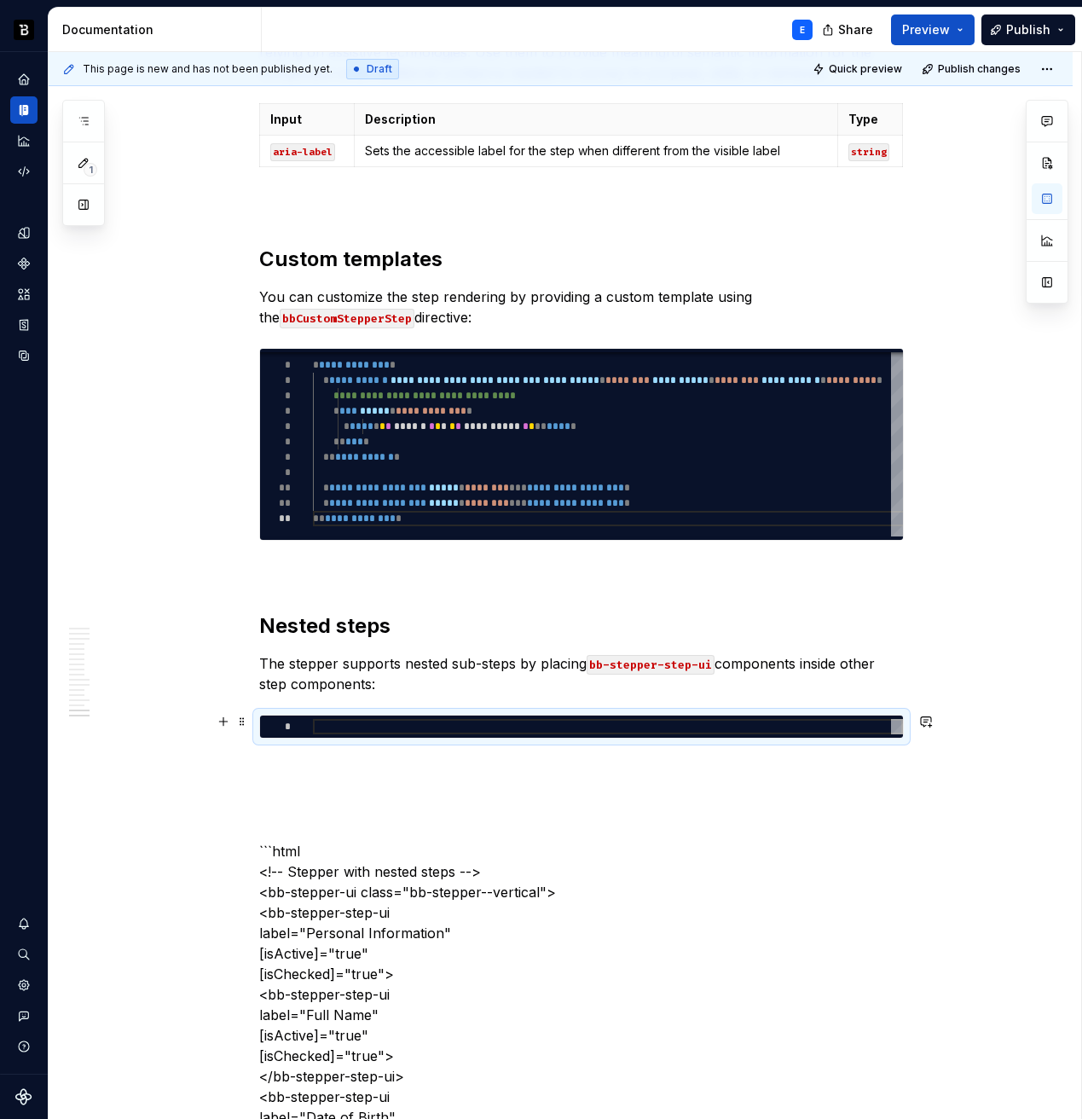
scroll to position [4670, 0]
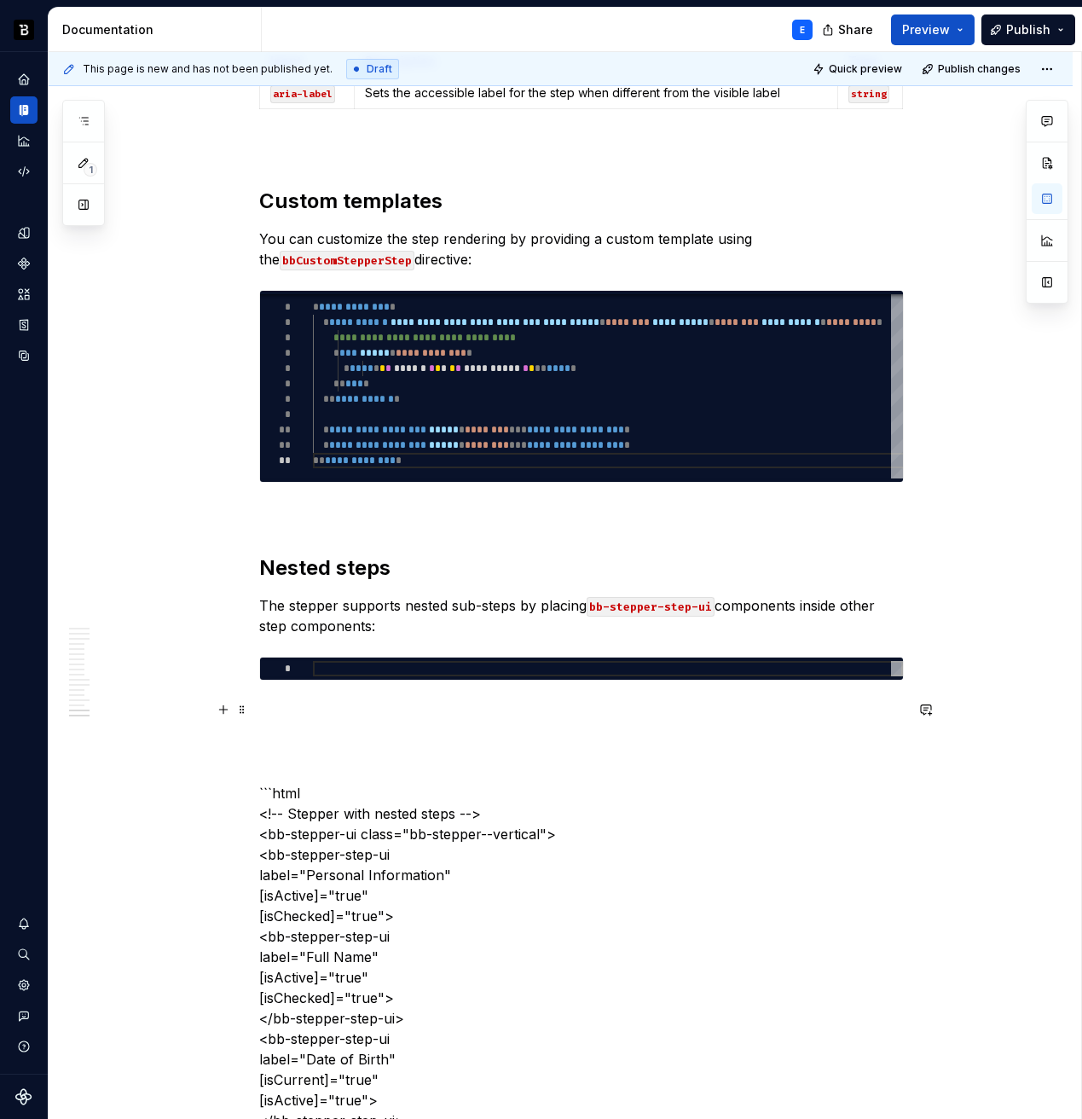
click at [468, 792] on p "```html <!-- Stepper with nested steps --> <bb-stepper-ui class="bb-stepper--ve…" at bounding box center [581, 987] width 645 height 573
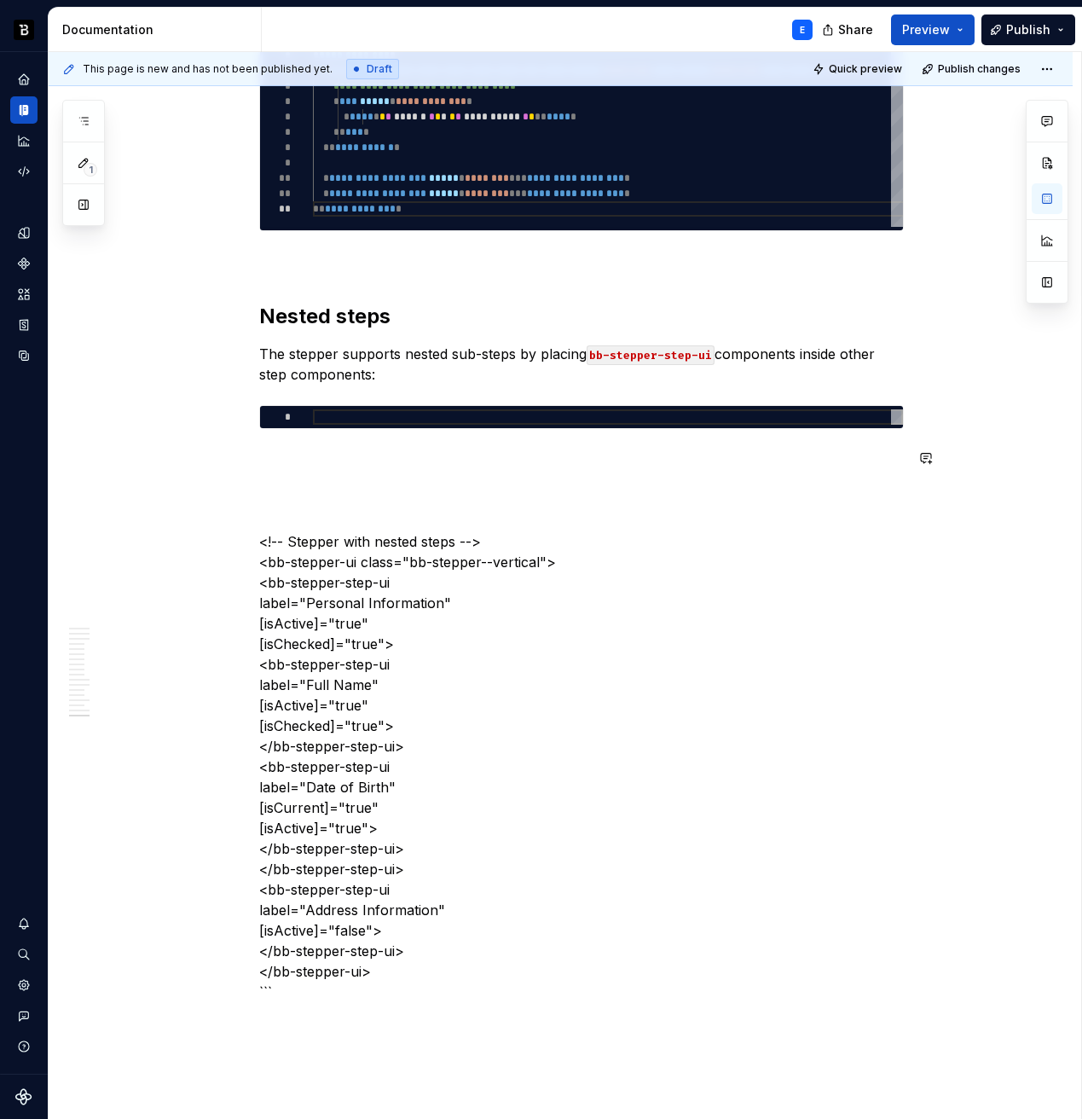
scroll to position [4948, 0]
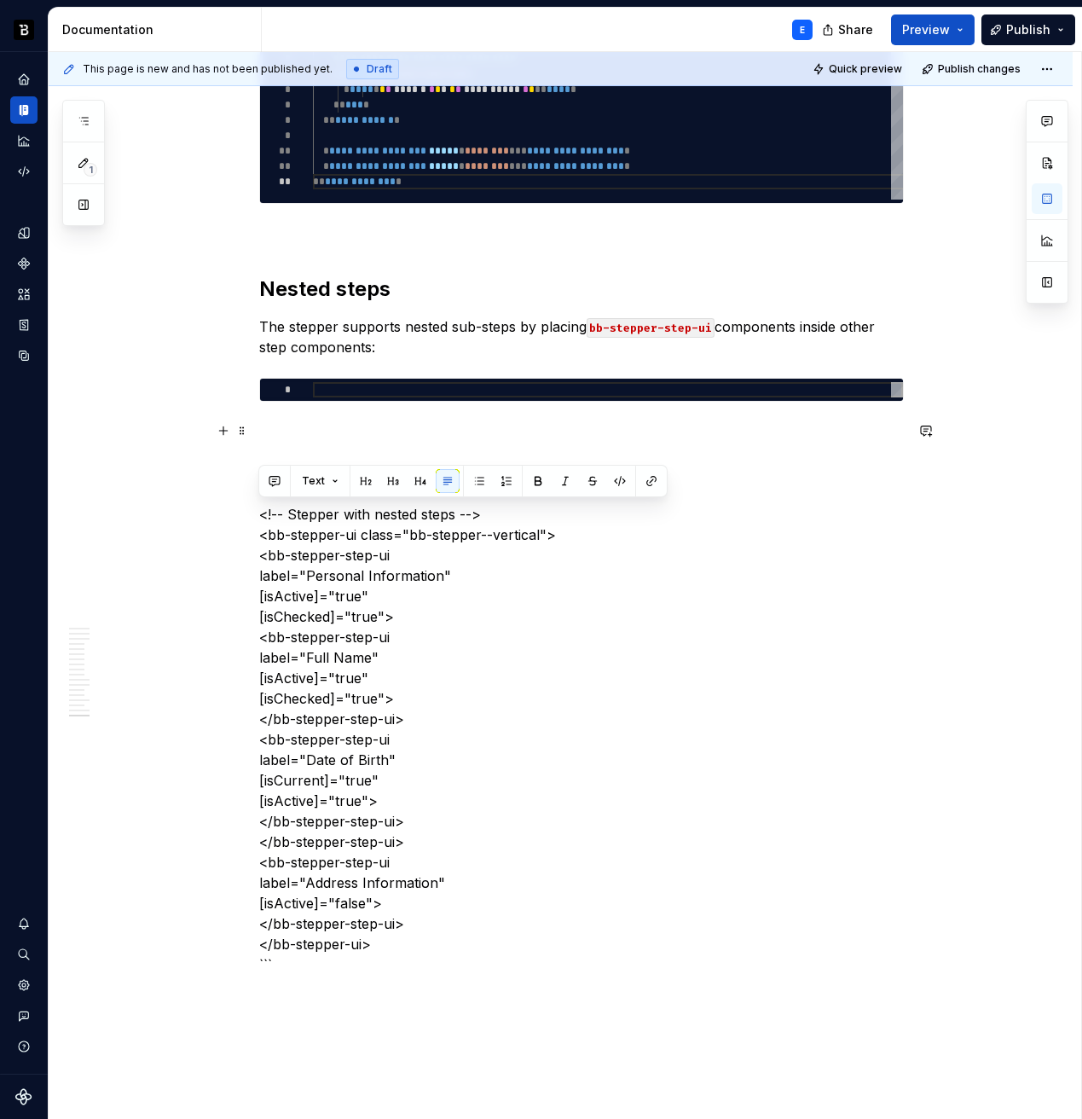
click at [381, 935] on p "<!-- Stepper with nested steps --> <bb-stepper-ui class="bb-stepper--vertical">…" at bounding box center [581, 698] width 645 height 553
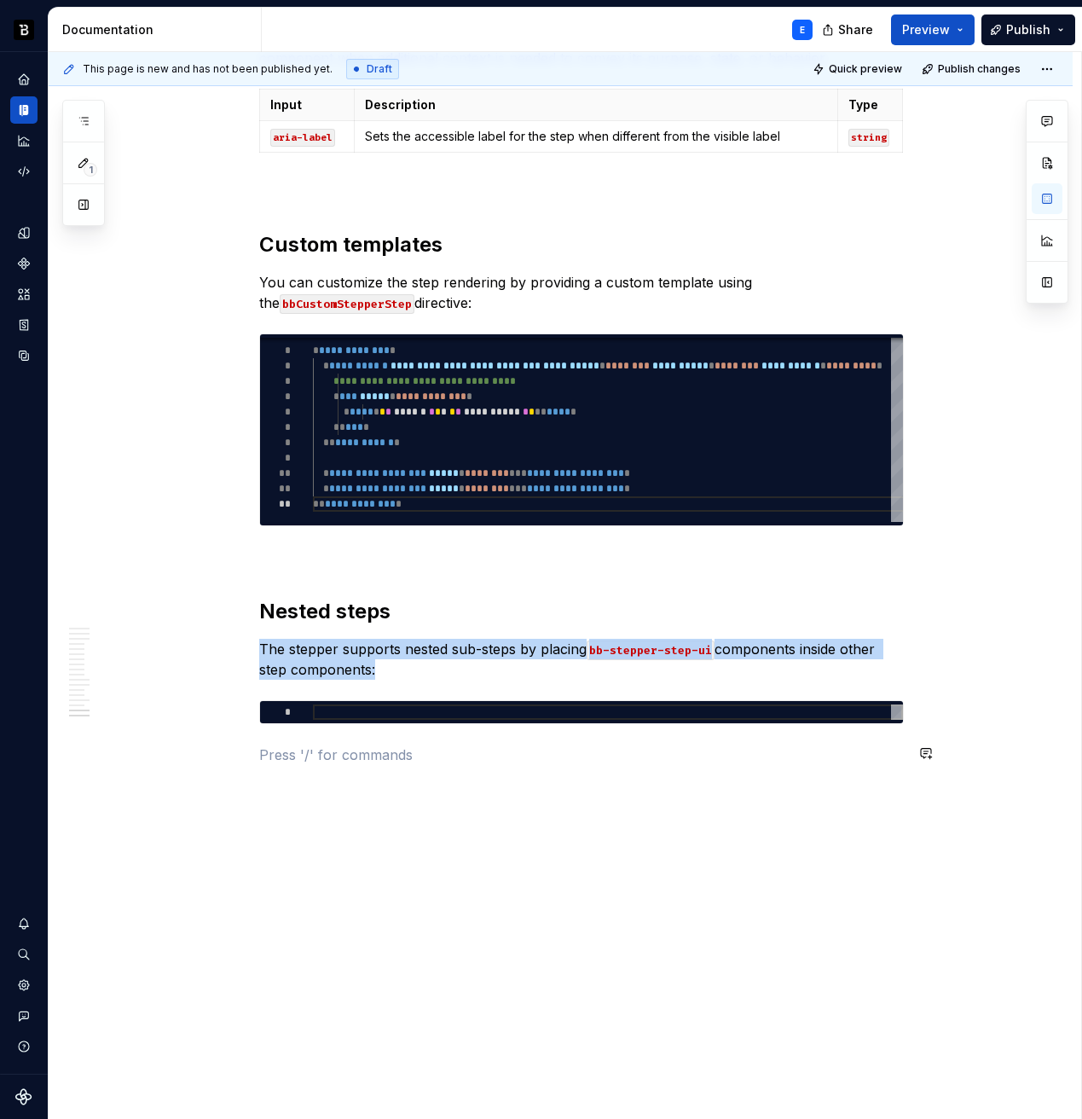
scroll to position [4585, 0]
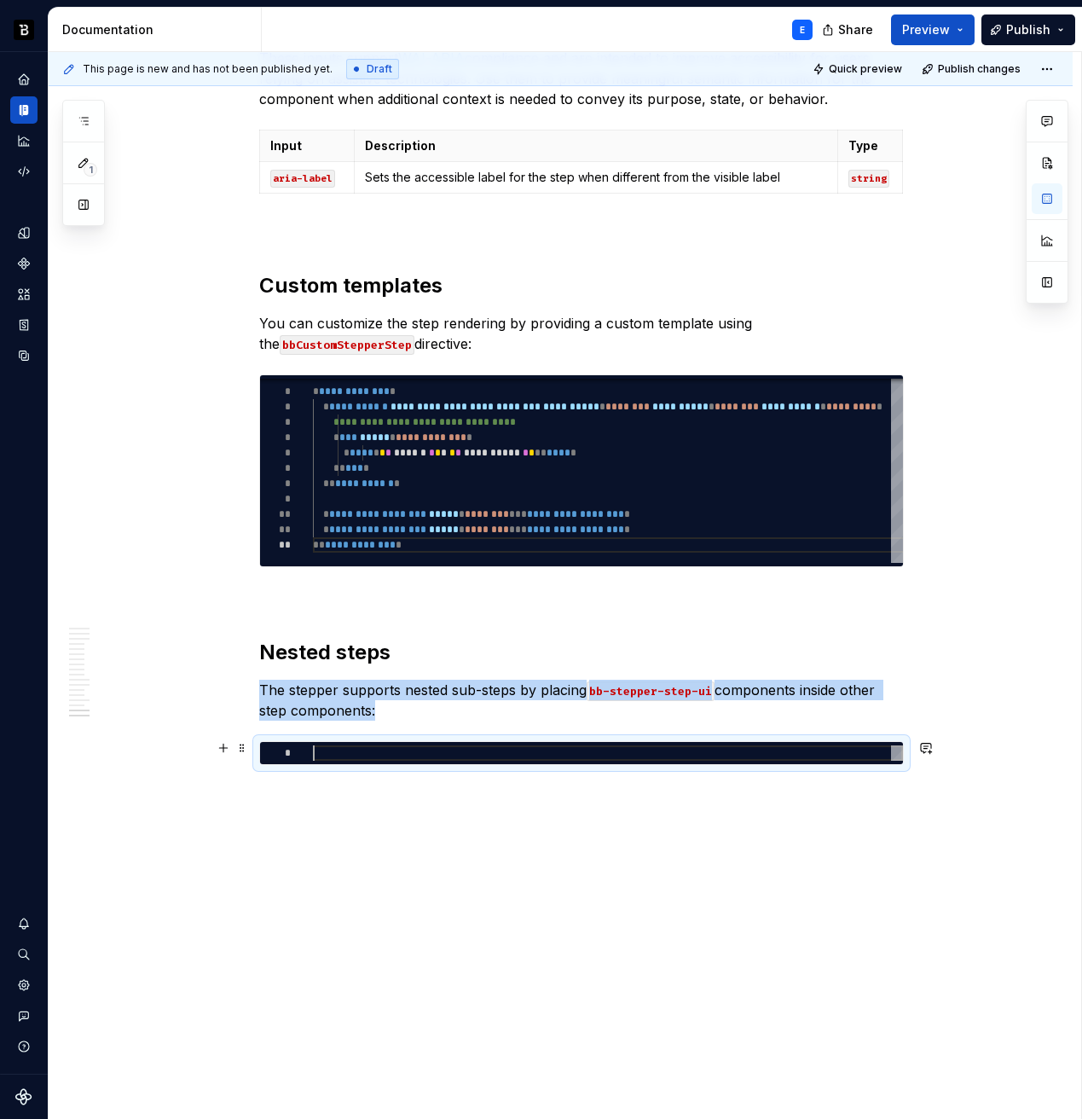
click at [356, 751] on div at bounding box center [608, 752] width 590 height 15
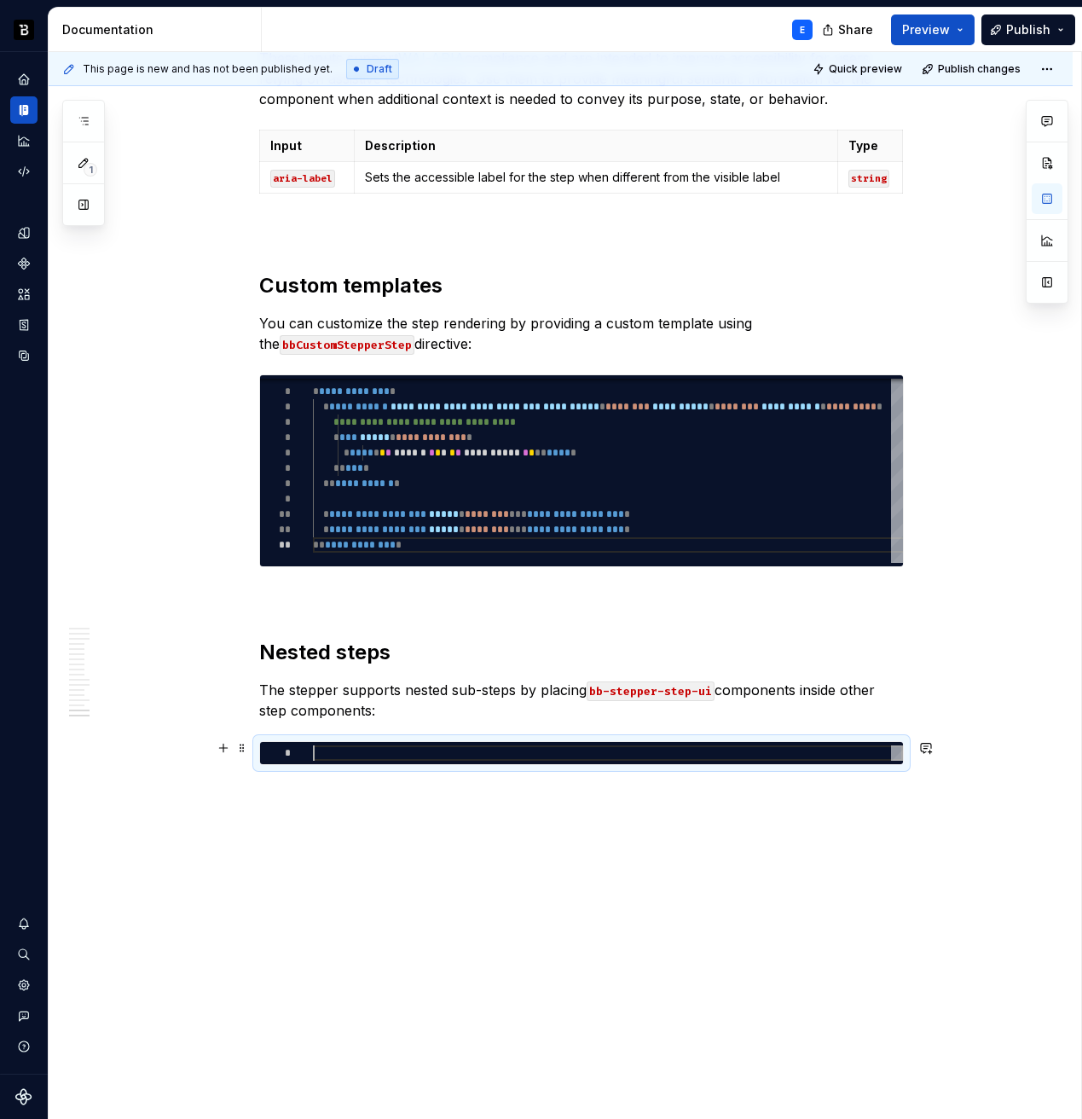
type textarea "*"
type textarea "**********"
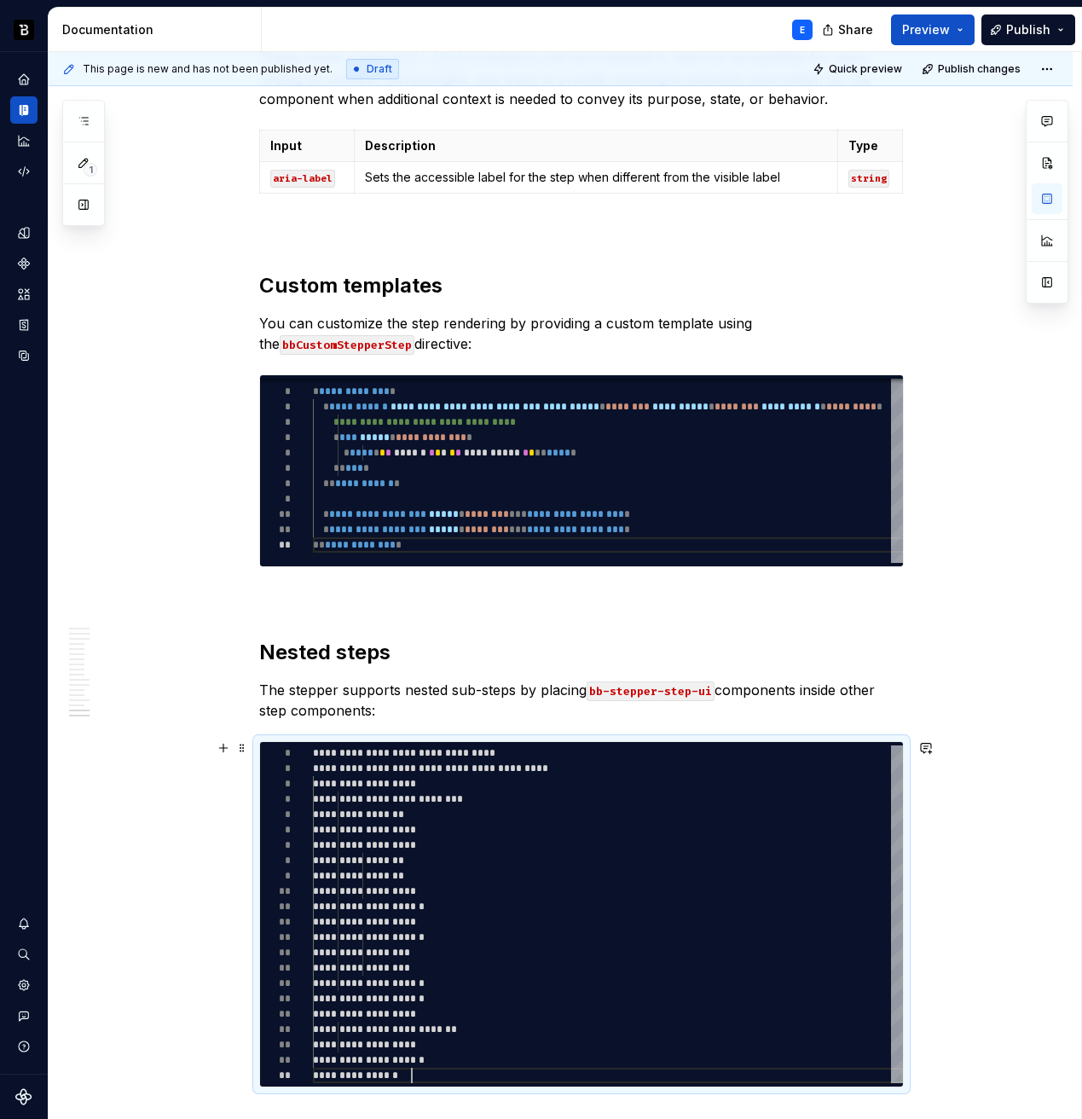
scroll to position [15, 99]
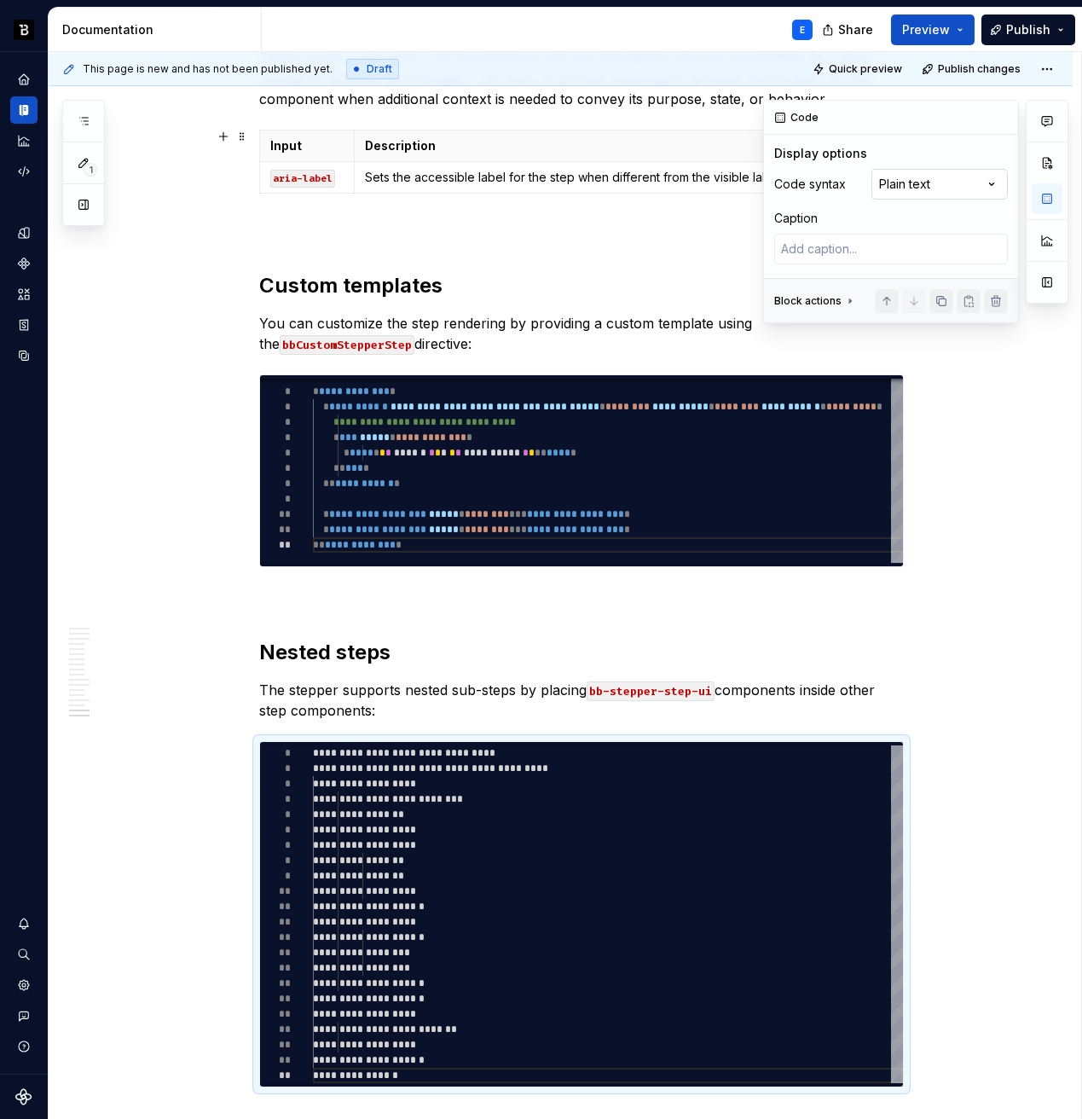
click at [957, 183] on div "Comments Open comments No comments yet Select ‘Comment’ from the block context …" at bounding box center [915, 211] width 305 height 223
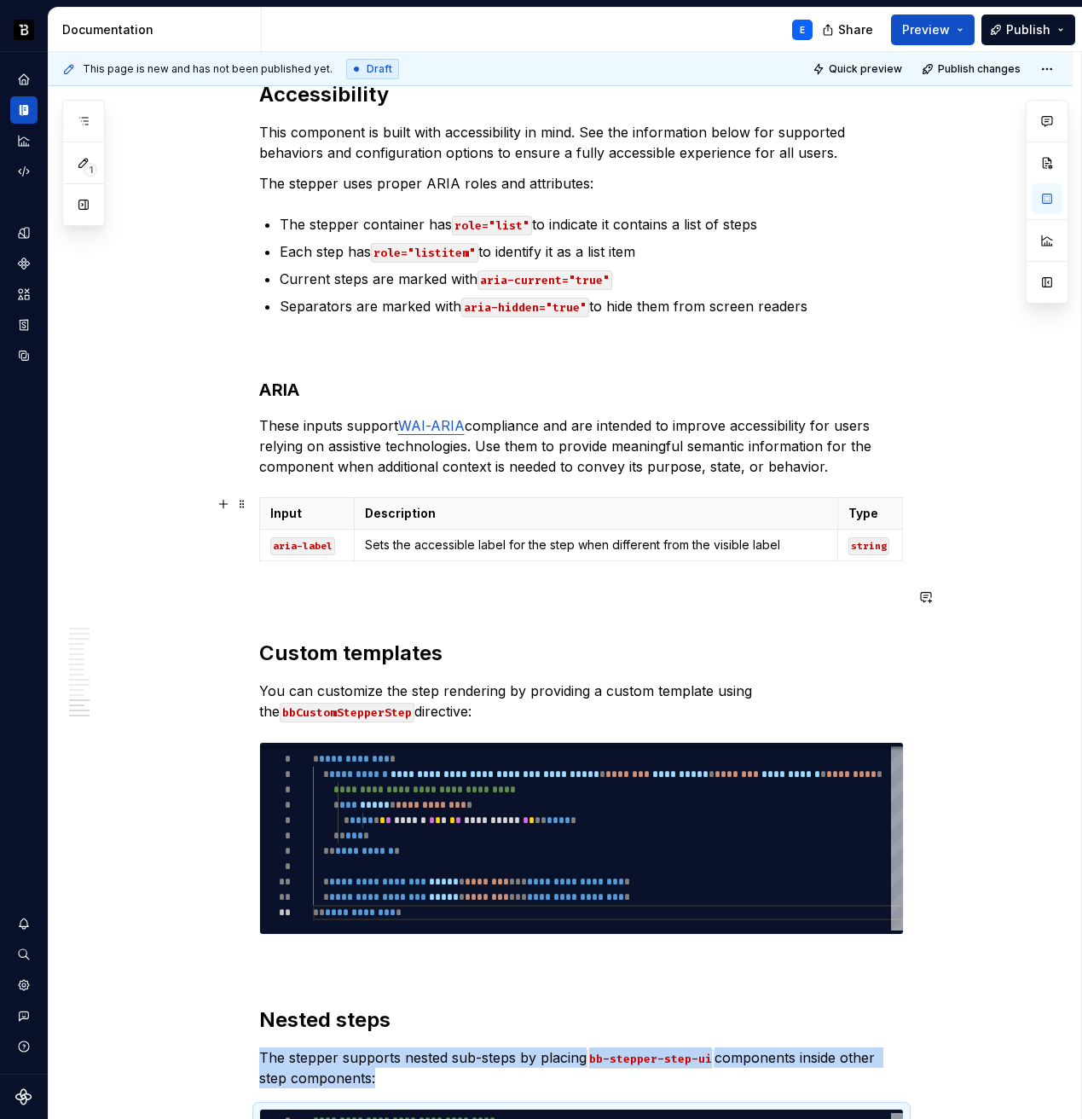
scroll to position [4161, 0]
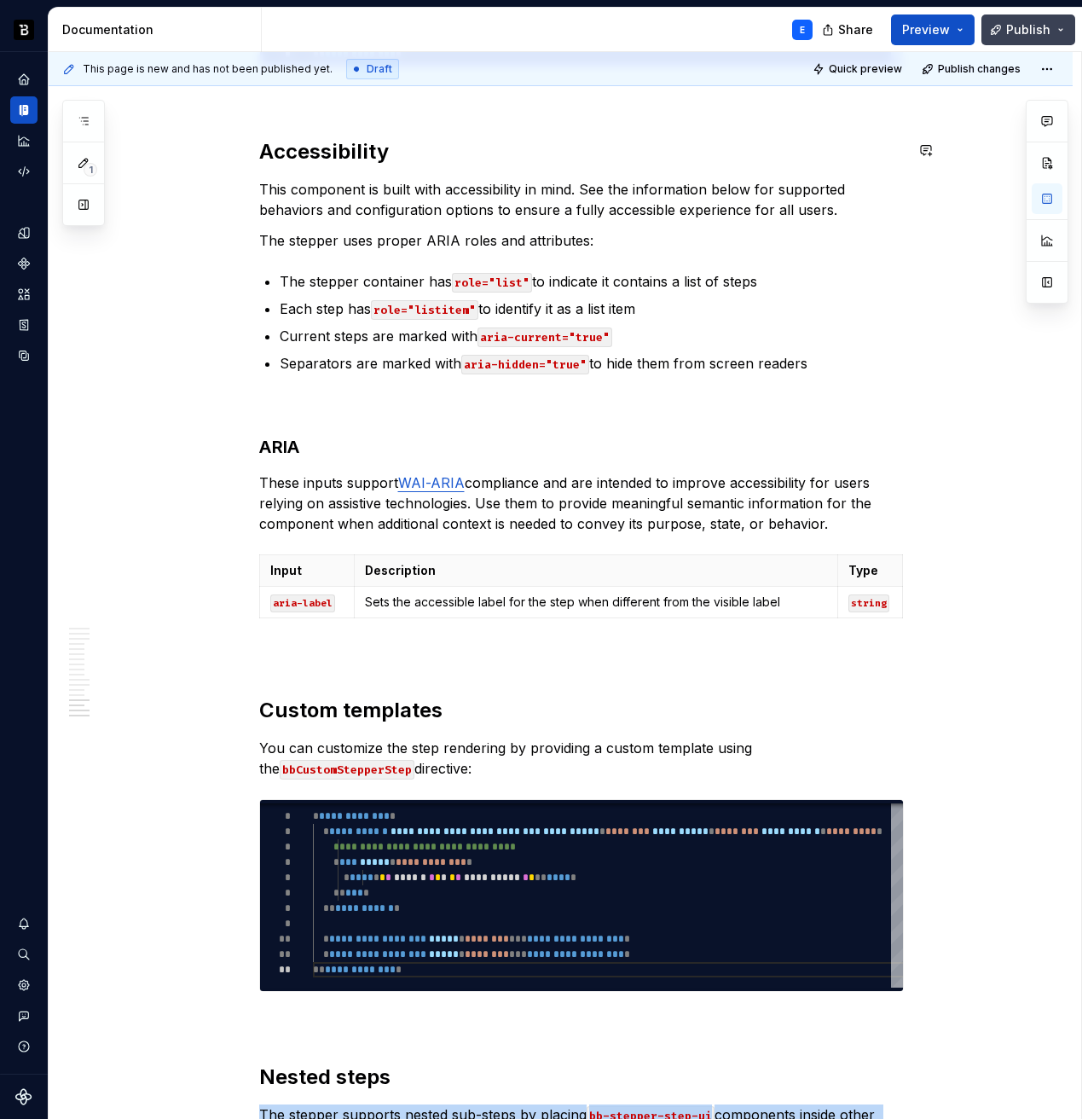
click at [1021, 35] on span "Publish" at bounding box center [1028, 29] width 44 height 17
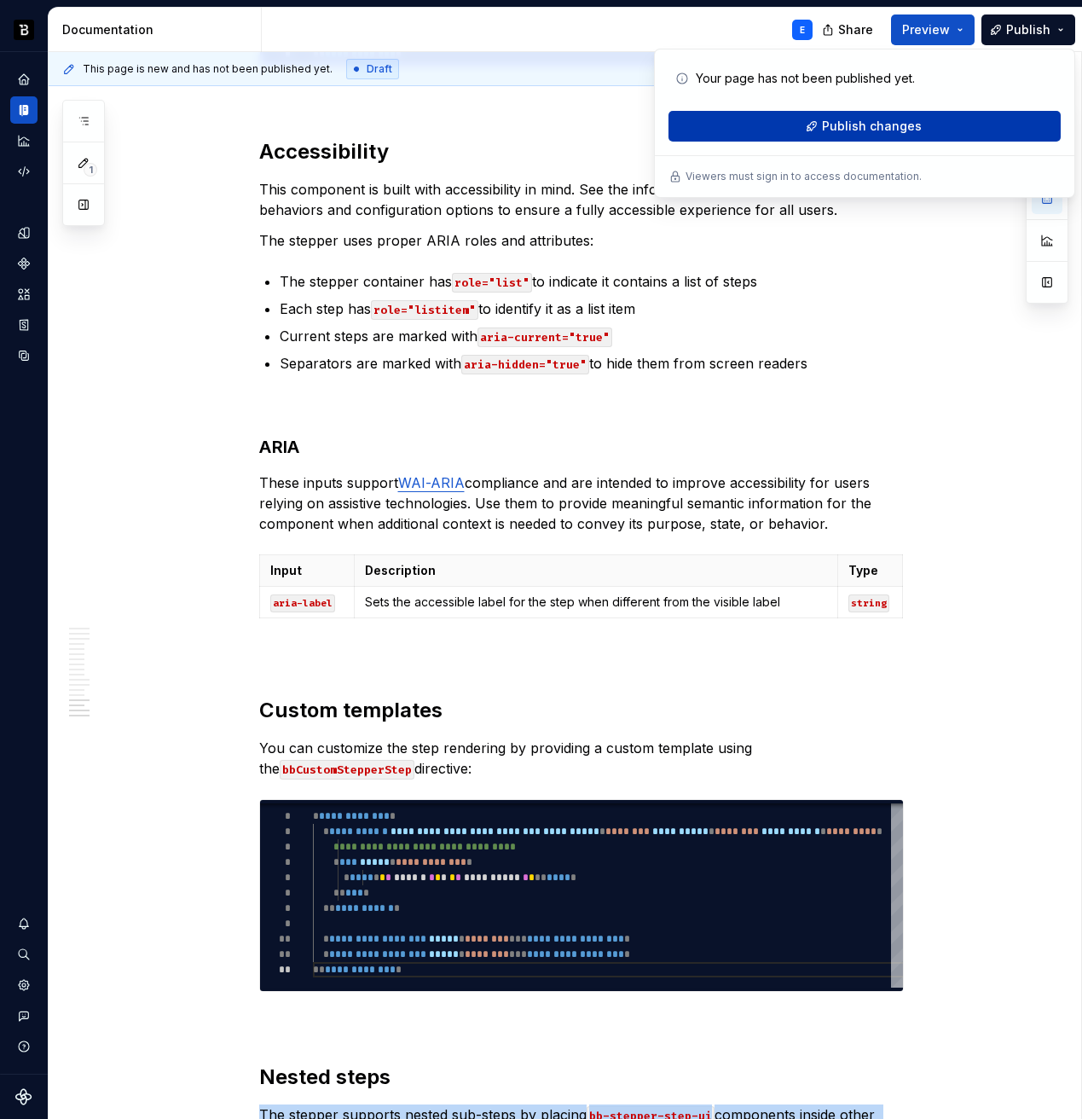
click at [929, 125] on button "Publish changes" at bounding box center [865, 126] width 392 height 31
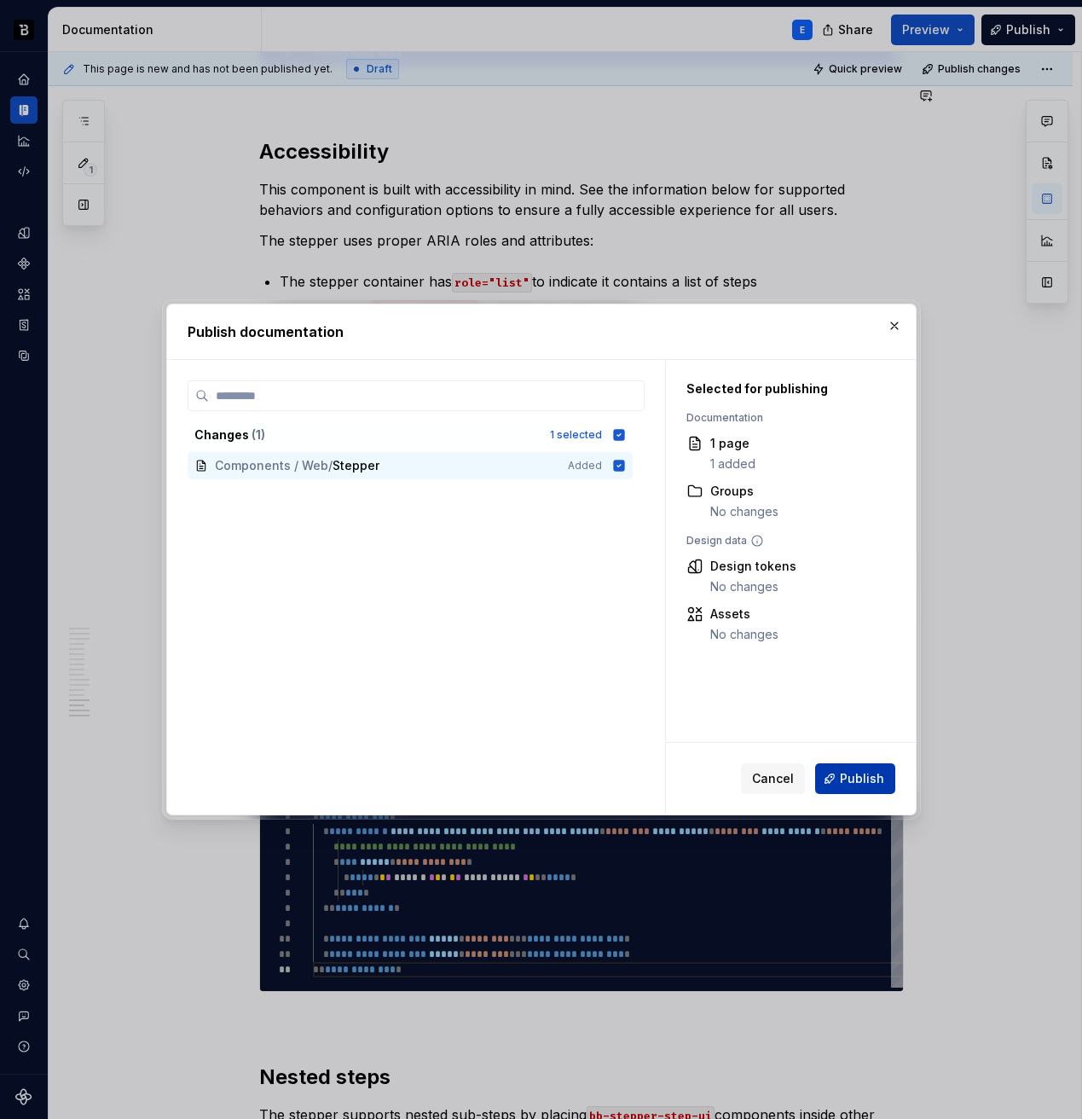
click at [870, 775] on span "Publish" at bounding box center [862, 778] width 44 height 17
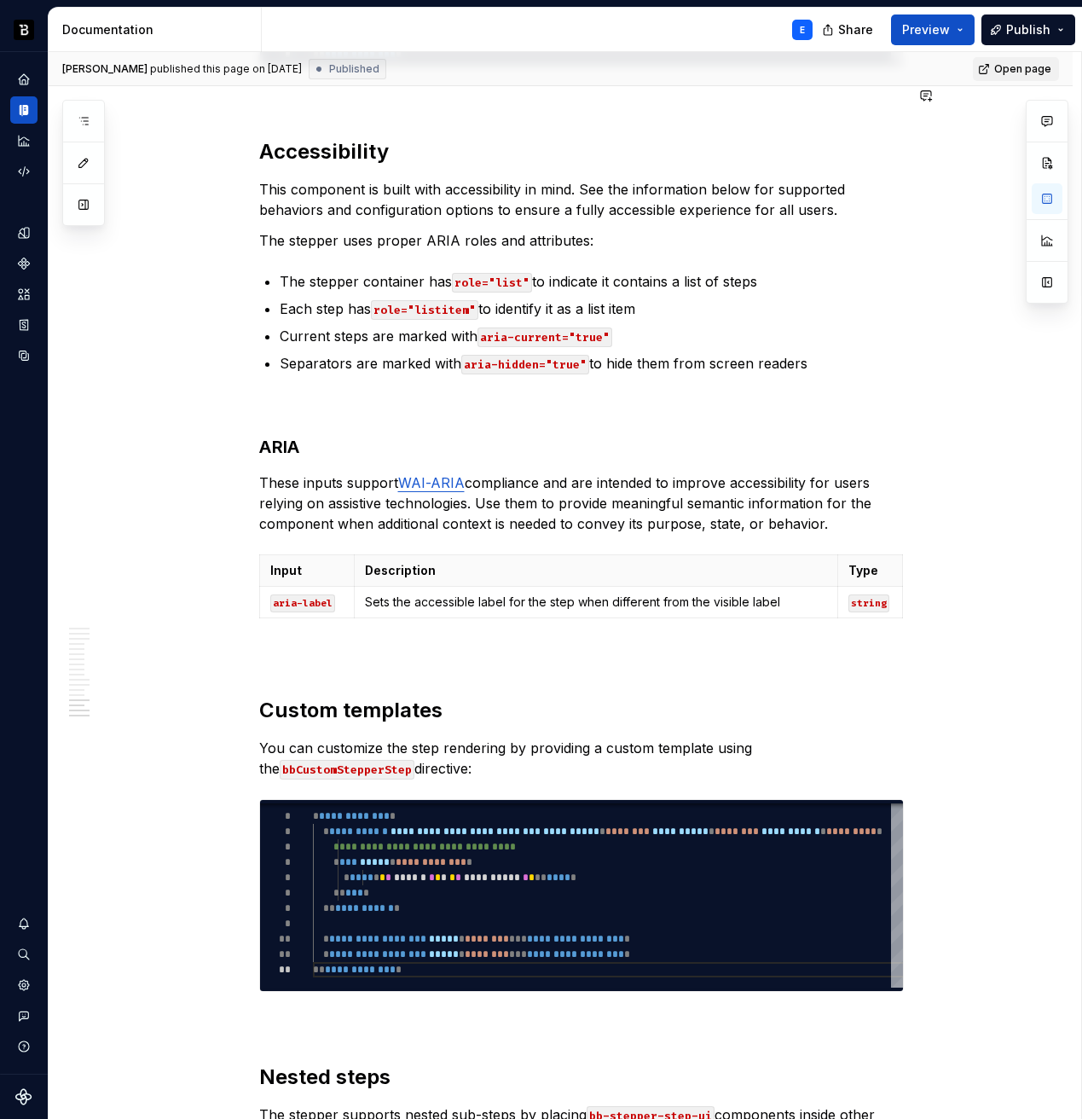
click at [1001, 66] on span "Open page" at bounding box center [1022, 69] width 57 height 14
type textarea "*"
